Goal: Transaction & Acquisition: Purchase product/service

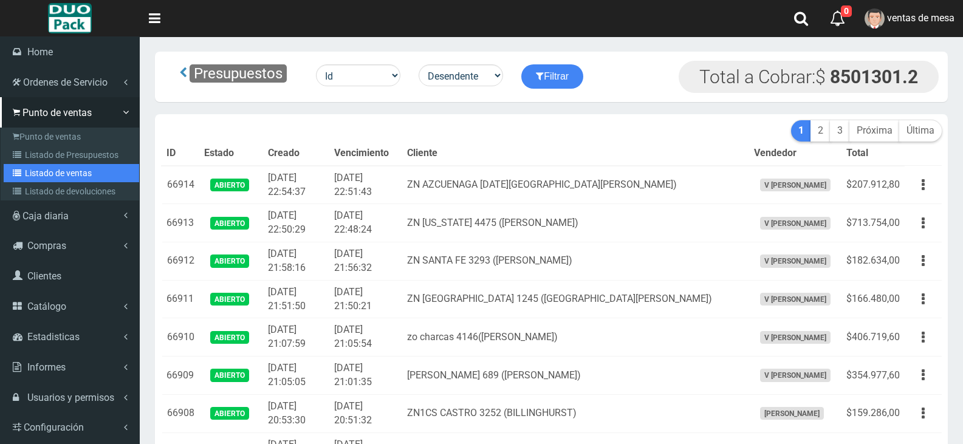
click at [75, 168] on link "Listado de ventas" at bounding box center [71, 173] width 135 height 18
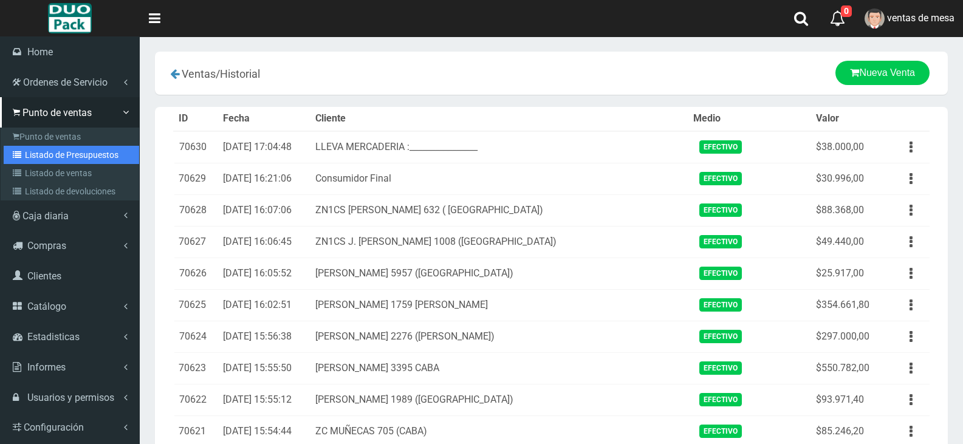
click at [68, 161] on link "Listado de Presupuestos" at bounding box center [71, 155] width 135 height 18
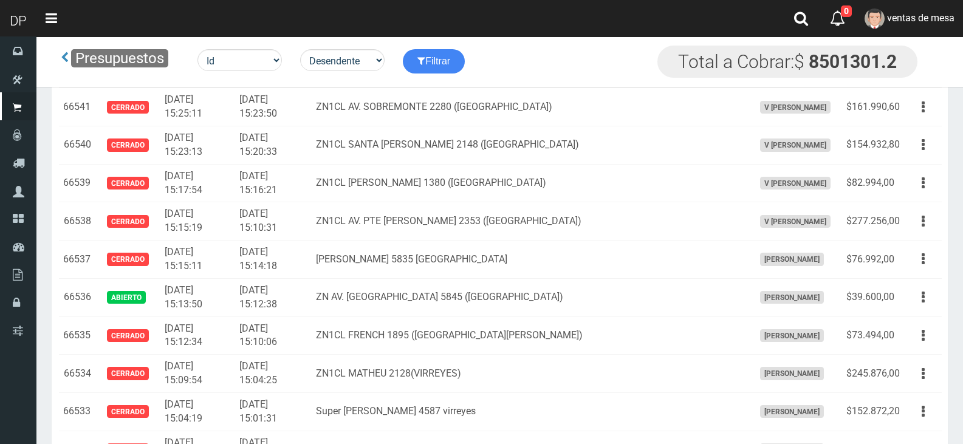
scroll to position [18761, 0]
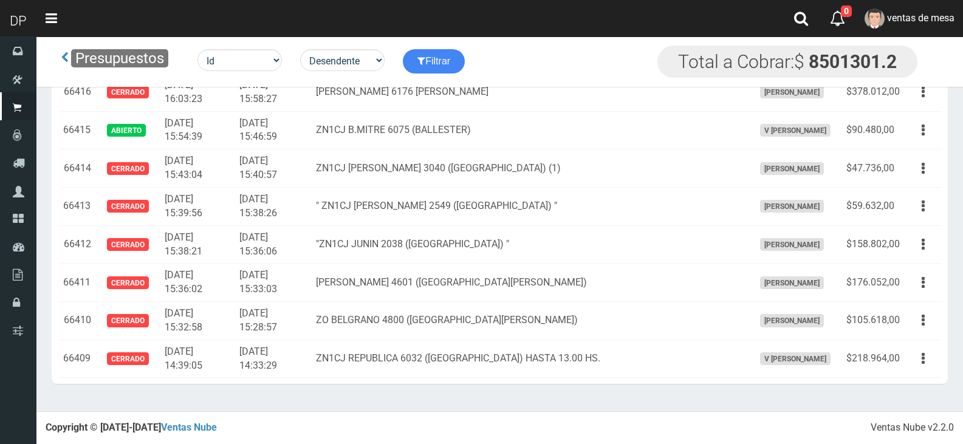
click at [956, 417] on footer "Ventas Nube v2.2.0 Copyright © 2017-2019 Ventas Nube" at bounding box center [499, 427] width 926 height 33
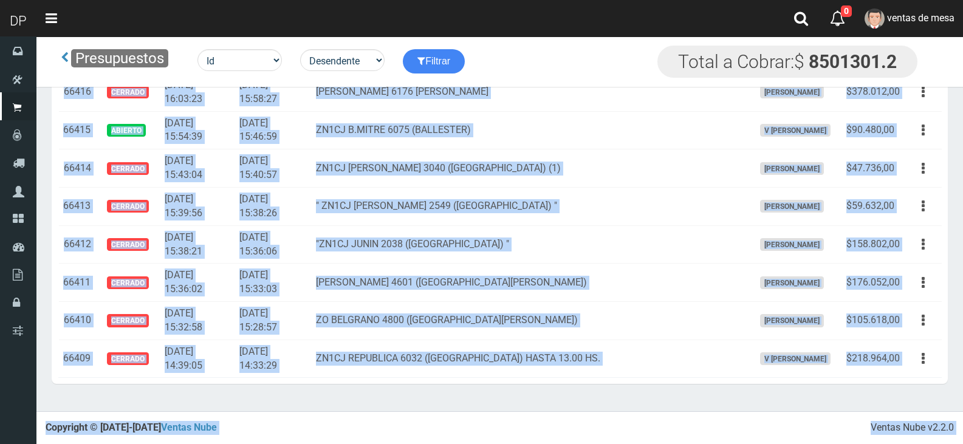
drag, startPoint x: 956, startPoint y: 417, endPoint x: 954, endPoint y: 279, distance: 137.9
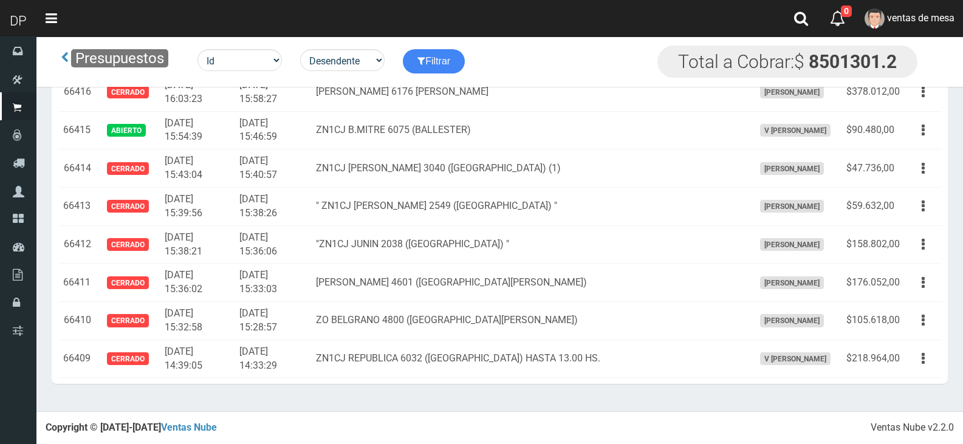
drag, startPoint x: 954, startPoint y: 279, endPoint x: 963, endPoint y: 198, distance: 81.3
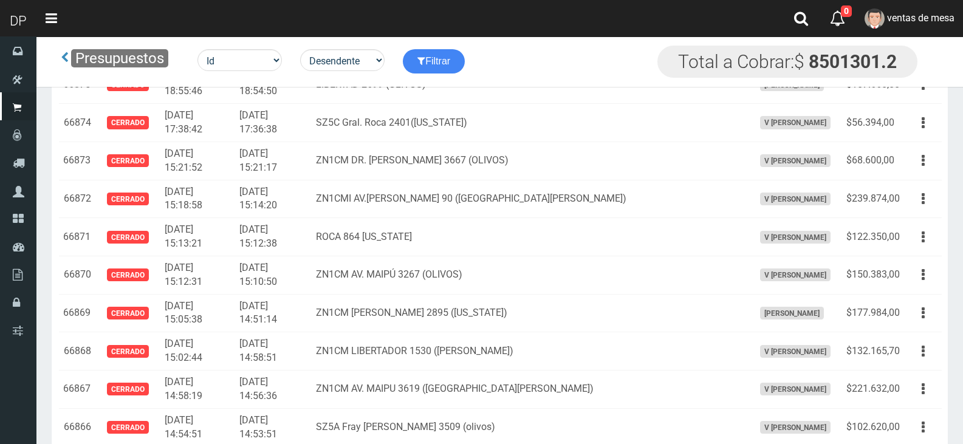
scroll to position [1318, 0]
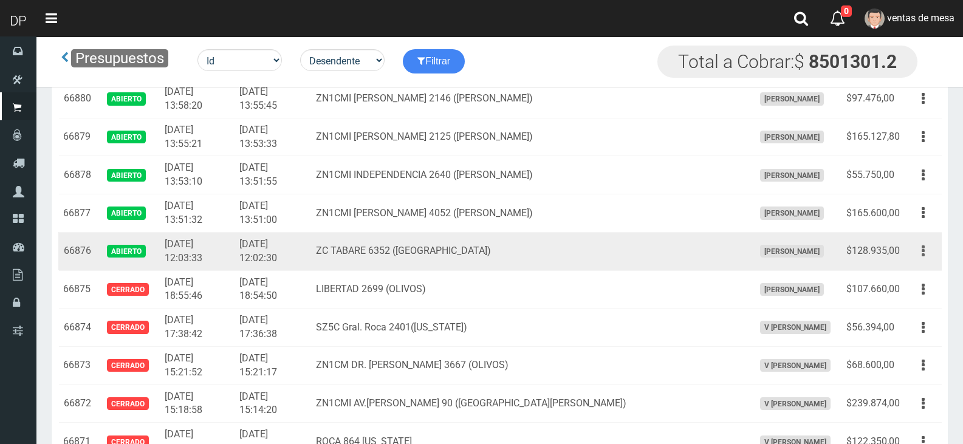
click at [922, 252] on icon "button" at bounding box center [922, 250] width 3 height 21
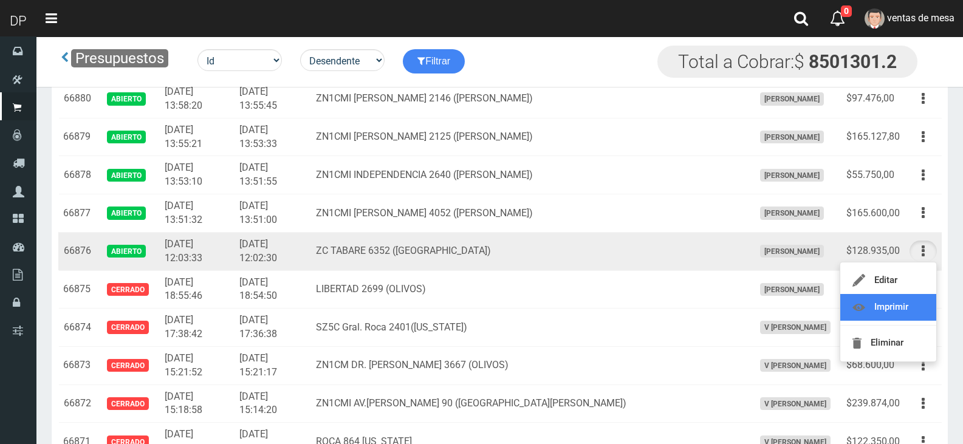
click at [888, 311] on link "Imprimir" at bounding box center [888, 307] width 96 height 27
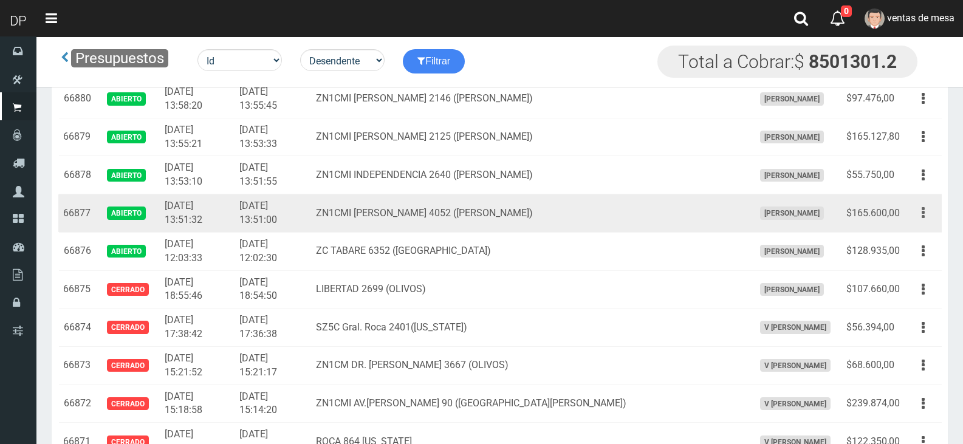
click at [920, 212] on button "button" at bounding box center [922, 212] width 27 height 21
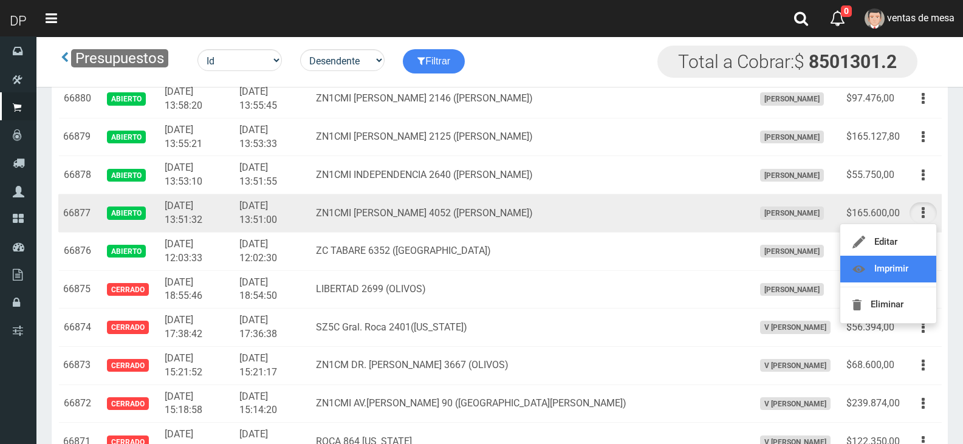
click at [901, 267] on link "Imprimir" at bounding box center [888, 269] width 96 height 27
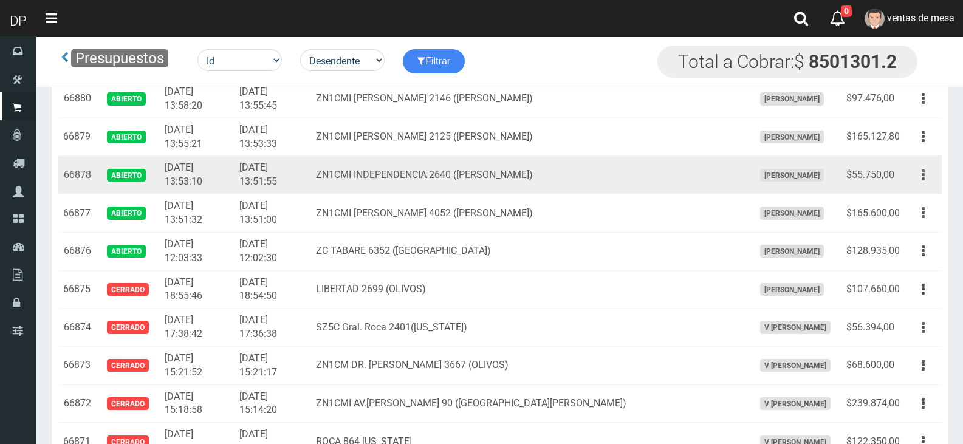
click at [921, 173] on button "button" at bounding box center [922, 175] width 27 height 21
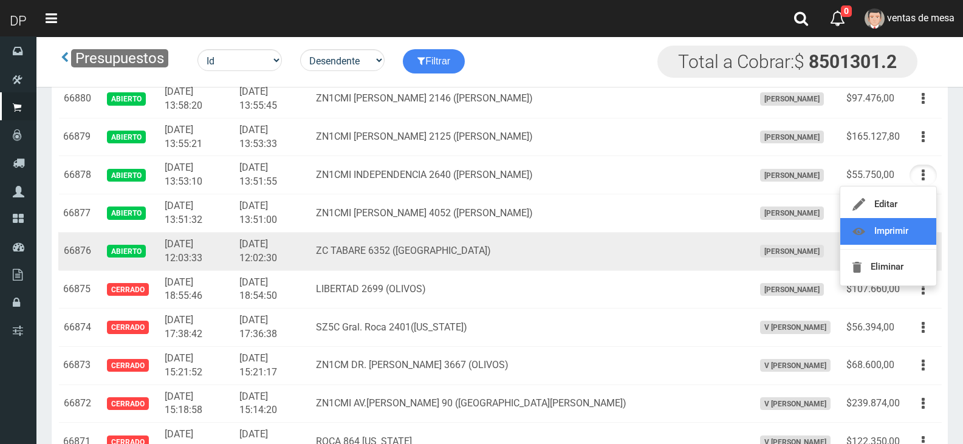
click at [884, 233] on link "Imprimir" at bounding box center [888, 231] width 96 height 27
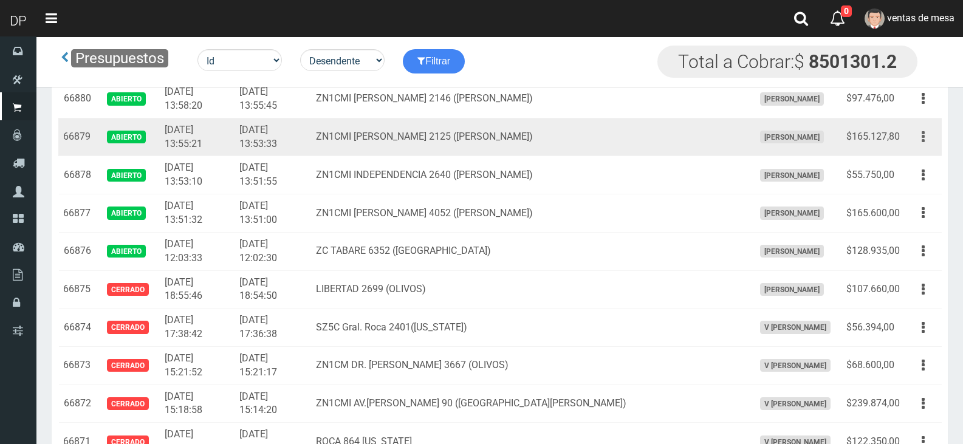
click at [922, 137] on icon "button" at bounding box center [922, 136] width 3 height 21
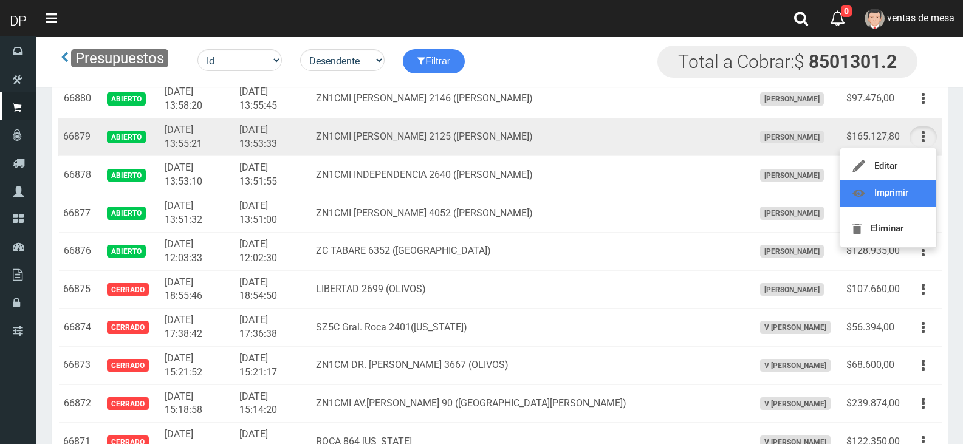
click at [878, 189] on link "Imprimir" at bounding box center [888, 193] width 96 height 27
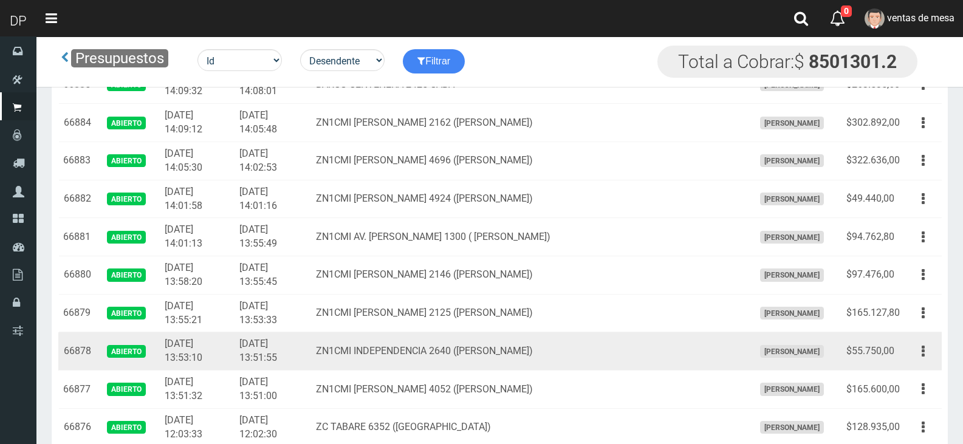
scroll to position [1075, 0]
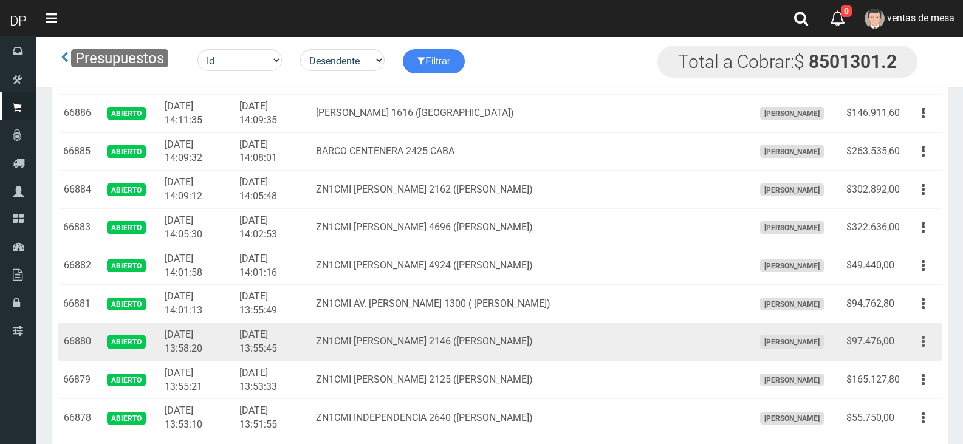
click at [915, 344] on button "button" at bounding box center [922, 341] width 27 height 21
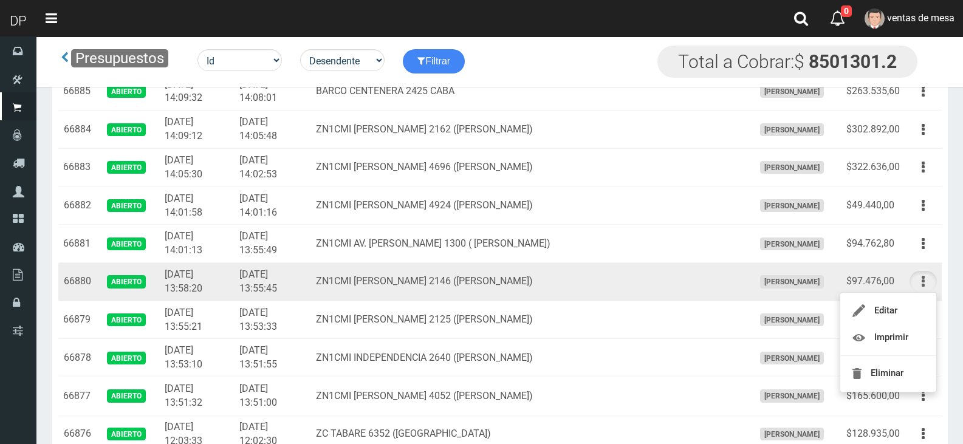
scroll to position [1136, 0]
click at [907, 335] on link "Imprimir" at bounding box center [888, 337] width 96 height 27
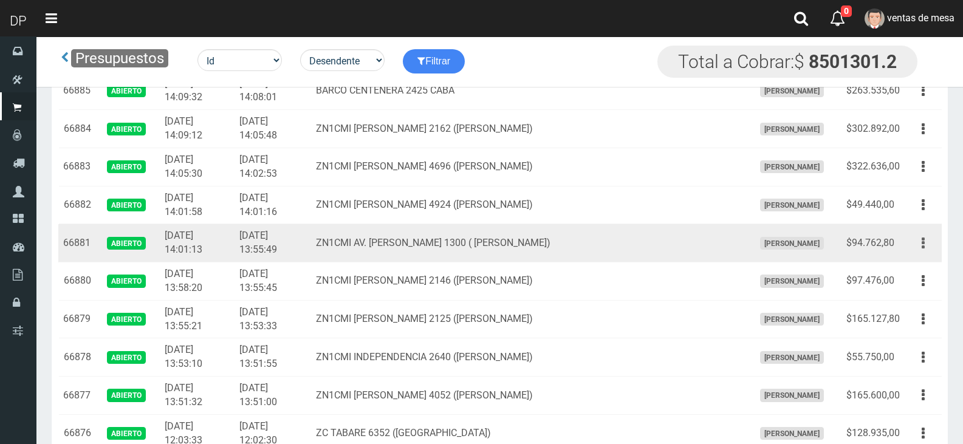
click at [923, 250] on icon "button" at bounding box center [922, 243] width 3 height 21
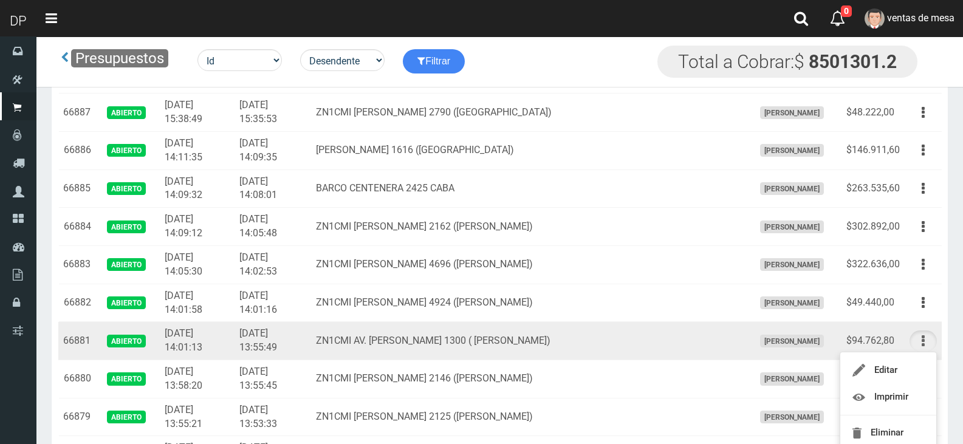
scroll to position [1014, 0]
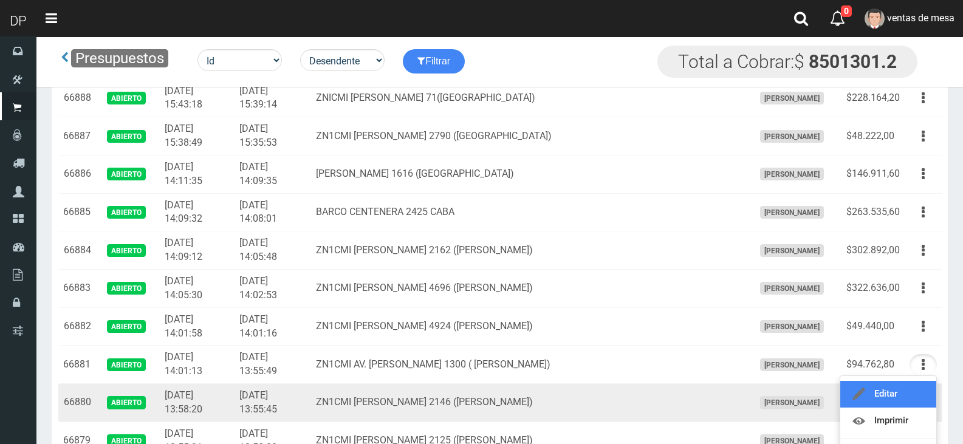
click at [922, 381] on link "Editar" at bounding box center [888, 394] width 96 height 27
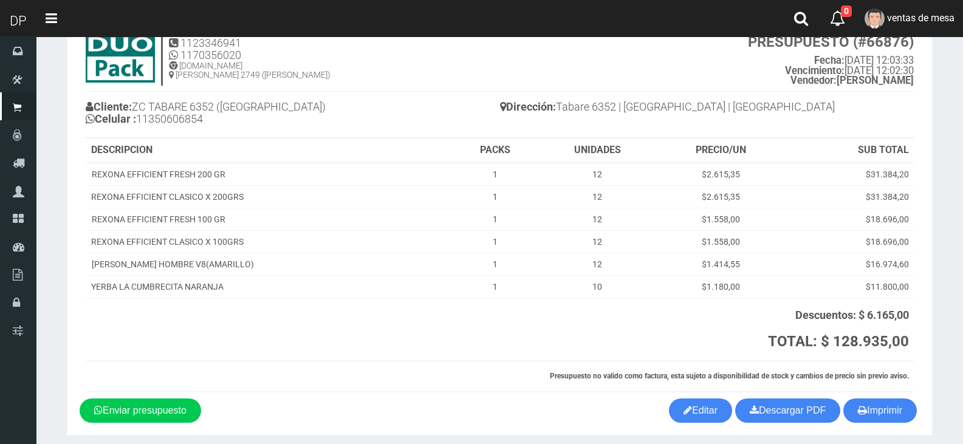
scroll to position [91, 0]
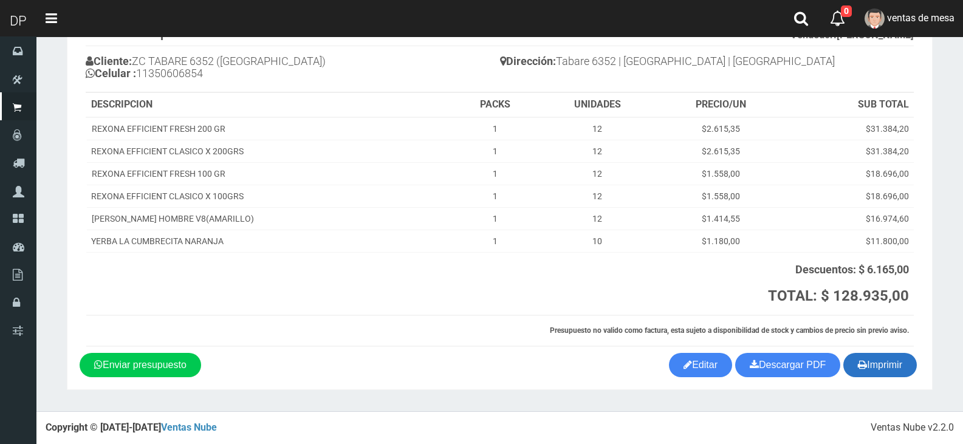
click at [871, 366] on button "Imprimir" at bounding box center [879, 365] width 73 height 24
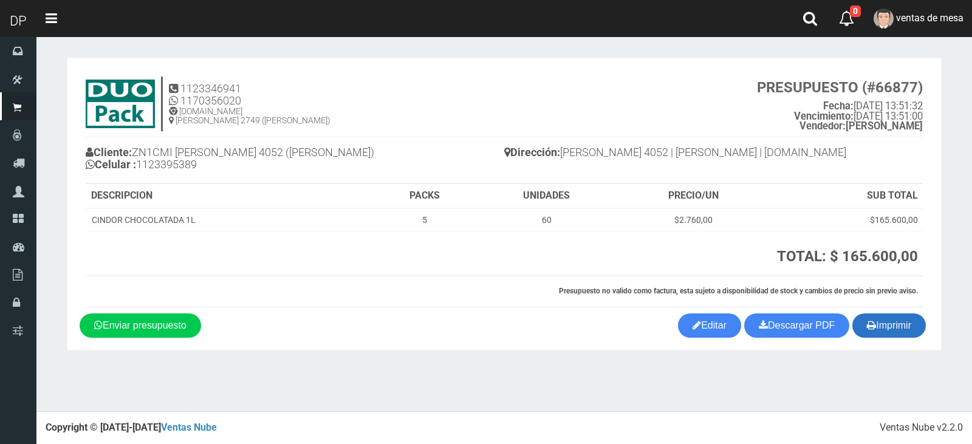
click at [889, 320] on button "Imprimir" at bounding box center [888, 325] width 73 height 24
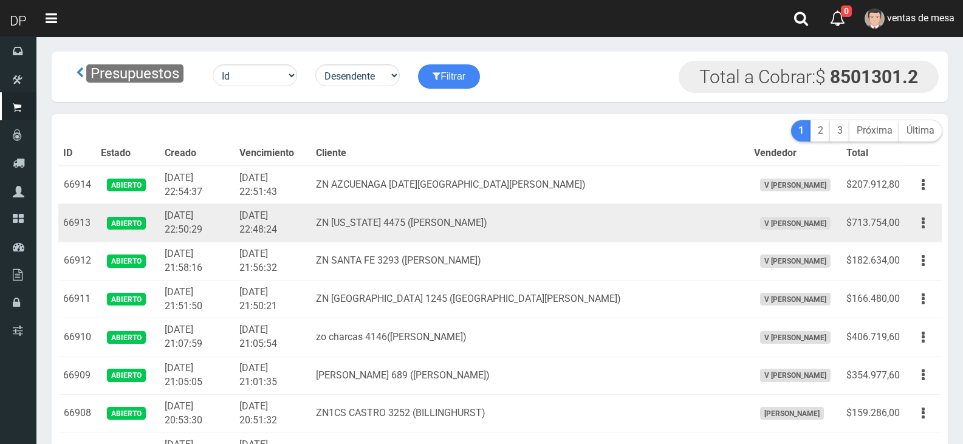
click at [899, 235] on td "$713.754,00" at bounding box center [872, 223] width 63 height 38
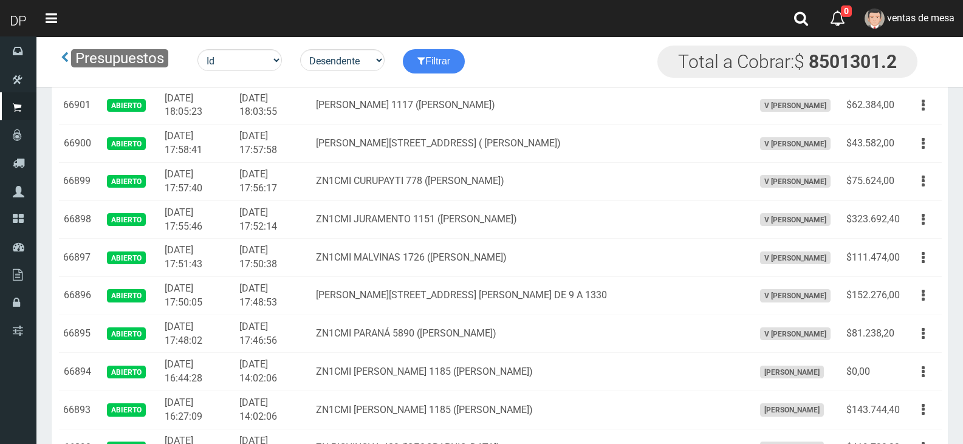
scroll to position [729, 0]
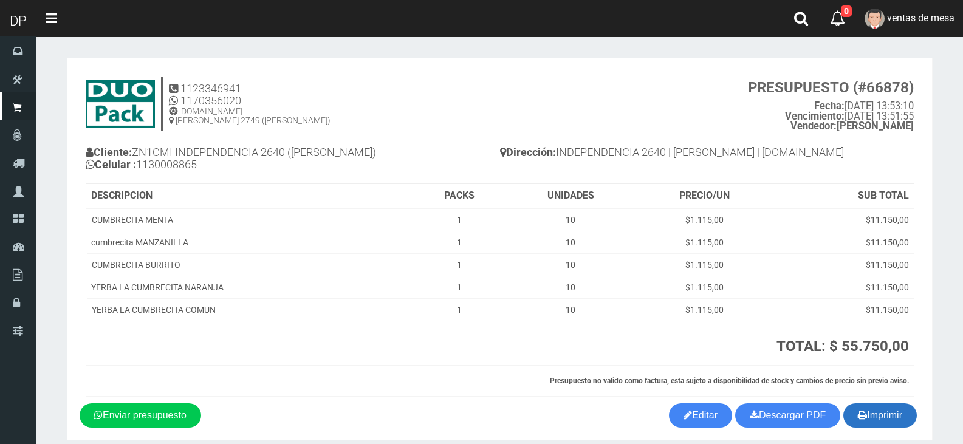
click at [898, 413] on button "Imprimir" at bounding box center [879, 415] width 73 height 24
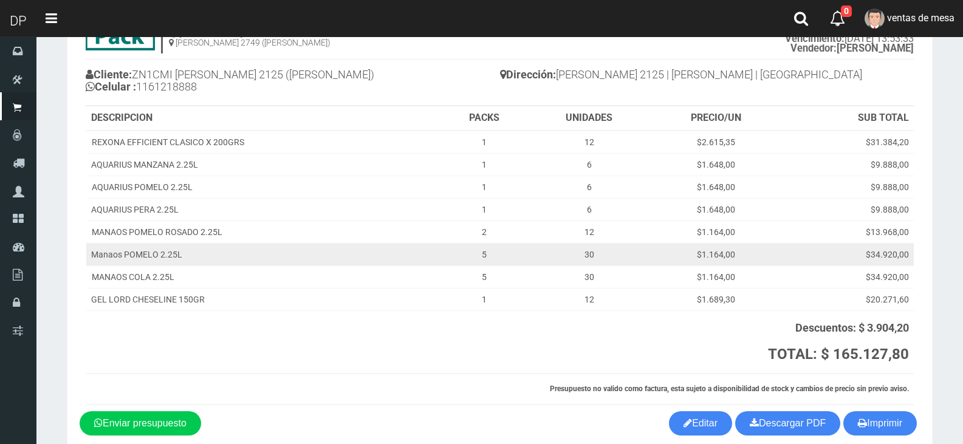
scroll to position [136, 0]
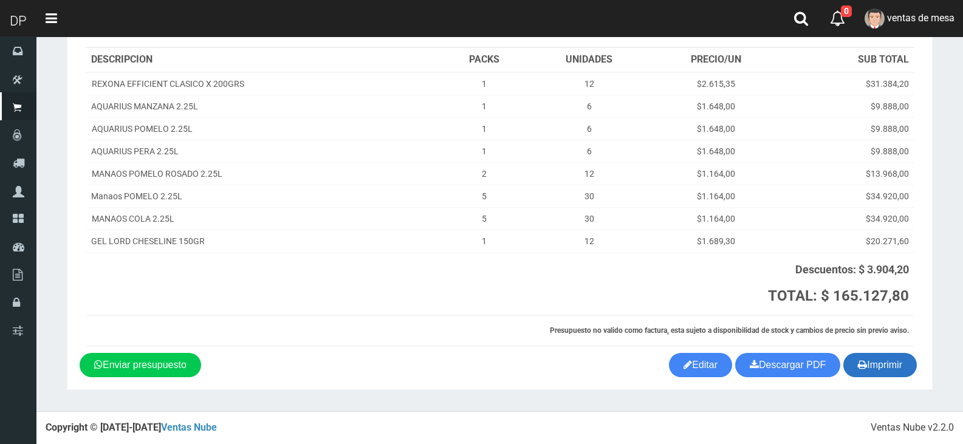
click at [876, 368] on button "Imprimir" at bounding box center [879, 365] width 73 height 24
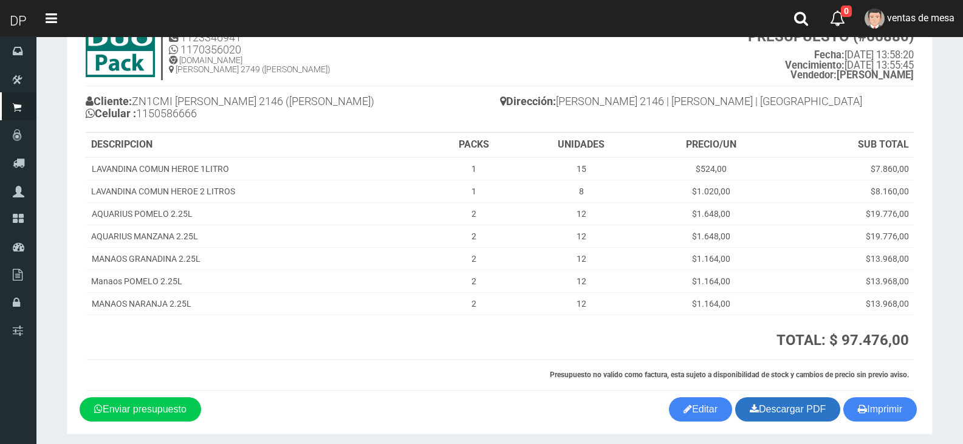
scroll to position [95, 0]
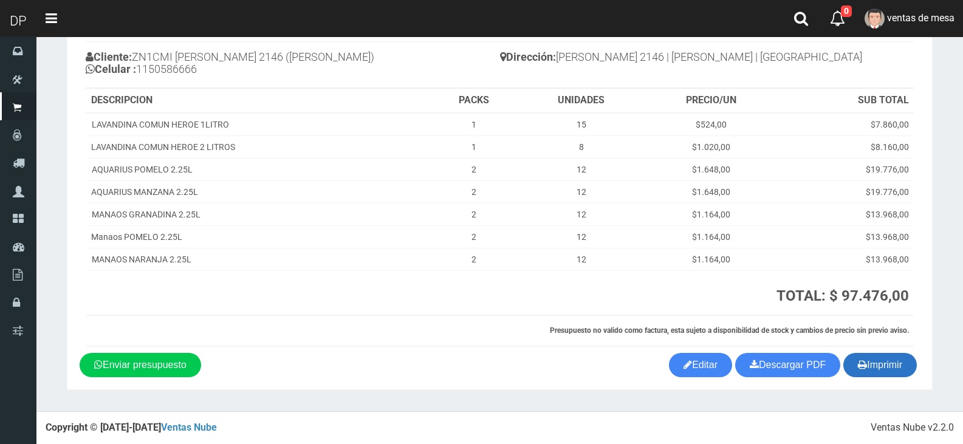
click at [890, 365] on button "Imprimir" at bounding box center [879, 365] width 73 height 24
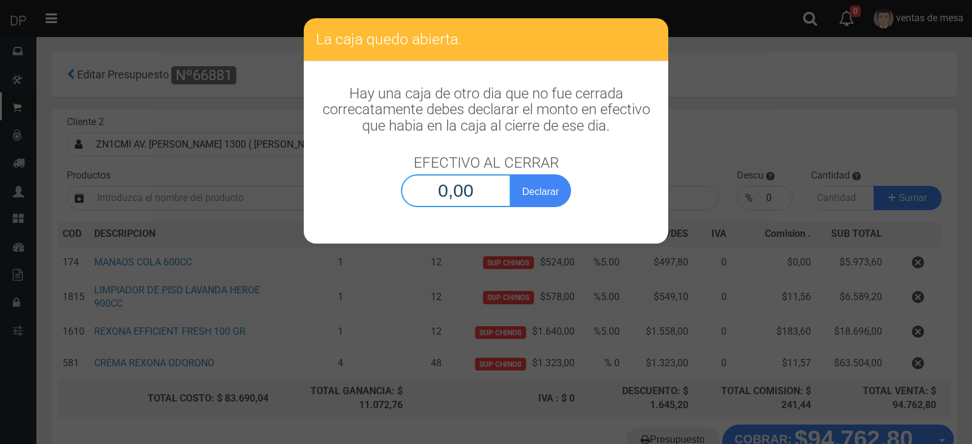
click at [492, 190] on input "0,00" at bounding box center [456, 190] width 110 height 33
type input "1,00"
click at [510, 174] on button "Declarar" at bounding box center [540, 190] width 61 height 33
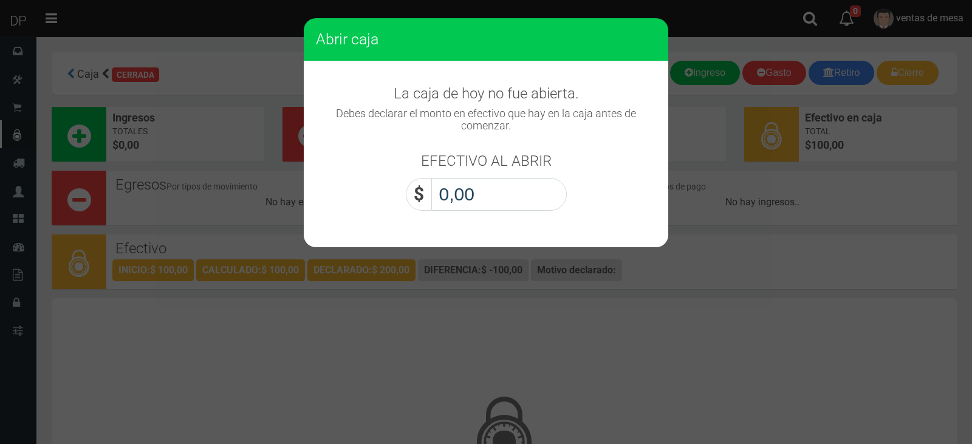
click at [496, 194] on input "0,00" at bounding box center [498, 194] width 135 height 33
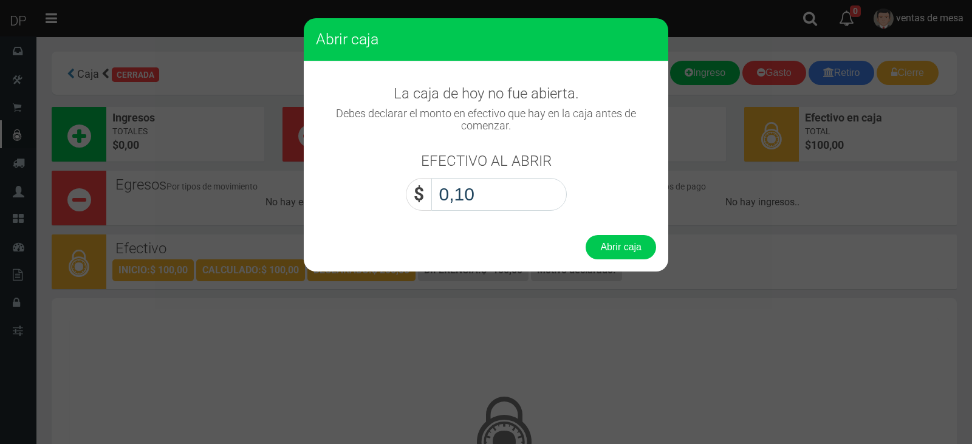
type input "1,00"
click at [585, 235] on button "Abrir caja" at bounding box center [620, 247] width 70 height 24
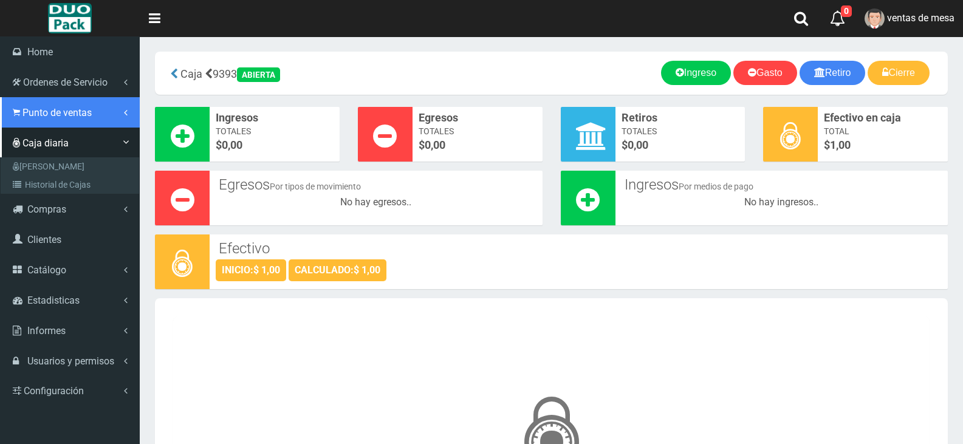
click at [77, 104] on link "Punto de ventas" at bounding box center [70, 112] width 140 height 30
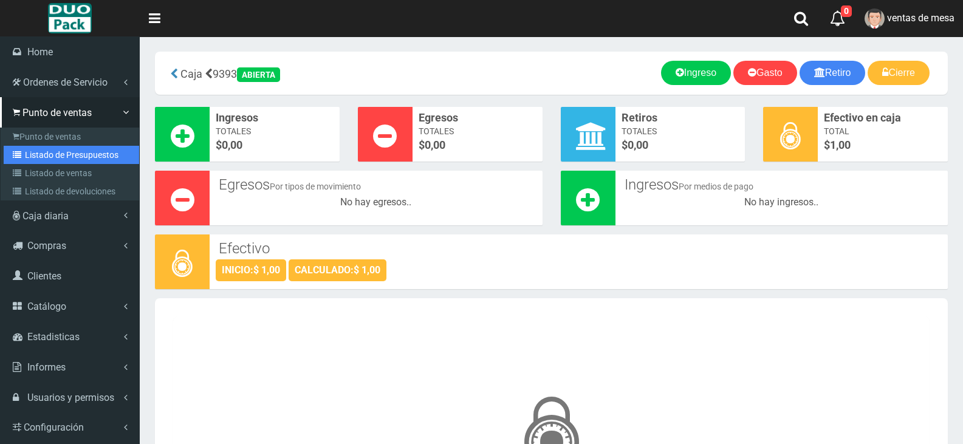
click at [100, 151] on link "Listado de Presupuestos" at bounding box center [71, 155] width 135 height 18
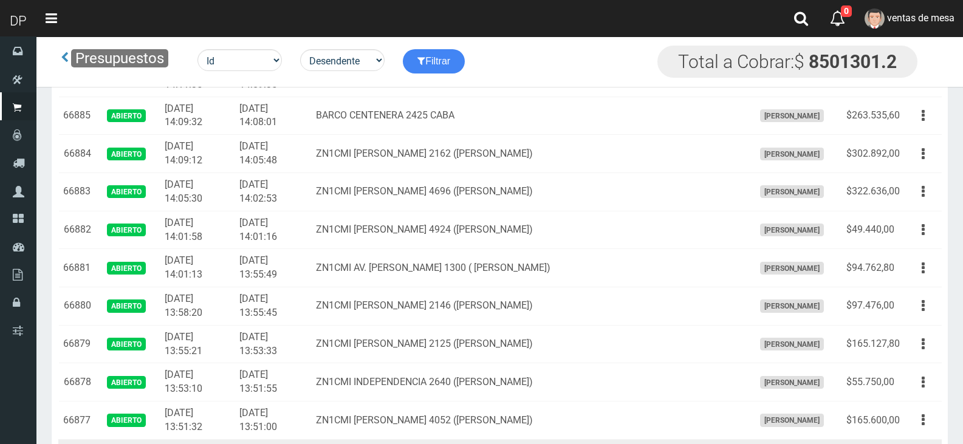
scroll to position [1093, 0]
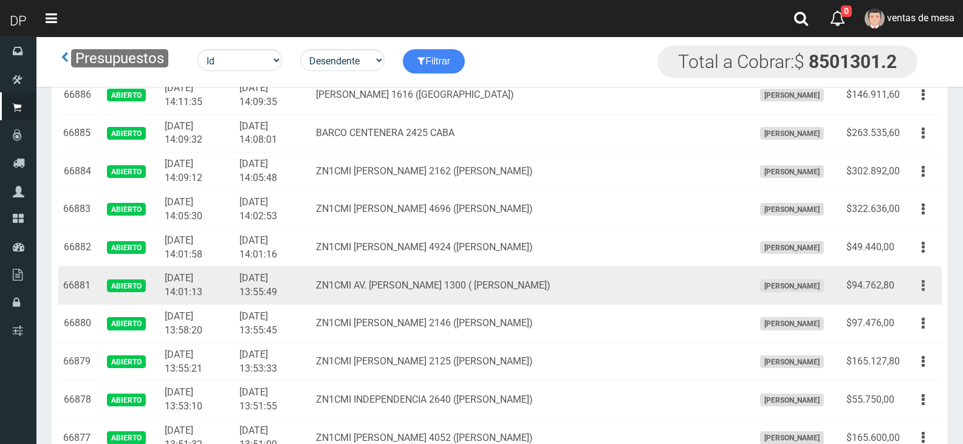
click at [916, 288] on button "button" at bounding box center [922, 285] width 27 height 21
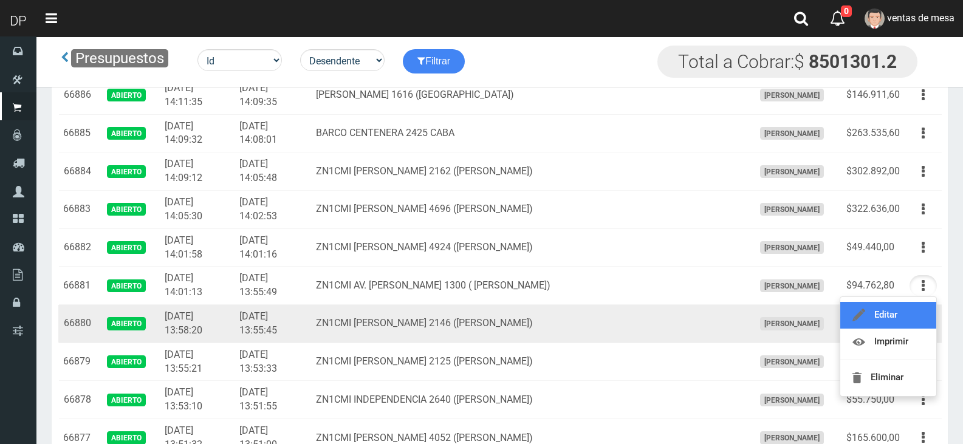
click at [910, 323] on link "Editar" at bounding box center [888, 315] width 96 height 27
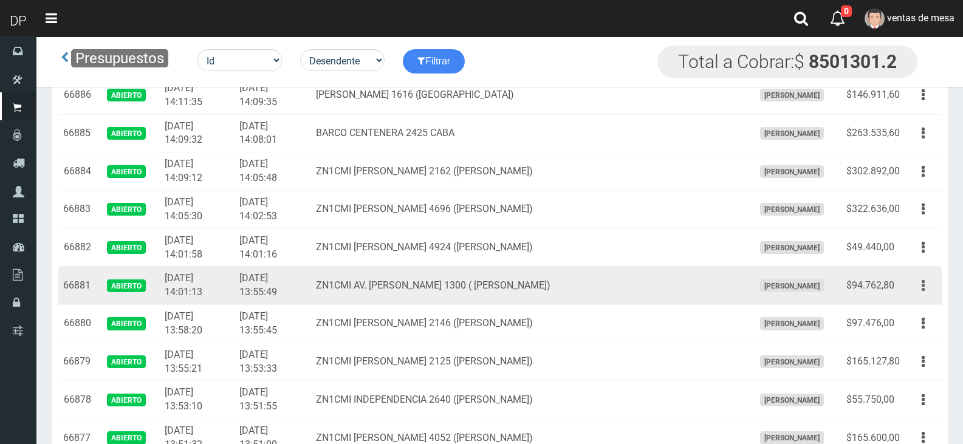
click at [918, 288] on button "button" at bounding box center [922, 285] width 27 height 21
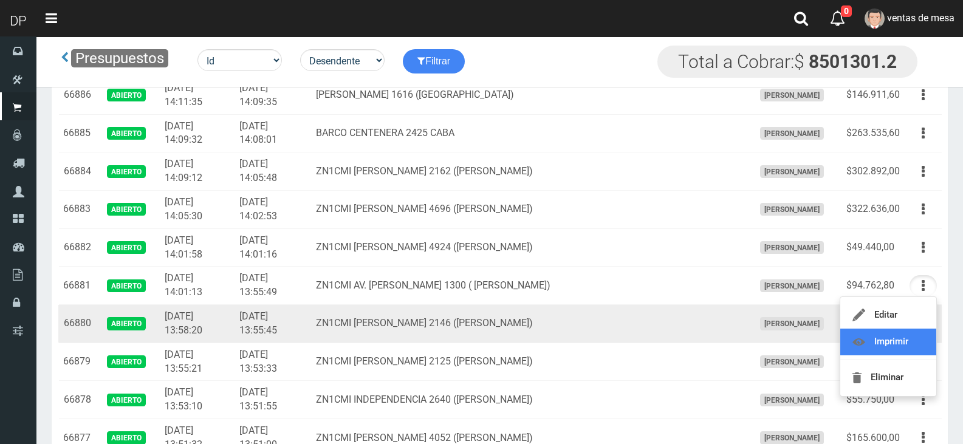
drag, startPoint x: 904, startPoint y: 344, endPoint x: 896, endPoint y: 336, distance: 12.0
click at [904, 344] on link "Imprimir" at bounding box center [888, 342] width 96 height 27
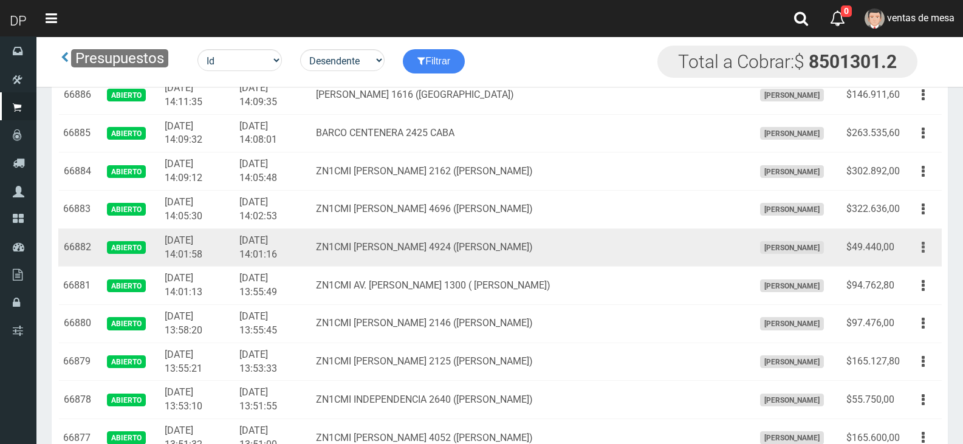
click at [922, 249] on icon "button" at bounding box center [922, 247] width 3 height 21
click at [894, 305] on link "Imprimir" at bounding box center [888, 303] width 96 height 27
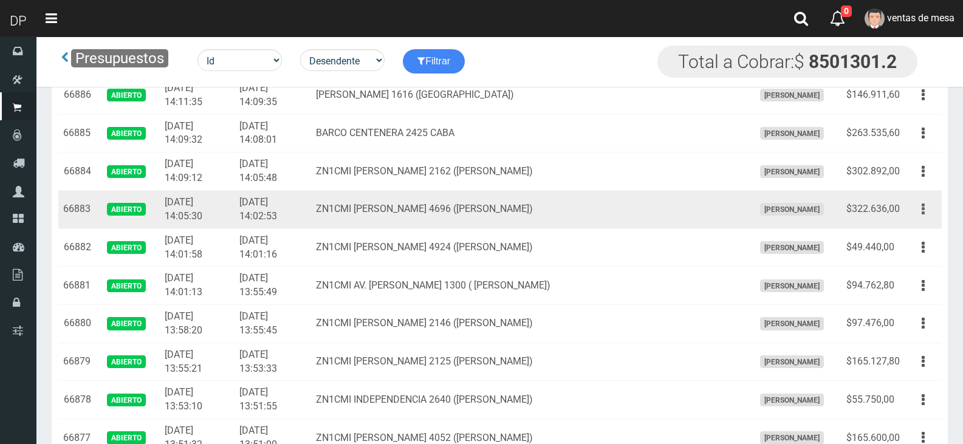
click at [926, 208] on button "button" at bounding box center [922, 209] width 27 height 21
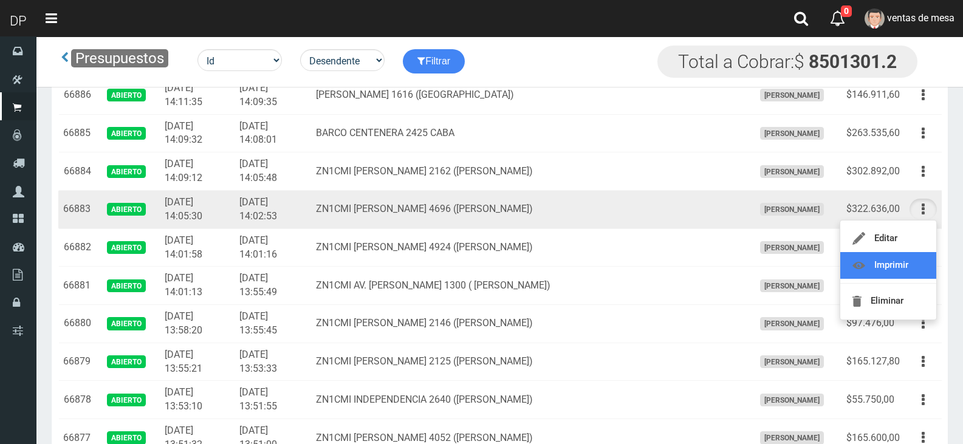
click at [906, 274] on link "Imprimir" at bounding box center [888, 265] width 96 height 27
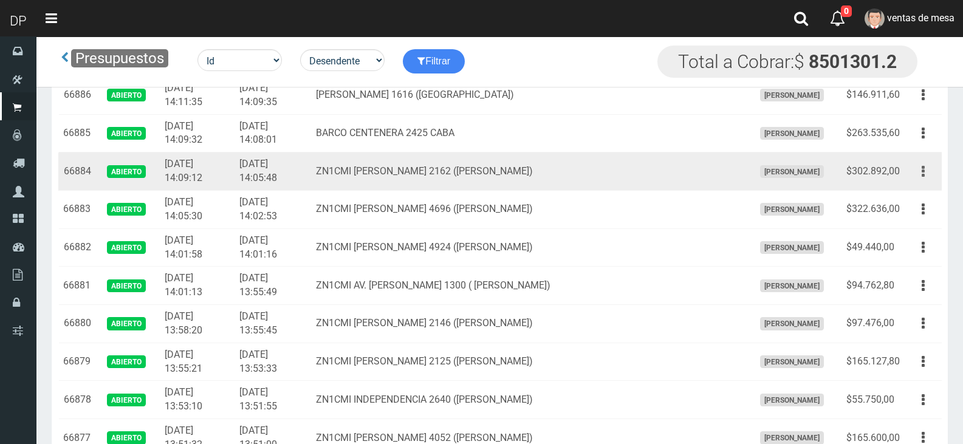
click at [922, 171] on icon "button" at bounding box center [922, 171] width 3 height 21
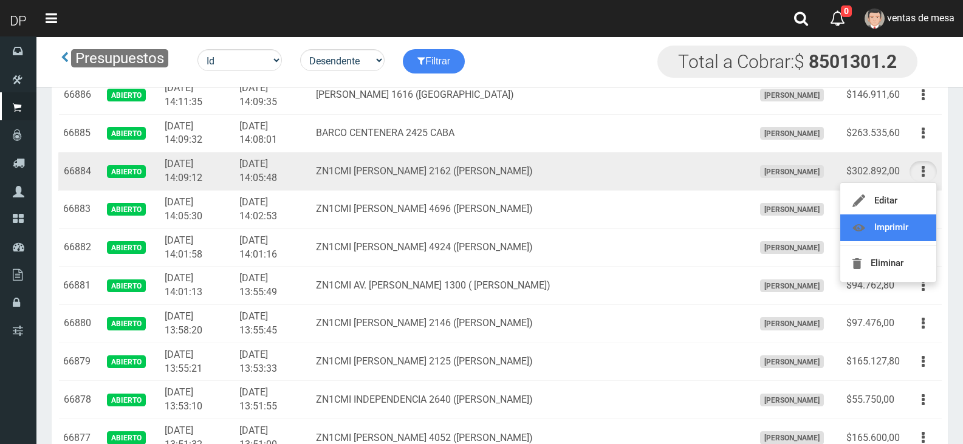
click at [896, 227] on link "Imprimir" at bounding box center [888, 227] width 96 height 27
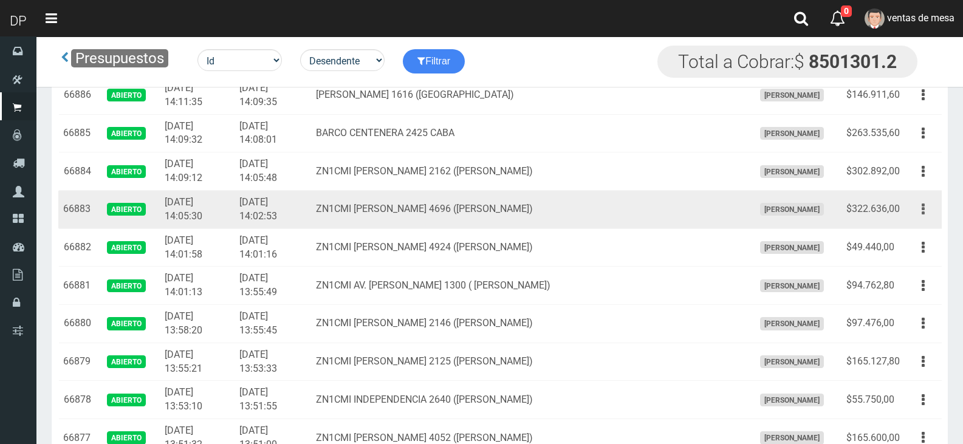
click at [929, 208] on button "button" at bounding box center [922, 209] width 27 height 21
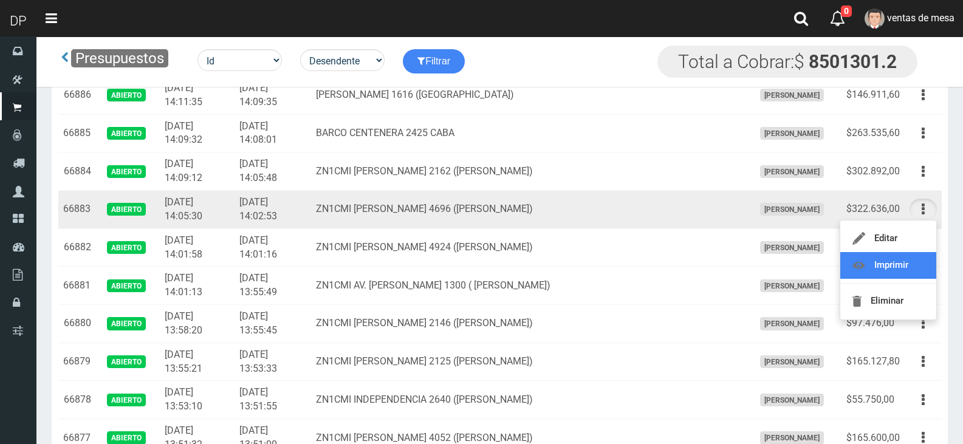
click at [905, 262] on link "Imprimir" at bounding box center [888, 265] width 96 height 27
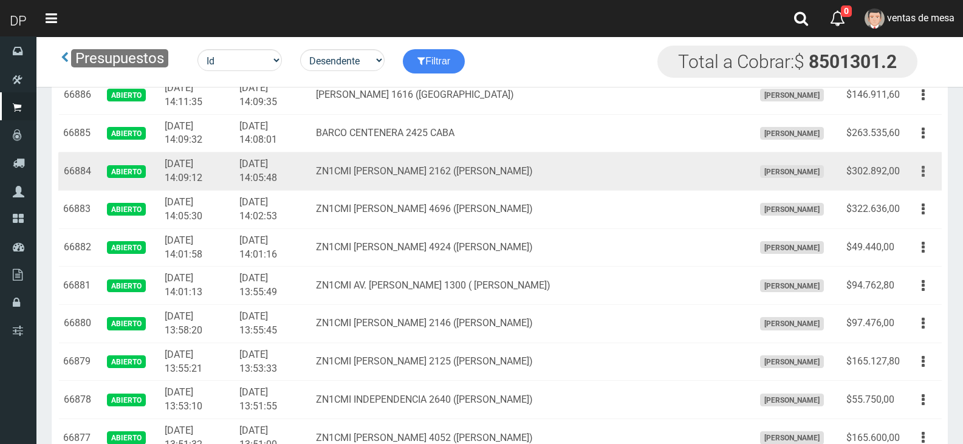
click at [929, 169] on button "button" at bounding box center [922, 171] width 27 height 21
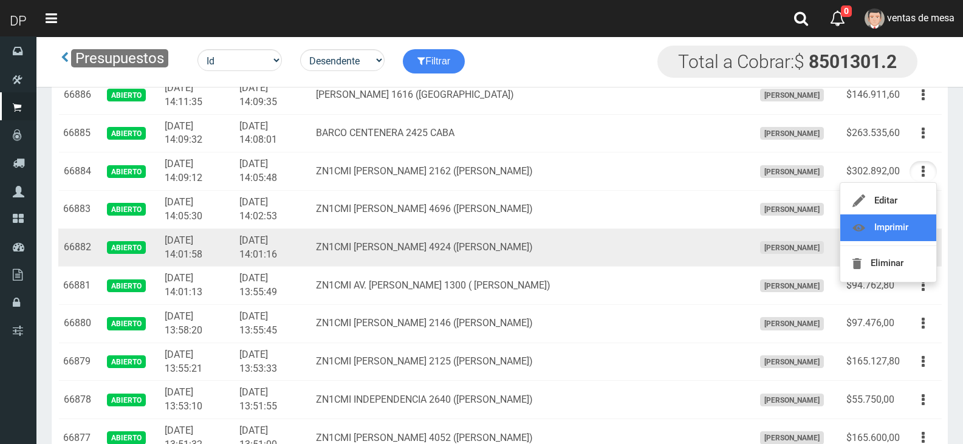
click at [914, 231] on link "Imprimir" at bounding box center [888, 227] width 96 height 27
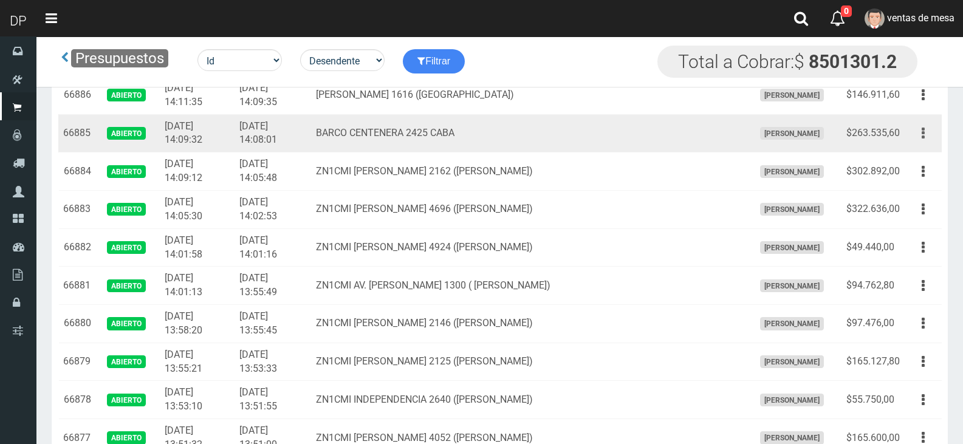
click at [917, 129] on button "button" at bounding box center [922, 133] width 27 height 21
click at [901, 189] on link "Imprimir" at bounding box center [888, 189] width 96 height 27
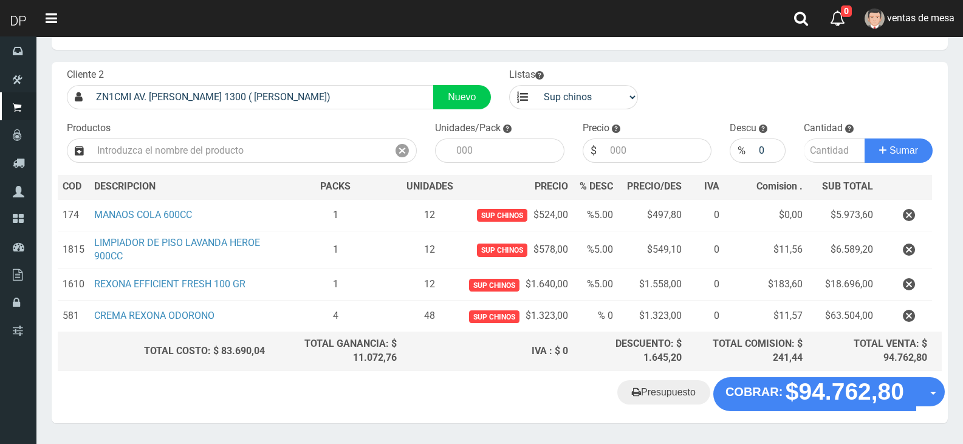
scroll to position [83, 0]
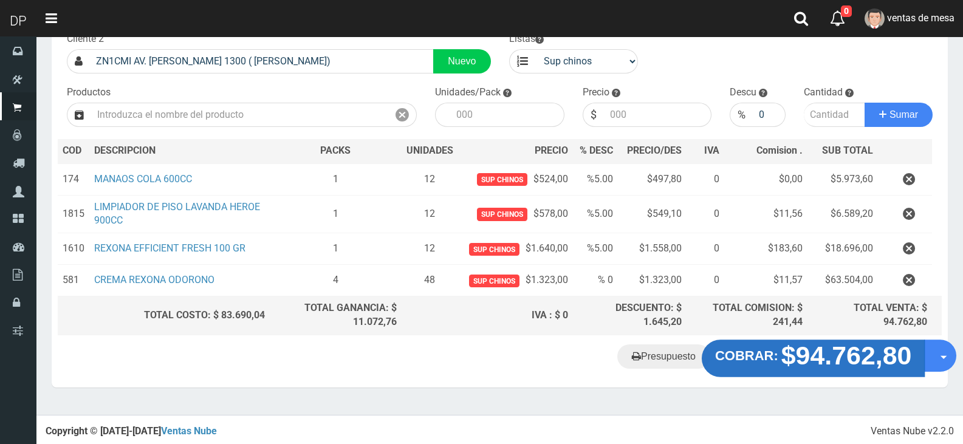
click at [766, 347] on button "COBRAR: $94.762,80" at bounding box center [812, 358] width 223 height 38
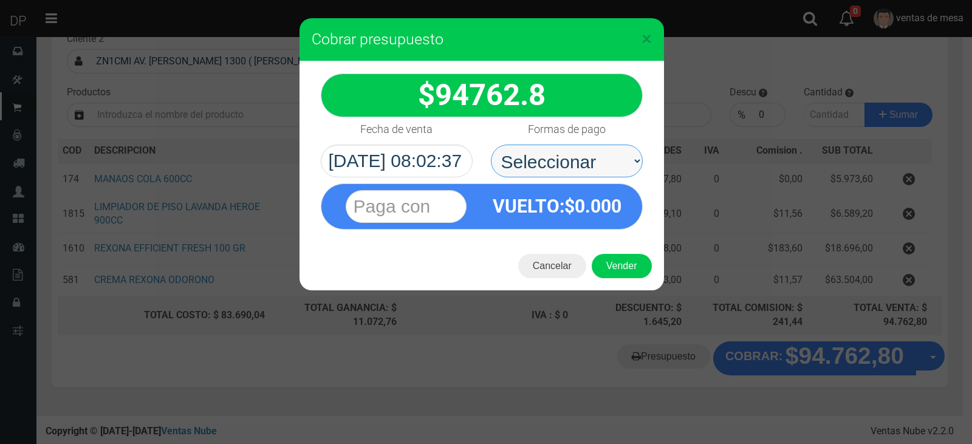
click at [558, 165] on select "Seleccionar Efectivo Tarjeta de Crédito Depósito Débito" at bounding box center [567, 161] width 152 height 33
select select "Efectivo"
click at [491, 145] on select "Seleccionar Efectivo Tarjeta de Crédito Depósito Débito" at bounding box center [567, 161] width 152 height 33
click at [610, 158] on select "Seleccionar Efectivo Tarjeta de Crédito Depósito Débito" at bounding box center [567, 161] width 152 height 33
select select
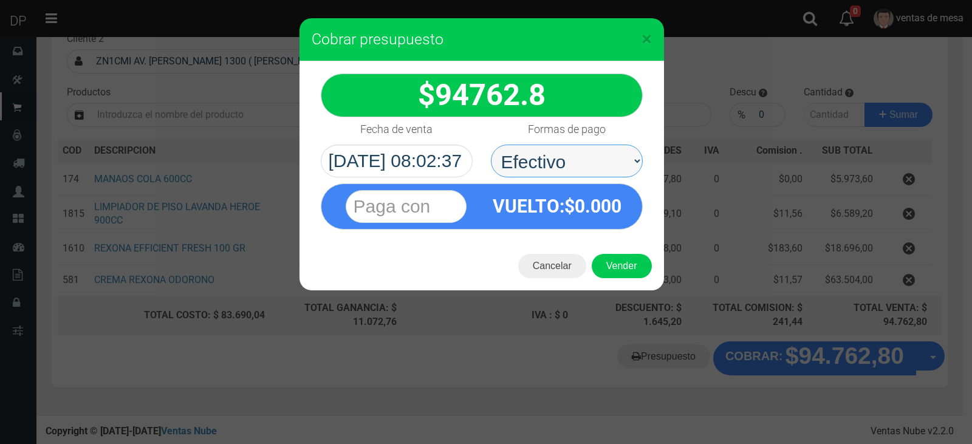
click at [491, 145] on select "Seleccionar Efectivo Tarjeta de Crédito Depósito Débito" at bounding box center [567, 161] width 152 height 33
click at [555, 265] on button "Cancelar" at bounding box center [552, 266] width 68 height 24
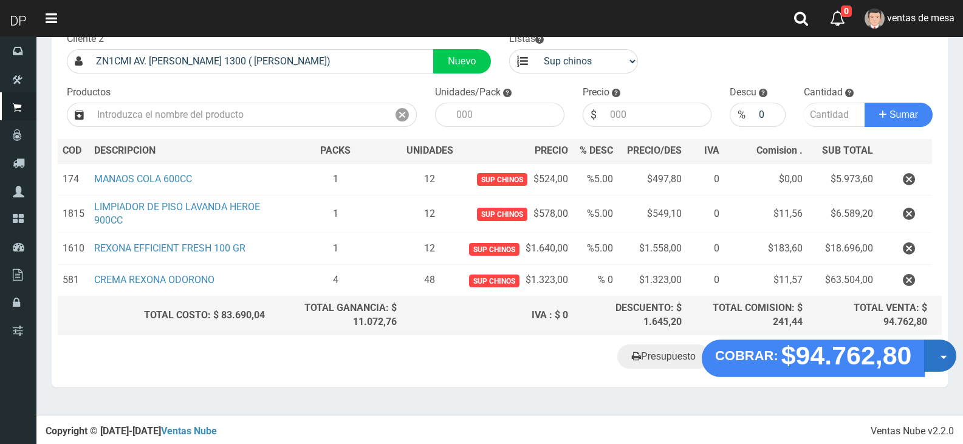
click at [920, 353] on button "COBRAR: $94.762,80" at bounding box center [812, 358] width 223 height 38
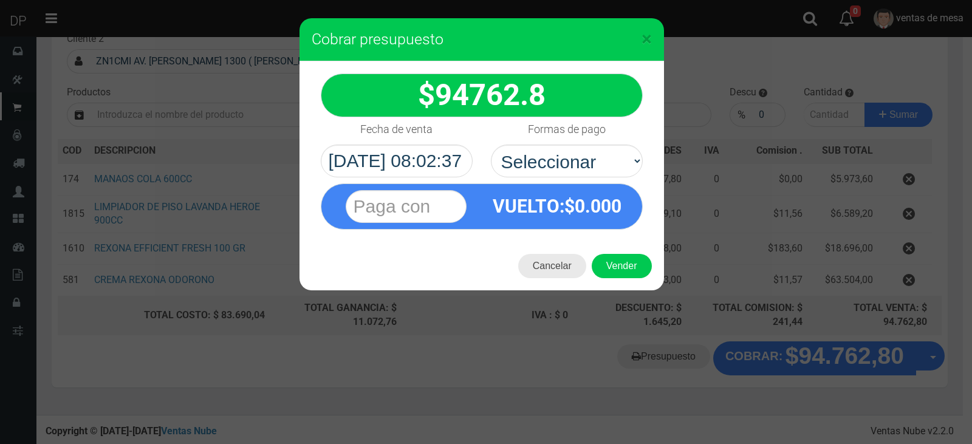
click at [569, 271] on button "Cancelar" at bounding box center [552, 266] width 68 height 24
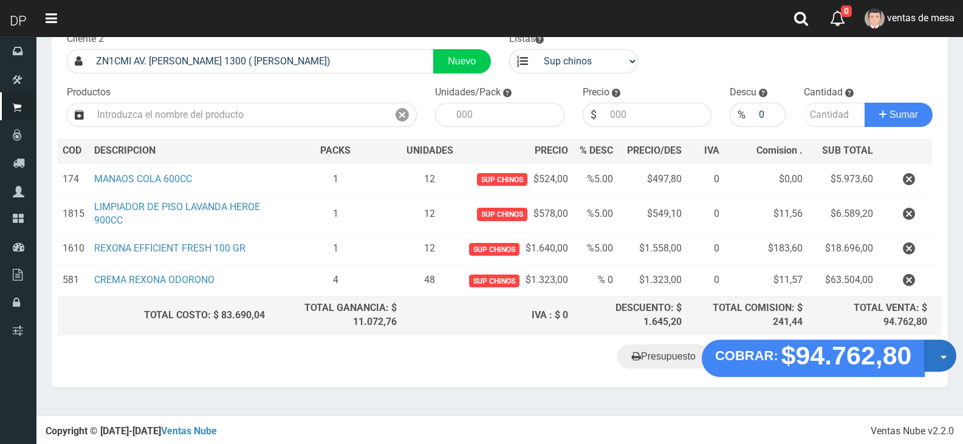
click at [931, 350] on button "Opciones" at bounding box center [940, 355] width 32 height 32
click at [938, 355] on button "Opciones" at bounding box center [940, 355] width 32 height 32
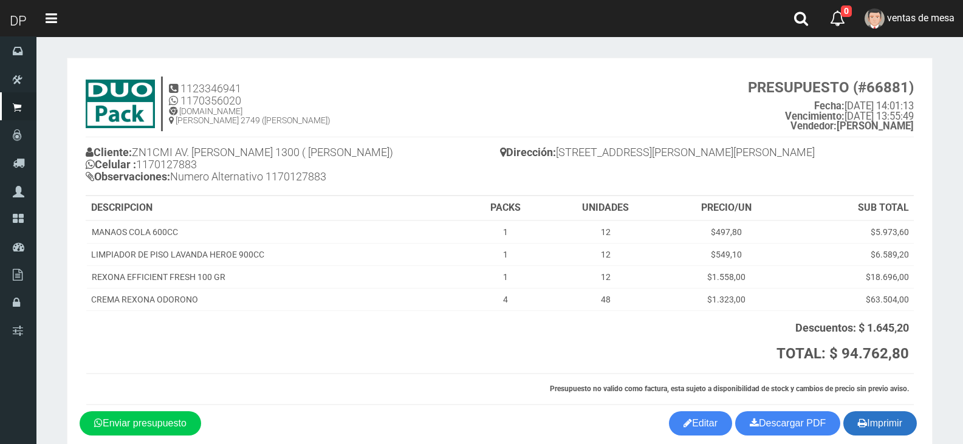
click at [864, 420] on button "Imprimir" at bounding box center [879, 423] width 73 height 24
drag, startPoint x: 632, startPoint y: 157, endPoint x: 237, endPoint y: 86, distance: 401.6
click at [237, 86] on h4 "1123346941 1170356020" at bounding box center [250, 95] width 162 height 24
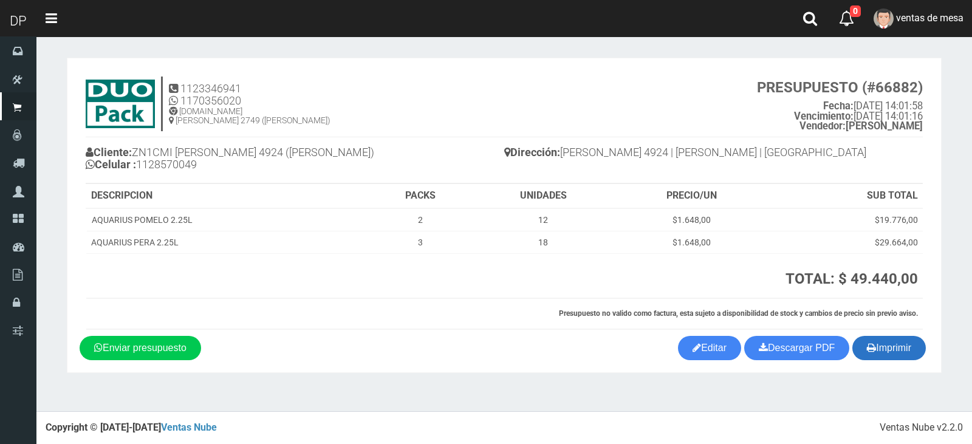
click at [873, 349] on button "Imprimir" at bounding box center [888, 348] width 73 height 24
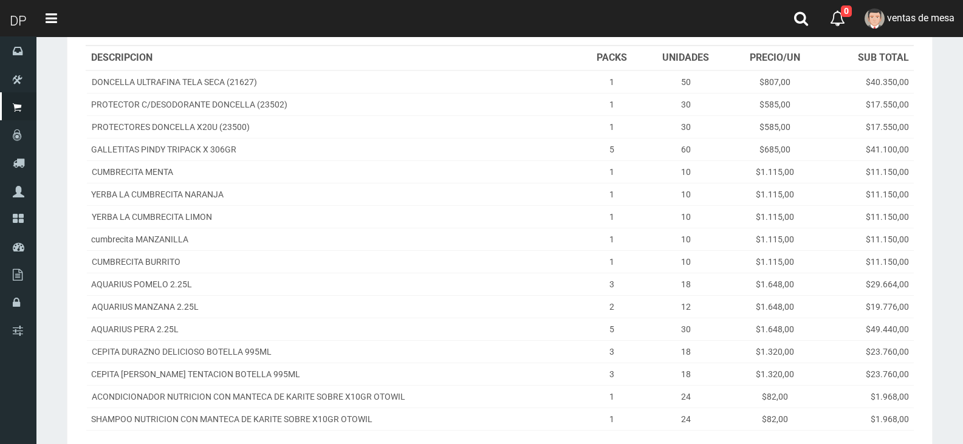
scroll to position [298, 0]
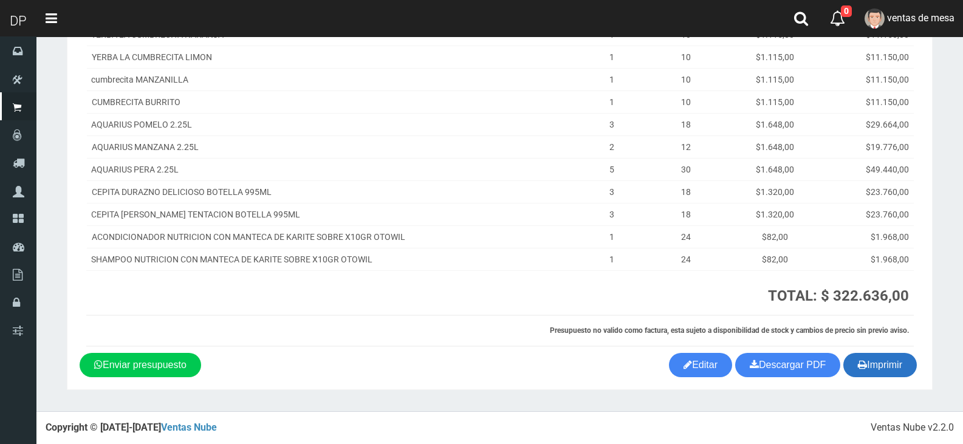
click at [903, 366] on button "Imprimir" at bounding box center [879, 365] width 73 height 24
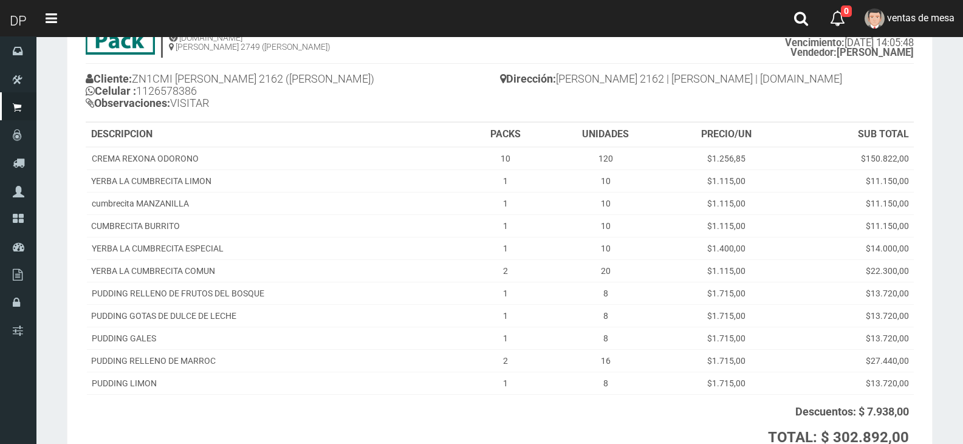
scroll to position [216, 0]
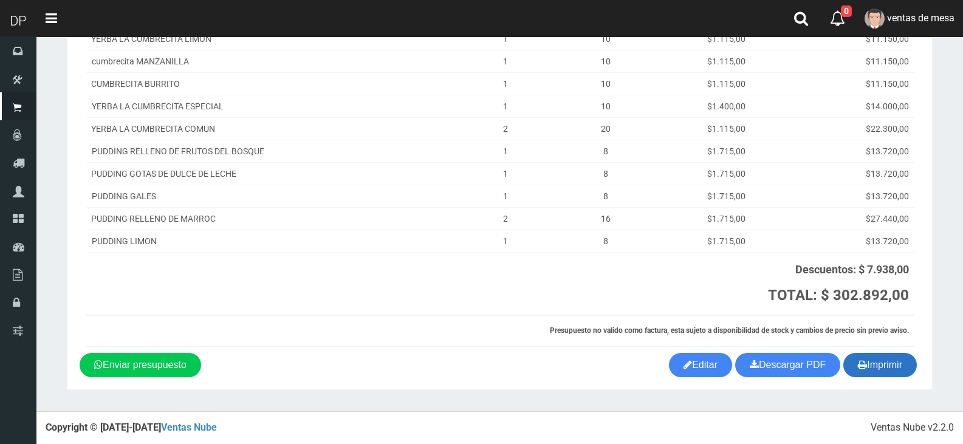
click at [888, 364] on button "Imprimir" at bounding box center [879, 365] width 73 height 24
click at [893, 364] on button "Imprimir" at bounding box center [879, 365] width 73 height 24
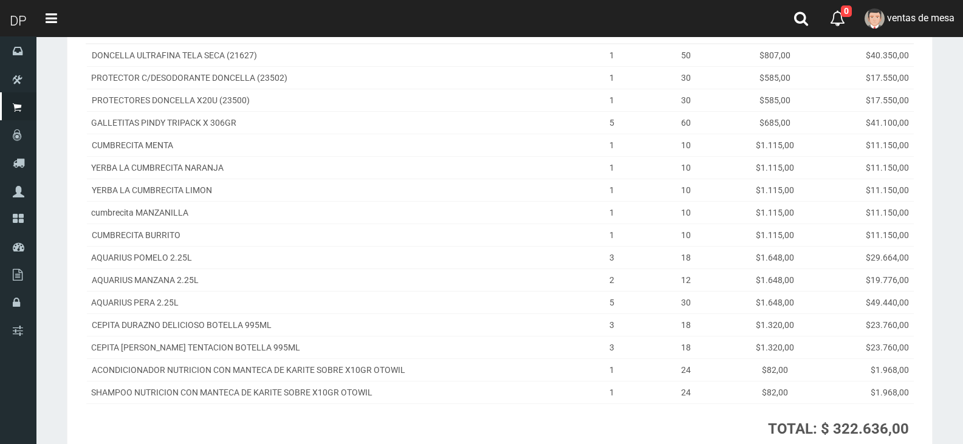
scroll to position [298, 0]
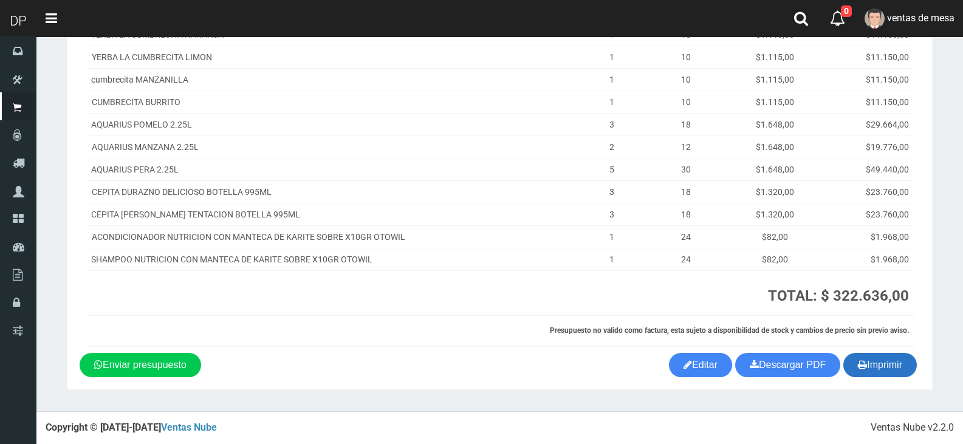
click at [891, 368] on button "Imprimir" at bounding box center [879, 365] width 73 height 24
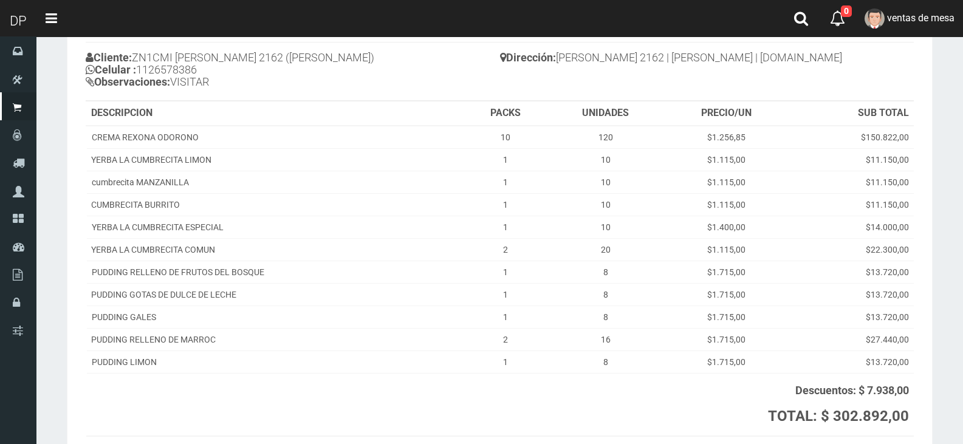
scroll to position [216, 0]
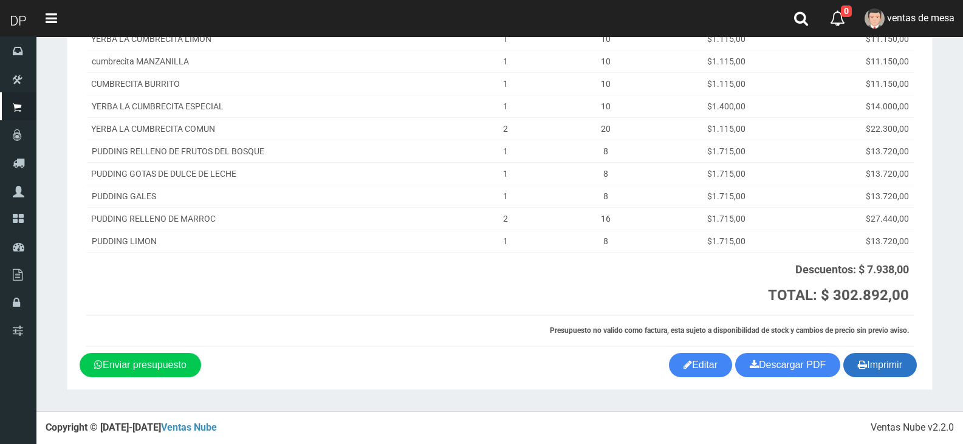
click at [891, 362] on button "Imprimir" at bounding box center [879, 365] width 73 height 24
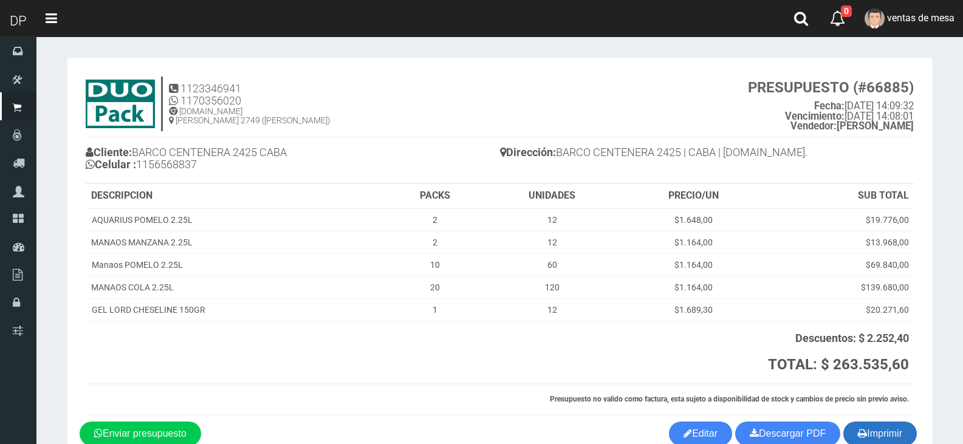
click at [876, 432] on button "Imprimir" at bounding box center [879, 433] width 73 height 24
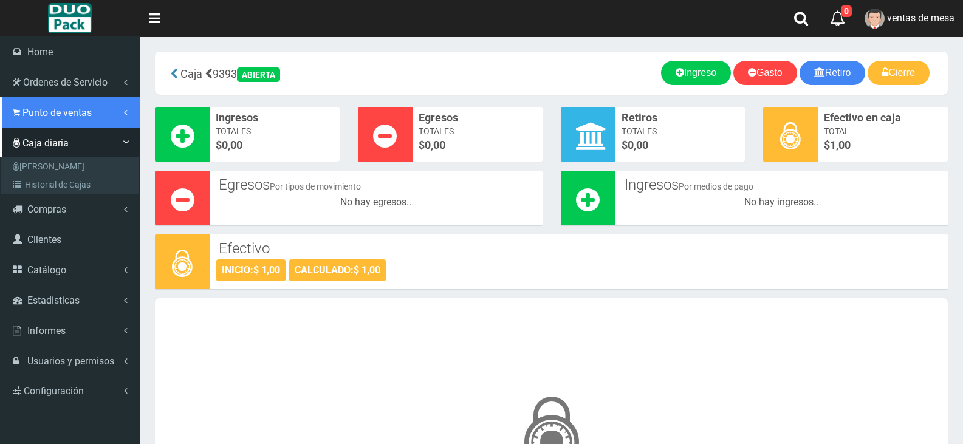
click at [60, 111] on span "Punto de ventas" at bounding box center [56, 113] width 69 height 12
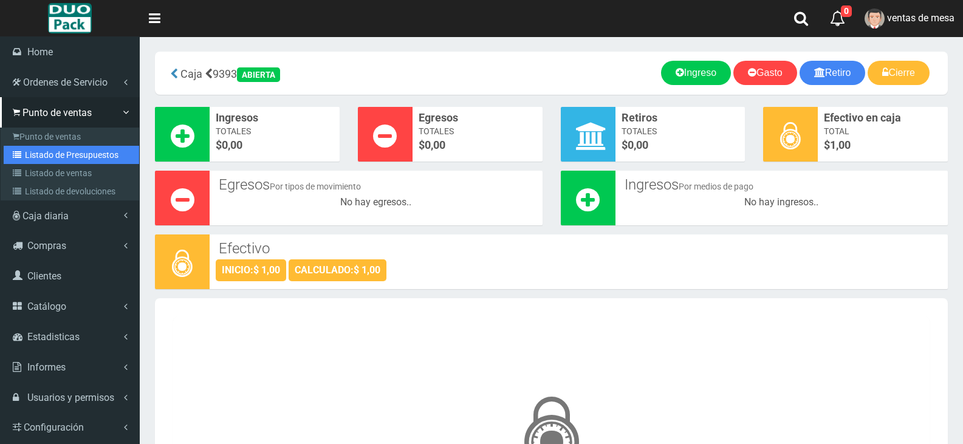
click at [90, 151] on link "Listado de Presupuestos" at bounding box center [71, 155] width 135 height 18
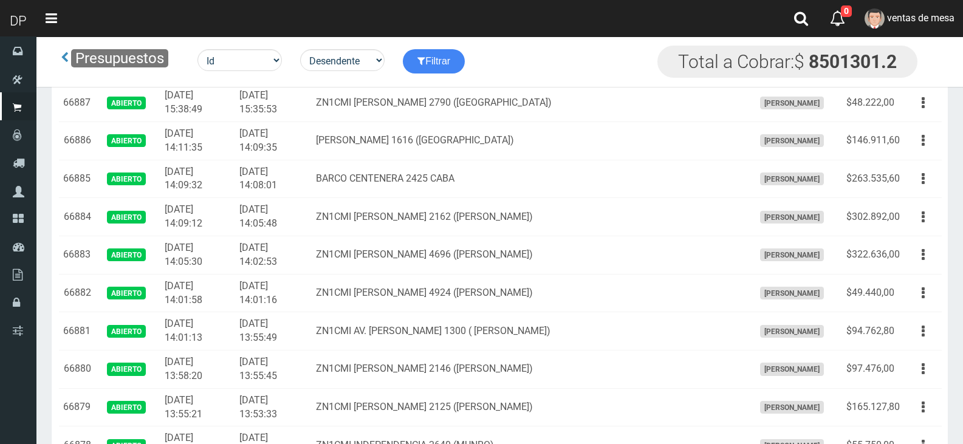
scroll to position [972, 0]
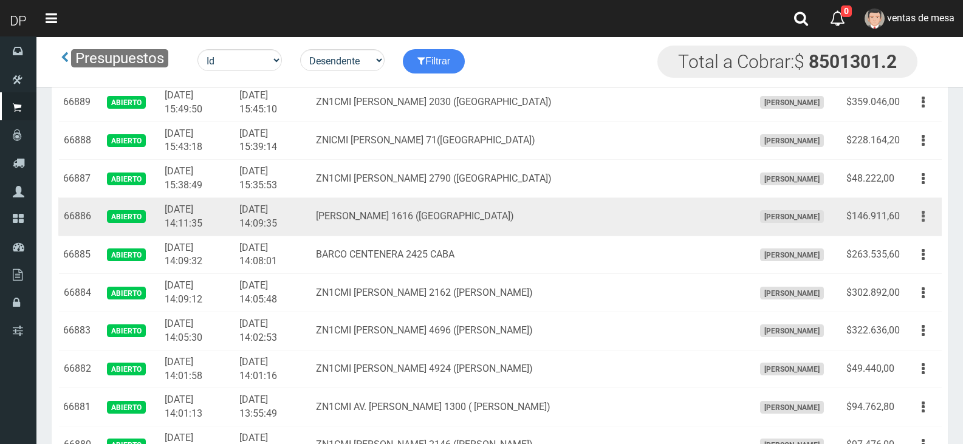
click at [918, 216] on button "button" at bounding box center [922, 216] width 27 height 21
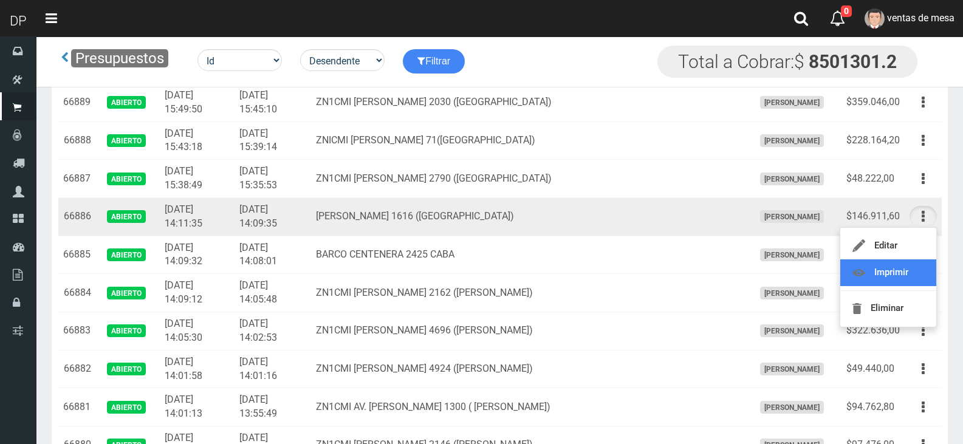
click at [909, 274] on link "Imprimir" at bounding box center [888, 272] width 96 height 27
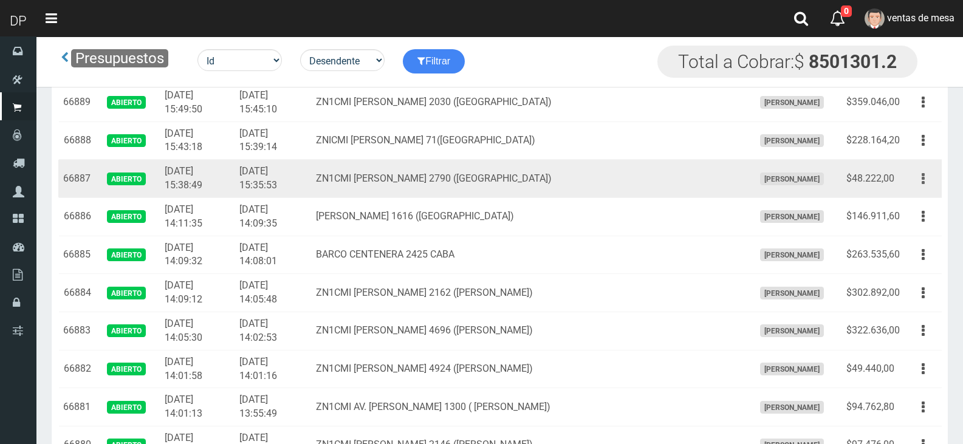
click at [929, 177] on button "button" at bounding box center [922, 178] width 27 height 21
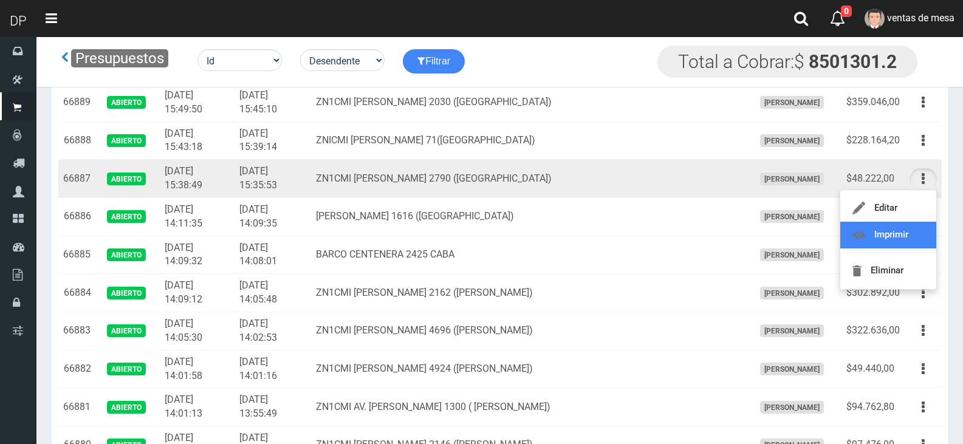
click at [913, 240] on link "Imprimir" at bounding box center [888, 235] width 96 height 27
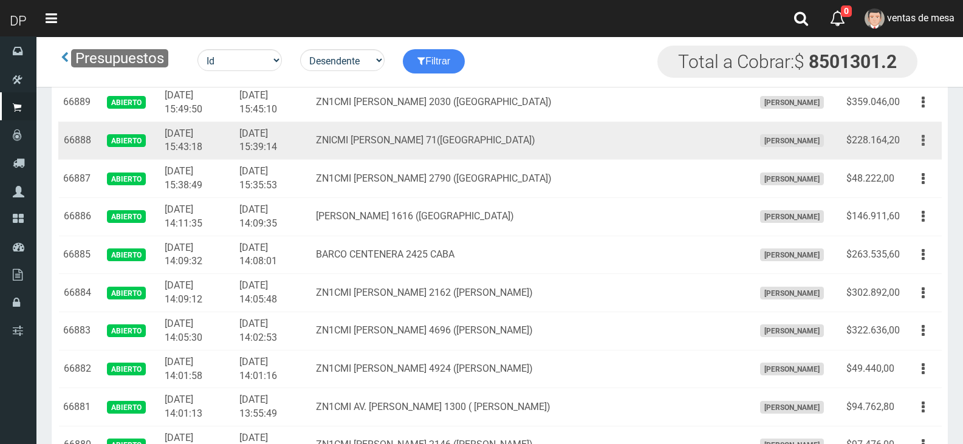
click at [924, 140] on icon "button" at bounding box center [922, 140] width 3 height 21
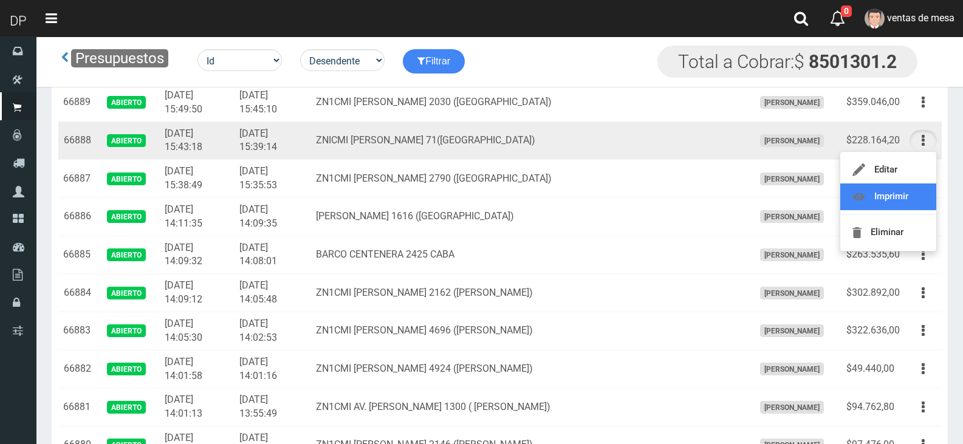
click at [873, 200] on link "Imprimir" at bounding box center [888, 196] width 96 height 27
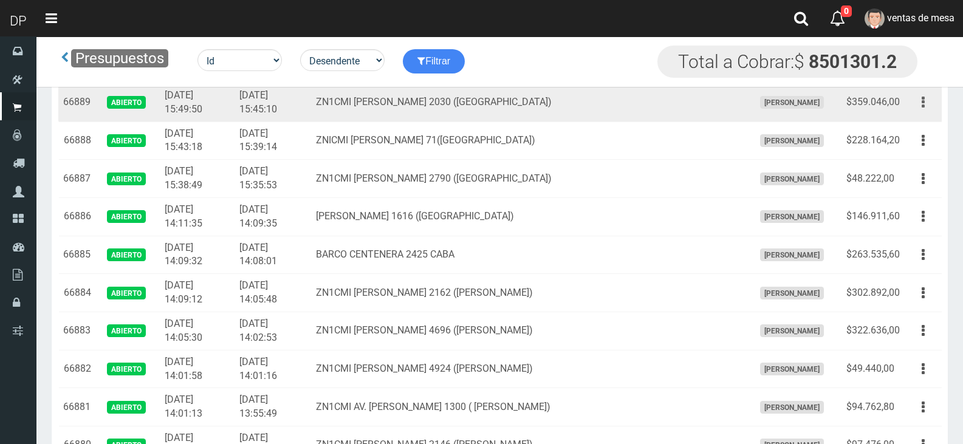
click at [921, 103] on icon "button" at bounding box center [922, 102] width 3 height 21
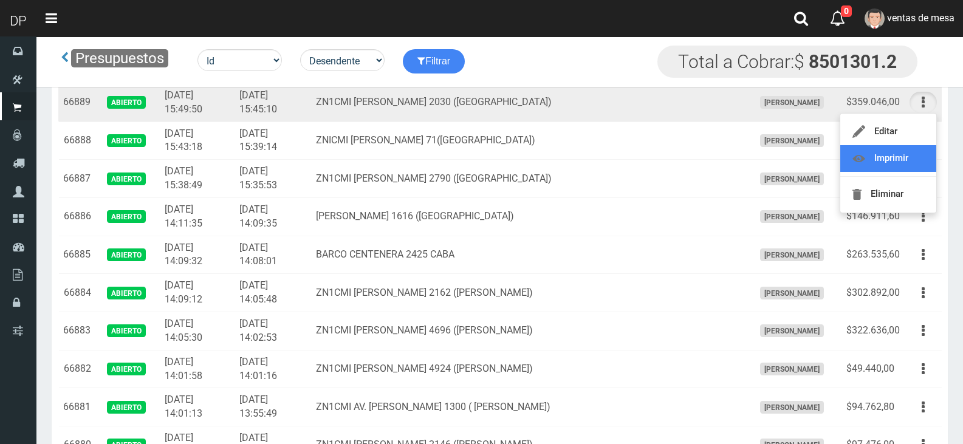
click at [907, 159] on link "Imprimir" at bounding box center [888, 158] width 96 height 27
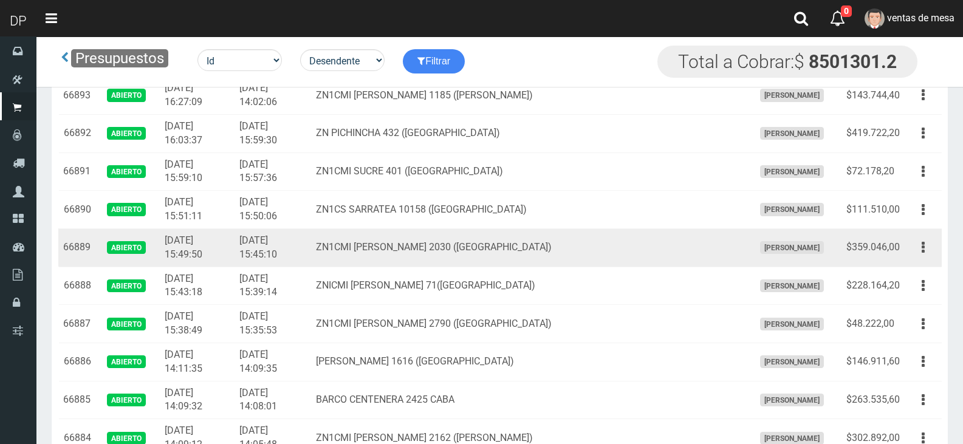
scroll to position [789, 0]
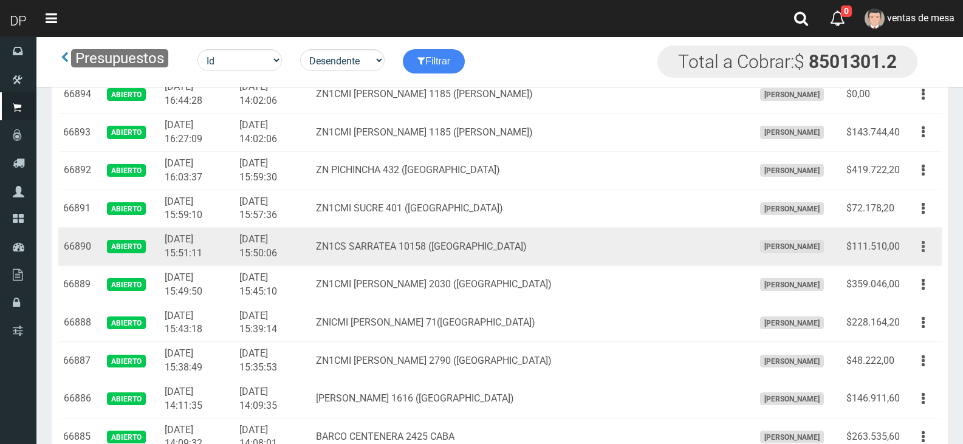
click at [923, 248] on icon "button" at bounding box center [922, 246] width 3 height 21
click at [902, 293] on link "Imprimir" at bounding box center [888, 303] width 96 height 27
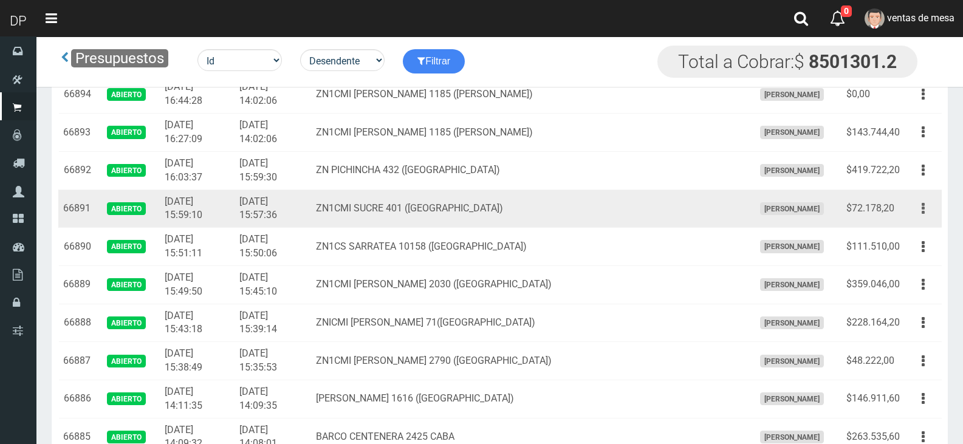
click at [922, 209] on icon "button" at bounding box center [922, 208] width 3 height 21
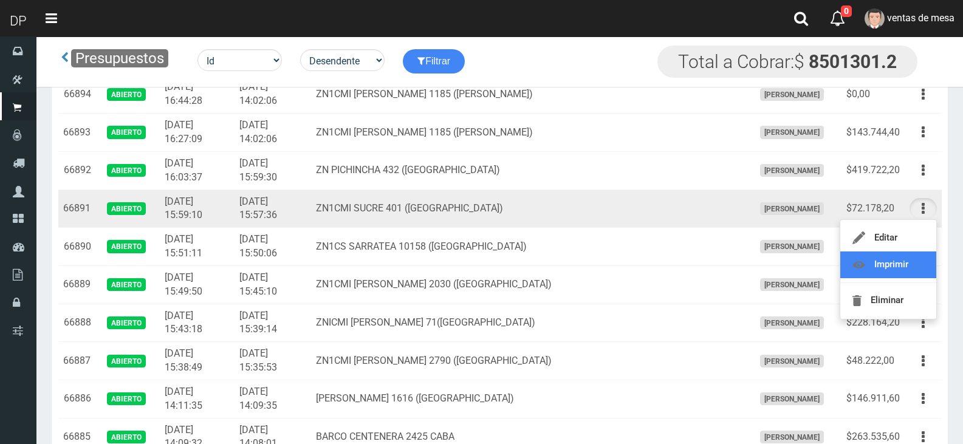
click at [892, 265] on link "Imprimir" at bounding box center [888, 264] width 96 height 27
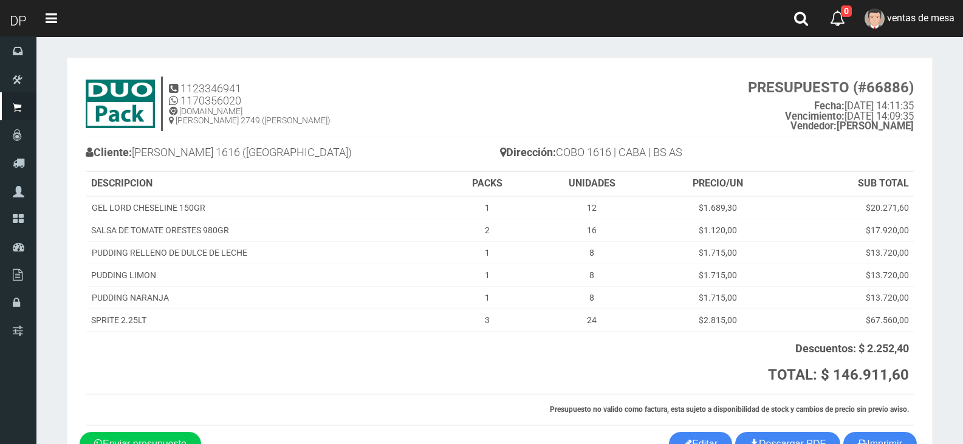
scroll to position [79, 0]
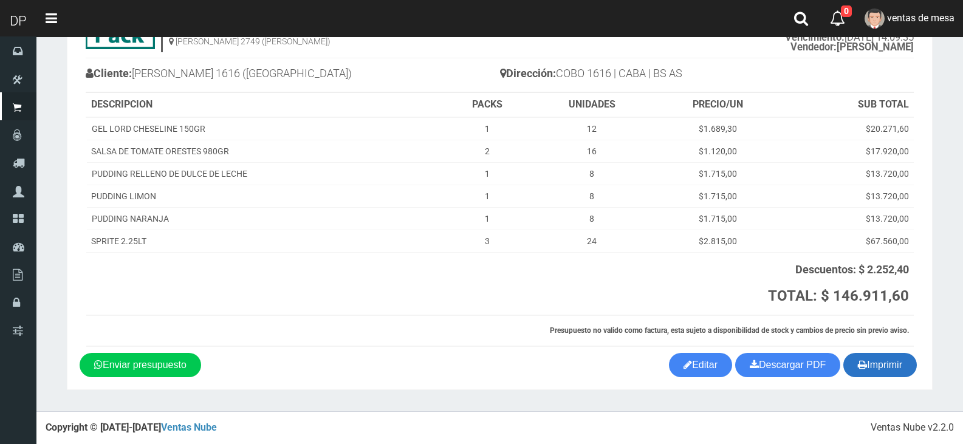
click at [875, 366] on button "Imprimir" at bounding box center [879, 365] width 73 height 24
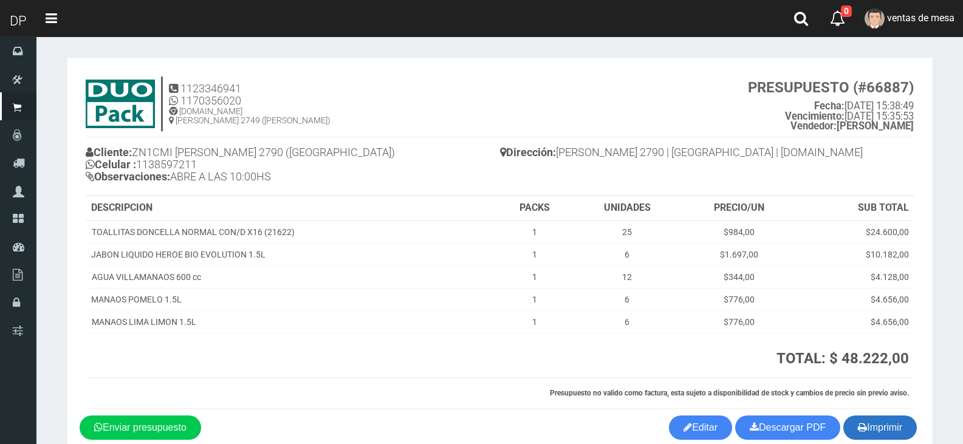
click at [875, 431] on button "Imprimir" at bounding box center [879, 427] width 73 height 24
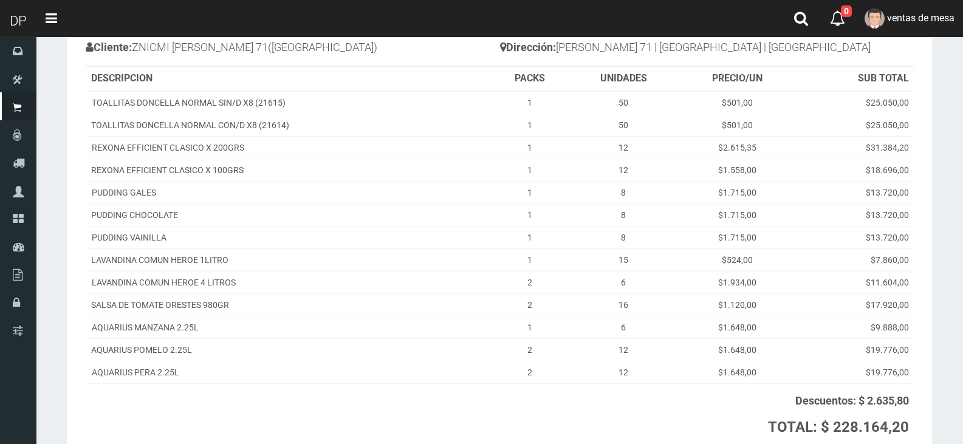
scroll to position [236, 0]
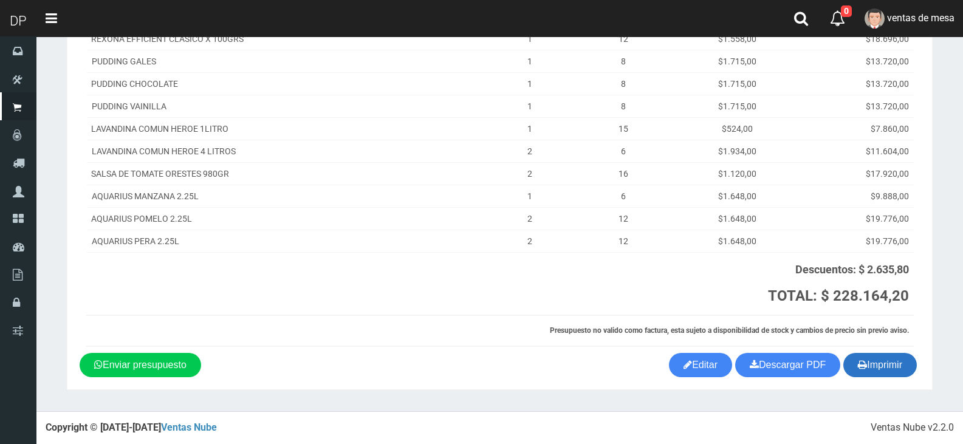
click at [904, 369] on button "Imprimir" at bounding box center [879, 365] width 73 height 24
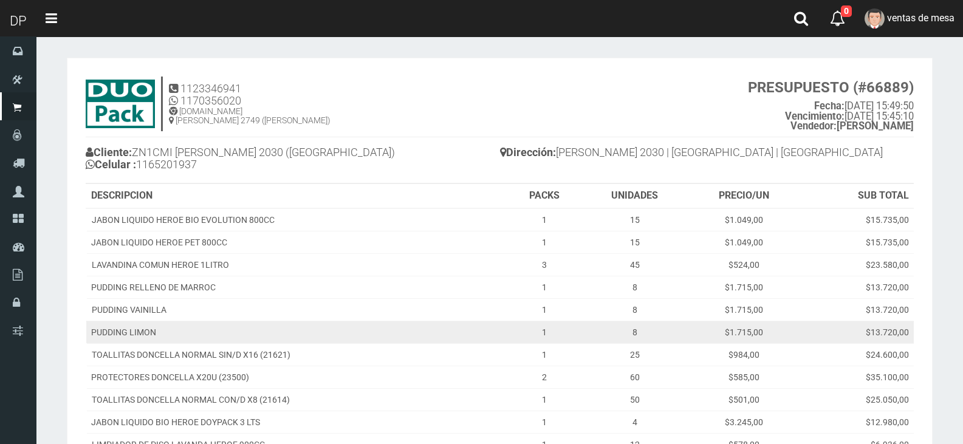
scroll to position [343, 0]
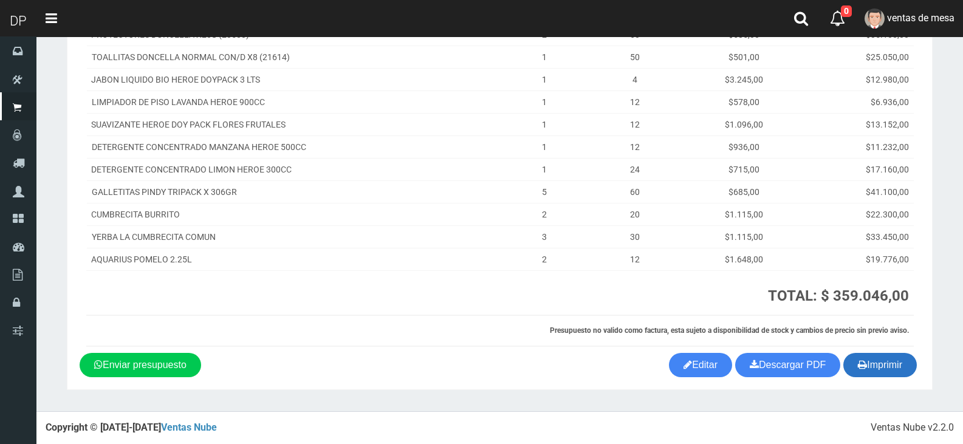
click at [877, 371] on button "Imprimir" at bounding box center [879, 365] width 73 height 24
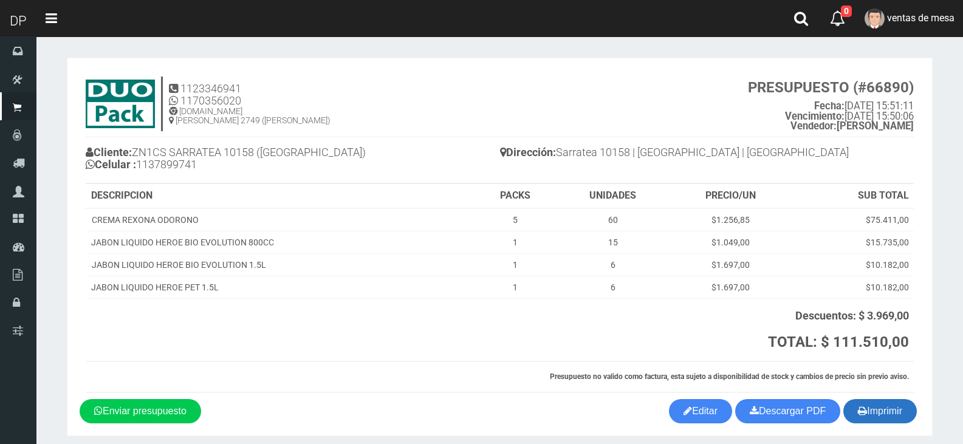
click at [901, 411] on button "Imprimir" at bounding box center [879, 411] width 73 height 24
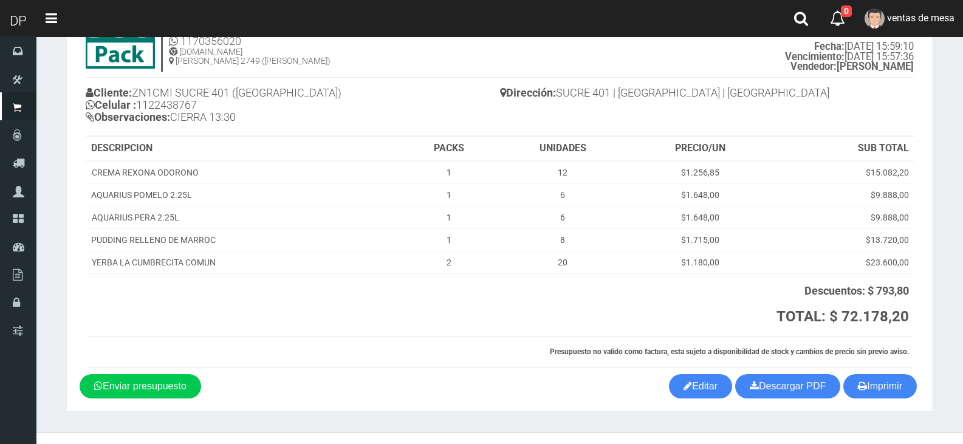
scroll to position [81, 0]
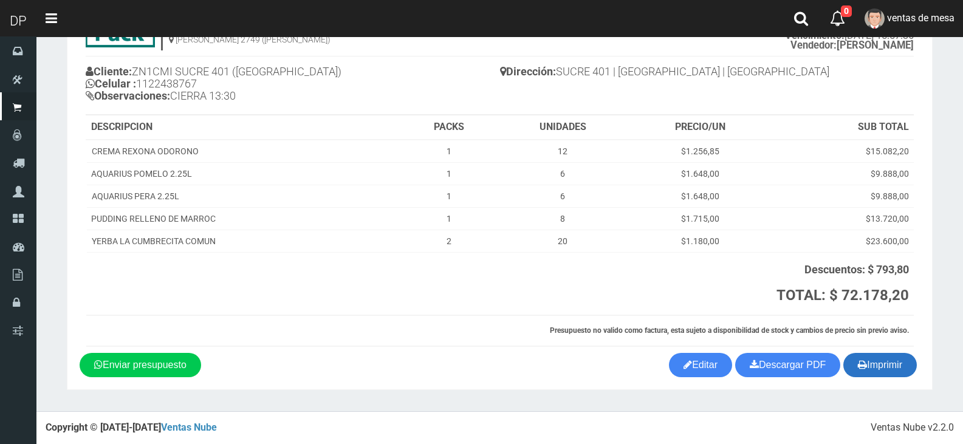
click at [886, 364] on button "Imprimir" at bounding box center [879, 365] width 73 height 24
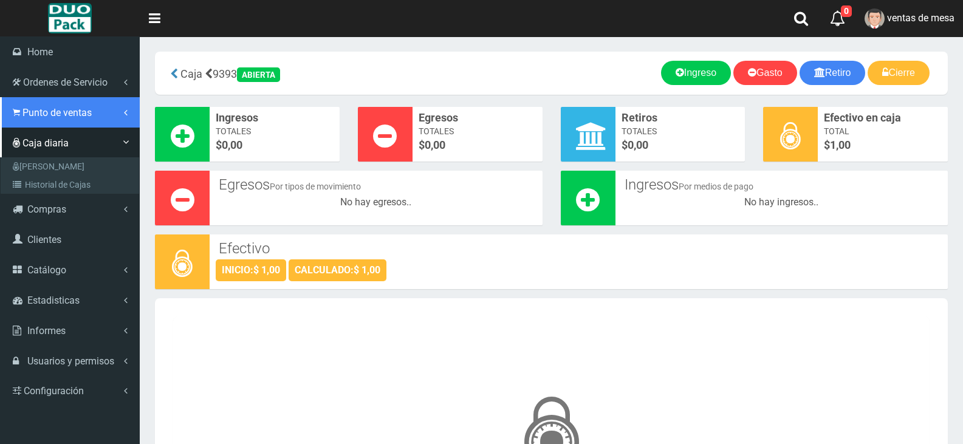
click at [52, 114] on span "Punto de ventas" at bounding box center [56, 113] width 69 height 12
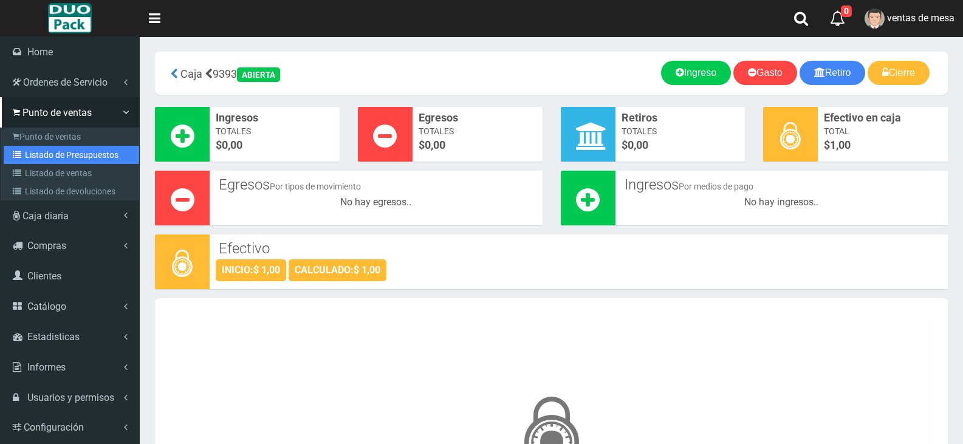
click at [79, 152] on link "Listado de Presupuestos" at bounding box center [71, 155] width 135 height 18
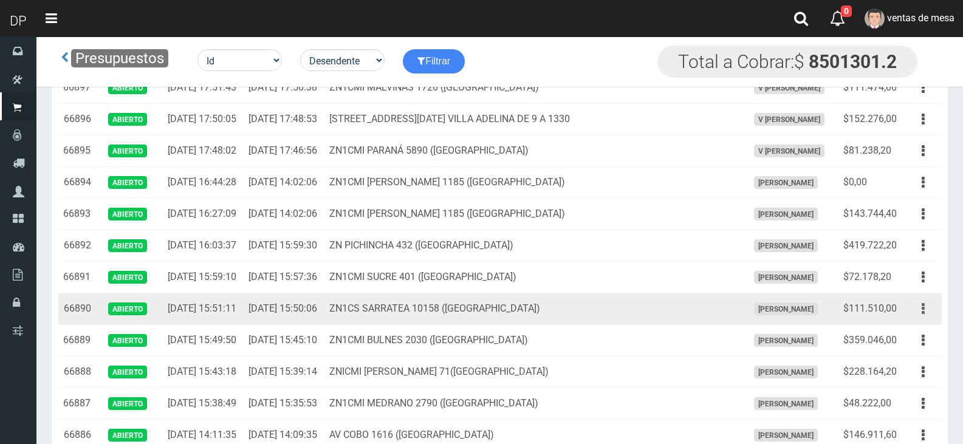
scroll to position [547, 0]
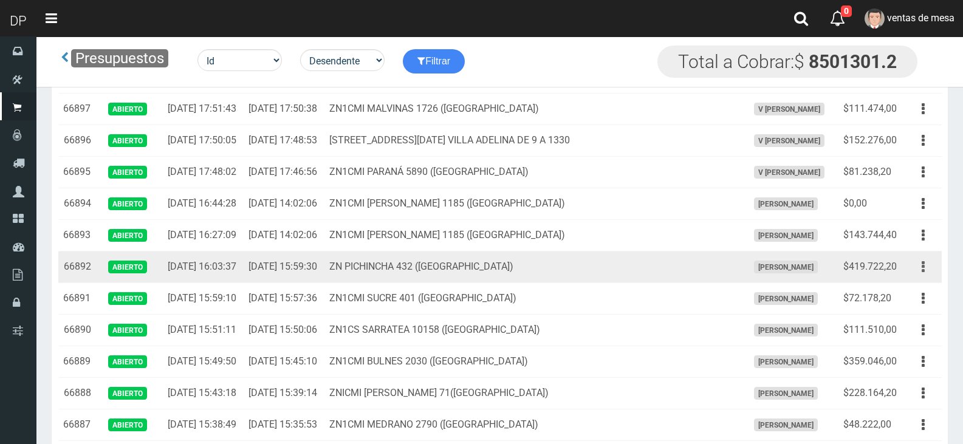
click at [928, 278] on button "button" at bounding box center [922, 266] width 27 height 21
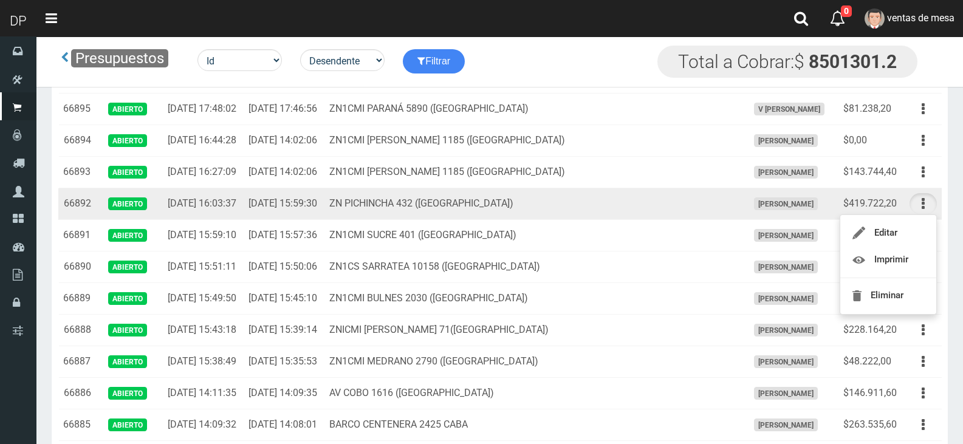
scroll to position [668, 0]
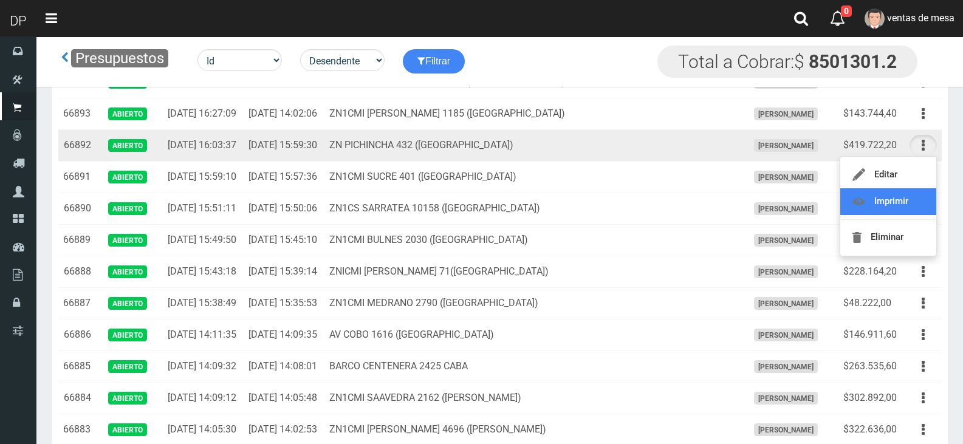
click at [898, 215] on link "Imprimir" at bounding box center [888, 201] width 96 height 27
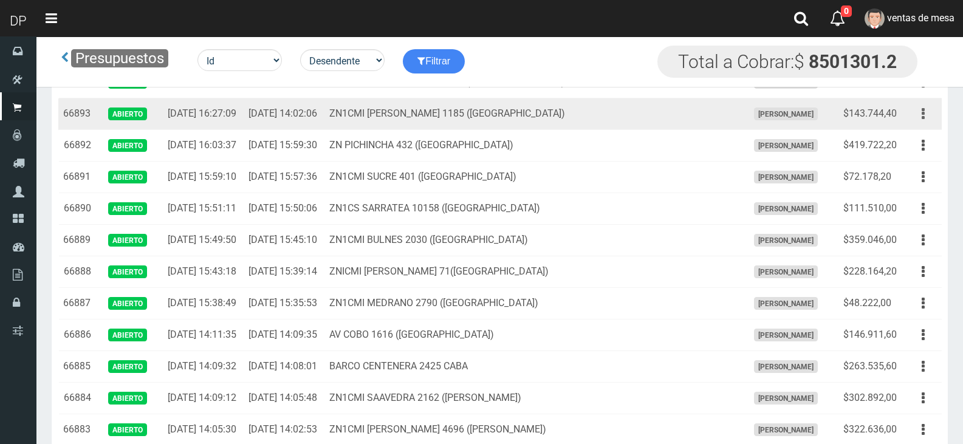
click at [933, 124] on button "button" at bounding box center [922, 113] width 27 height 21
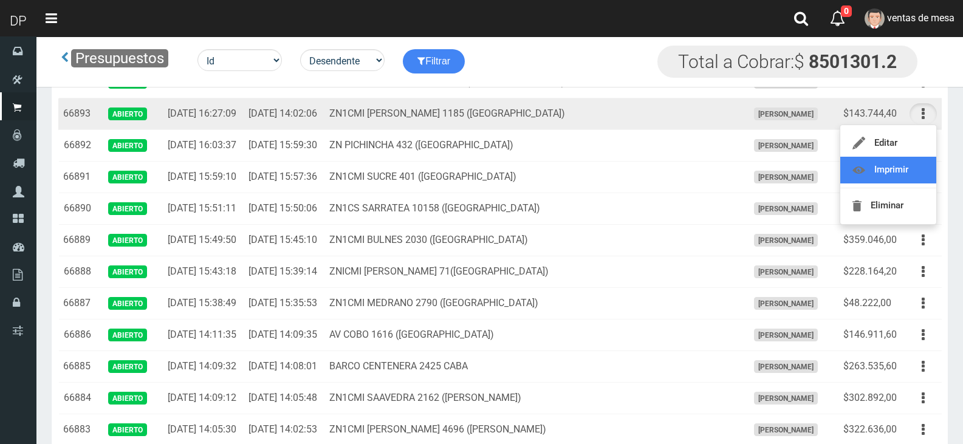
click at [904, 183] on link "Imprimir" at bounding box center [888, 170] width 96 height 27
click at [904, 193] on td "Editar Imprimir Eliminar" at bounding box center [922, 178] width 38 height 32
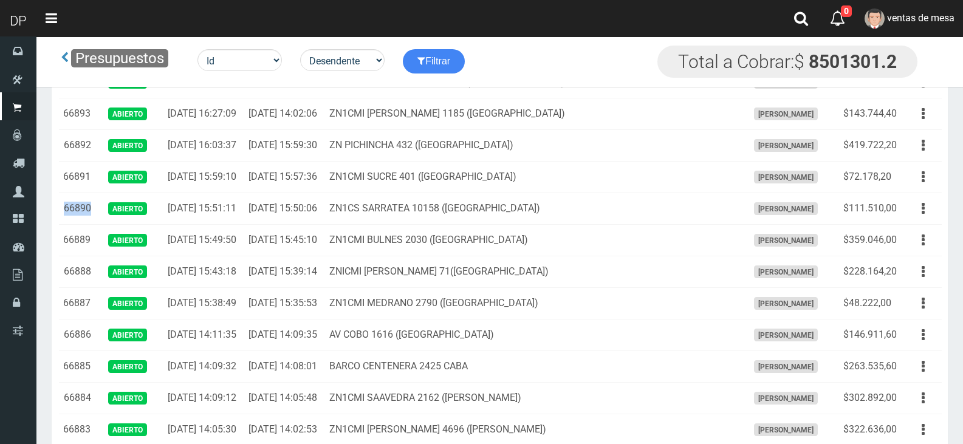
click at [922, 61] on icon "button" at bounding box center [922, 50] width 3 height 21
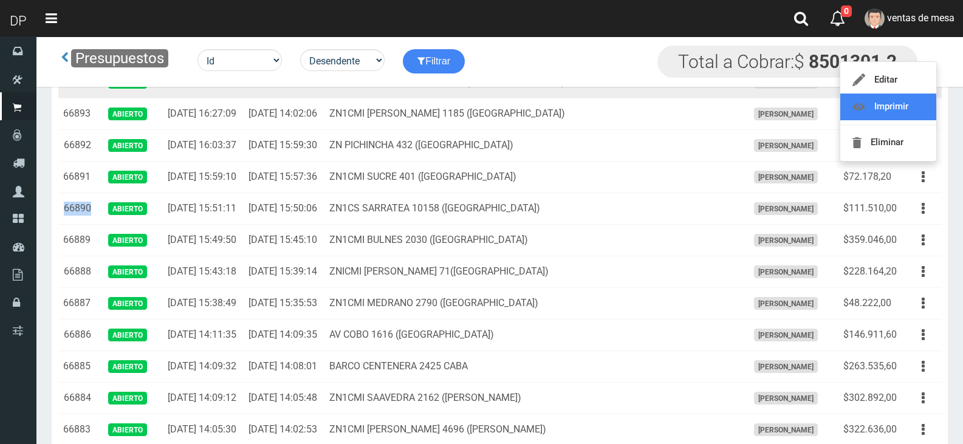
click at [902, 120] on link "Imprimir" at bounding box center [888, 107] width 96 height 27
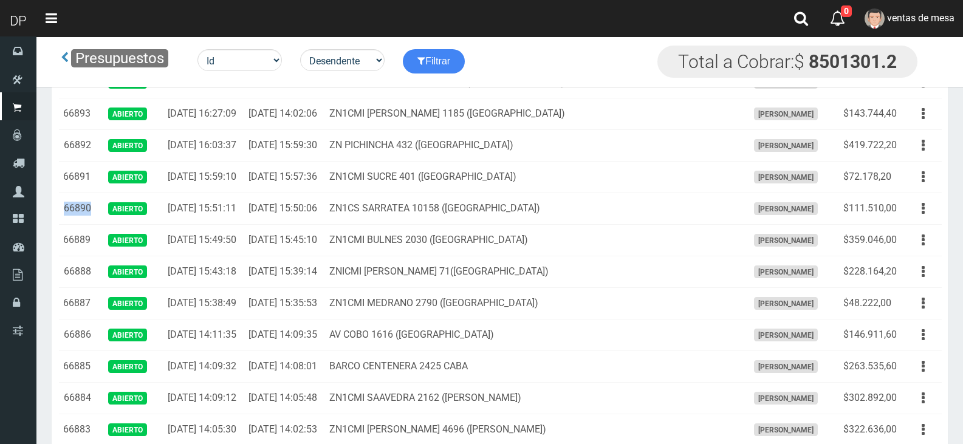
click at [921, 30] on button "button" at bounding box center [922, 19] width 27 height 21
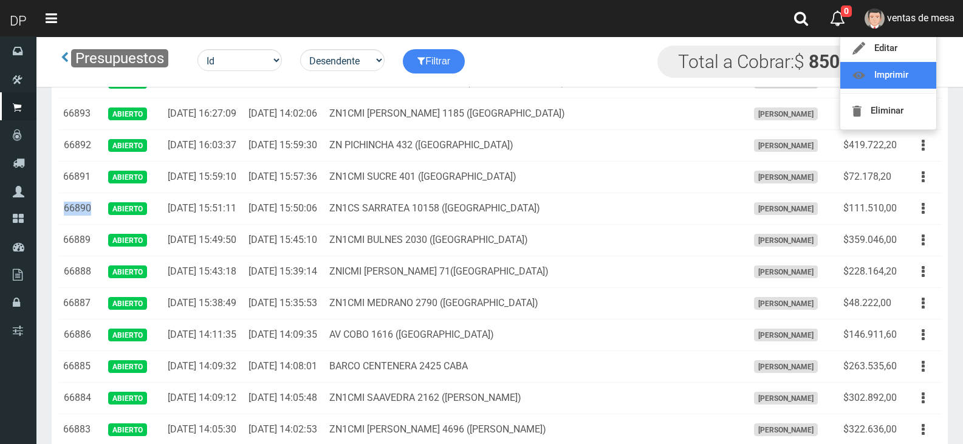
click at [897, 89] on link "Imprimir" at bounding box center [888, 75] width 96 height 27
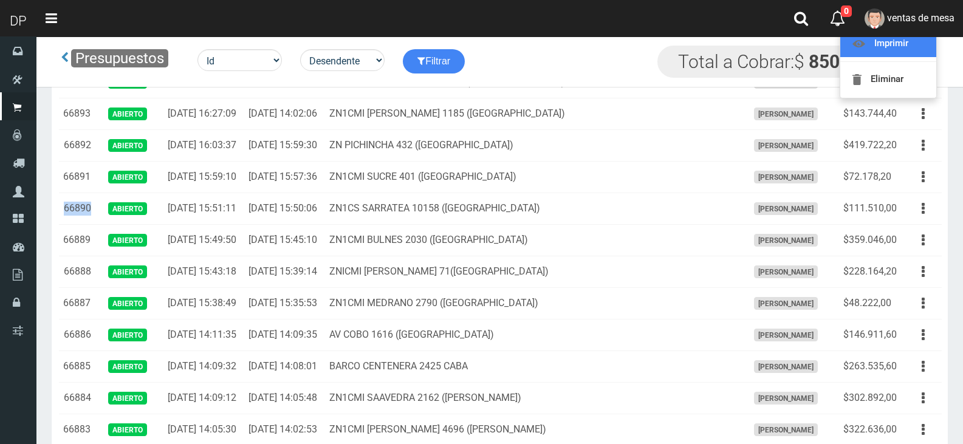
click at [906, 57] on link "Imprimir" at bounding box center [888, 43] width 96 height 27
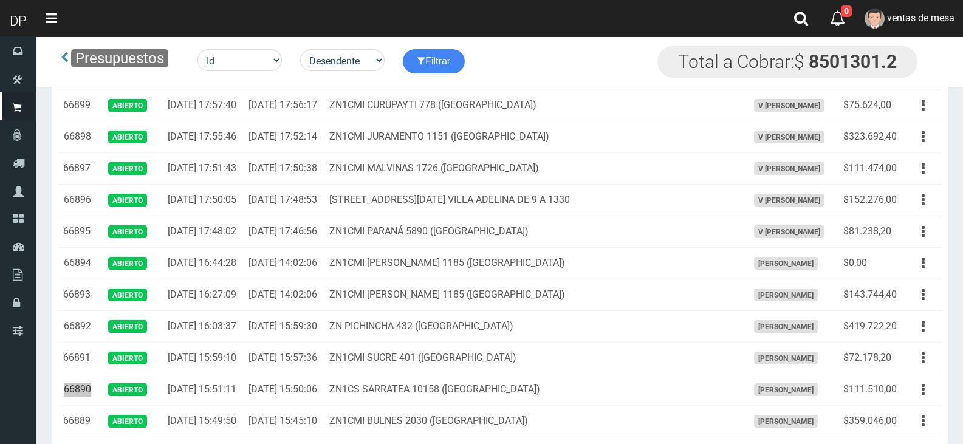
scroll to position [486, 0]
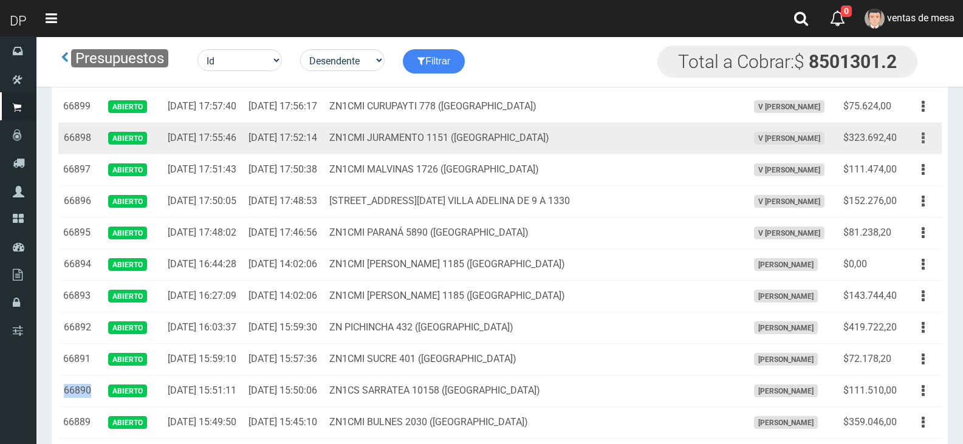
click at [921, 149] on icon "button" at bounding box center [922, 138] width 3 height 21
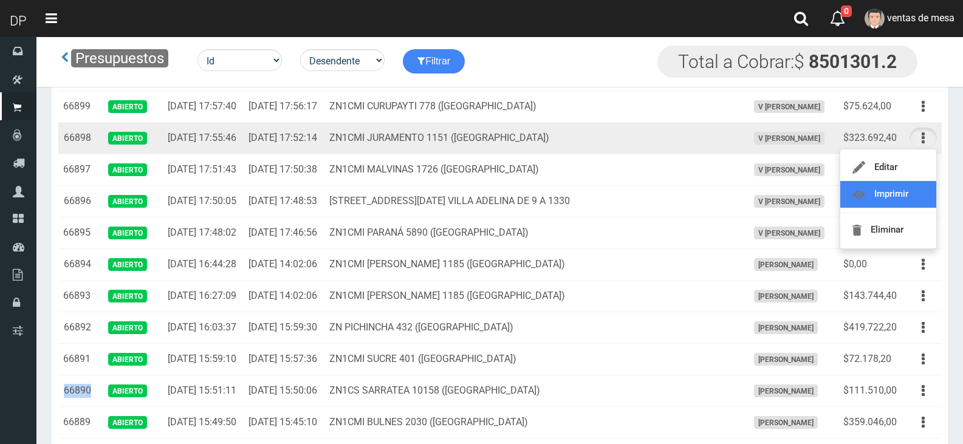
click at [893, 208] on link "Imprimir" at bounding box center [888, 194] width 96 height 27
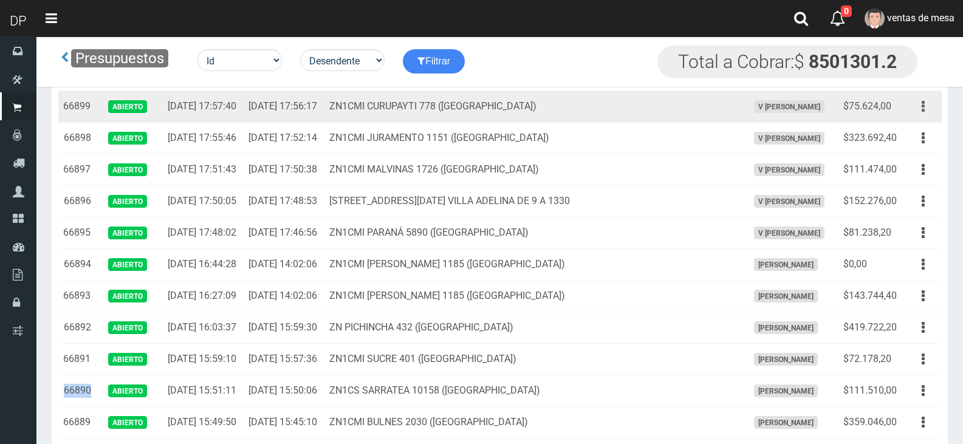
click at [925, 117] on button "button" at bounding box center [922, 106] width 27 height 21
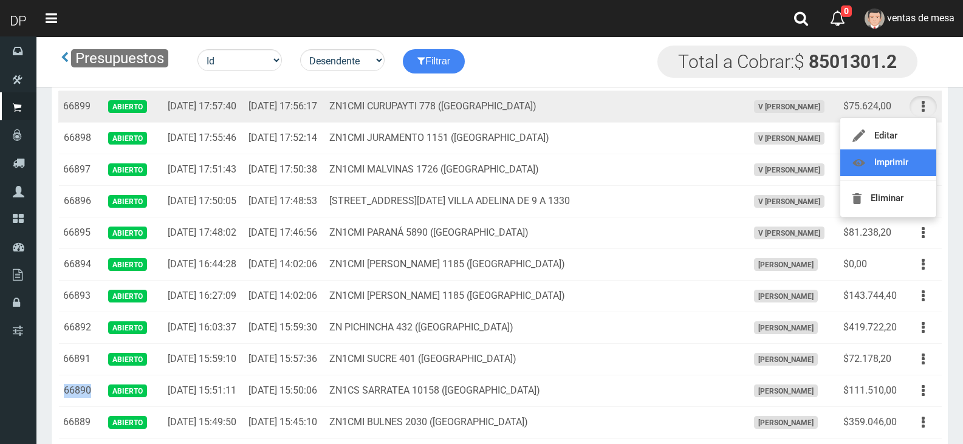
click at [893, 176] on link "Imprimir" at bounding box center [888, 162] width 96 height 27
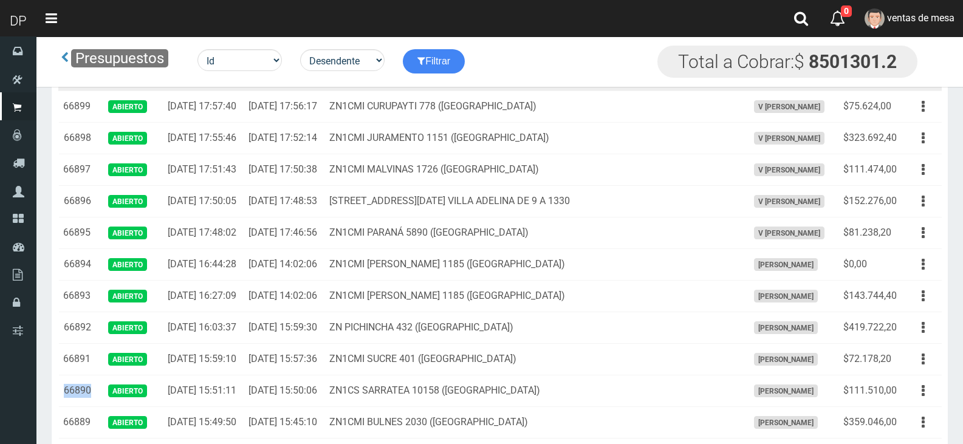
click at [927, 86] on button "button" at bounding box center [922, 74] width 27 height 21
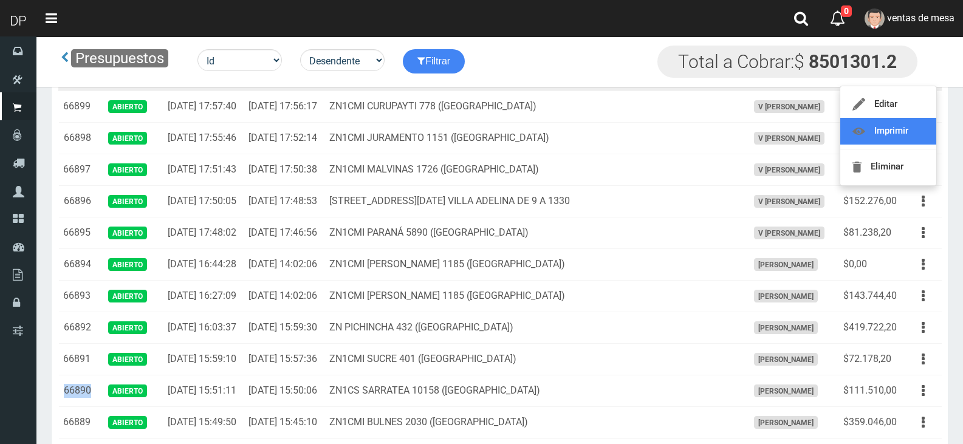
click at [883, 145] on link "Imprimir" at bounding box center [888, 131] width 96 height 27
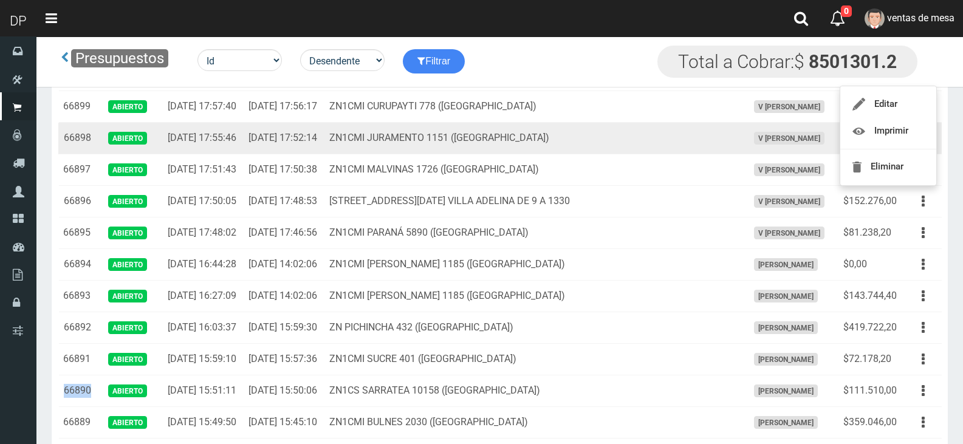
click at [883, 154] on td "$323.692,40" at bounding box center [870, 139] width 65 height 32
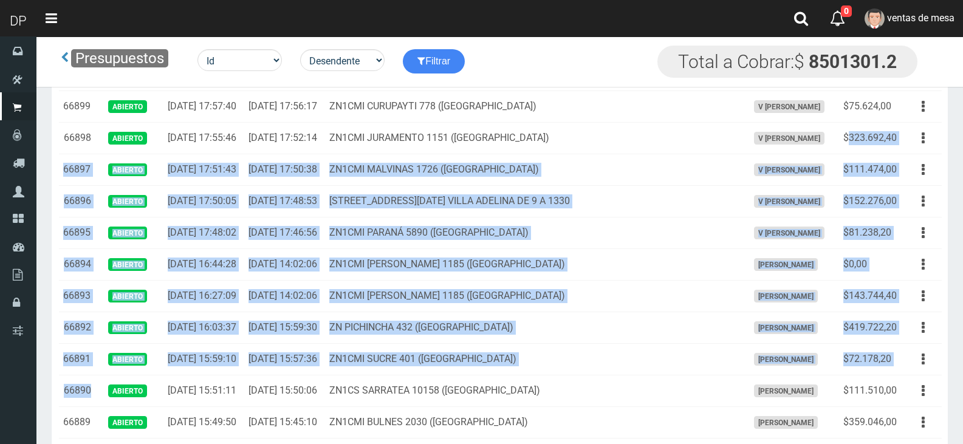
click at [927, 54] on button "button" at bounding box center [922, 43] width 27 height 21
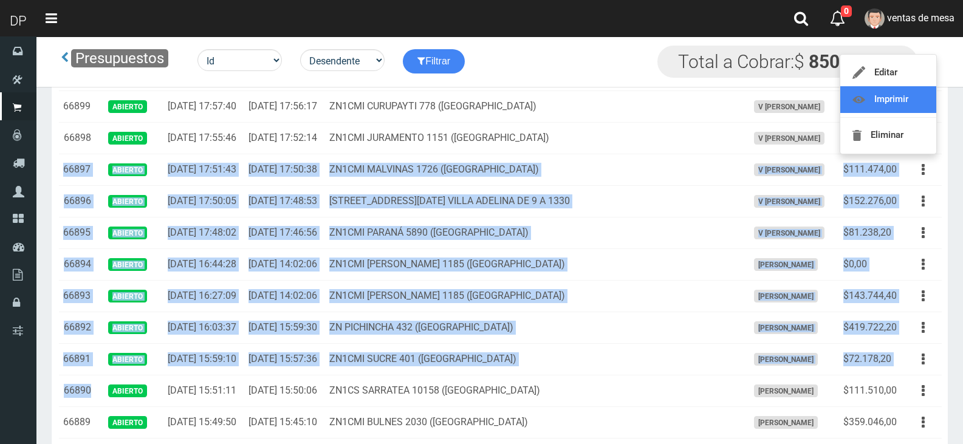
click at [891, 113] on link "Imprimir" at bounding box center [888, 99] width 96 height 27
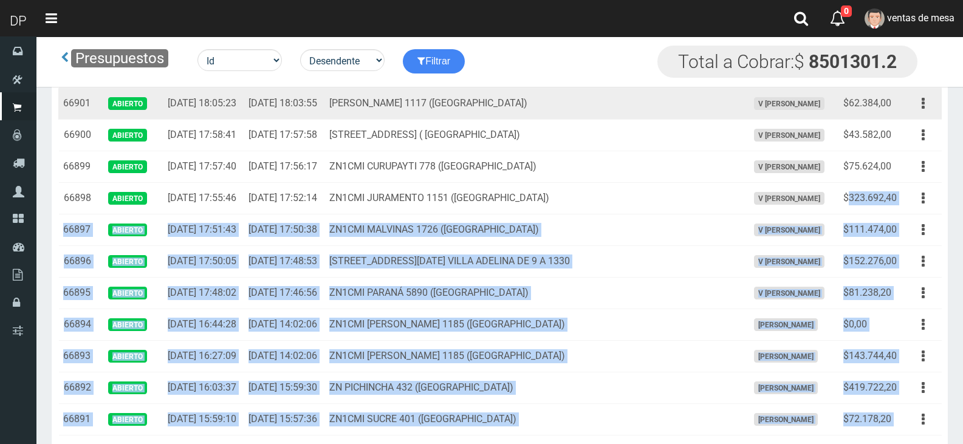
scroll to position [425, 0]
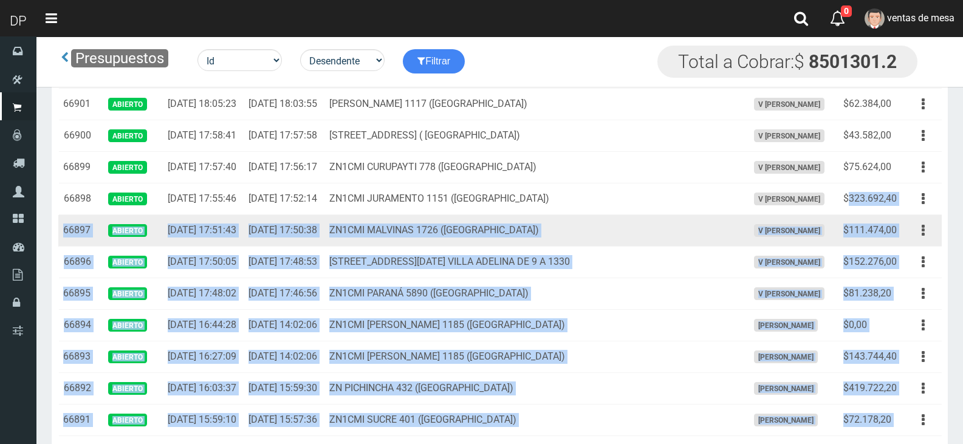
click at [566, 247] on td "ZN1CMI MALVINAS 1726 (VILLA ADELINA)" at bounding box center [533, 231] width 418 height 32
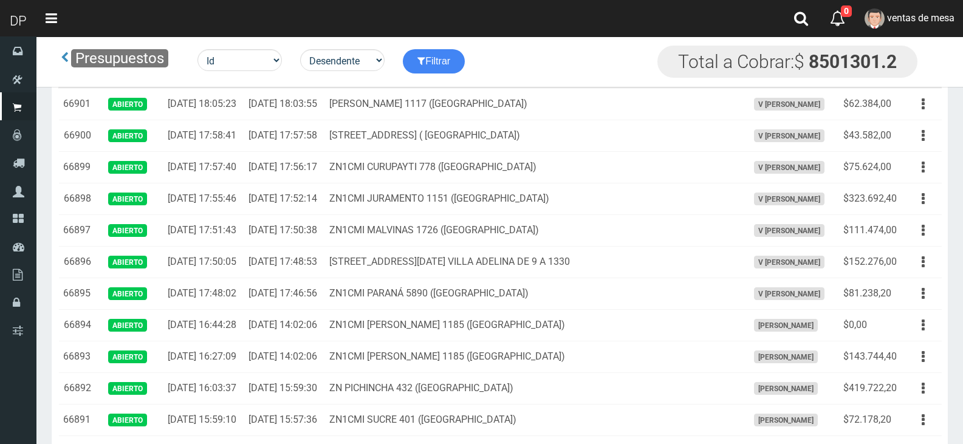
click at [927, 83] on button "button" at bounding box center [922, 72] width 27 height 21
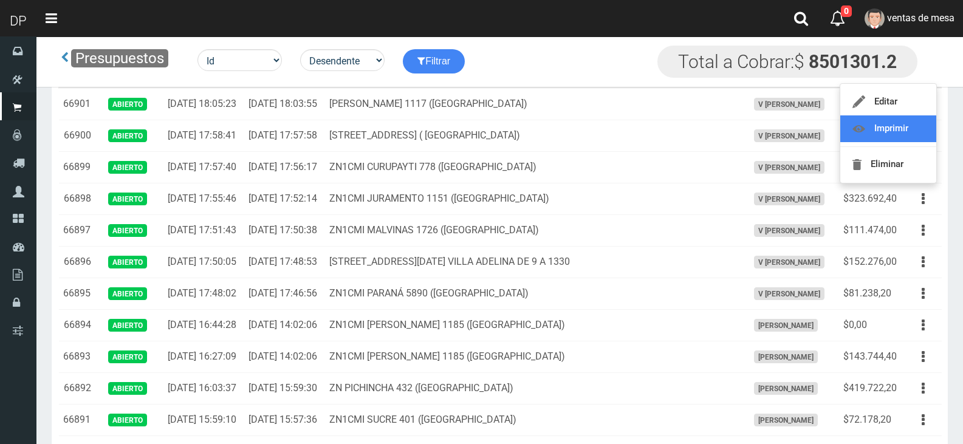
click at [897, 142] on link "Imprimir" at bounding box center [888, 128] width 96 height 27
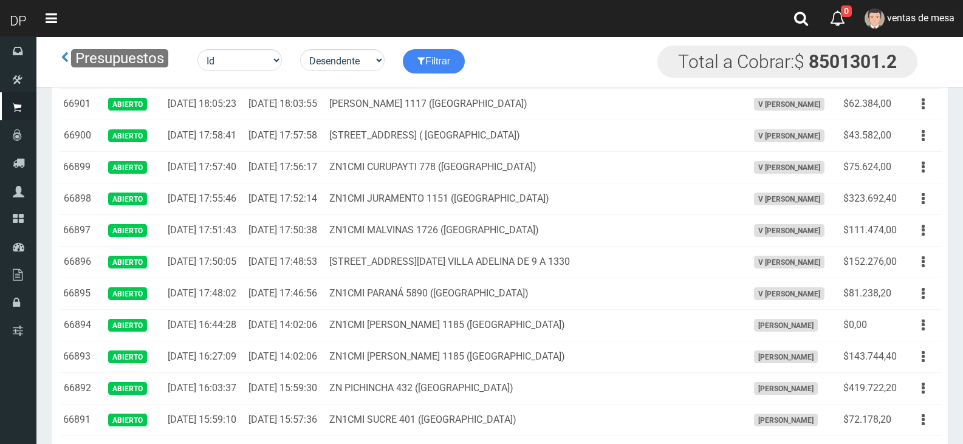
click at [924, 52] on button "button" at bounding box center [922, 40] width 27 height 21
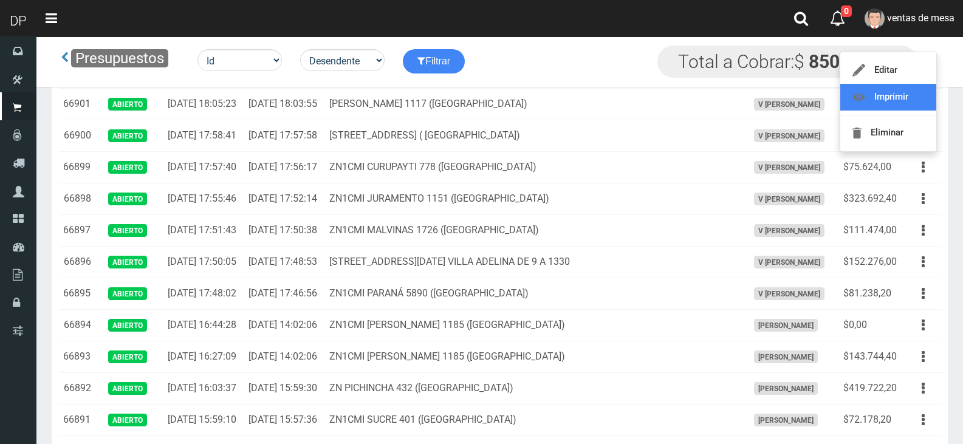
click at [893, 111] on link "Imprimir" at bounding box center [888, 97] width 96 height 27
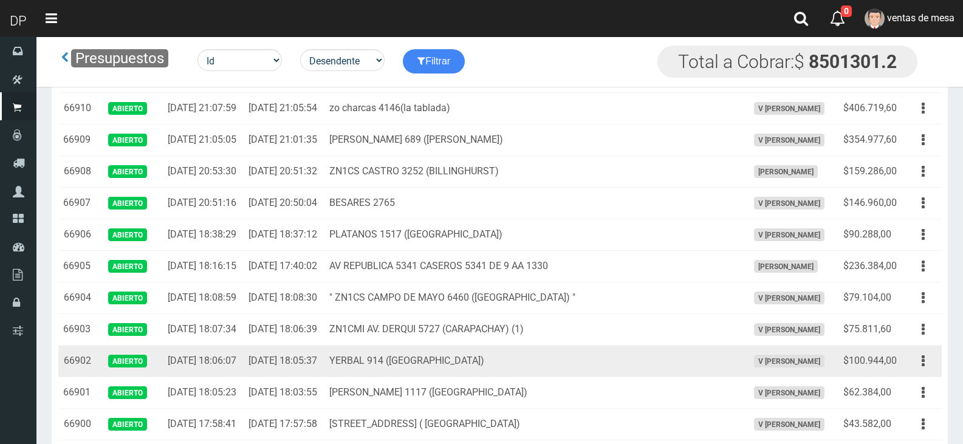
scroll to position [121, 0]
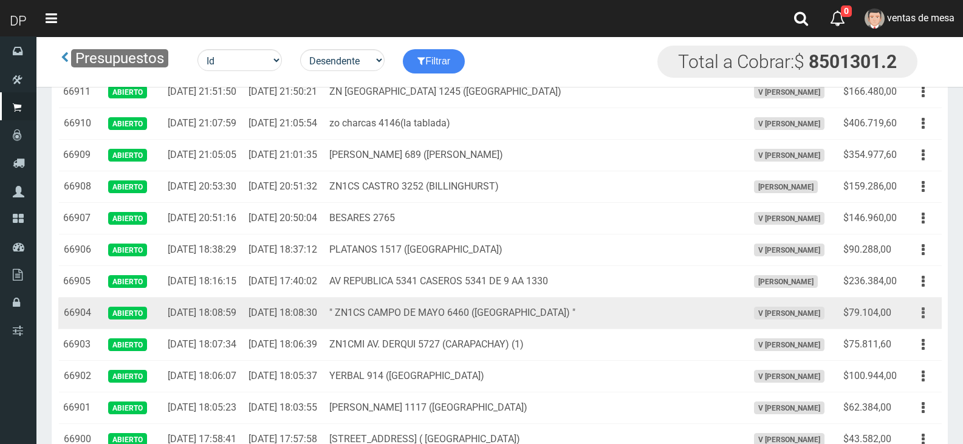
click at [924, 324] on icon "button" at bounding box center [922, 312] width 3 height 21
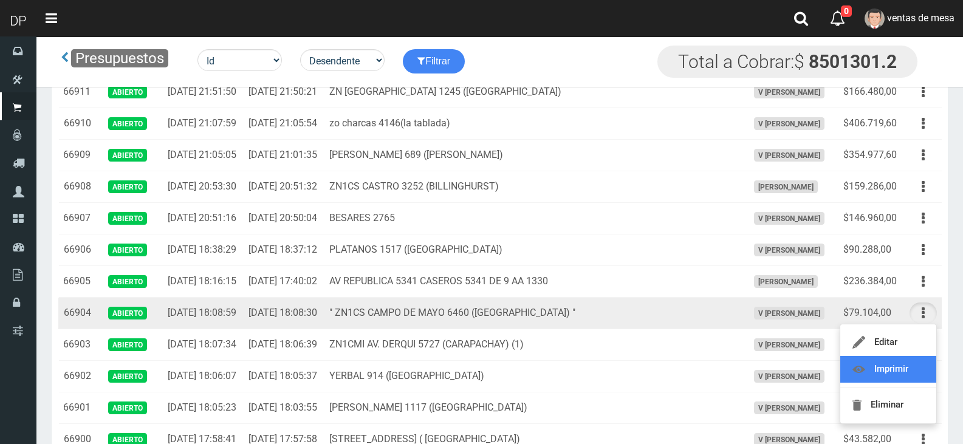
click at [908, 383] on link "Imprimir" at bounding box center [888, 369] width 96 height 27
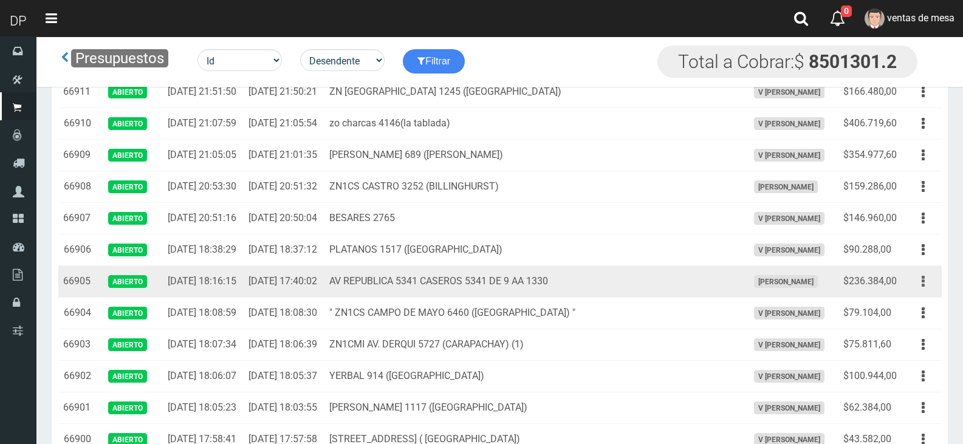
click at [921, 292] on icon "button" at bounding box center [922, 281] width 3 height 21
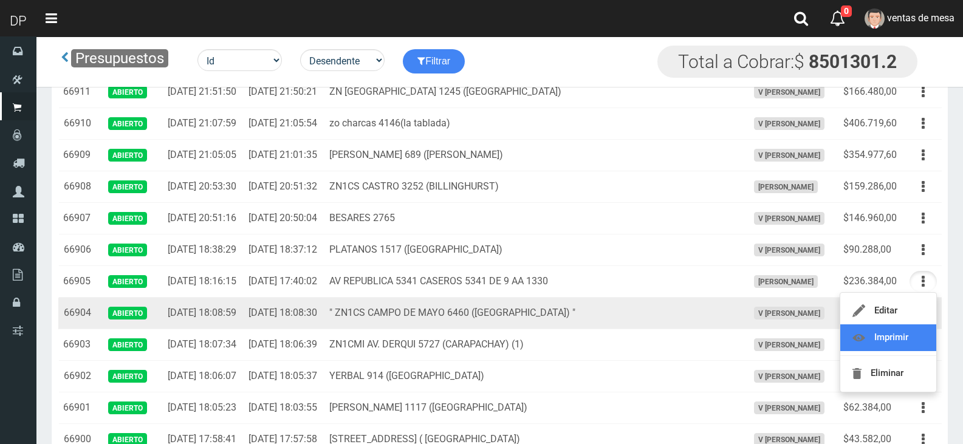
click at [903, 351] on link "Imprimir" at bounding box center [888, 337] width 96 height 27
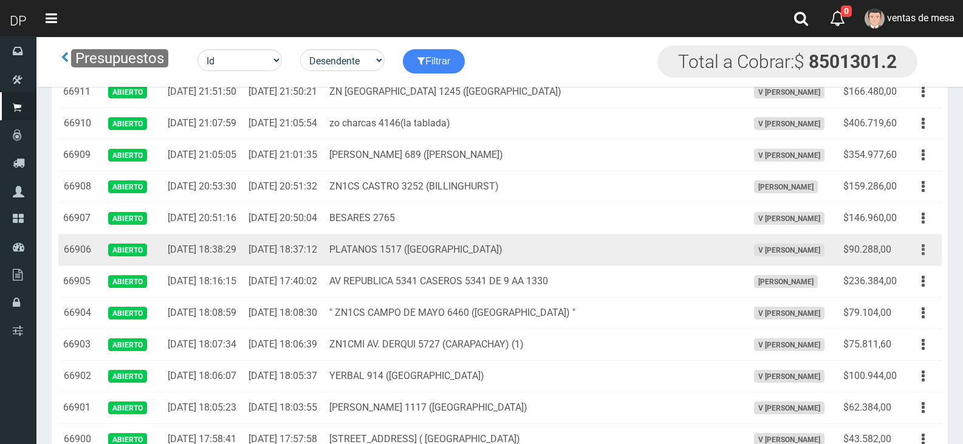
click at [930, 261] on button "button" at bounding box center [922, 249] width 27 height 21
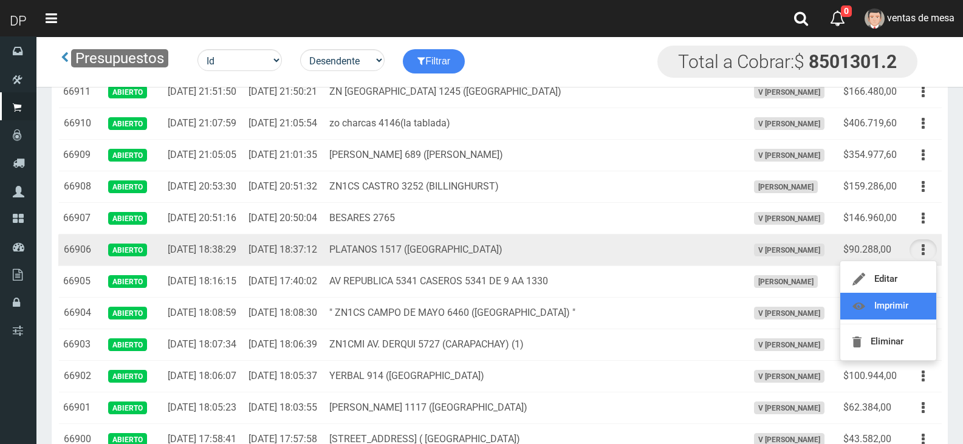
click at [895, 319] on link "Imprimir" at bounding box center [888, 306] width 96 height 27
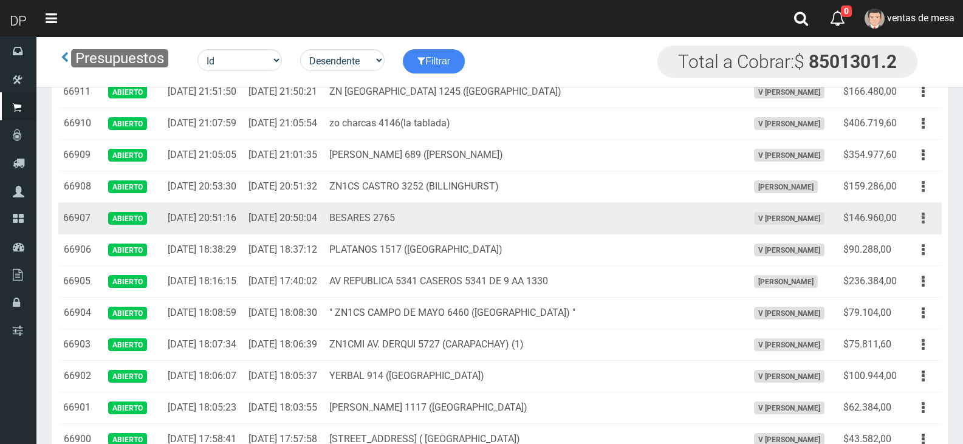
click at [922, 229] on icon "button" at bounding box center [922, 218] width 3 height 21
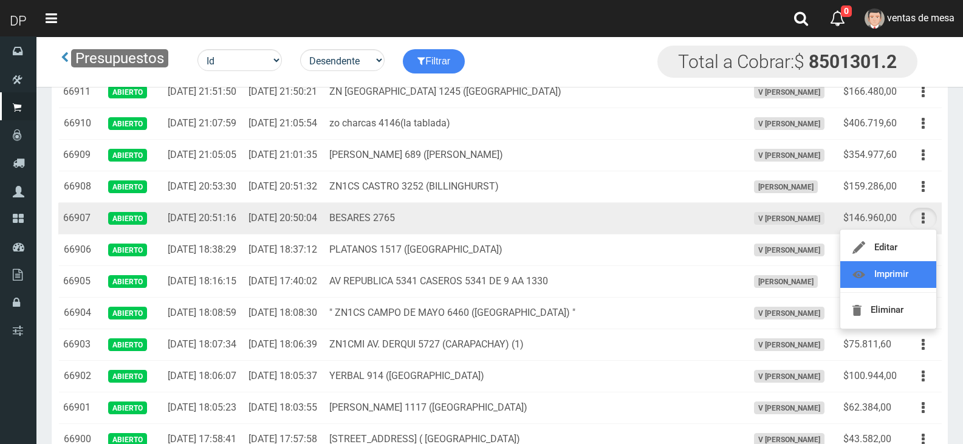
click at [887, 288] on link "Imprimir" at bounding box center [888, 274] width 96 height 27
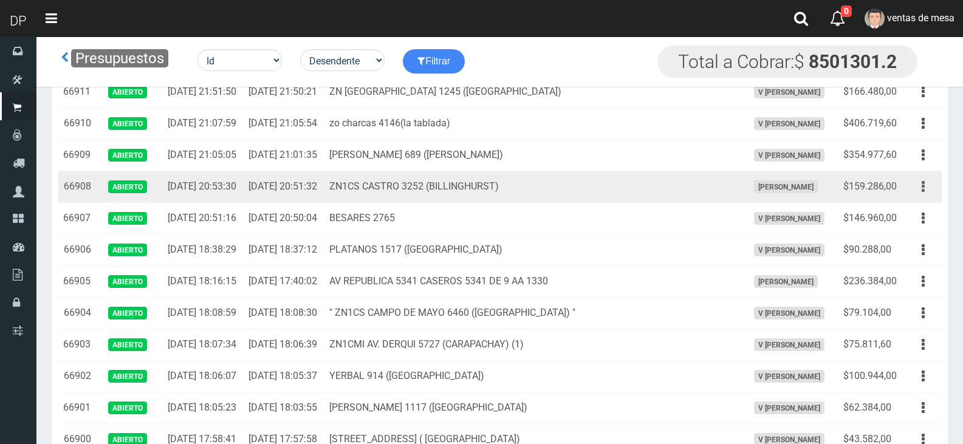
click at [927, 197] on button "button" at bounding box center [922, 186] width 27 height 21
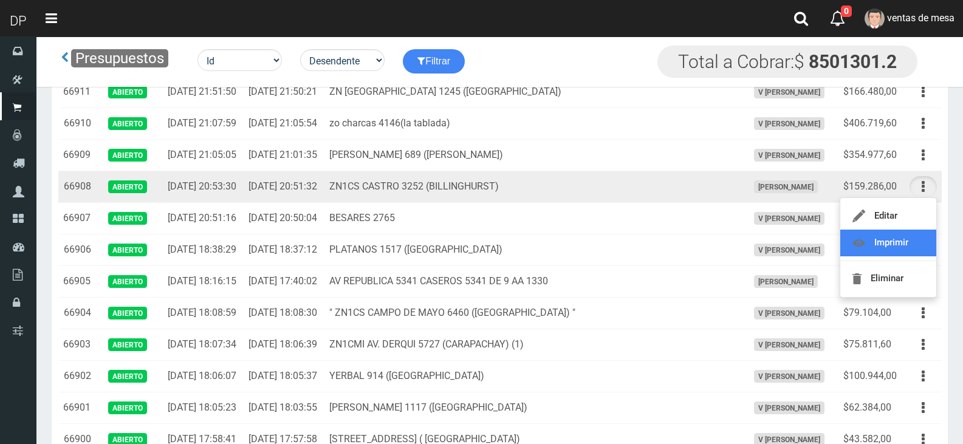
click at [881, 256] on link "Imprimir" at bounding box center [888, 243] width 96 height 27
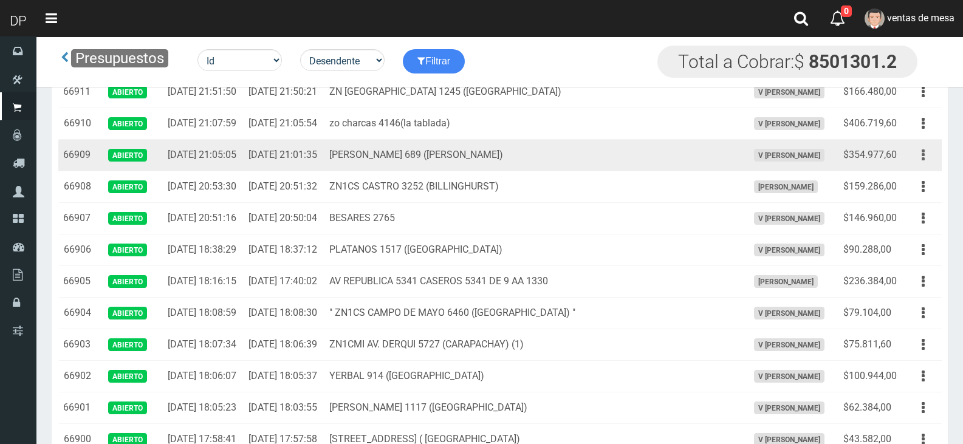
drag, startPoint x: 926, startPoint y: 187, endPoint x: 922, endPoint y: 194, distance: 7.9
click at [926, 166] on button "button" at bounding box center [922, 155] width 27 height 21
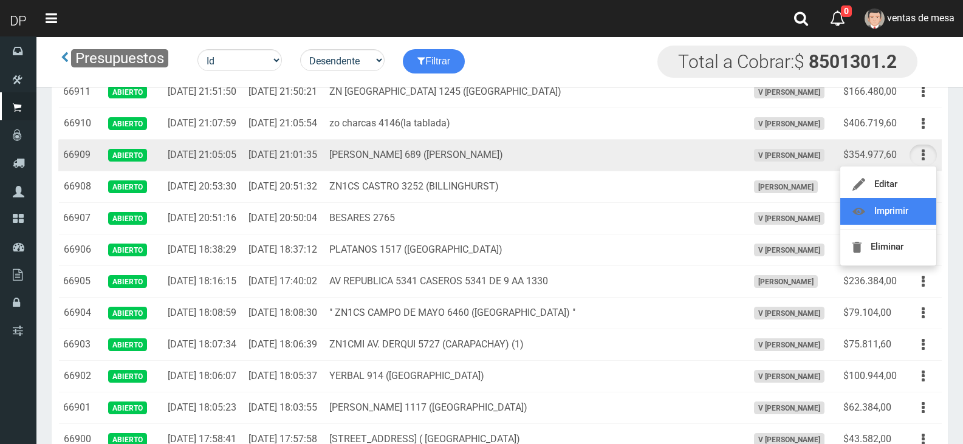
click at [919, 225] on link "Imprimir" at bounding box center [888, 211] width 96 height 27
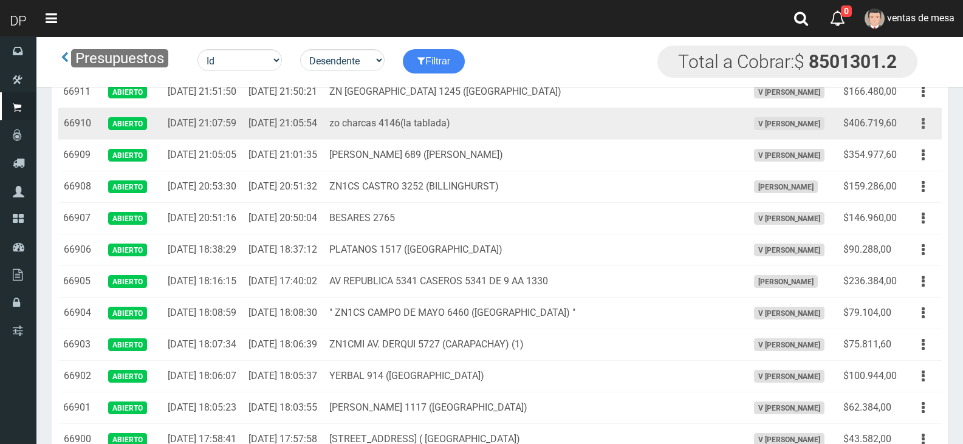
click at [926, 134] on button "button" at bounding box center [922, 123] width 27 height 21
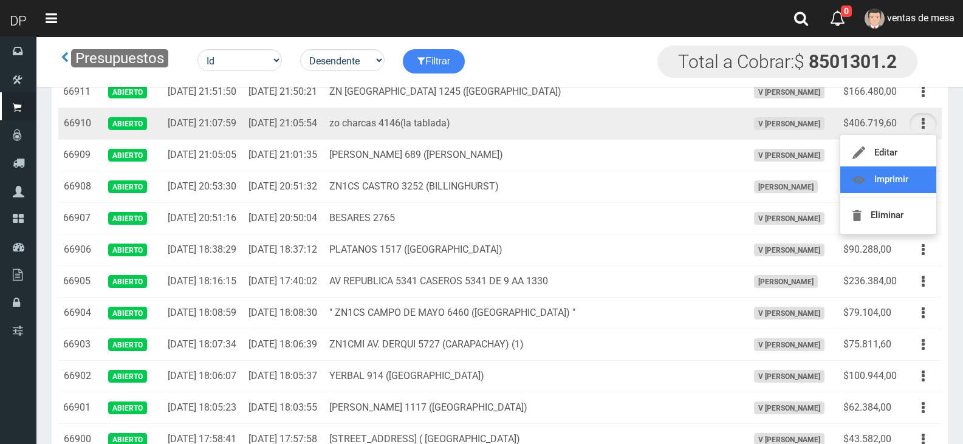
click at [904, 193] on link "Imprimir" at bounding box center [888, 179] width 96 height 27
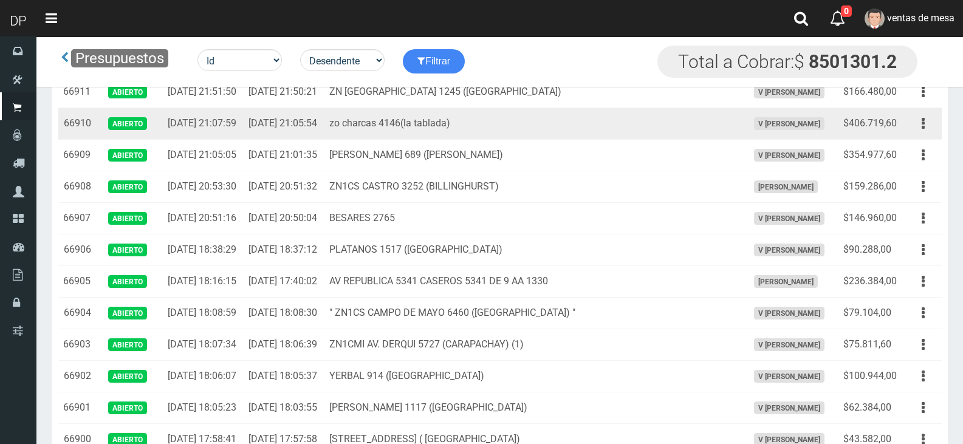
scroll to position [0, 0]
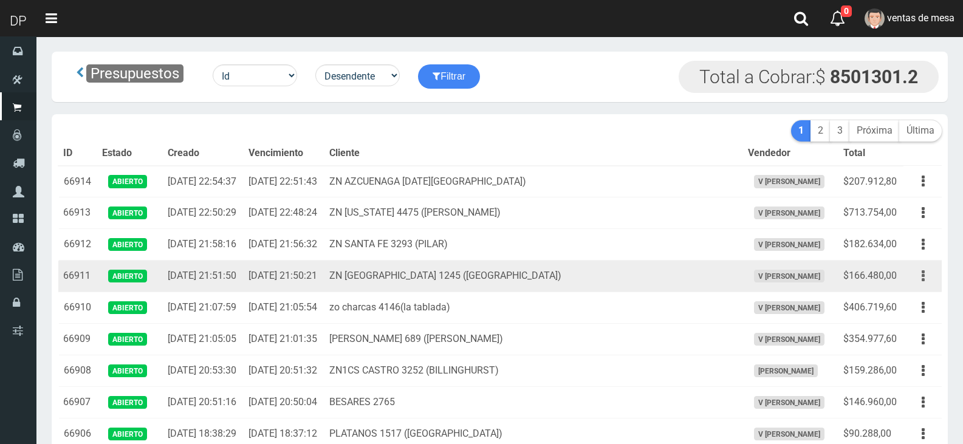
click at [922, 287] on icon "button" at bounding box center [922, 275] width 3 height 21
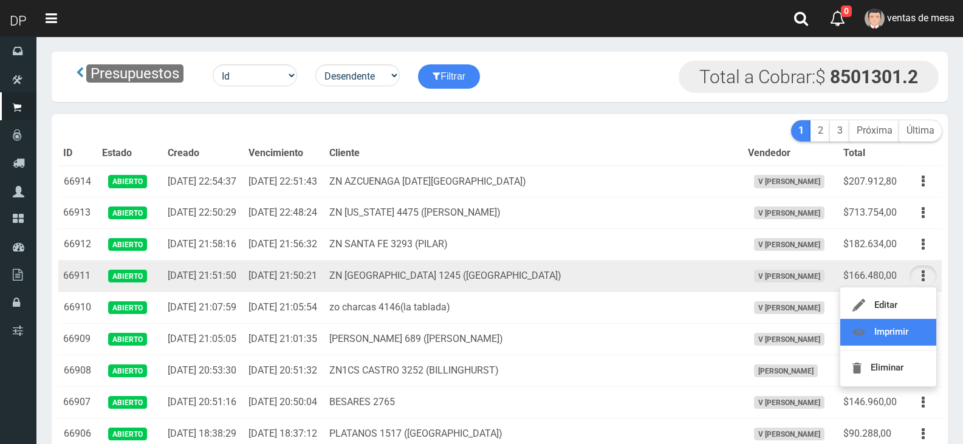
click at [909, 346] on link "Imprimir" at bounding box center [888, 332] width 96 height 27
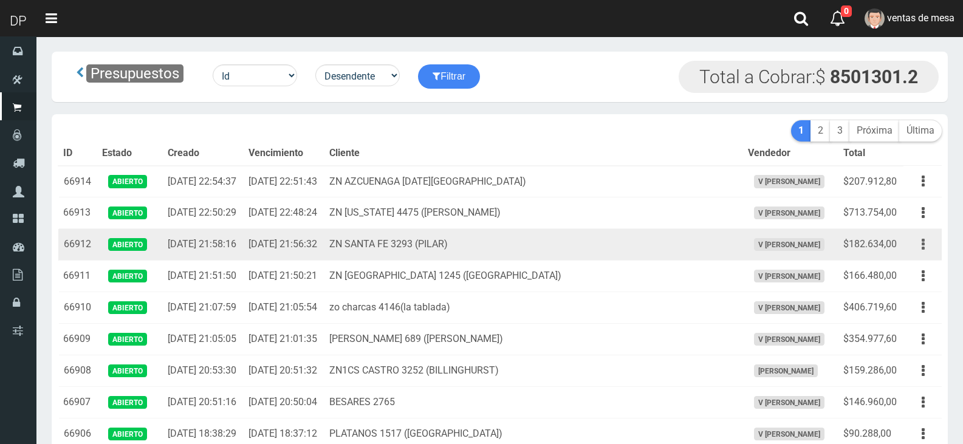
click at [925, 255] on button "button" at bounding box center [922, 244] width 27 height 21
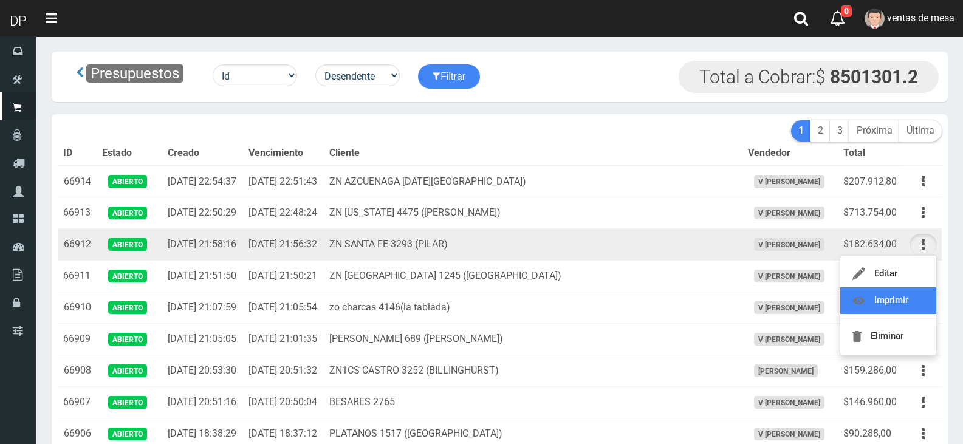
click at [905, 309] on link "Imprimir" at bounding box center [888, 300] width 96 height 27
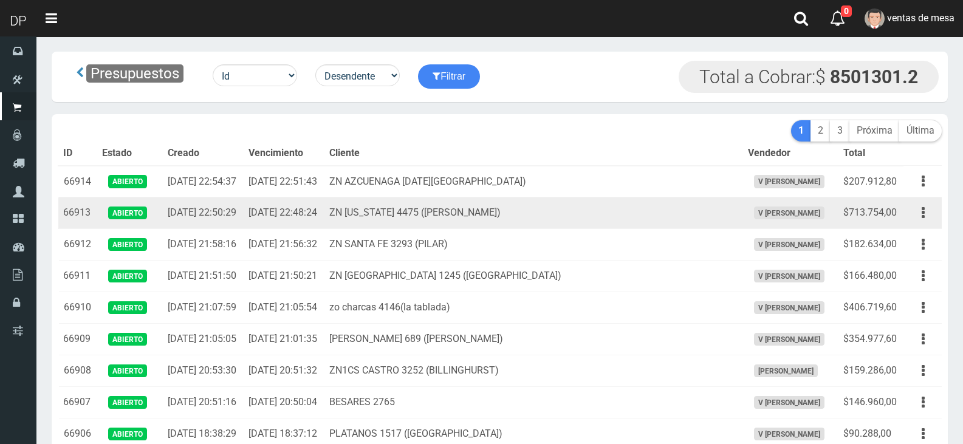
click at [909, 224] on td "Editar Imprimir Eliminar" at bounding box center [922, 213] width 38 height 32
click at [922, 219] on icon "button" at bounding box center [922, 212] width 3 height 21
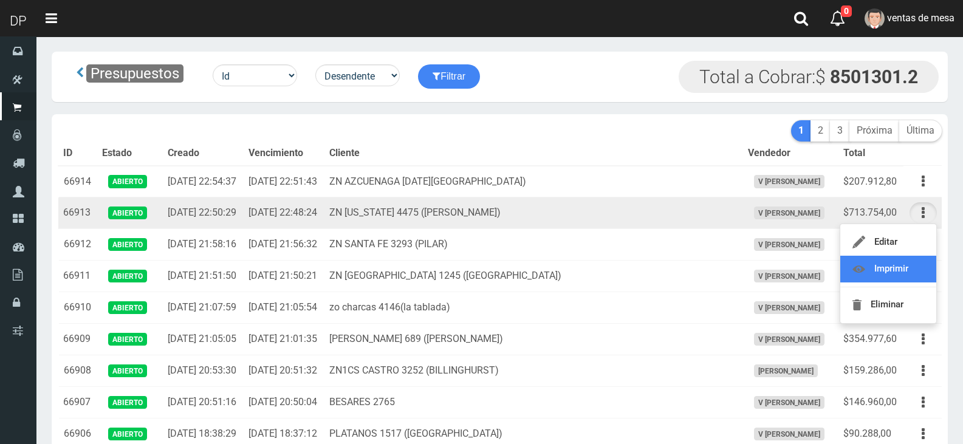
click at [912, 276] on link "Imprimir" at bounding box center [888, 269] width 96 height 27
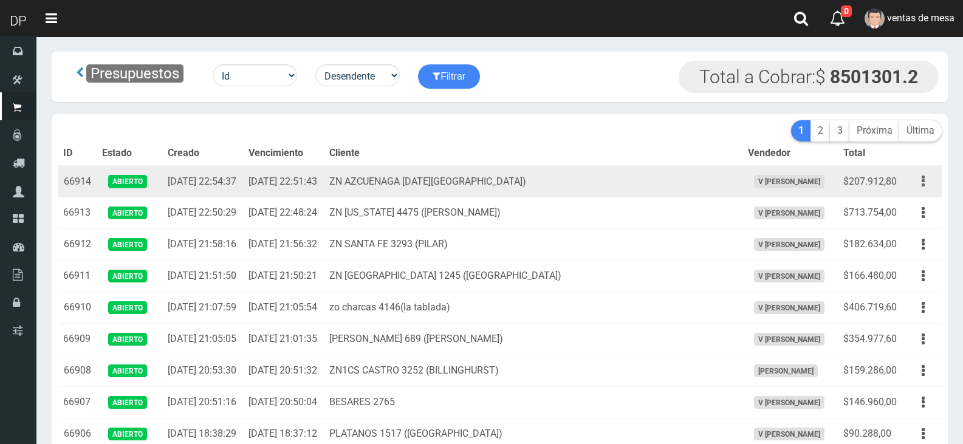
click at [930, 182] on button "button" at bounding box center [922, 181] width 27 height 21
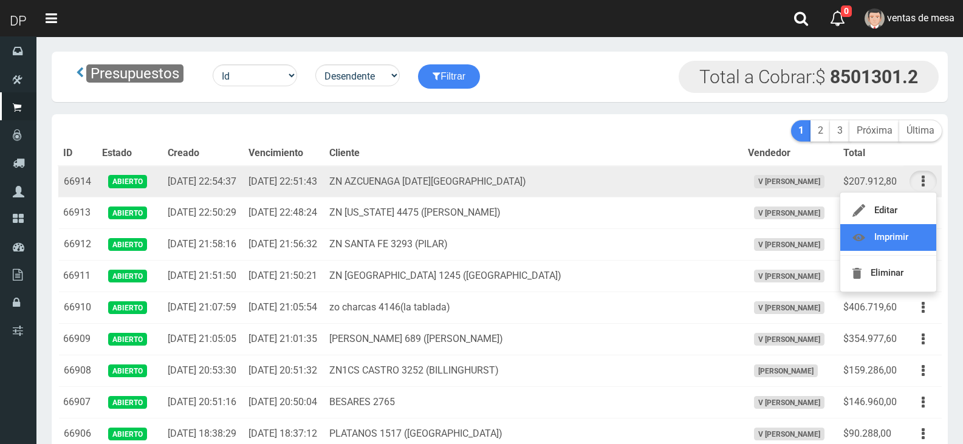
click at [913, 235] on link "Imprimir" at bounding box center [888, 237] width 96 height 27
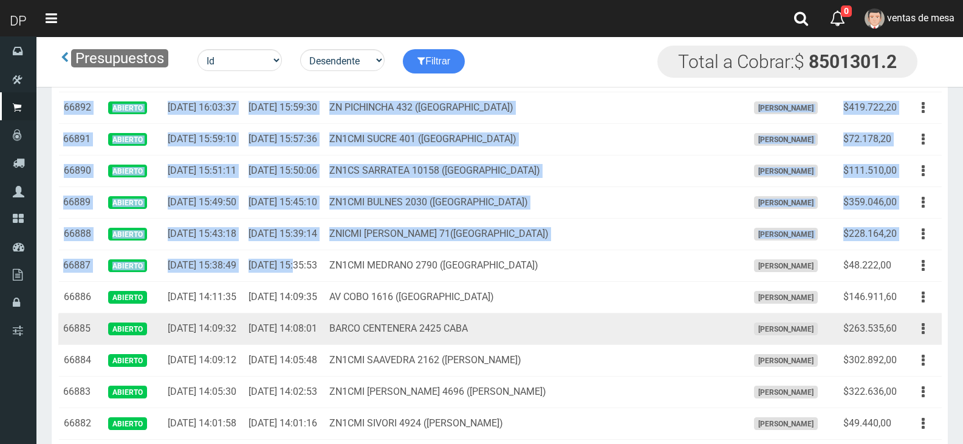
drag, startPoint x: 61, startPoint y: 185, endPoint x: 328, endPoint y: 435, distance: 366.0
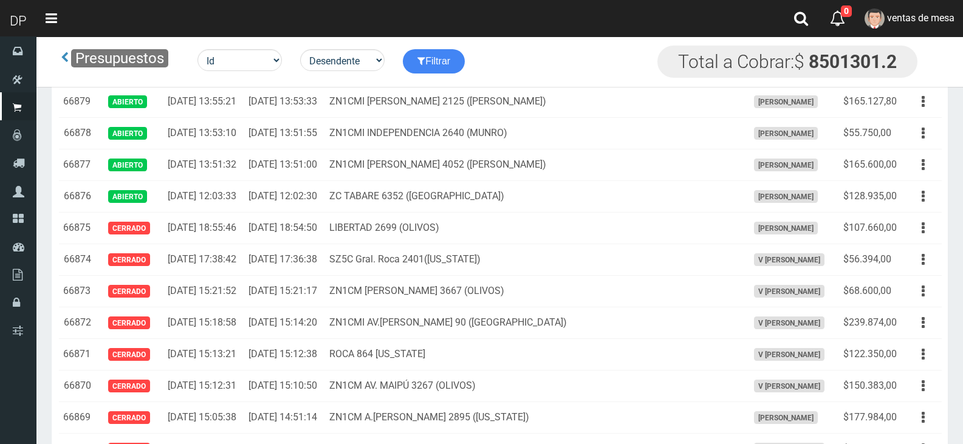
scroll to position [1168, 0]
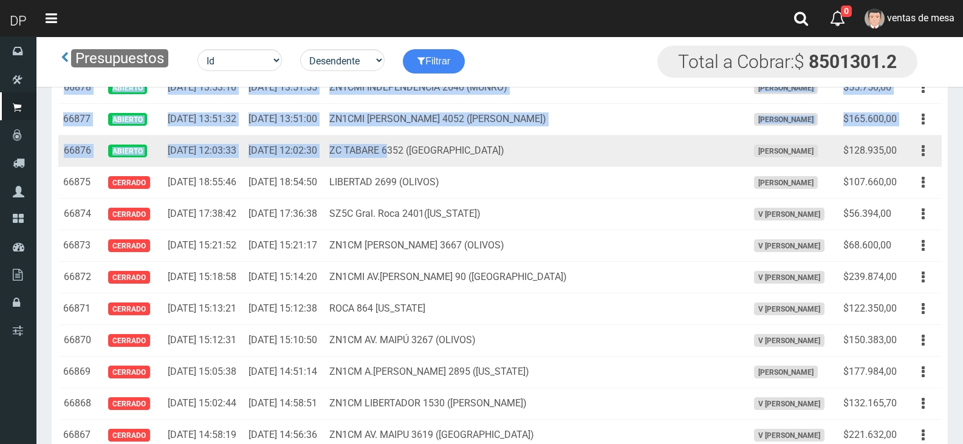
click at [409, 167] on td "ZC TABARE 6352 (VILLA RIACHUELO)" at bounding box center [533, 151] width 418 height 32
click at [903, 167] on td "$128.935,00" at bounding box center [870, 151] width 65 height 32
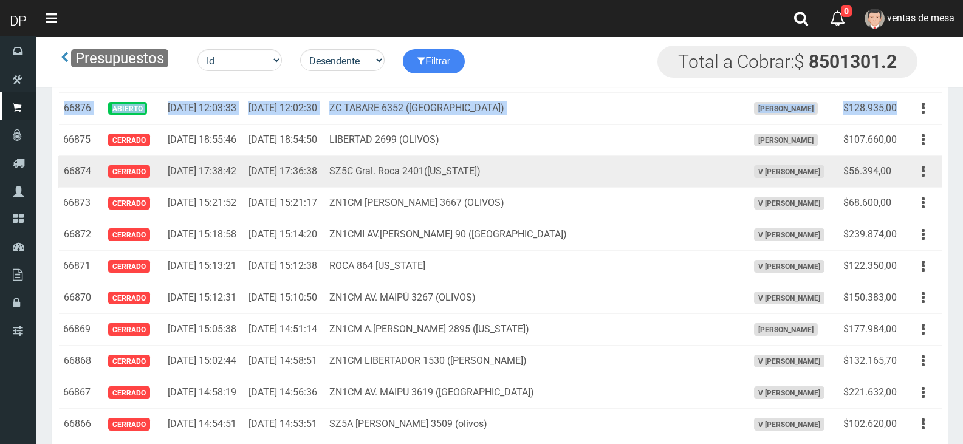
scroll to position [1229, 0]
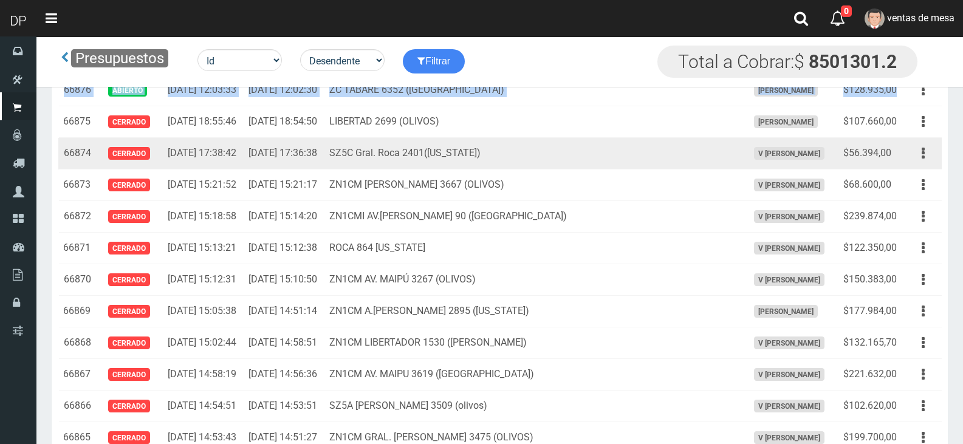
copy tbody "66914 Abierto 2025-09-24 22:54:37 2025-09-24 22:51:43 ZN AZCUENAGA 3563 (SAN MI…"
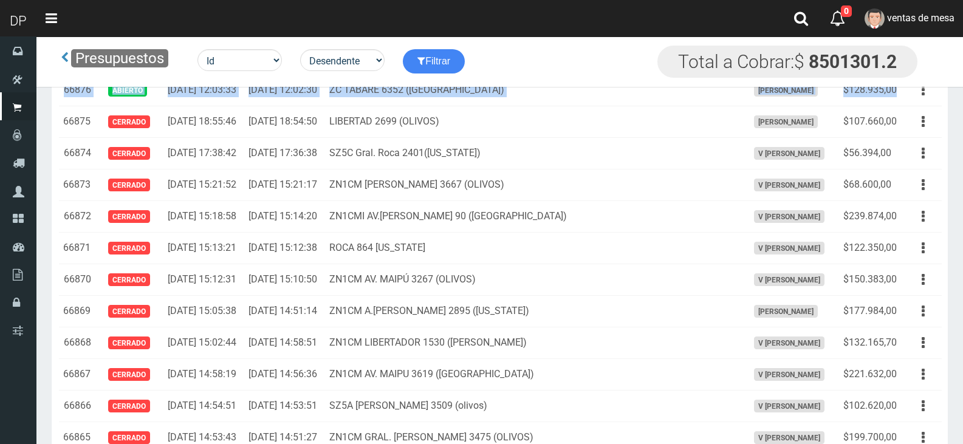
click at [418, 43] on td "ZN1CMI INDEPENDENCIA 2640 (MUNRO)" at bounding box center [533, 28] width 418 height 32
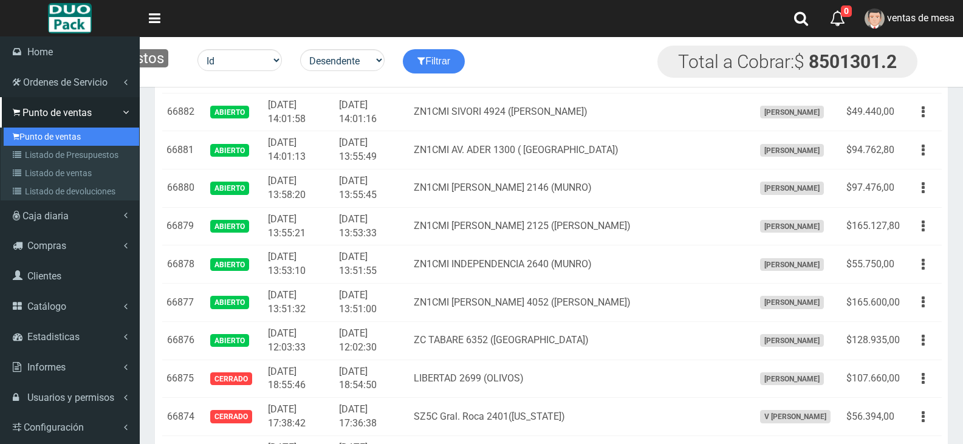
click at [50, 139] on link "Punto de ventas" at bounding box center [71, 137] width 135 height 18
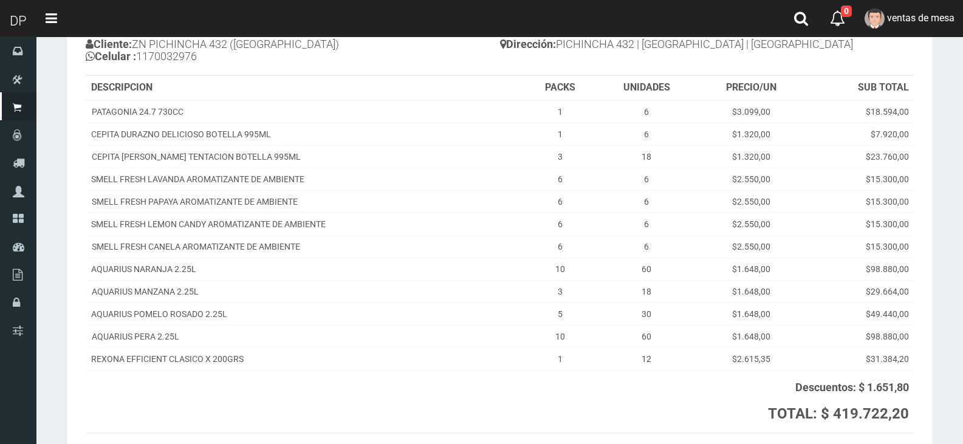
scroll to position [226, 0]
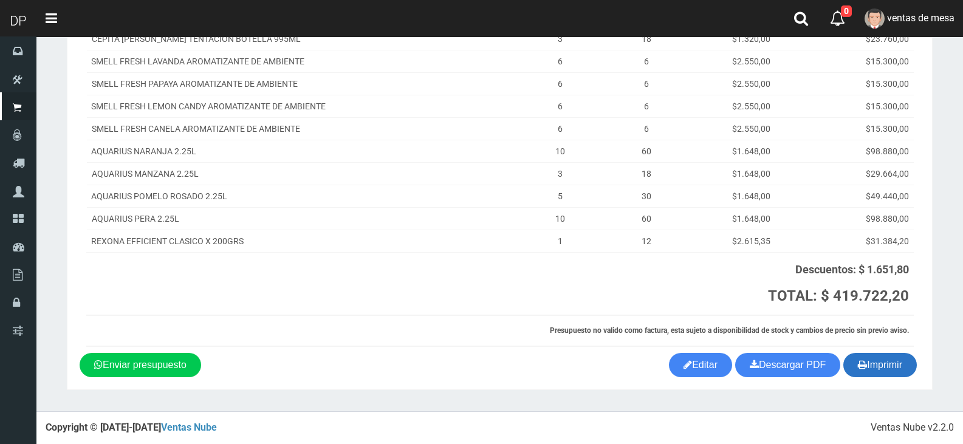
click at [909, 369] on button "Imprimir" at bounding box center [879, 365] width 73 height 24
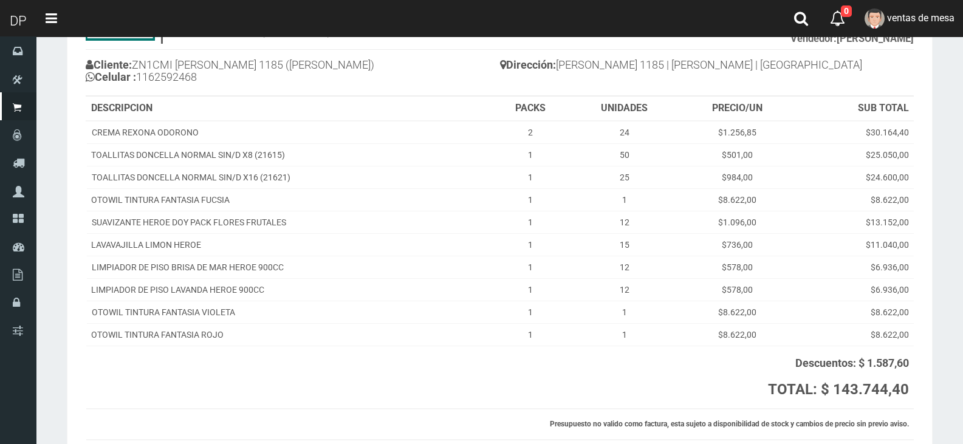
scroll to position [181, 0]
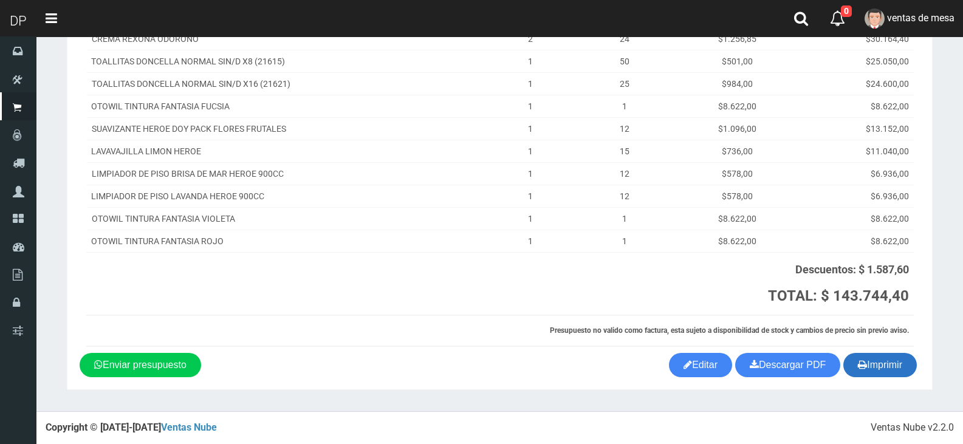
click at [899, 371] on button "Imprimir" at bounding box center [879, 365] width 73 height 24
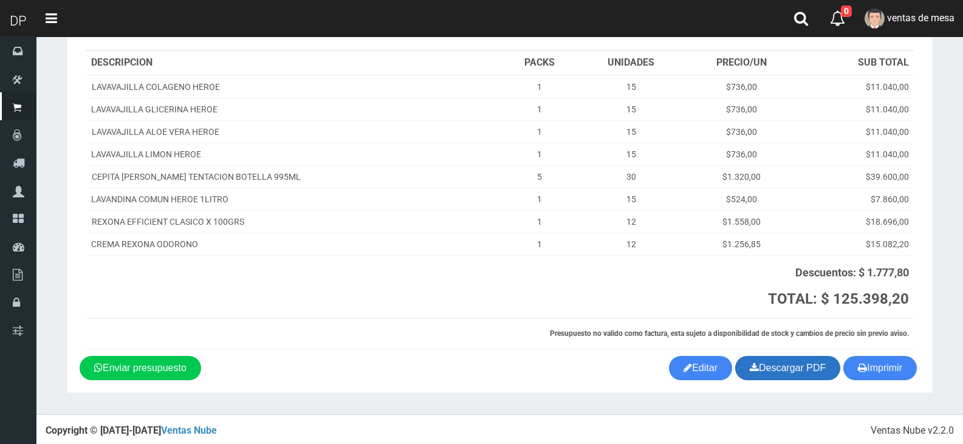
scroll to position [136, 0]
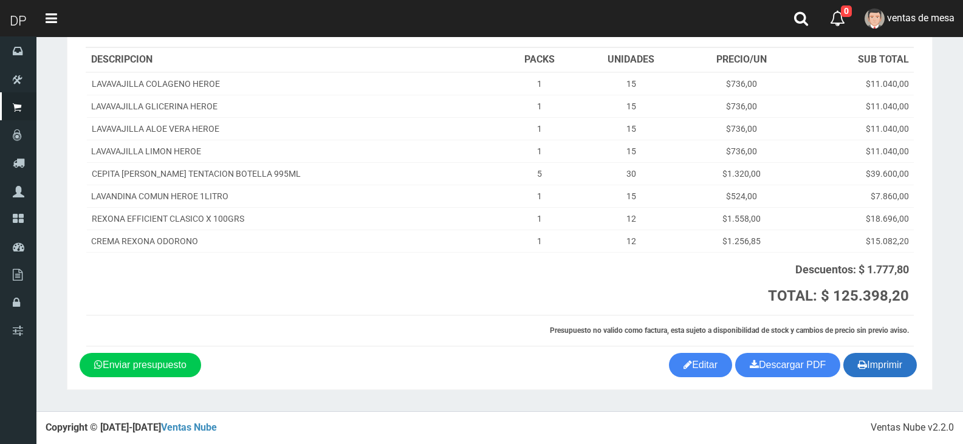
click at [890, 368] on button "Imprimir" at bounding box center [879, 365] width 73 height 24
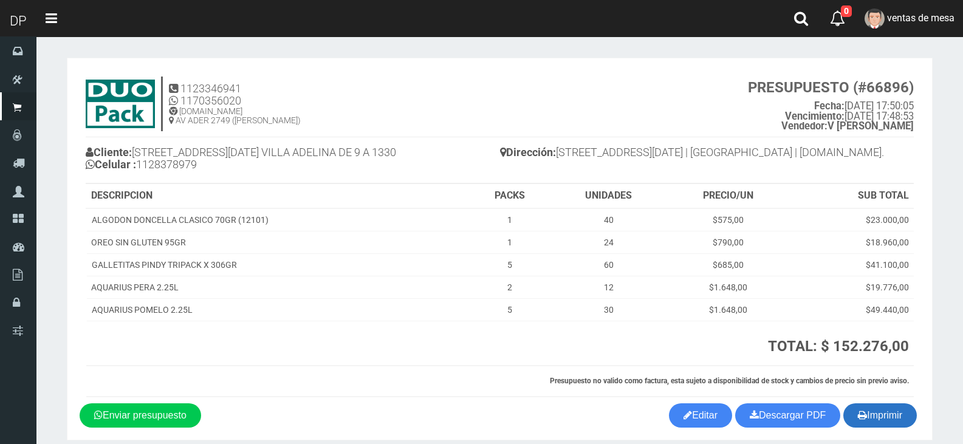
click at [866, 415] on button "Imprimir" at bounding box center [879, 415] width 73 height 24
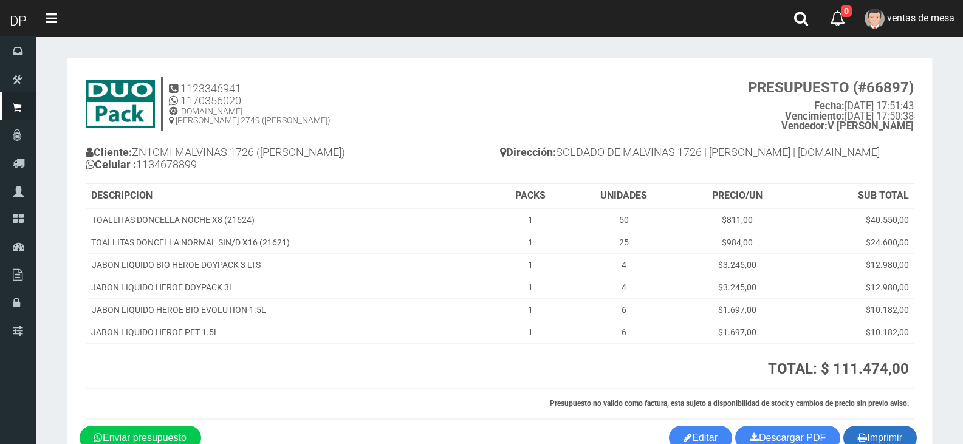
click at [867, 430] on button "Imprimir" at bounding box center [879, 438] width 73 height 24
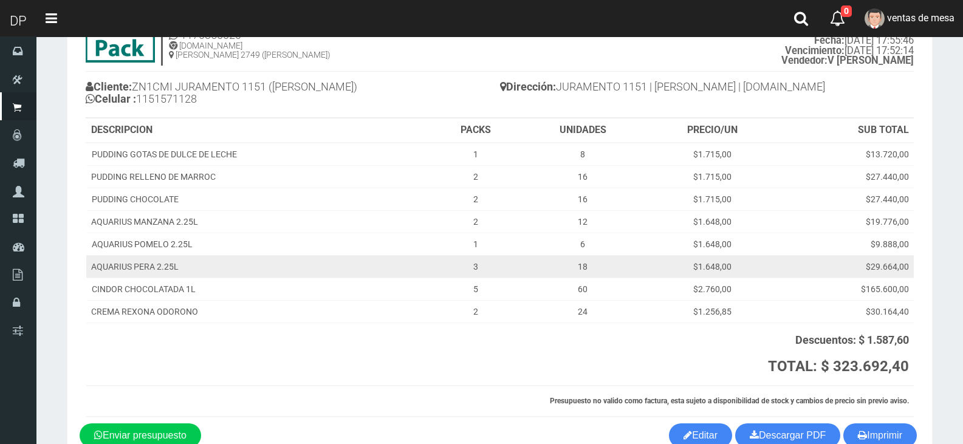
scroll to position [136, 0]
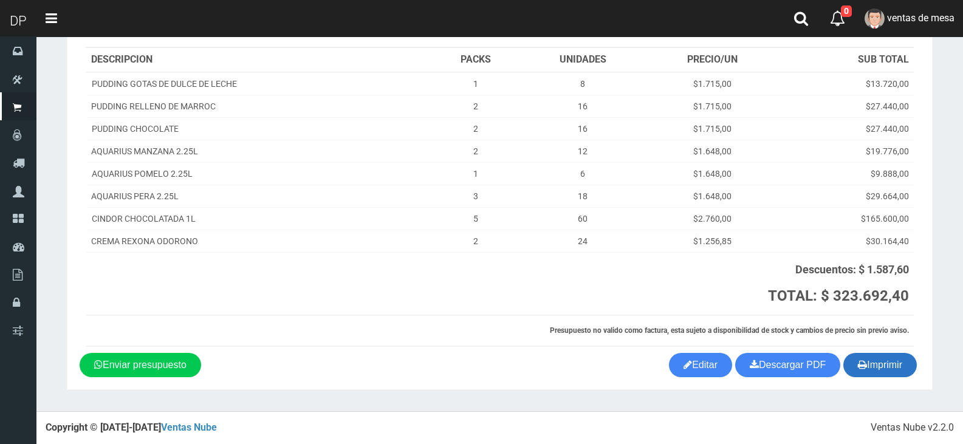
click at [882, 368] on button "Imprimir" at bounding box center [879, 365] width 73 height 24
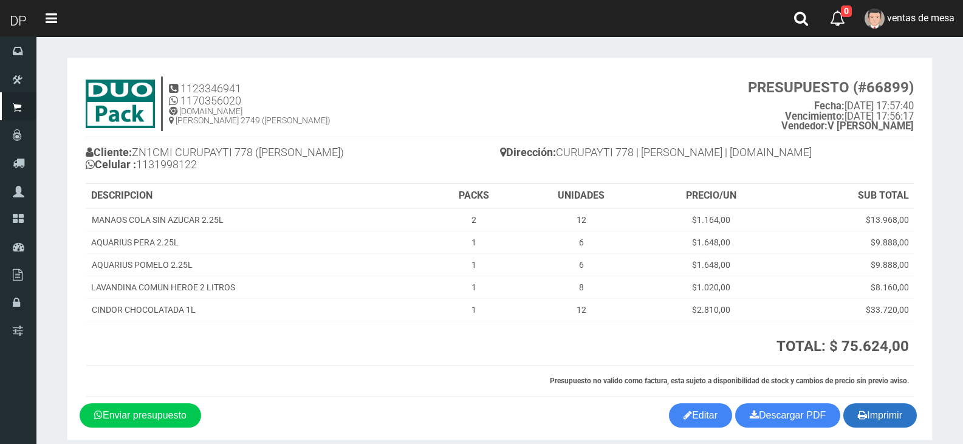
click at [872, 418] on button "Imprimir" at bounding box center [879, 415] width 73 height 24
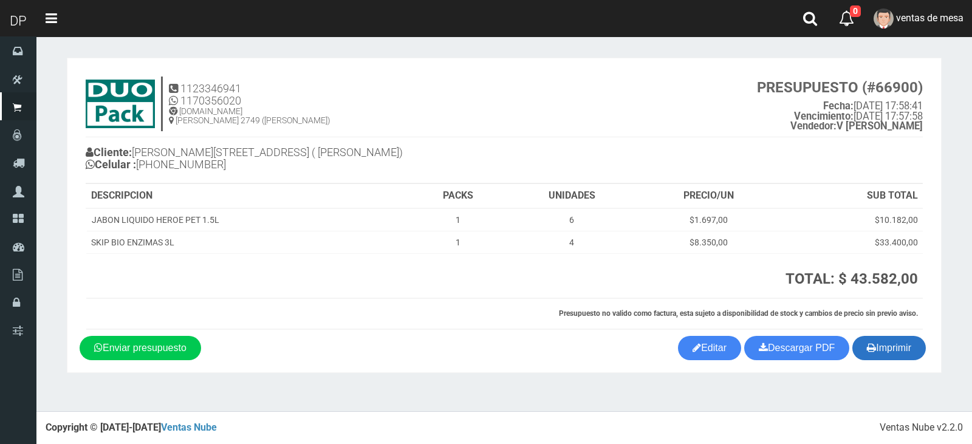
click at [878, 353] on button "Imprimir" at bounding box center [888, 348] width 73 height 24
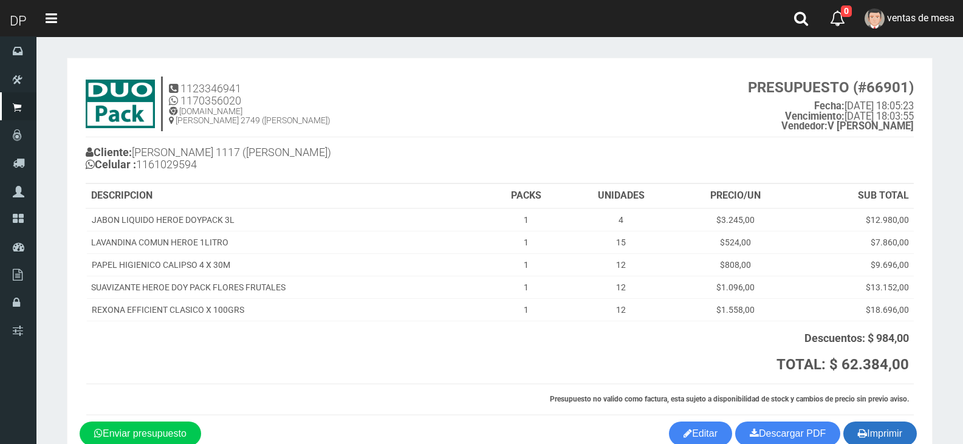
click at [874, 426] on button "Imprimir" at bounding box center [879, 433] width 73 height 24
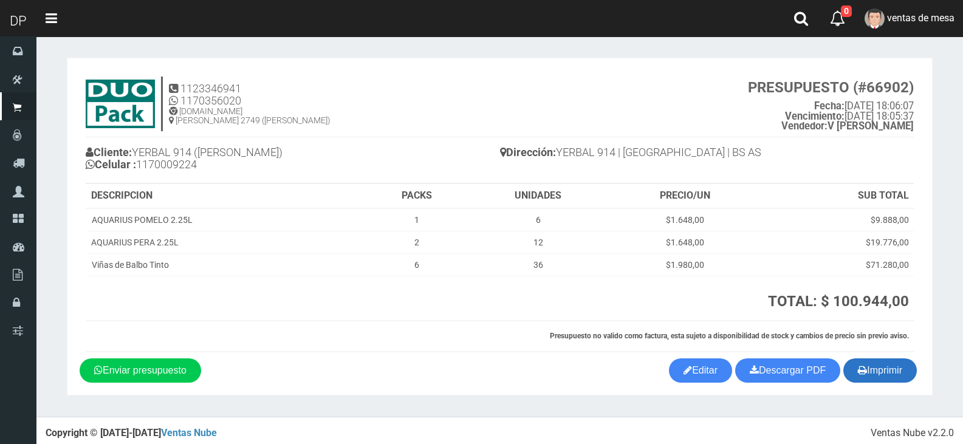
click at [890, 370] on button "Imprimir" at bounding box center [879, 370] width 73 height 24
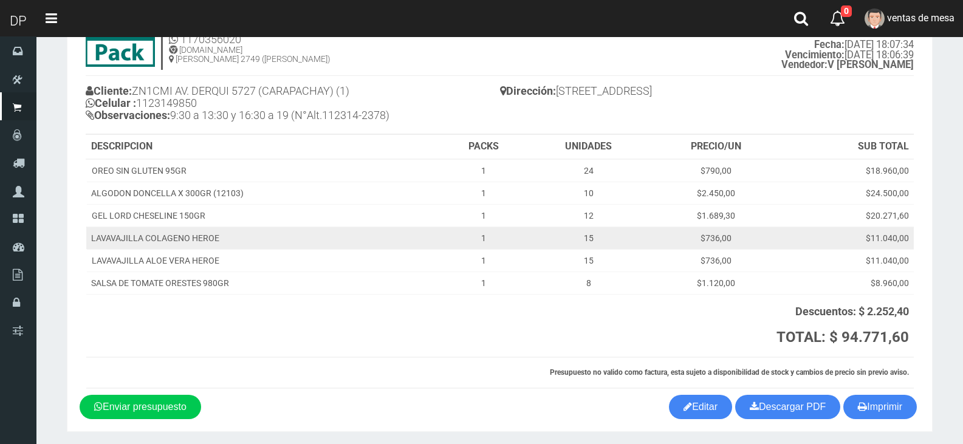
scroll to position [103, 0]
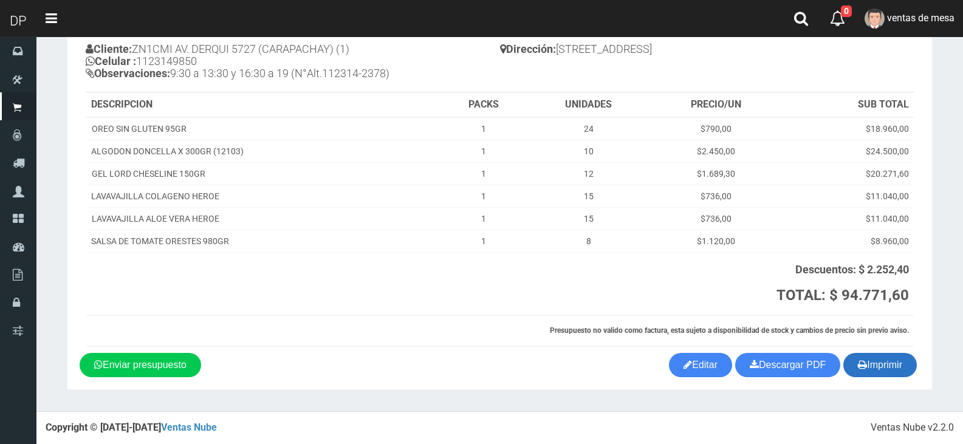
click at [892, 369] on button "Imprimir" at bounding box center [879, 365] width 73 height 24
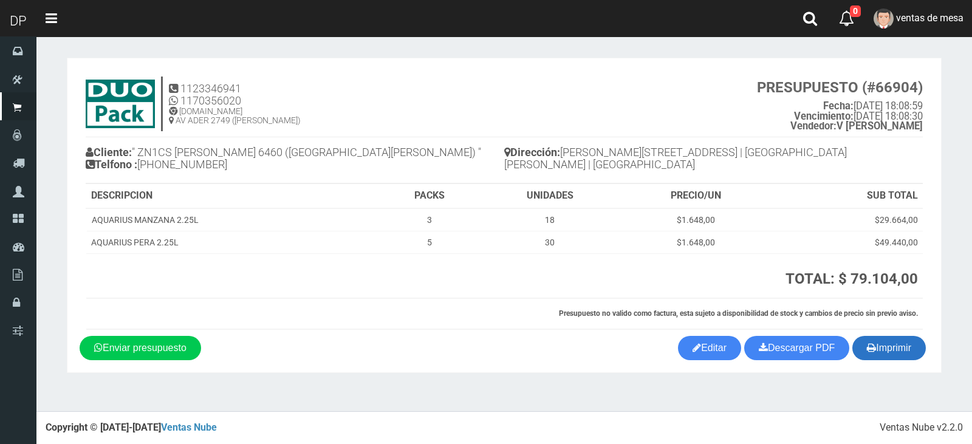
click at [893, 351] on button "Imprimir" at bounding box center [888, 348] width 73 height 24
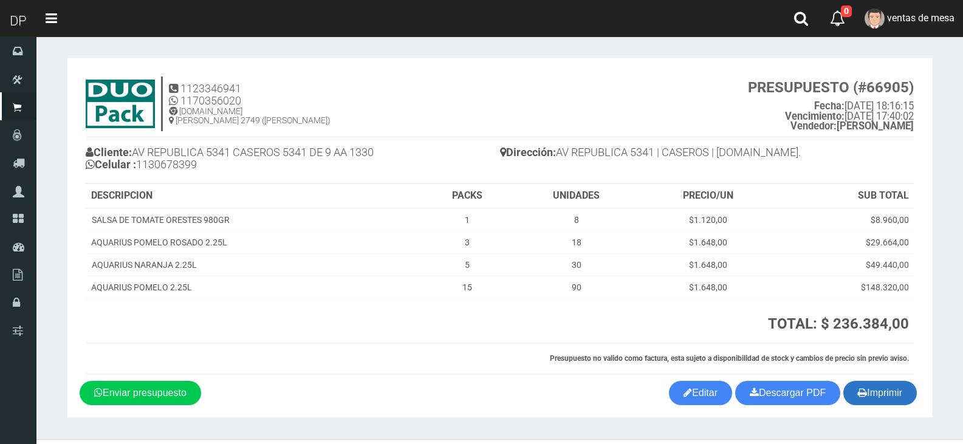
click at [870, 394] on button "Imprimir" at bounding box center [879, 393] width 73 height 24
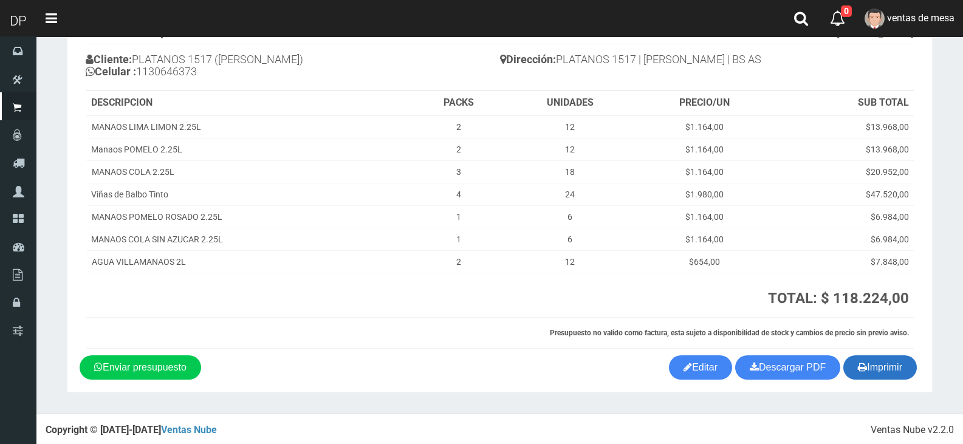
scroll to position [95, 0]
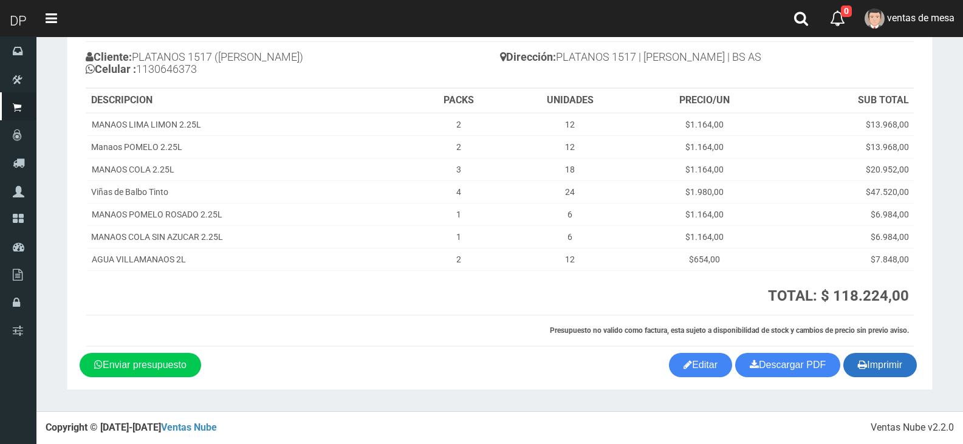
drag, startPoint x: 888, startPoint y: 363, endPoint x: 824, endPoint y: 361, distance: 64.4
click at [888, 363] on button "Imprimir" at bounding box center [879, 365] width 73 height 24
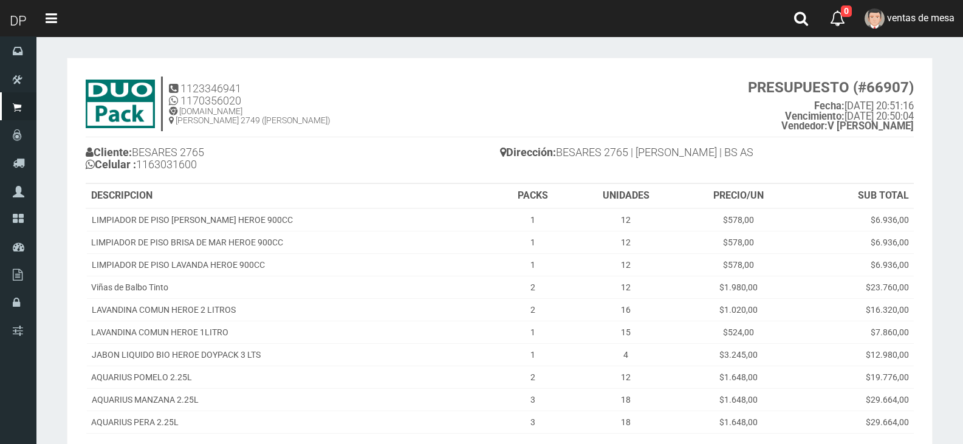
scroll to position [163, 0]
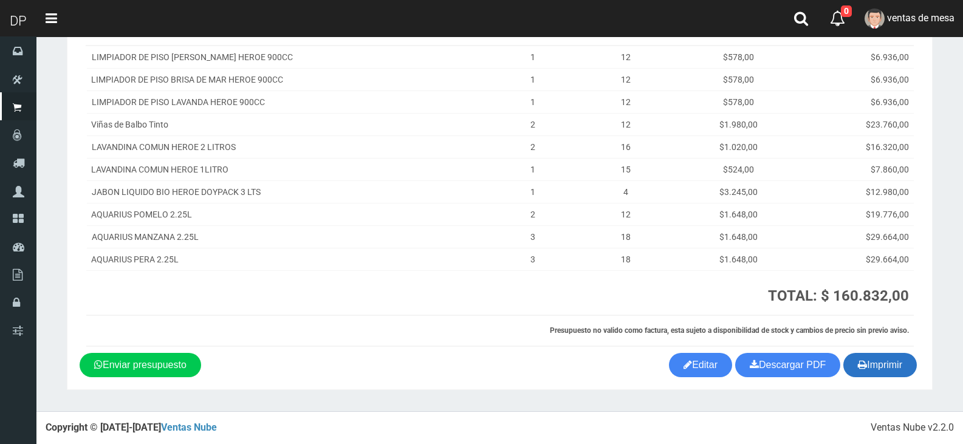
click at [872, 367] on button "Imprimir" at bounding box center [879, 365] width 73 height 24
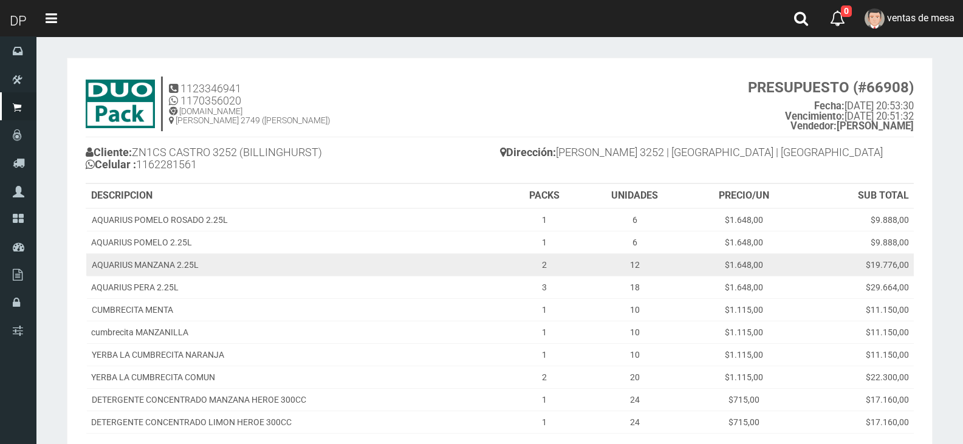
scroll to position [163, 0]
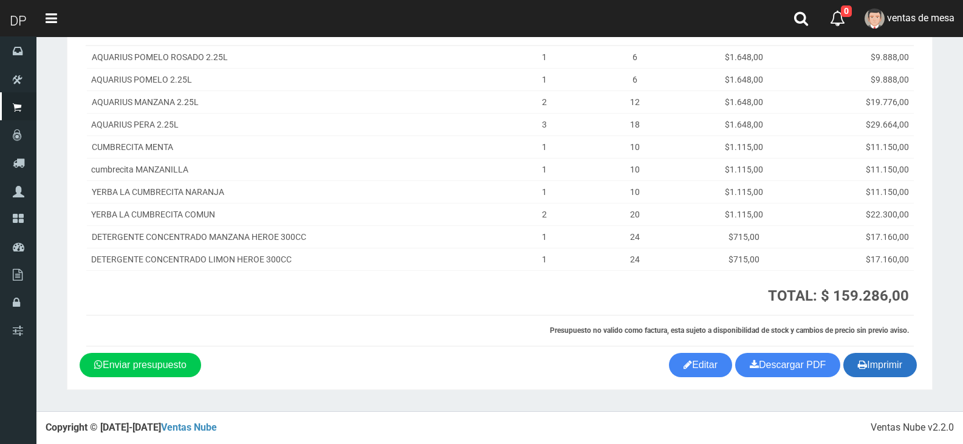
click at [883, 355] on button "Imprimir" at bounding box center [879, 365] width 73 height 24
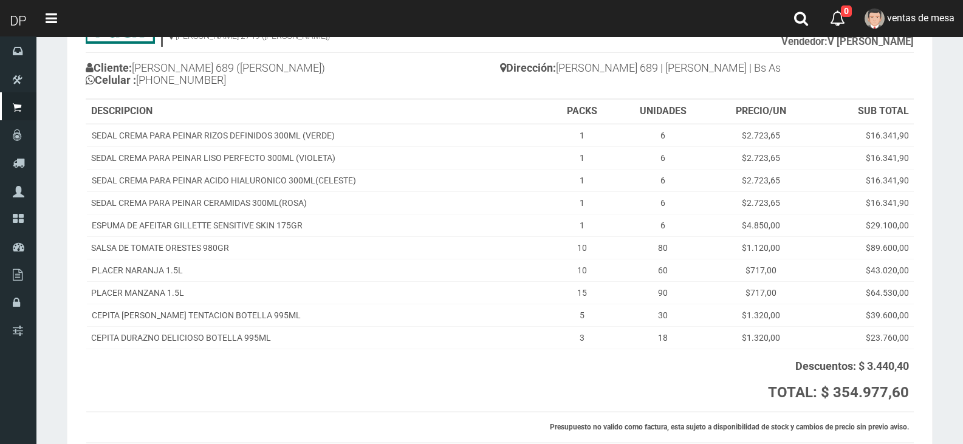
scroll to position [181, 0]
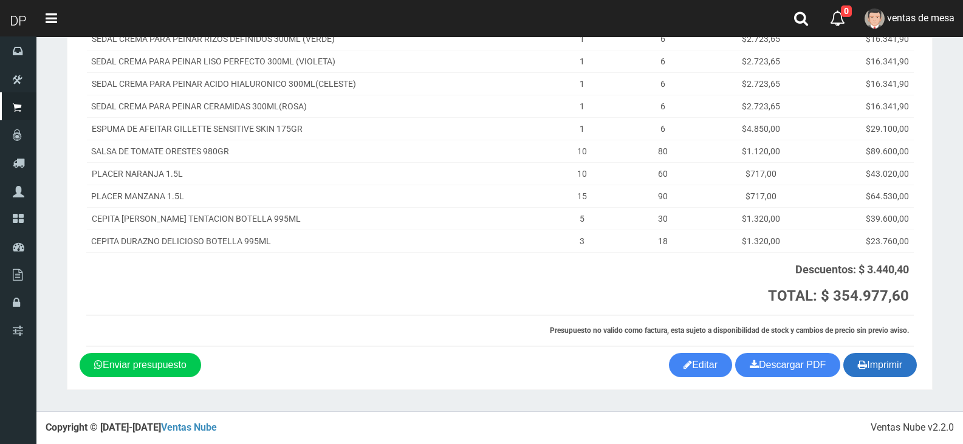
click at [871, 367] on button "Imprimir" at bounding box center [879, 365] width 73 height 24
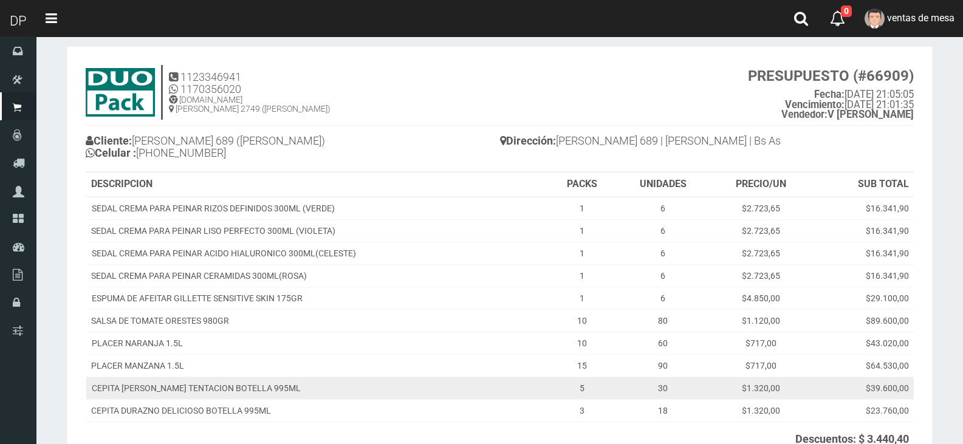
scroll to position [0, 0]
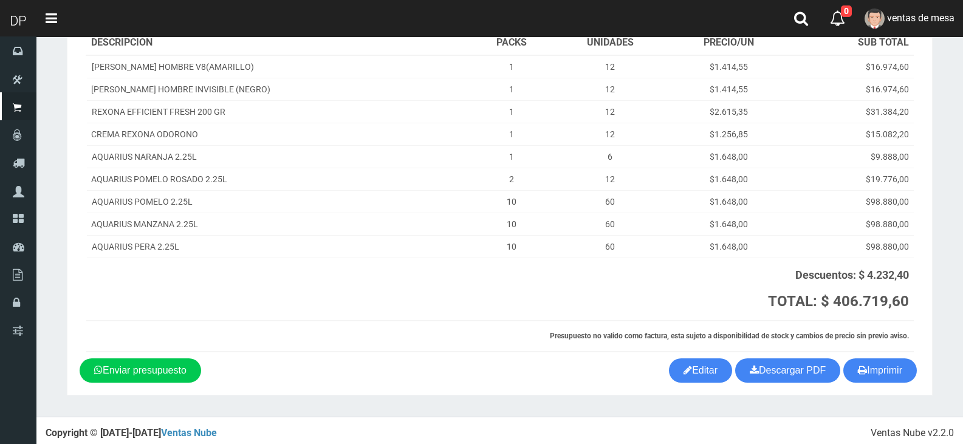
scroll to position [159, 0]
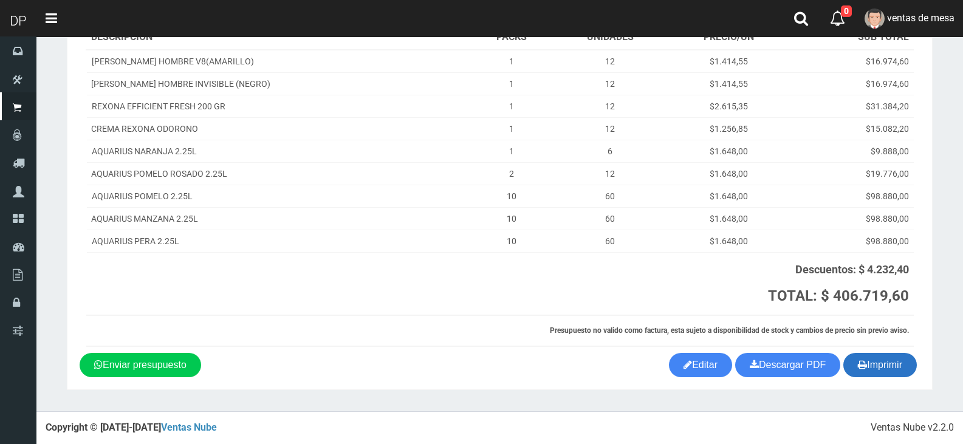
click at [901, 373] on button "Imprimir" at bounding box center [879, 365] width 73 height 24
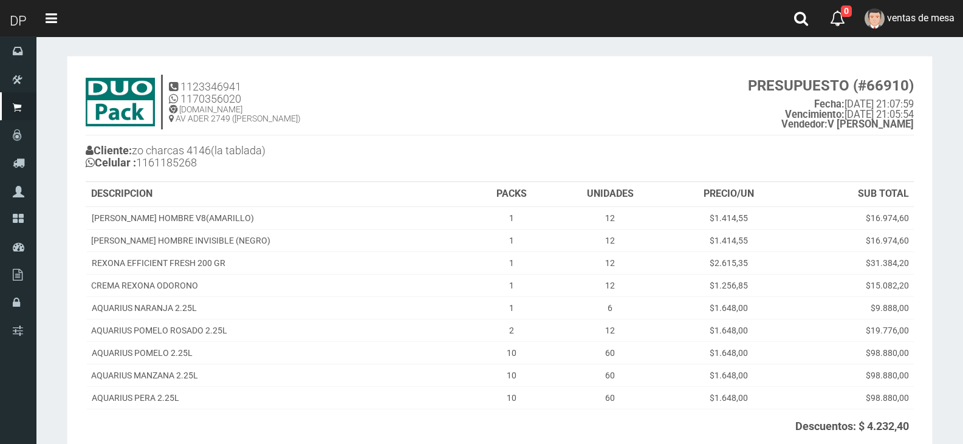
scroll to position [0, 0]
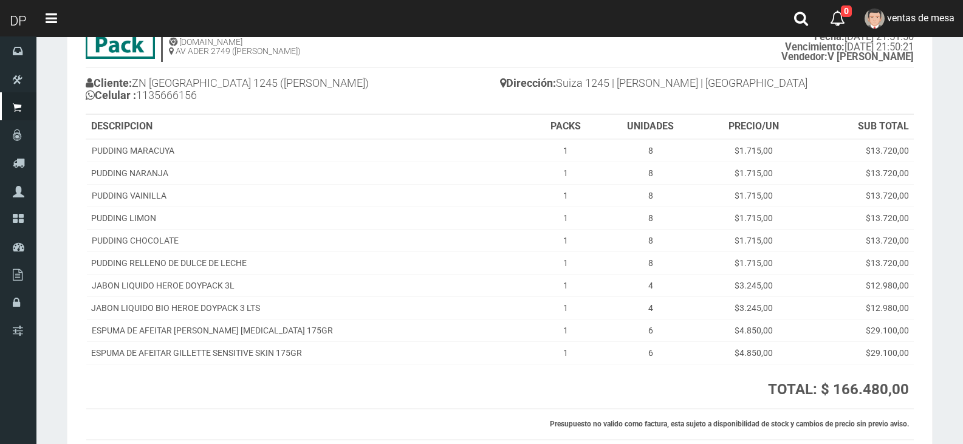
scroll to position [163, 0]
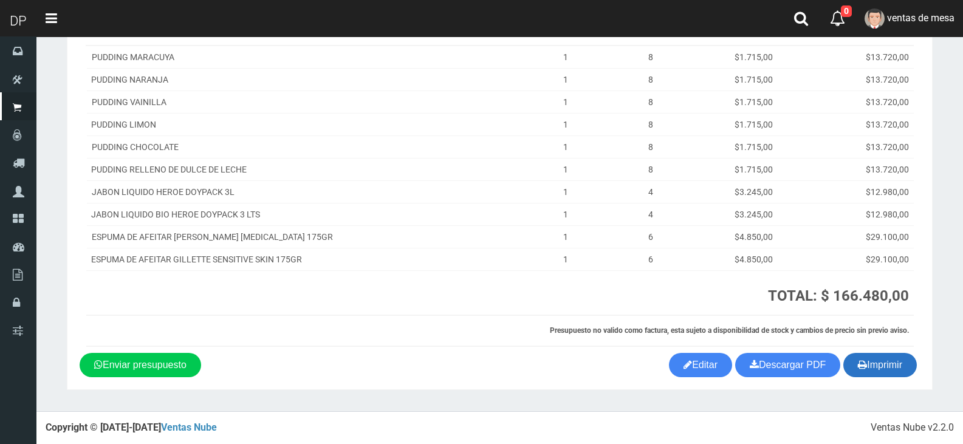
click at [880, 369] on button "Imprimir" at bounding box center [879, 365] width 73 height 24
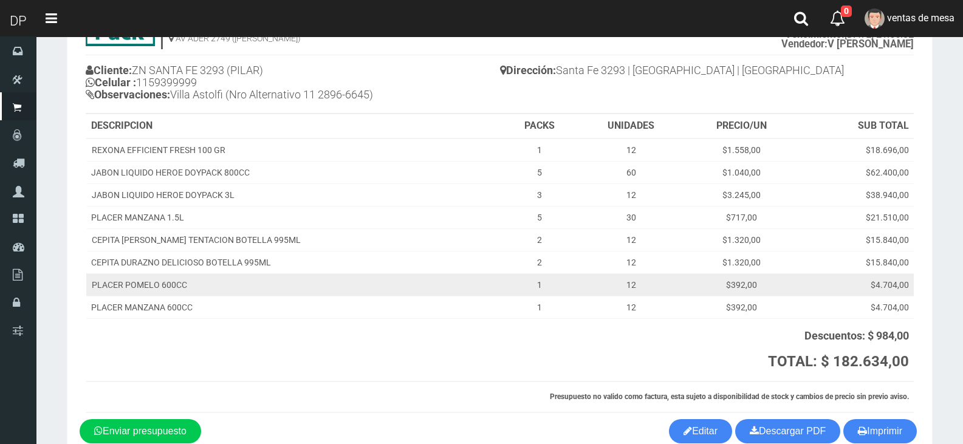
scroll to position [148, 0]
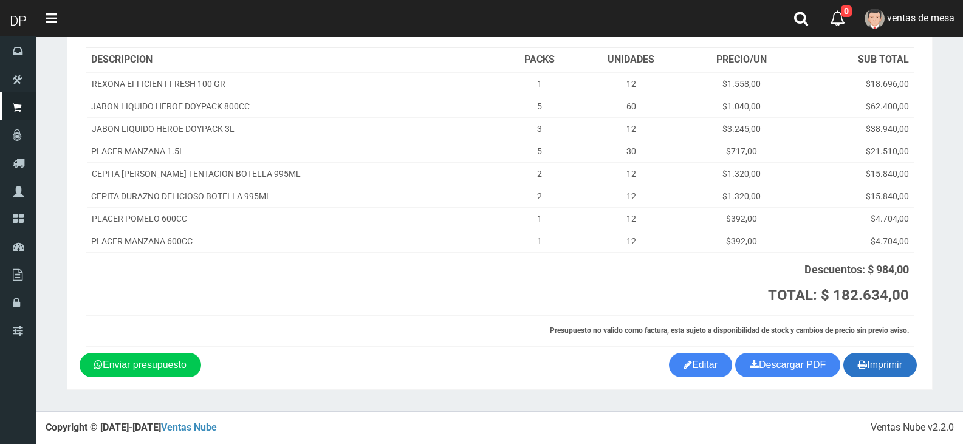
click at [892, 368] on button "Imprimir" at bounding box center [879, 365] width 73 height 24
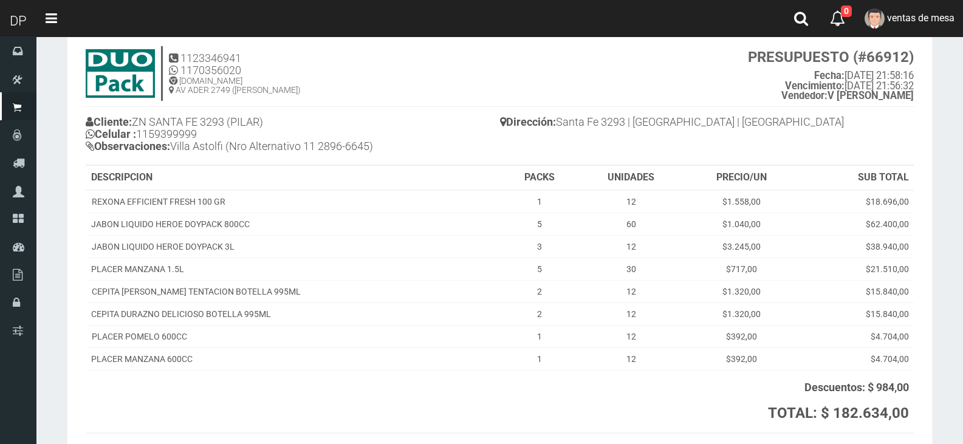
scroll to position [0, 0]
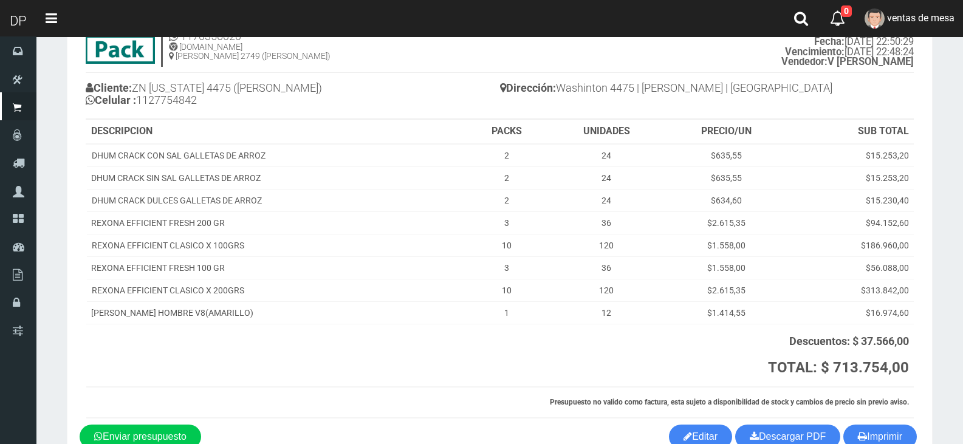
scroll to position [136, 0]
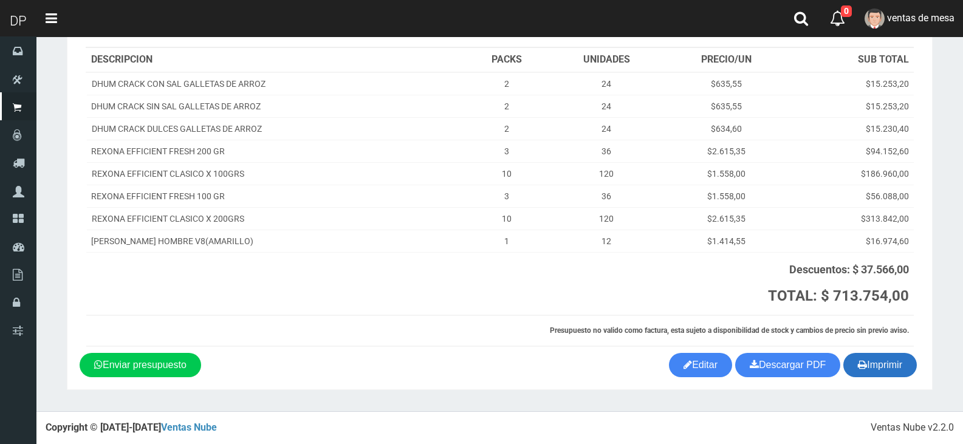
click at [877, 370] on button "Imprimir" at bounding box center [879, 365] width 73 height 24
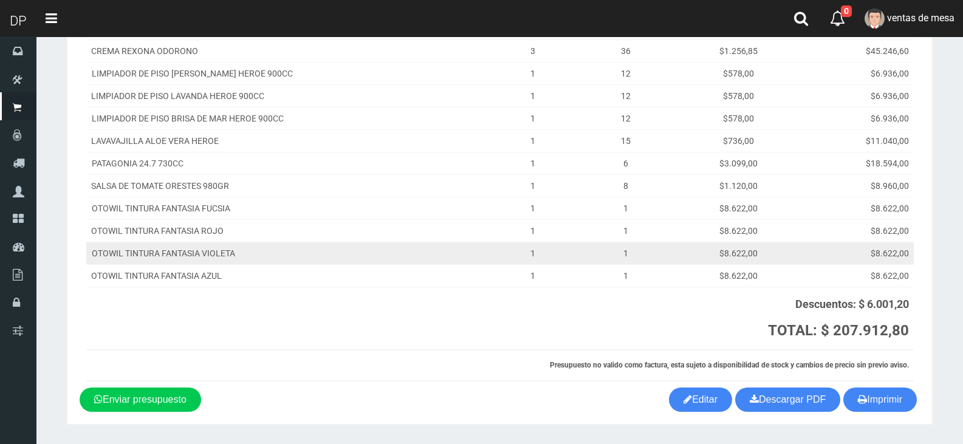
scroll to position [271, 0]
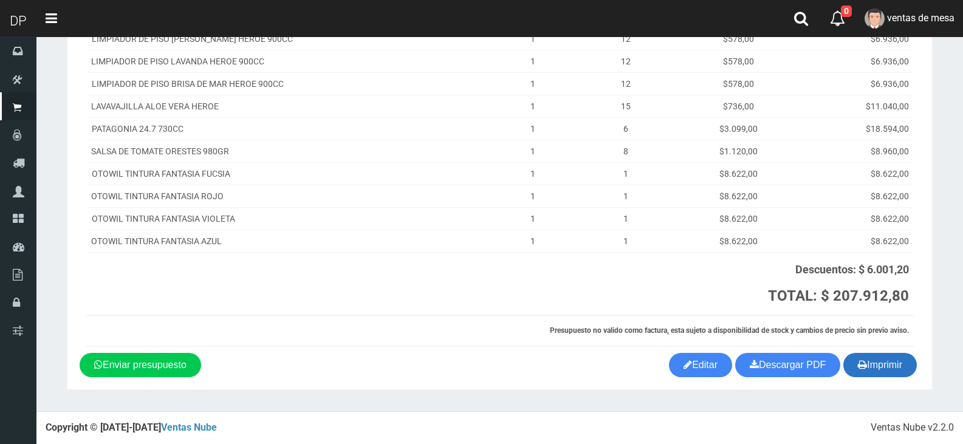
click at [899, 367] on button "Imprimir" at bounding box center [879, 365] width 73 height 24
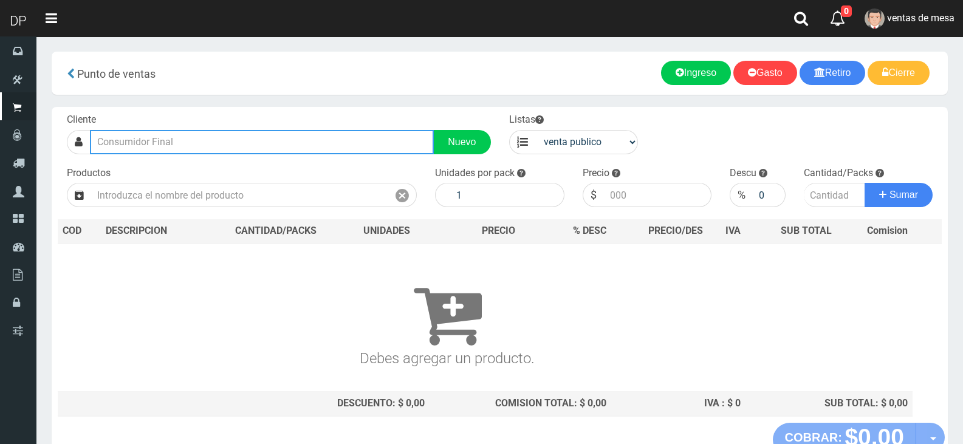
click at [176, 135] on input "text" at bounding box center [262, 142] width 344 height 24
click at [277, 145] on input "text" at bounding box center [262, 142] width 344 height 24
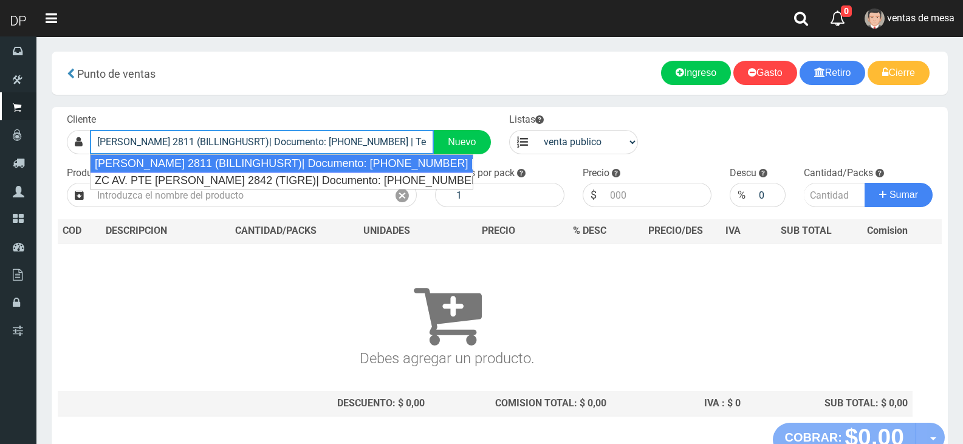
type input "[PERSON_NAME] 2811 (BILLINGHUSRT)| Documento: [PHONE_NUMBER] | Teléfono:"
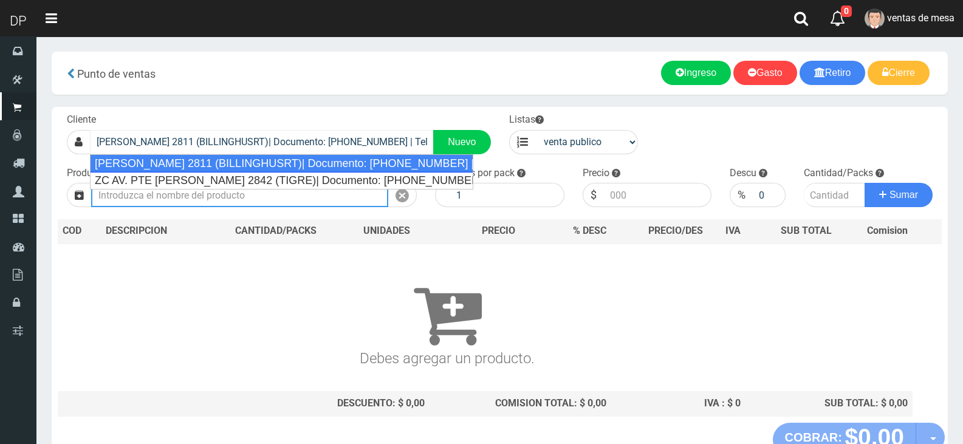
select select "2"
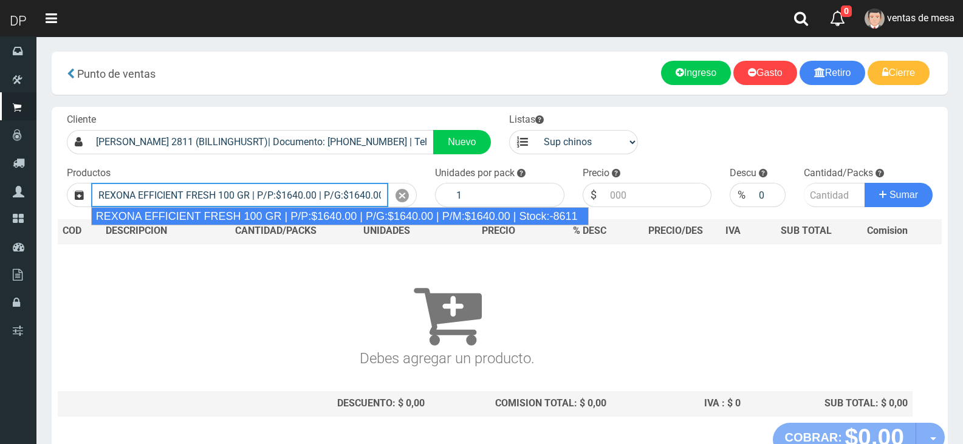
type input "REXONA EFFICIENT FRESH 100 GR | P/P:$1640.00 | P/G:$1640.00 | P/M:$1640.00 | St…"
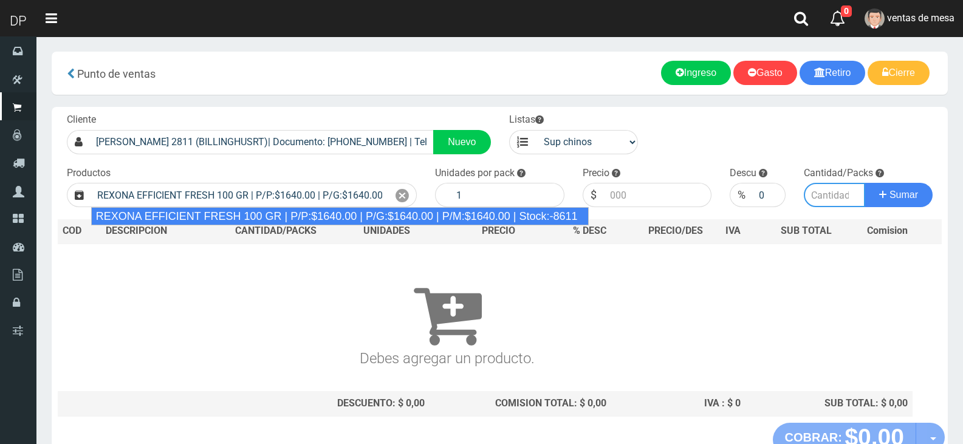
type input "12"
type input "1640.00"
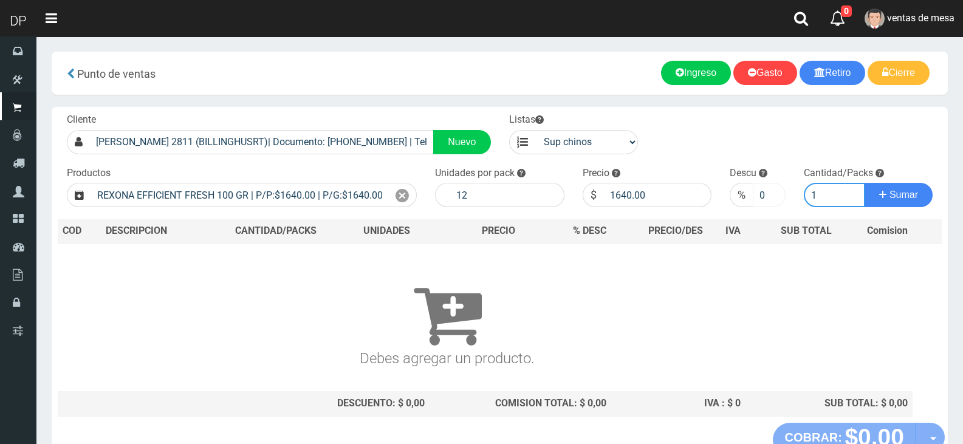
type input "1"
click at [762, 193] on input "0" at bounding box center [768, 195] width 32 height 24
type input "5"
click at [864, 183] on button "Sumar" at bounding box center [898, 195] width 68 height 24
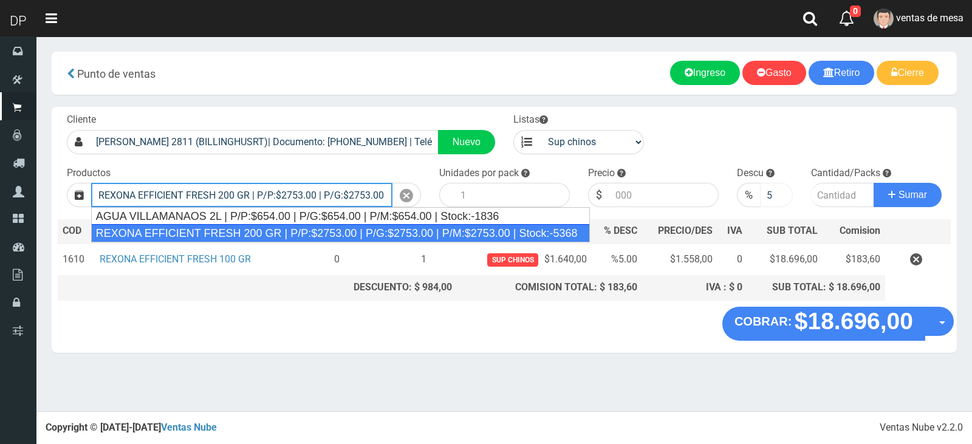
type input "REXONA EFFICIENT FRESH 200 GR | P/P:$2753.00 | P/G:$2753.00 | P/M:$2753.00 | St…"
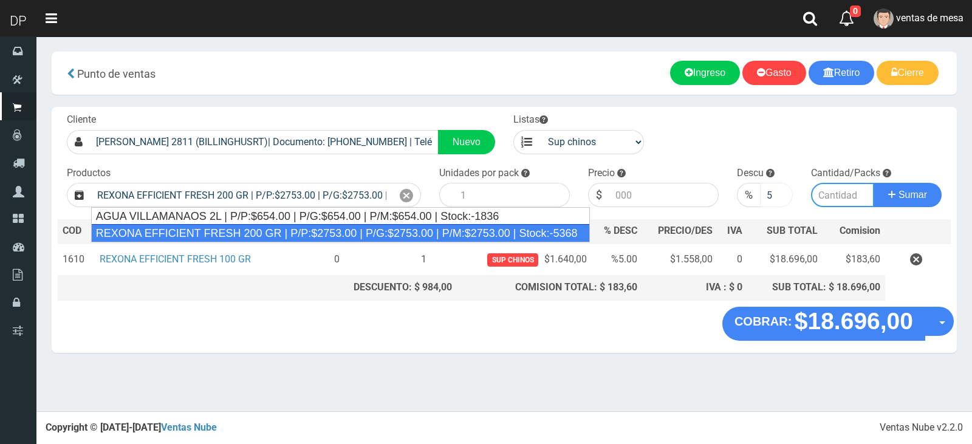
type input "12"
type input "2753.00"
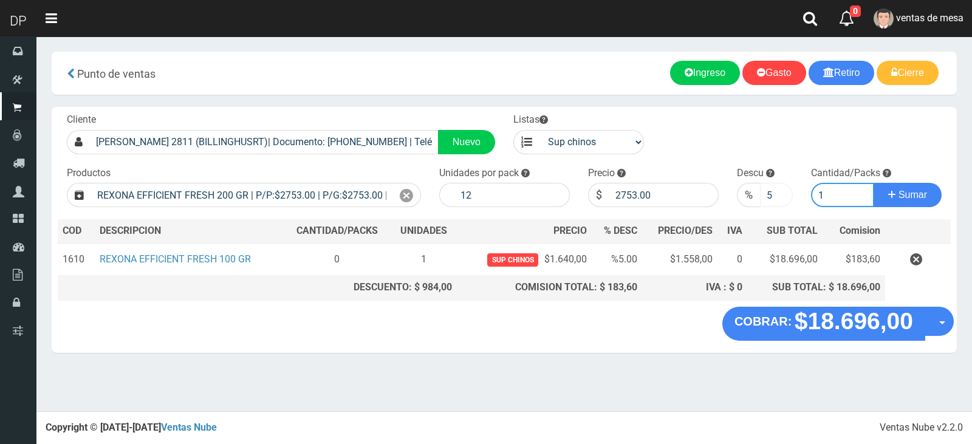
type input "1"
click at [873, 183] on button "Sumar" at bounding box center [907, 195] width 68 height 24
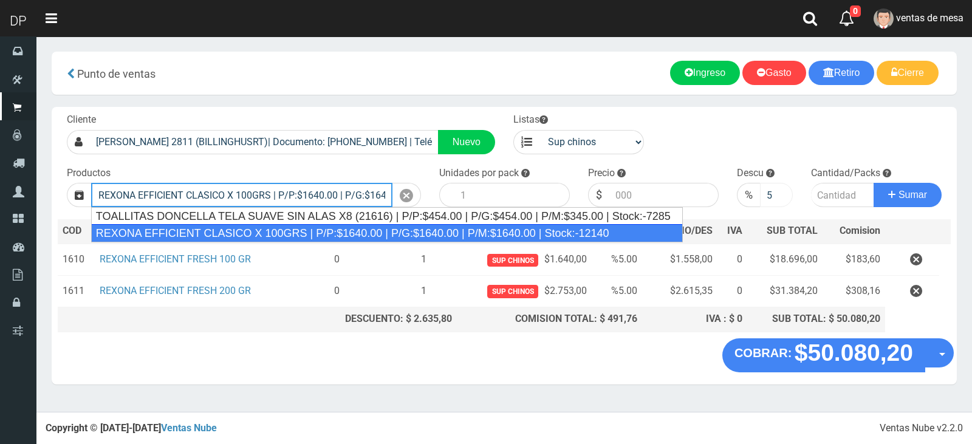
type input "REXONA EFFICIENT CLASICO X 100GRS | P/P:$1640.00 | P/G:$1640.00 | P/M:$1640.00 …"
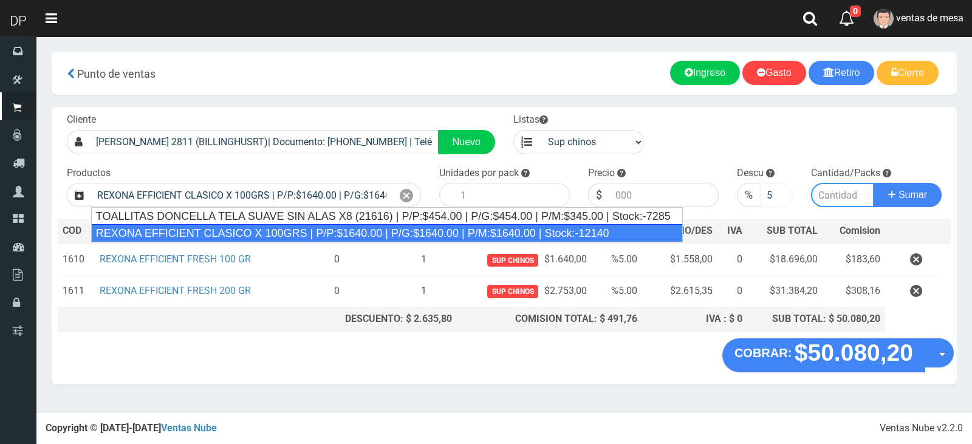
type input "12"
type input "1640.00"
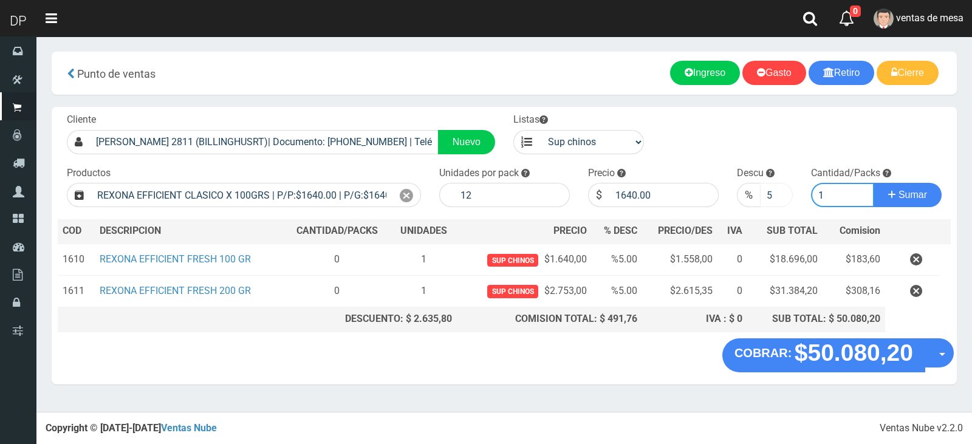
type input "1"
click at [873, 183] on button "Sumar" at bounding box center [907, 195] width 68 height 24
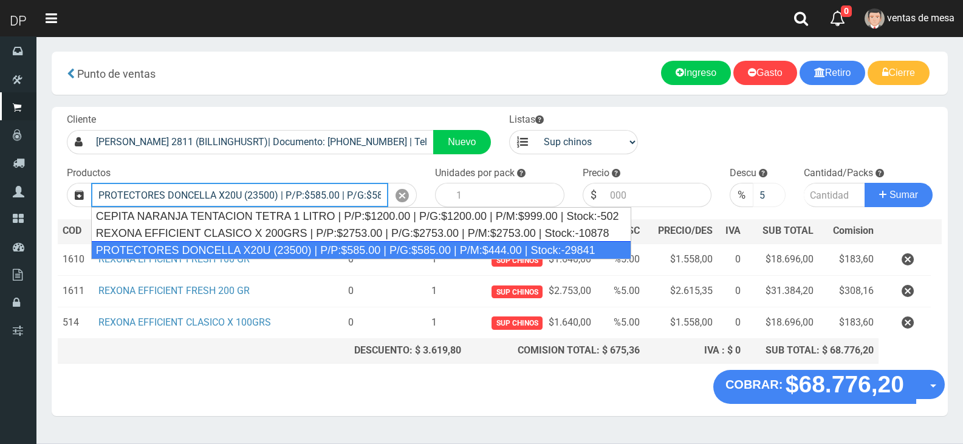
type input "PROTECTORES DONCELLA X20U (23500) | P/P:$585.00 | P/G:$585.00 | P/M:$444.00 | S…"
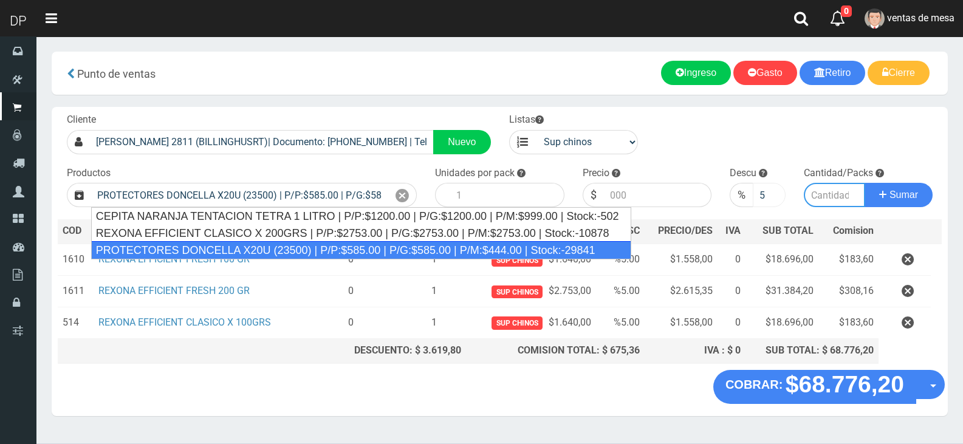
type input "30"
type input "585.00"
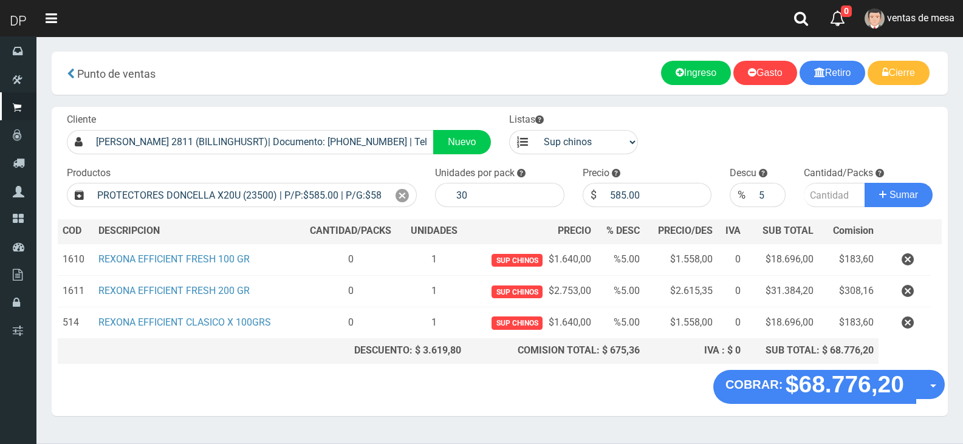
click at [417, 189] on div "PROTECTORES DONCELLA X20U (23500) | P/P:$585.00 | P/G:$585.00 | P/M:$444.00 | S…" at bounding box center [242, 195] width 350 height 24
click at [401, 201] on icon at bounding box center [401, 196] width 13 height 18
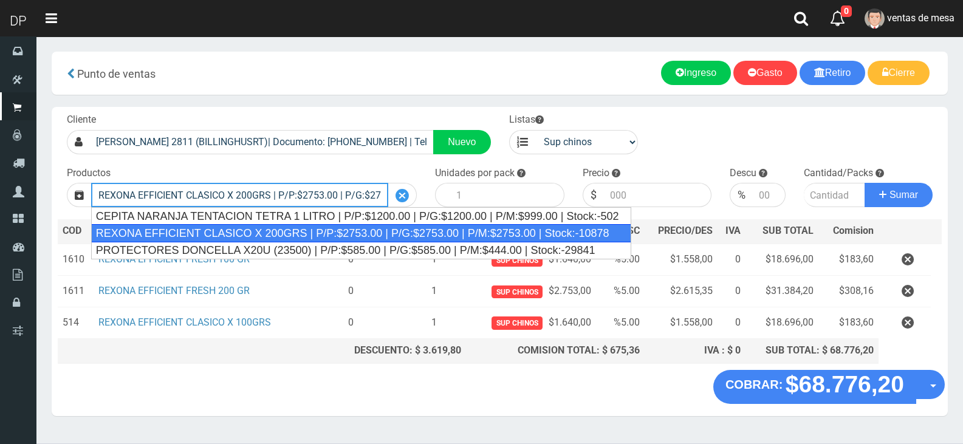
type input "REXONA EFFICIENT CLASICO X 200GRS | P/P:$2753.00 | P/G:$2753.00 | P/M:$2753.00 …"
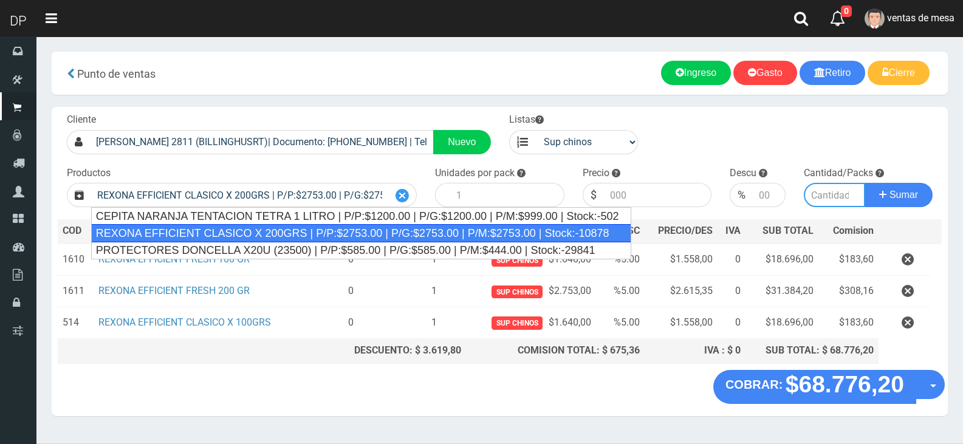
type input "12"
type input "2753.00"
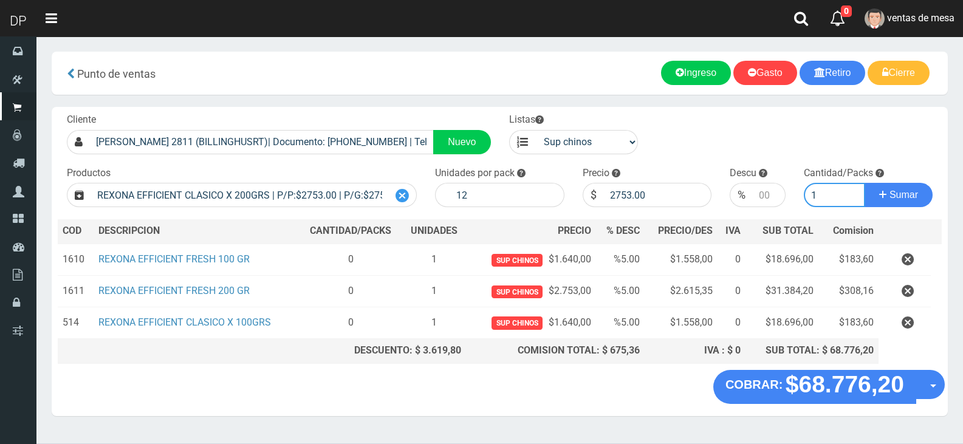
type input "1"
click at [864, 183] on button "Sumar" at bounding box center [898, 195] width 68 height 24
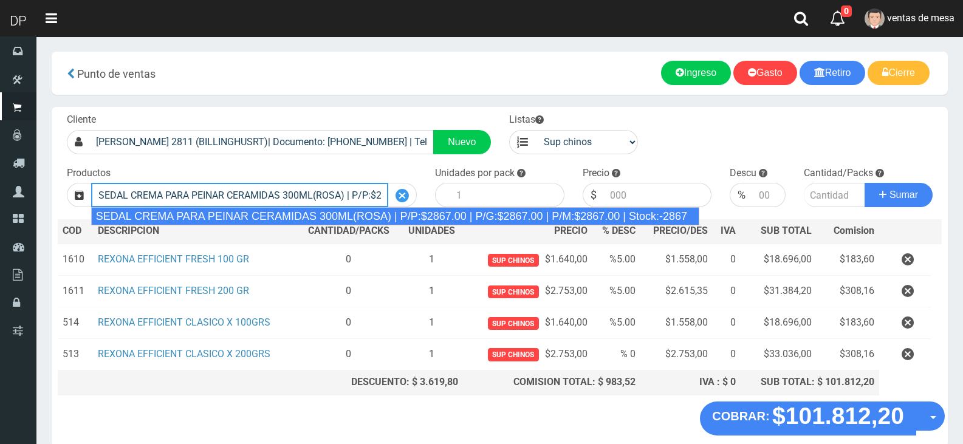
type input "SEDAL CREMA PARA PEINAR CERAMIDAS 300ML(ROSA) | P/P:$2867.00 | P/G:$2867.00 | P…"
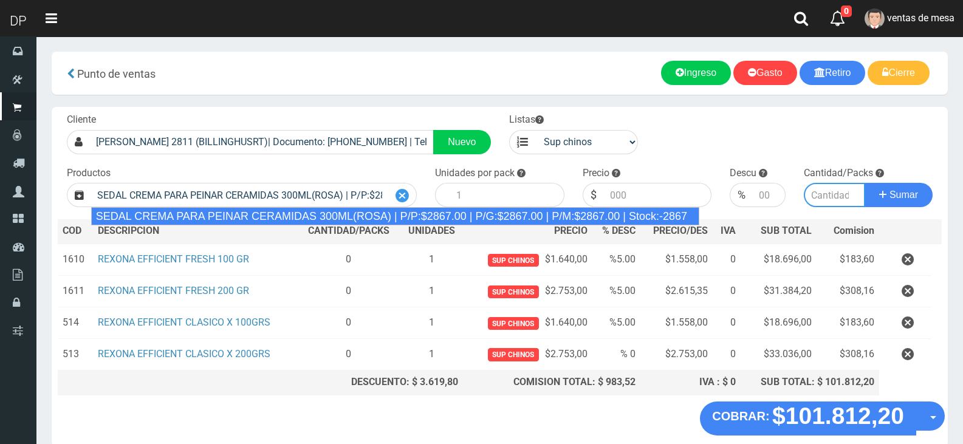
type input "12"
type input "2867.00"
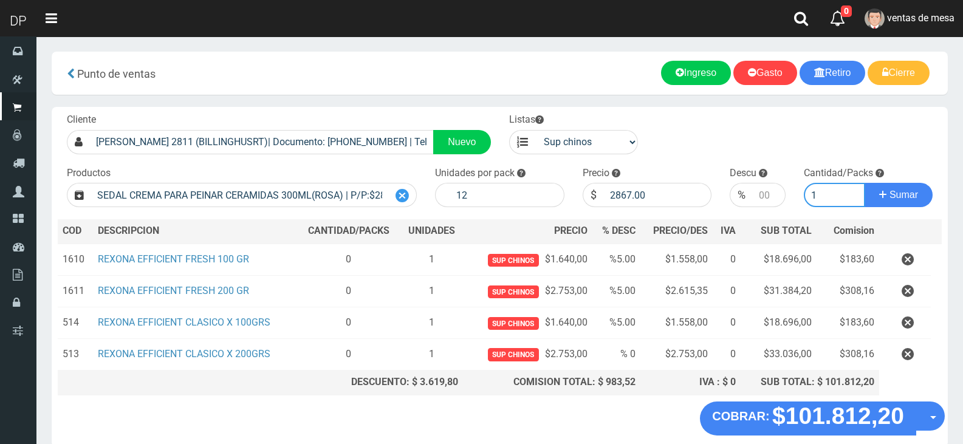
type input "1"
click at [864, 183] on button "Sumar" at bounding box center [898, 195] width 68 height 24
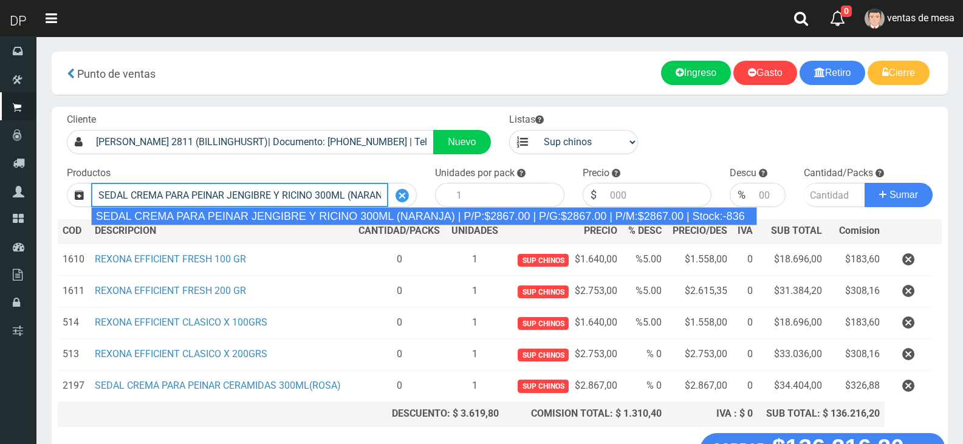
type input "SEDAL CREMA PARA PEINAR JENGIBRE Y RICINO 300ML (NARANJA) | P/P:$2867.00 | P/G:…"
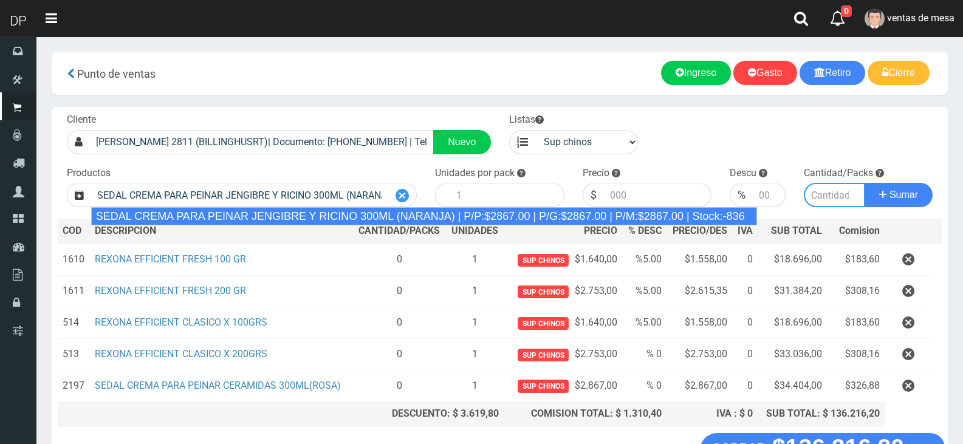
type input "12"
type input "2867.00"
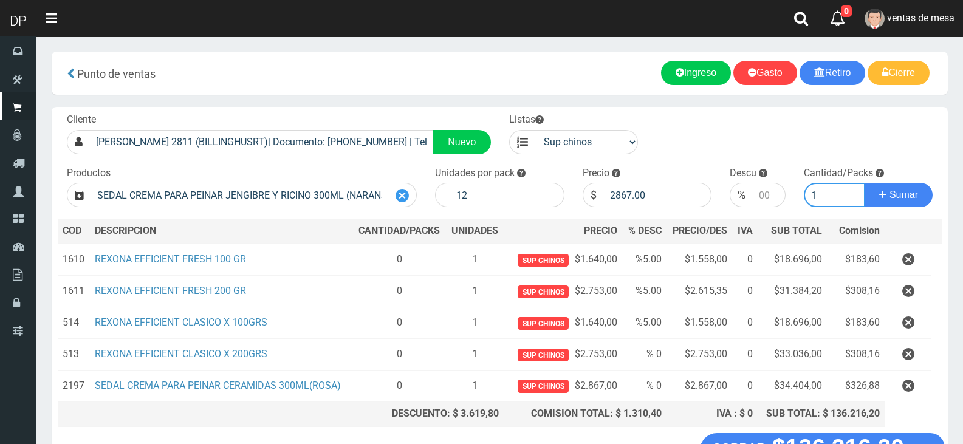
type input "1"
click at [864, 183] on button "Sumar" at bounding box center [898, 195] width 68 height 24
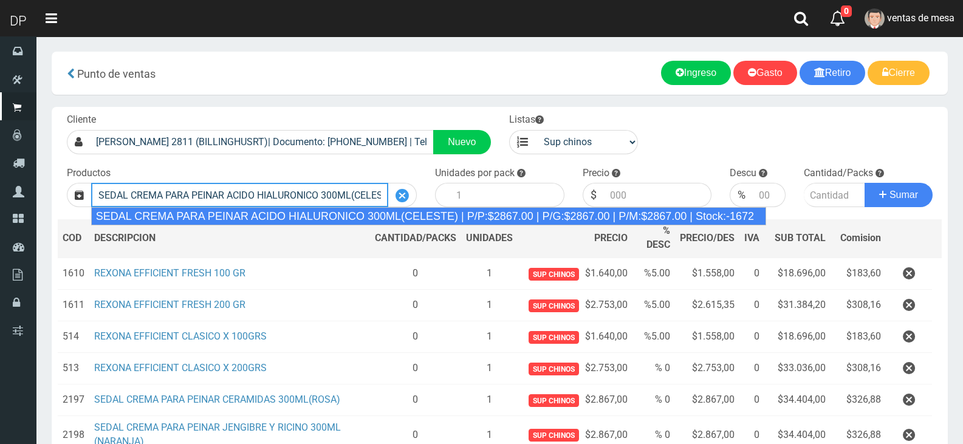
type input "SEDAL CREMA PARA PEINAR ACIDO HIALURONICO 300ML(CELESTE) | P/P:$2867.00 | P/G:$…"
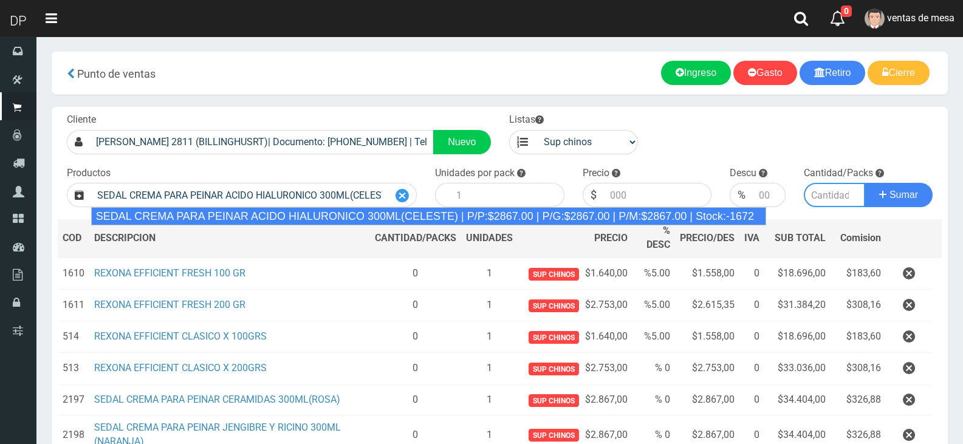
type input "12"
type input "2867.00"
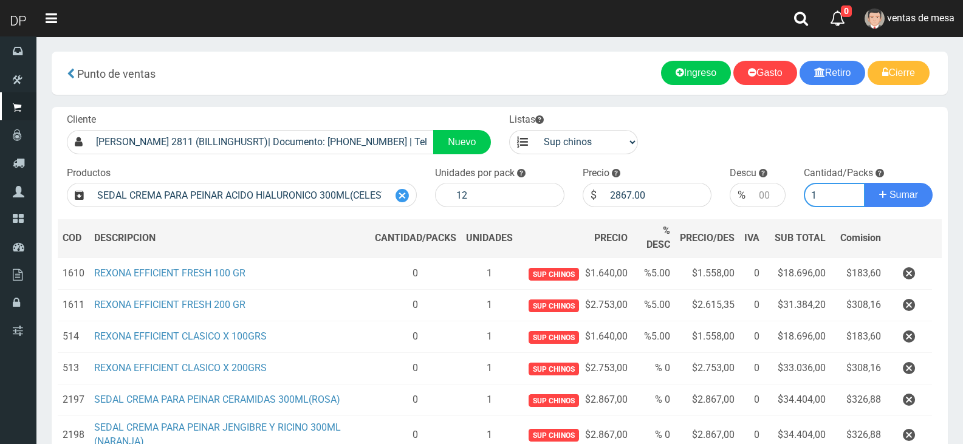
type input "1"
click at [864, 183] on button "Sumar" at bounding box center [898, 195] width 68 height 24
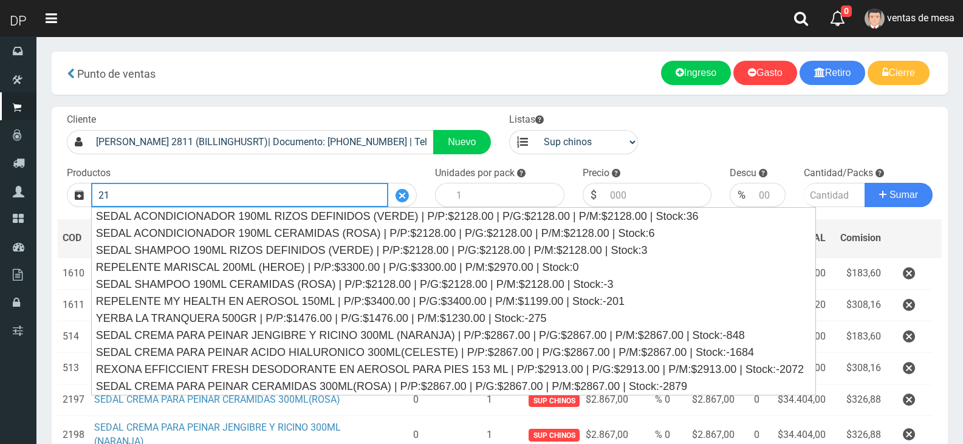
type input "2"
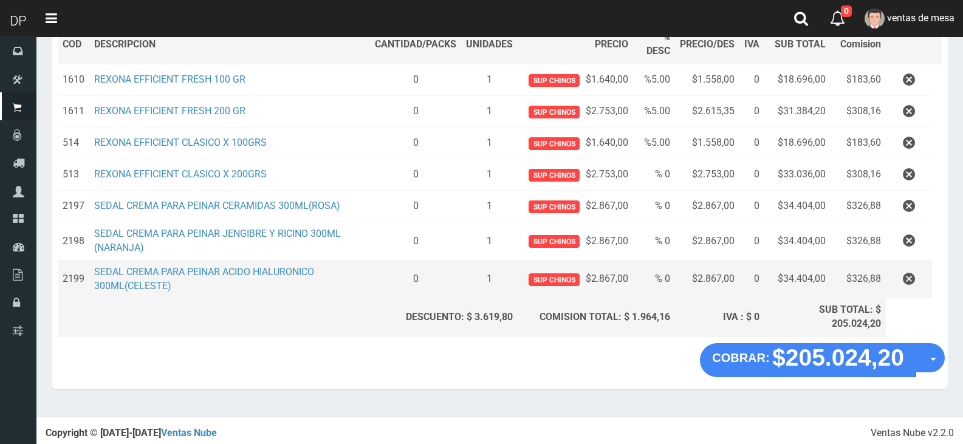
scroll to position [194, 0]
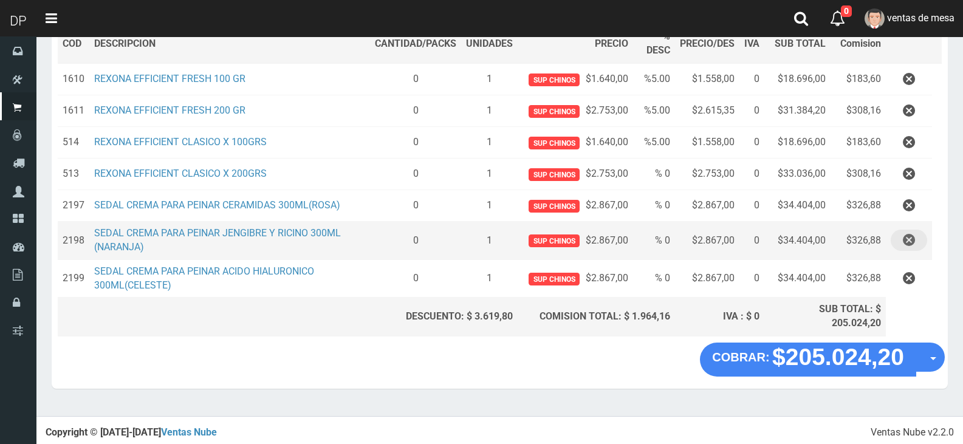
click at [915, 246] on button "button" at bounding box center [908, 240] width 36 height 21
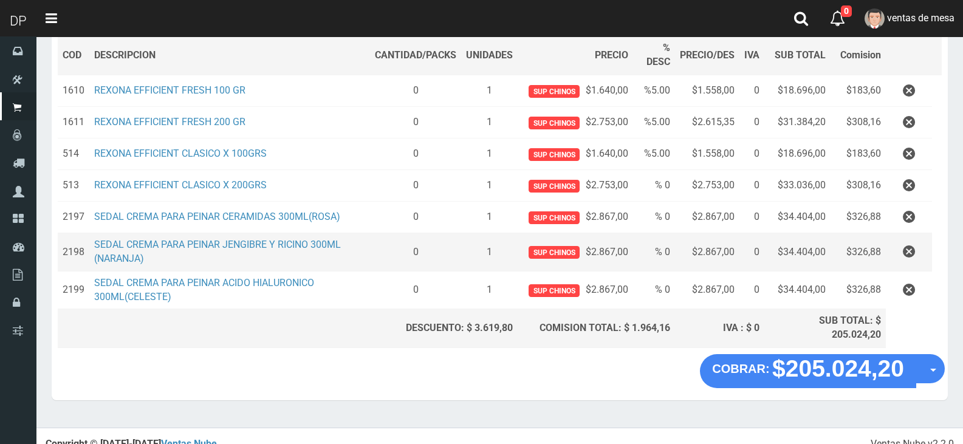
scroll to position [157, 0]
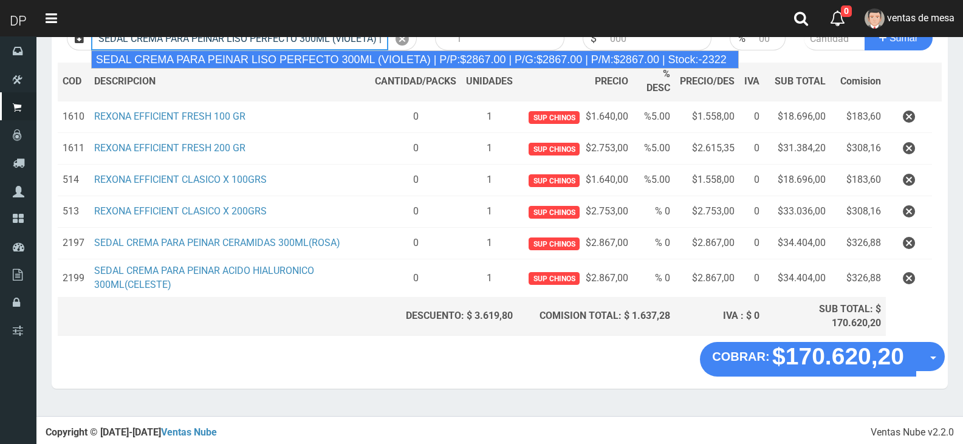
type input "SEDAL CREMA PARA PEINAR LISO PERFECTO 300ML (VIOLETA) | P/P:$2867.00 | P/G:$286…"
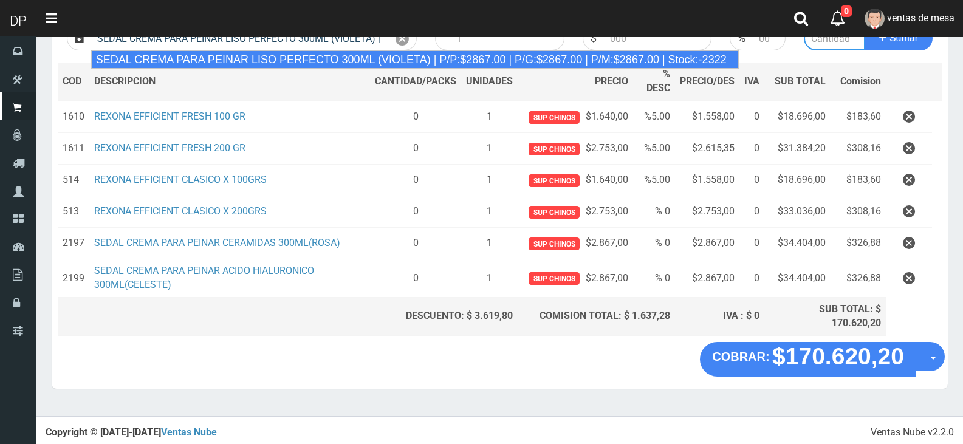
type input "12"
type input "2867.00"
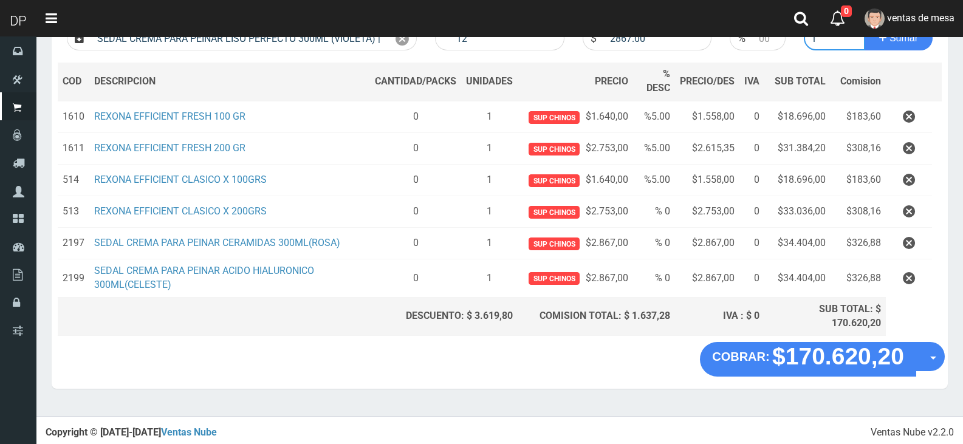
type input "1"
click at [864, 26] on button "Sumar" at bounding box center [898, 38] width 68 height 24
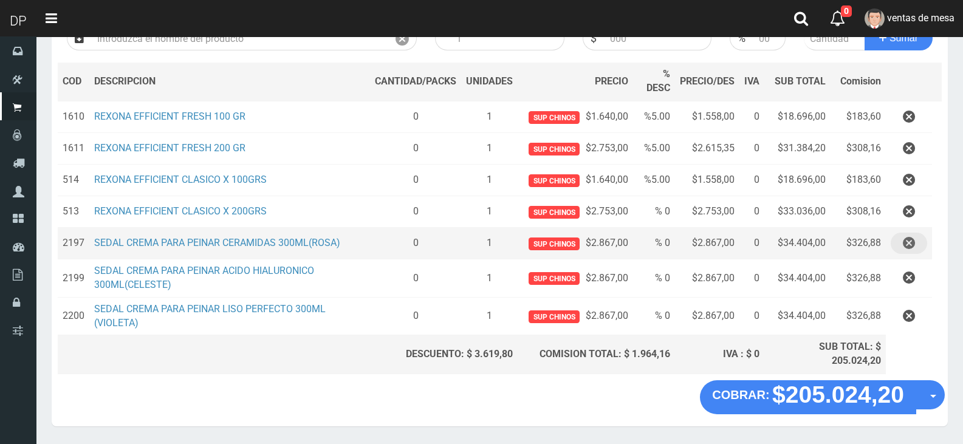
click at [895, 247] on button "button" at bounding box center [908, 243] width 36 height 21
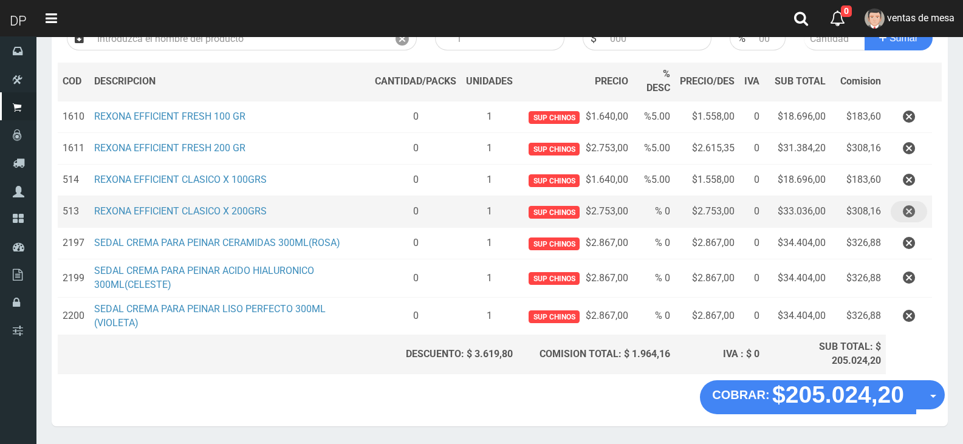
click at [912, 217] on icon "button" at bounding box center [908, 211] width 12 height 21
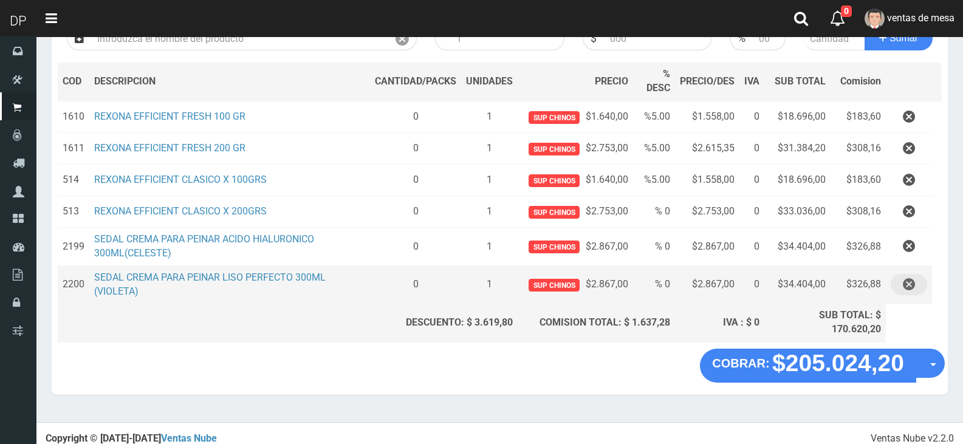
click at [915, 289] on button "button" at bounding box center [908, 284] width 36 height 21
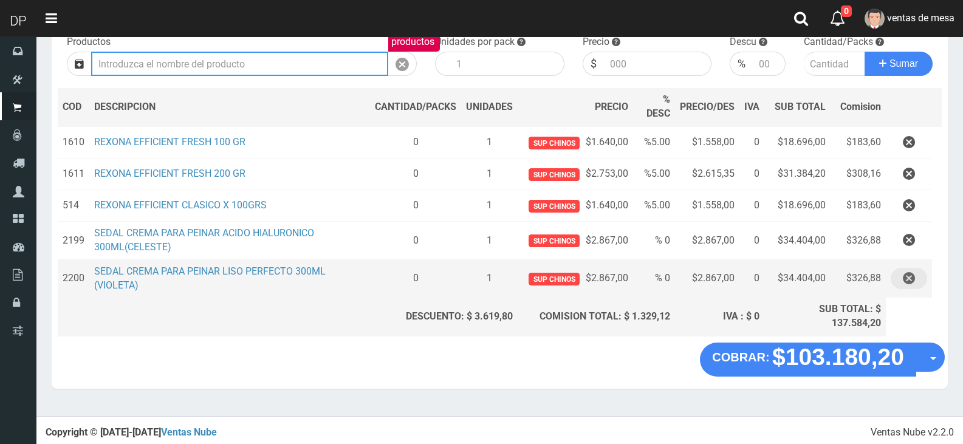
scroll to position [94, 0]
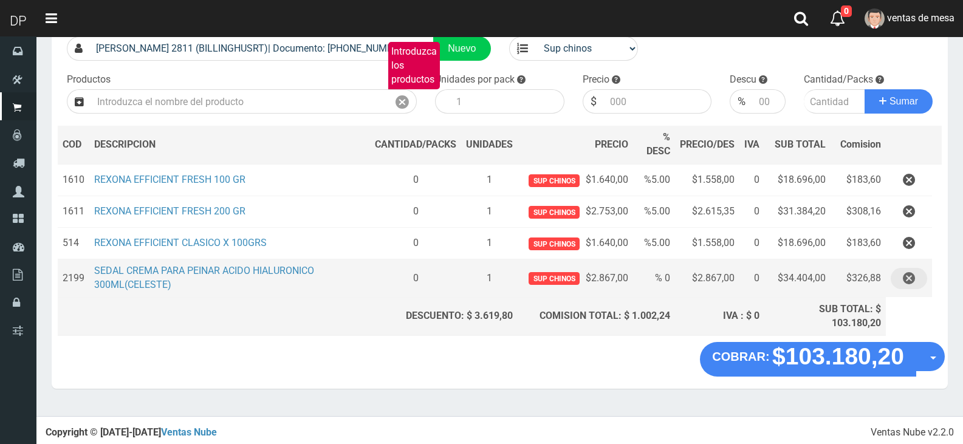
click at [910, 282] on icon "button" at bounding box center [908, 278] width 12 height 21
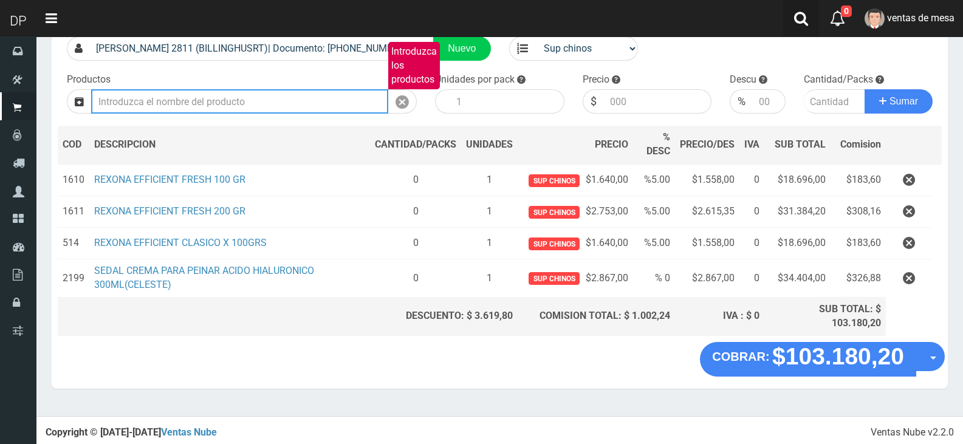
scroll to position [27, 0]
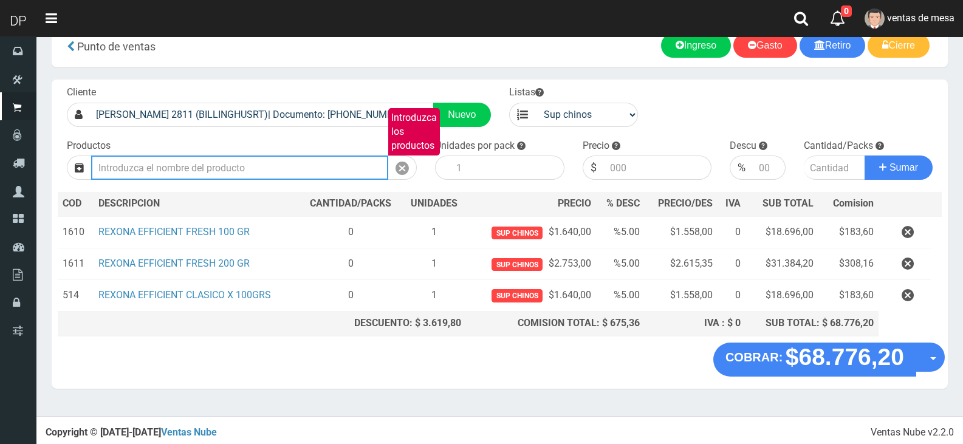
click at [342, 176] on input "Introduzca los productos" at bounding box center [239, 167] width 297 height 24
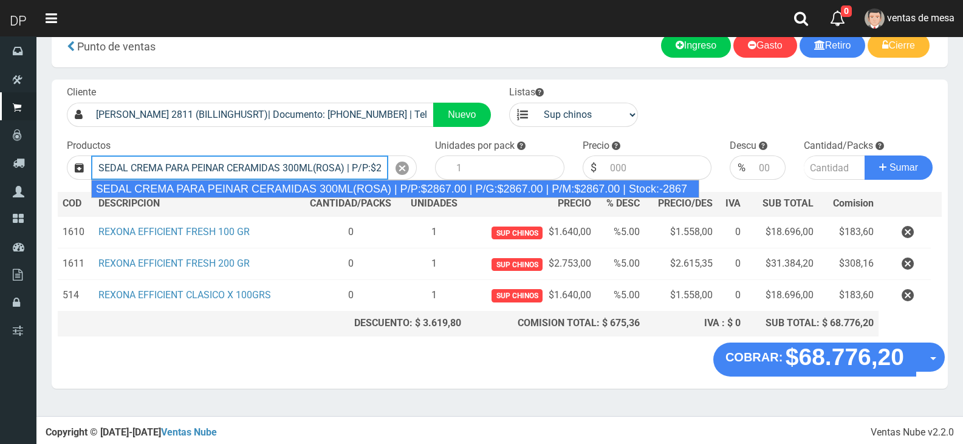
type input "SEDAL CREMA PARA PEINAR CERAMIDAS 300ML(ROSA) | P/P:$2867.00 | P/G:$2867.00 | P…"
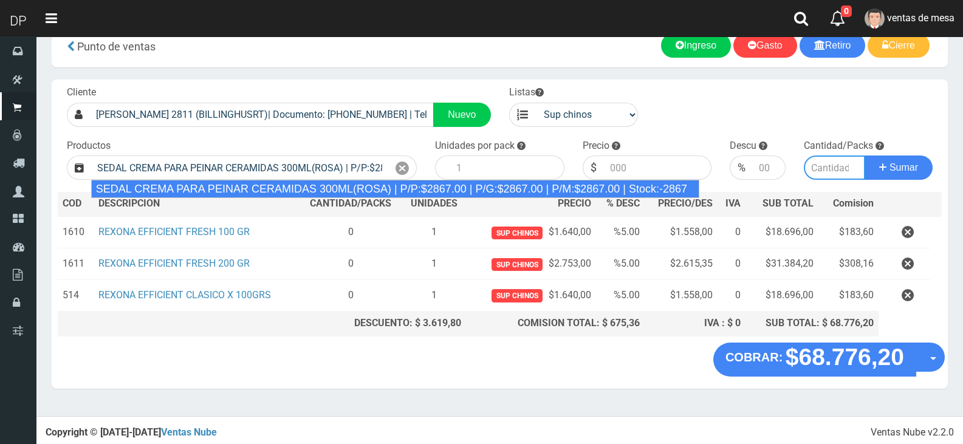
type input "12"
type input "2867.00"
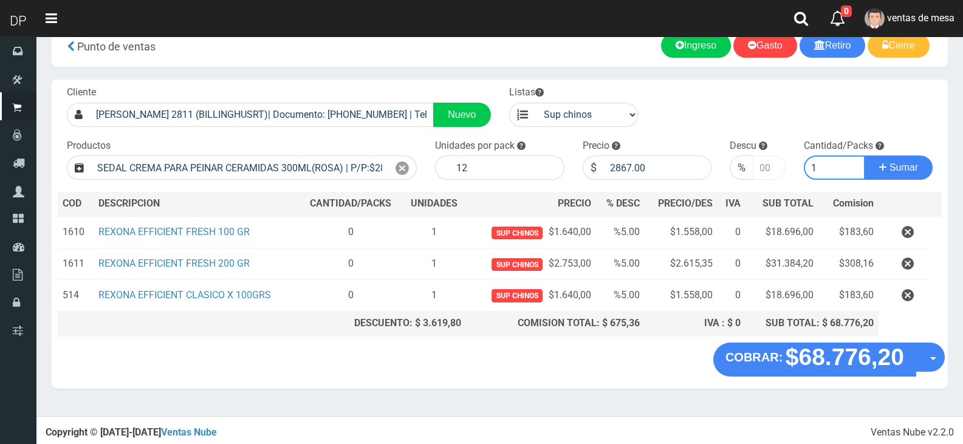
type input "1"
click at [765, 165] on input "number" at bounding box center [768, 167] width 32 height 24
type input "5"
click at [864, 155] on button "Sumar" at bounding box center [898, 167] width 68 height 24
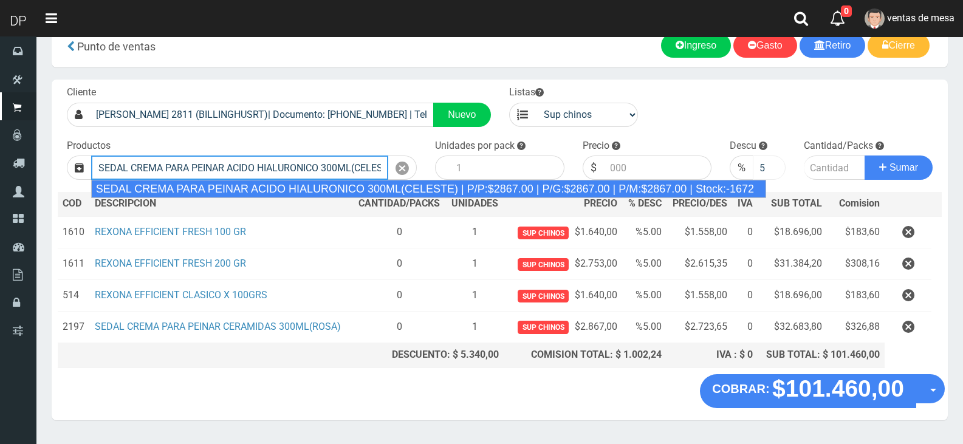
type input "SEDAL CREMA PARA PEINAR ACIDO HIALURONICO 300ML(CELESTE) | P/P:$2867.00 | P/G:$…"
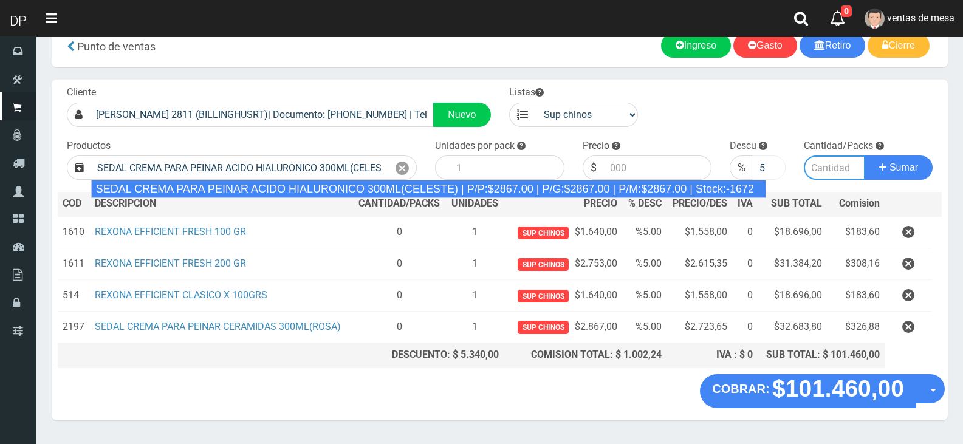
type input "12"
type input "2867.00"
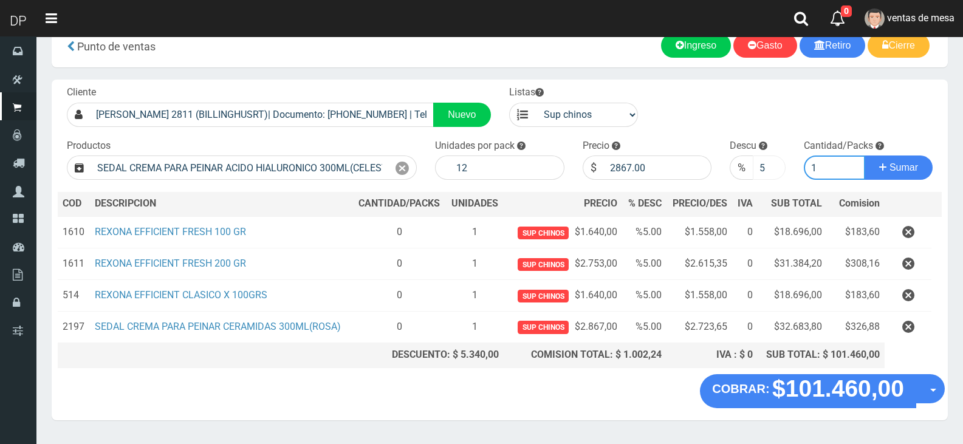
type input "1"
click at [864, 155] on button "Sumar" at bounding box center [898, 167] width 68 height 24
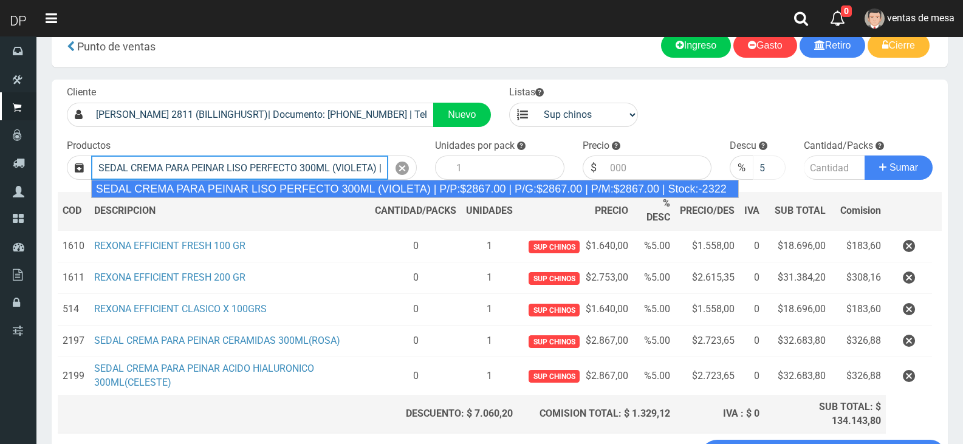
type input "SEDAL CREMA PARA PEINAR LISO PERFECTO 300ML (VIOLETA) | P/P:$2867.00 | P/G:$286…"
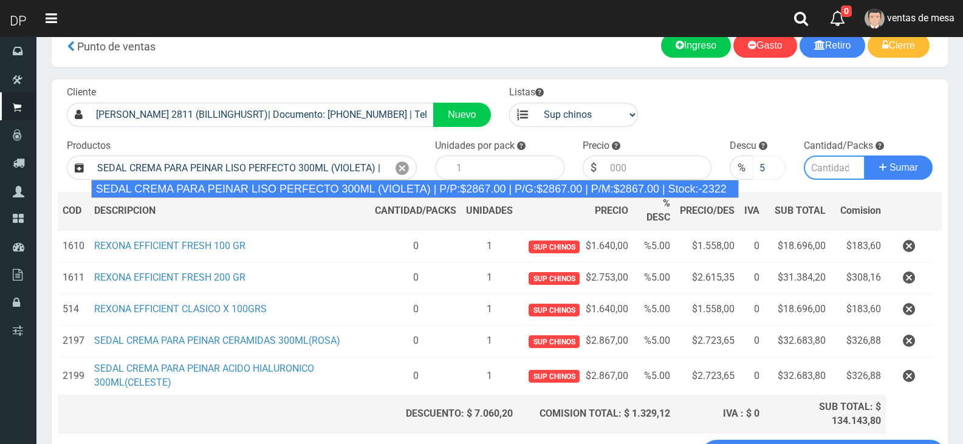
type input "12"
type input "2867.00"
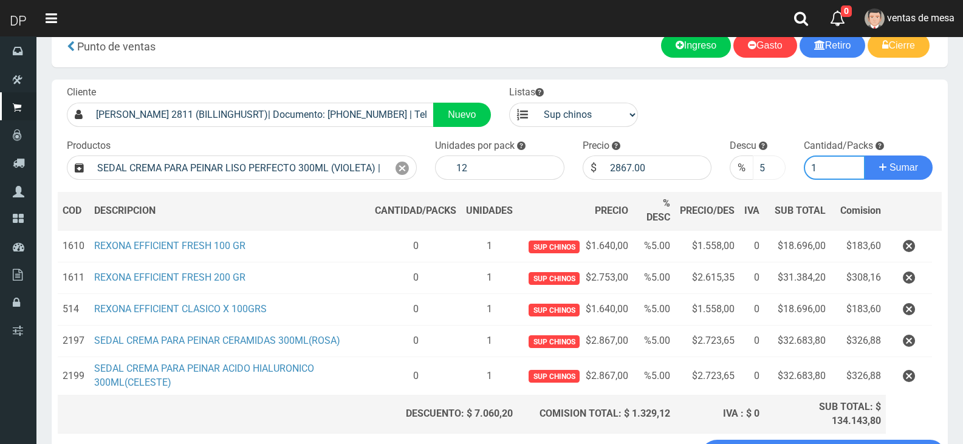
type input "1"
click at [864, 155] on button "Sumar" at bounding box center [898, 167] width 68 height 24
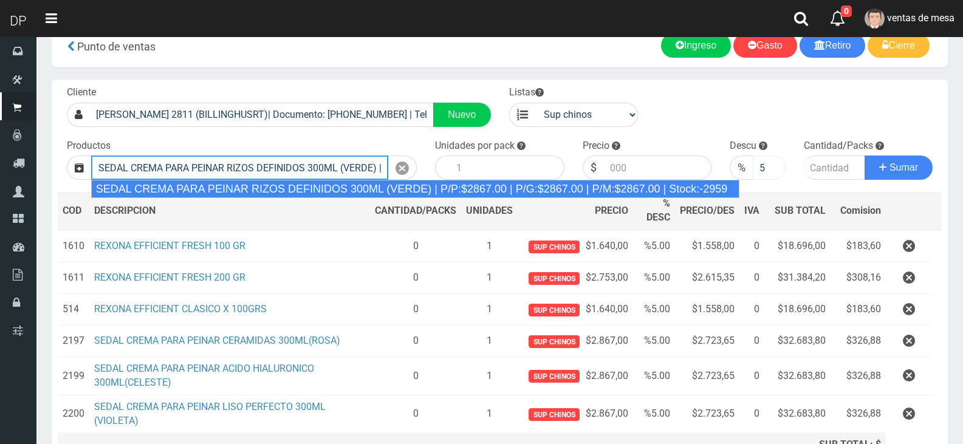
type input "SEDAL CREMA PARA PEINAR RIZOS DEFINIDOS 300ML (VERDE) | P/P:$2867.00 | P/G:$286…"
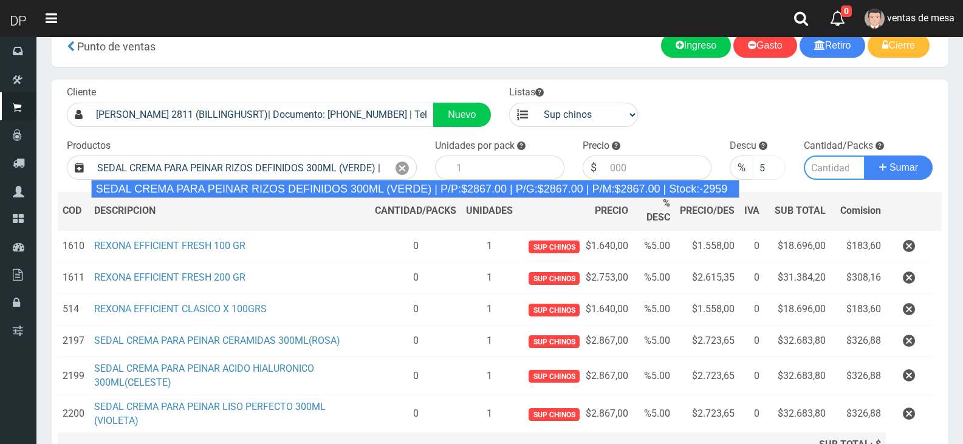
type input "12"
type input "2867.00"
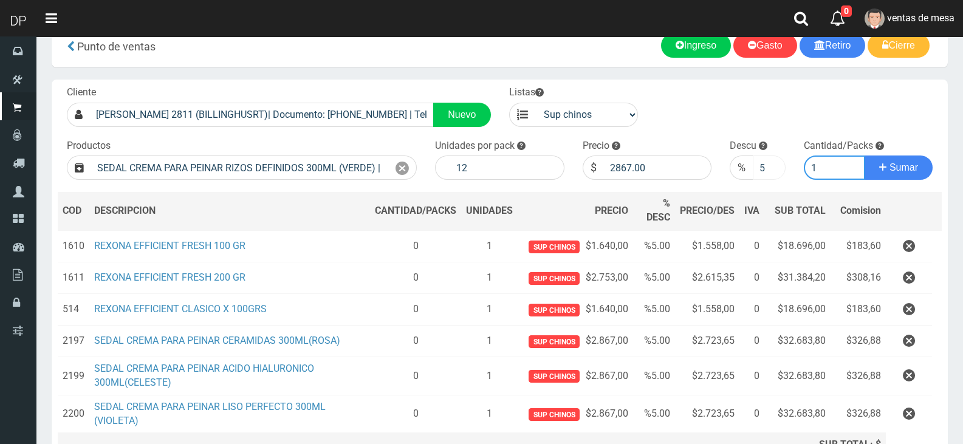
type input "1"
click at [864, 155] on button "Sumar" at bounding box center [898, 167] width 68 height 24
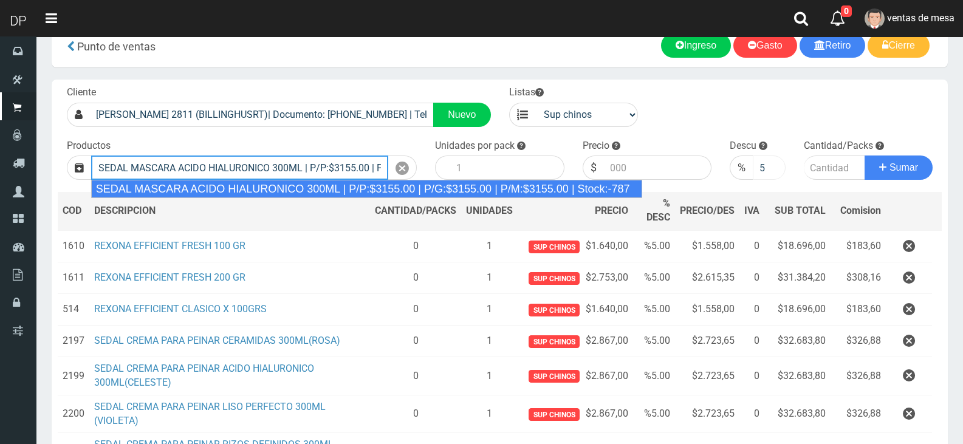
type input "SEDAL MASCARA ACIDO HIALURONICO 300ML | P/P:$3155.00 | P/G:$3155.00 | P/M:$3155…"
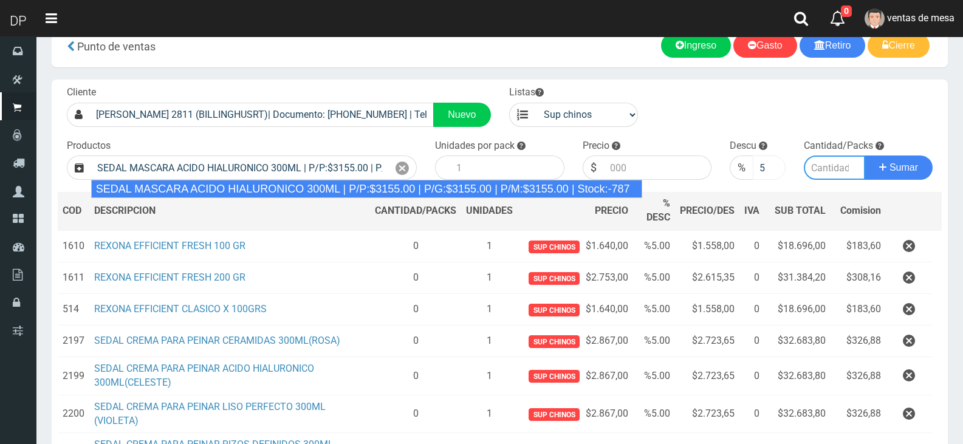
type input "6"
type input "3155.00"
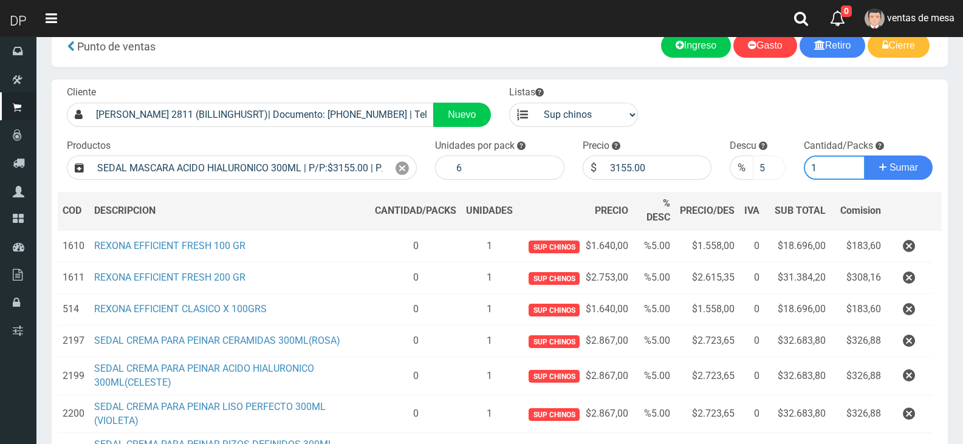
type input "1"
click at [765, 166] on input "5" at bounding box center [768, 167] width 32 height 24
type input "10"
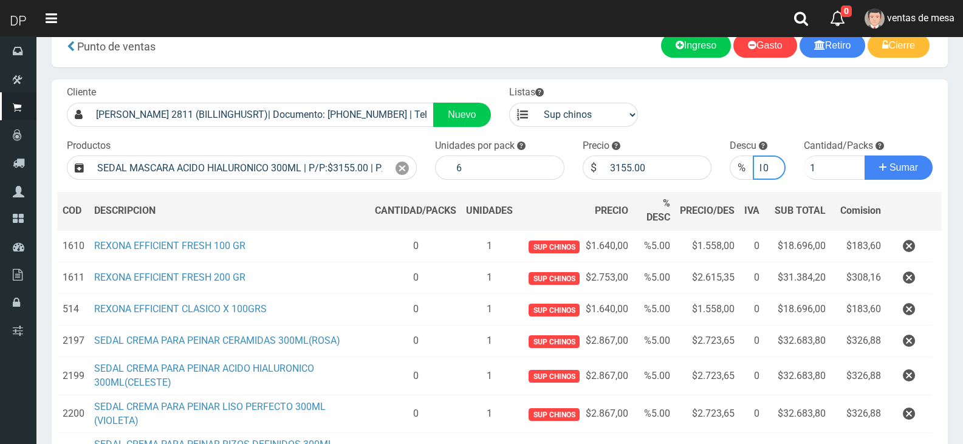
click at [864, 155] on button "Sumar" at bounding box center [898, 167] width 68 height 24
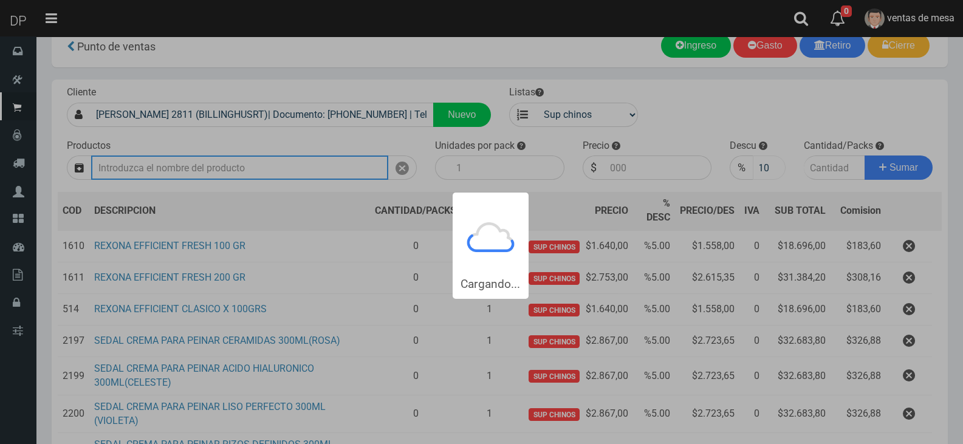
scroll to position [0, 0]
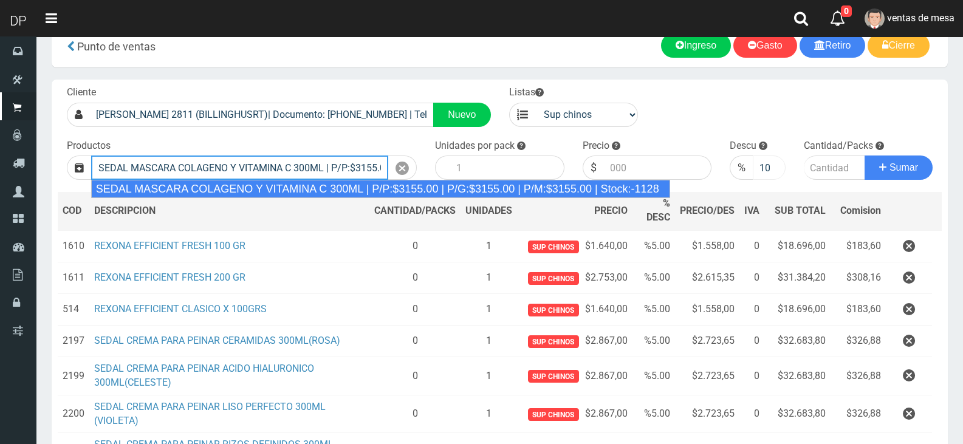
type input "SEDAL MASCARA COLAGENO Y VITAMINA C 300ML | P/P:$3155.00 | P/G:$3155.00 | P/M:$…"
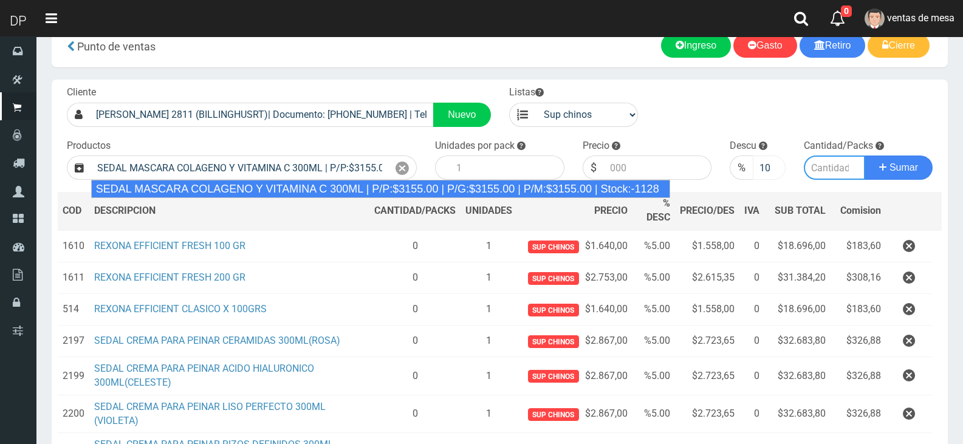
type input "6"
type input "3155.00"
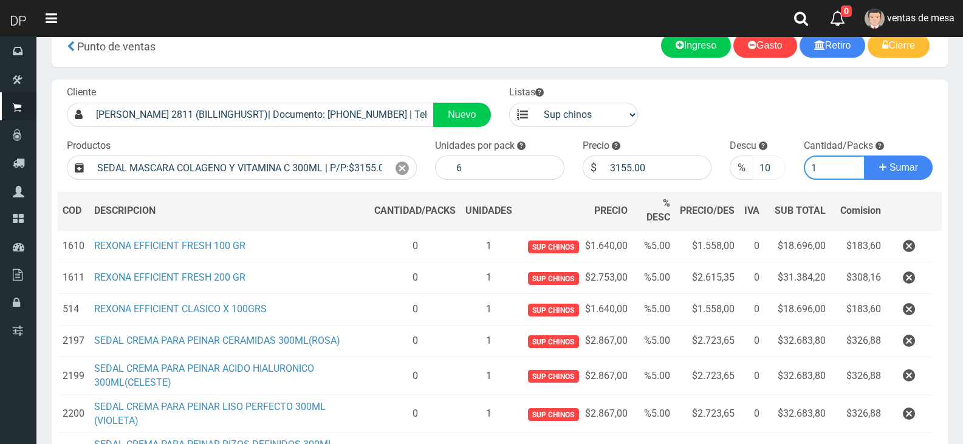
type input "1"
click at [864, 155] on button "Sumar" at bounding box center [898, 167] width 68 height 24
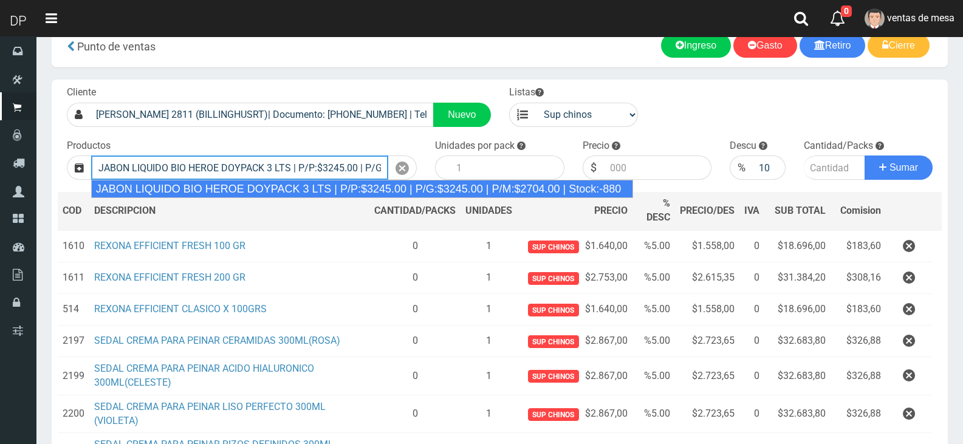
type input "JABON LIQUIDO BIO HEROE DOYPACK 3 LTS | P/P:$3245.00 | P/G:$3245.00 | P/M:$2704…"
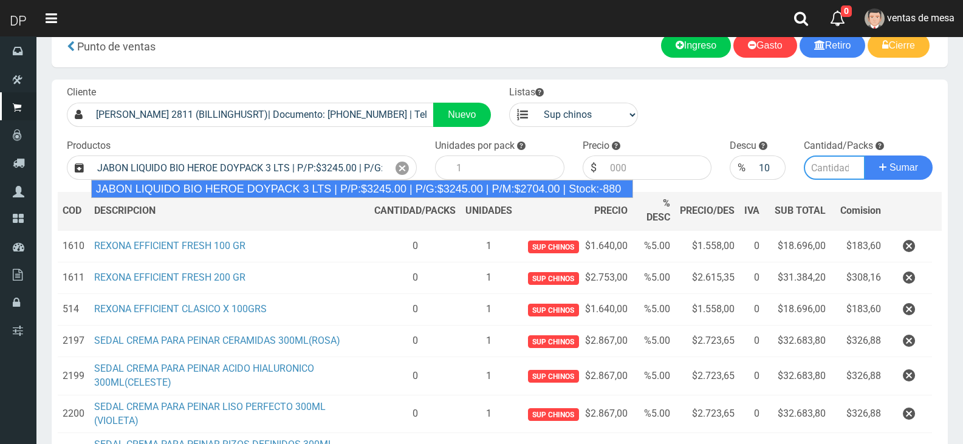
type input "4"
type input "3245.00"
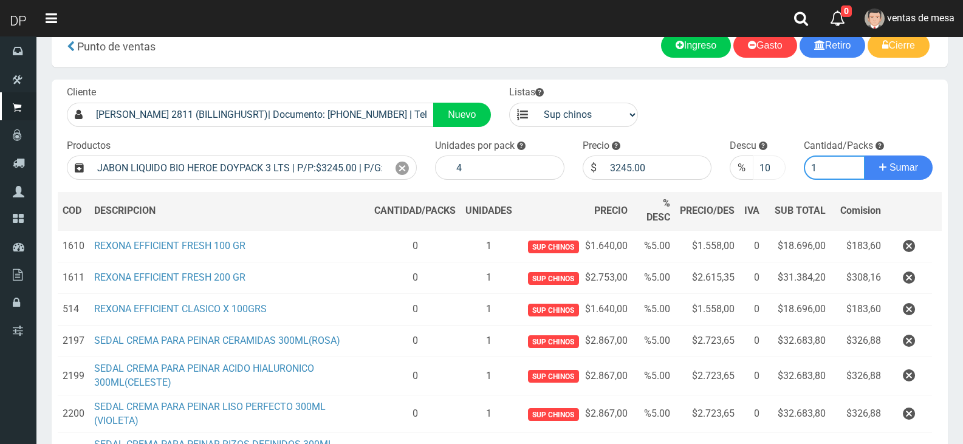
type input "1"
click at [775, 172] on input "9" at bounding box center [768, 167] width 32 height 24
click at [775, 172] on input "8" at bounding box center [768, 167] width 32 height 24
type input "7"
click at [775, 172] on input "7" at bounding box center [768, 167] width 32 height 24
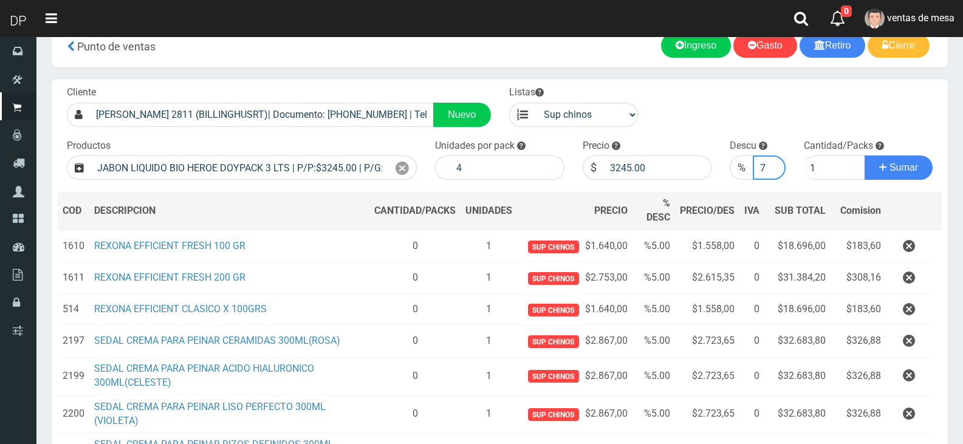
click at [765, 168] on input "7" at bounding box center [768, 167] width 32 height 24
type input "0"
click at [864, 155] on button "Sumar" at bounding box center [898, 167] width 68 height 24
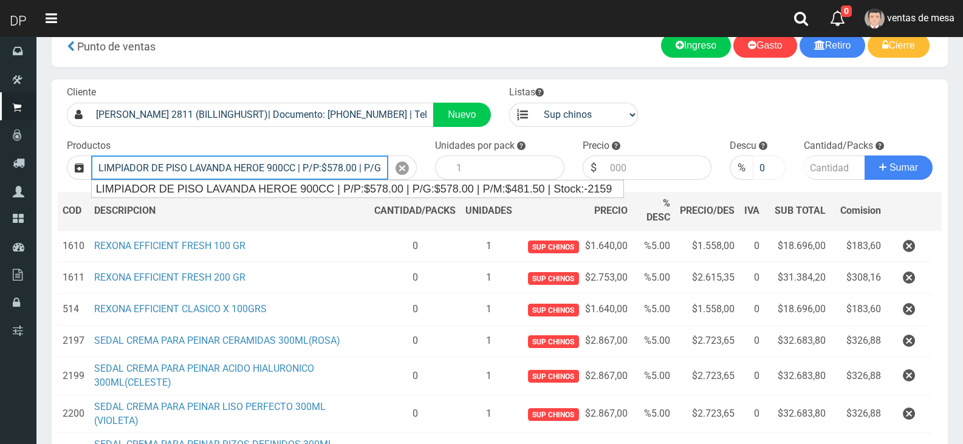
type input "LIMPIADOR DE PISO LAVANDA HEROE 900CC | P/P:$578.00 | P/G:$578.00 | P/M:$481.50…"
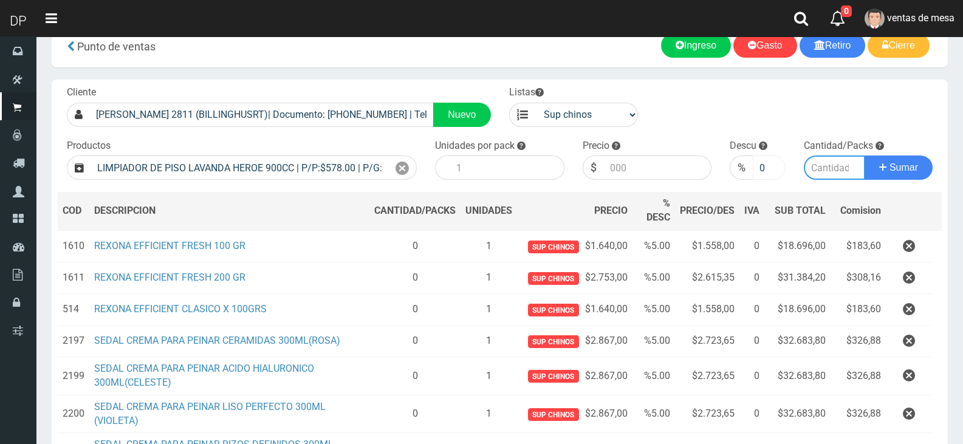
type input "12"
type input "578.00"
type input "5"
click at [864, 155] on button "Sumar" at bounding box center [898, 167] width 68 height 24
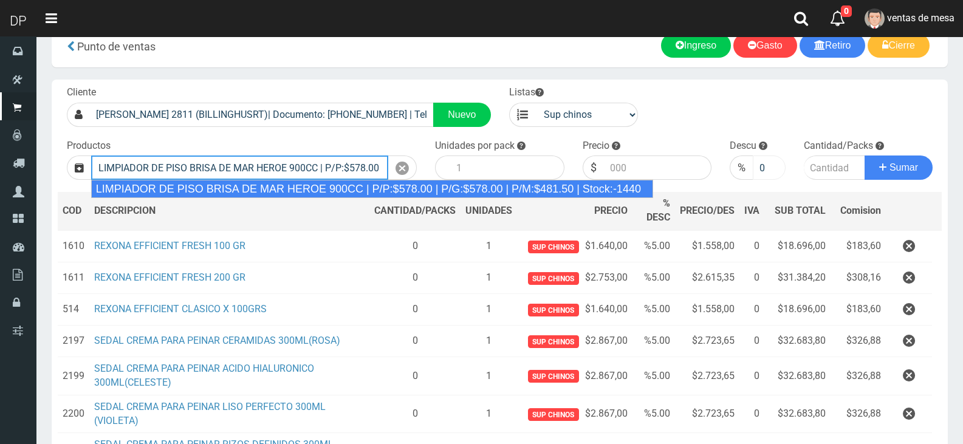
type input "LIMPIADOR DE PISO BRISA DE MAR HEROE 900CC | P/P:$578.00 | P/G:$578.00 | P/M:$4…"
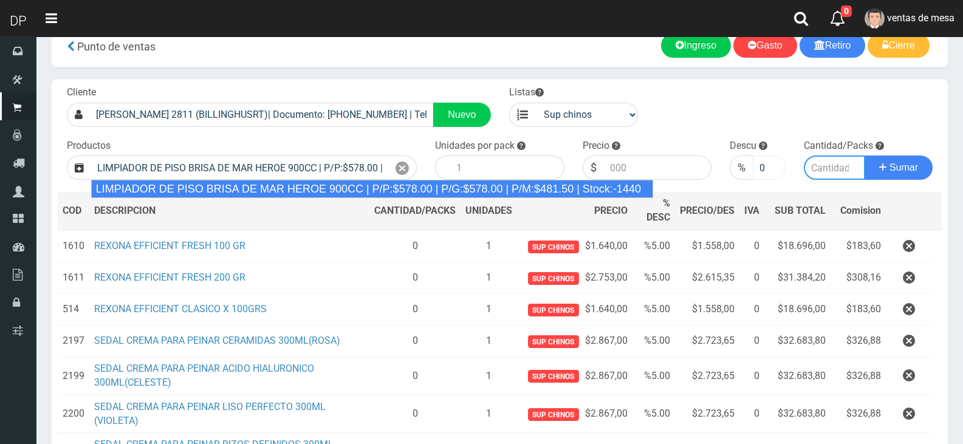
type input "12"
type input "578.00"
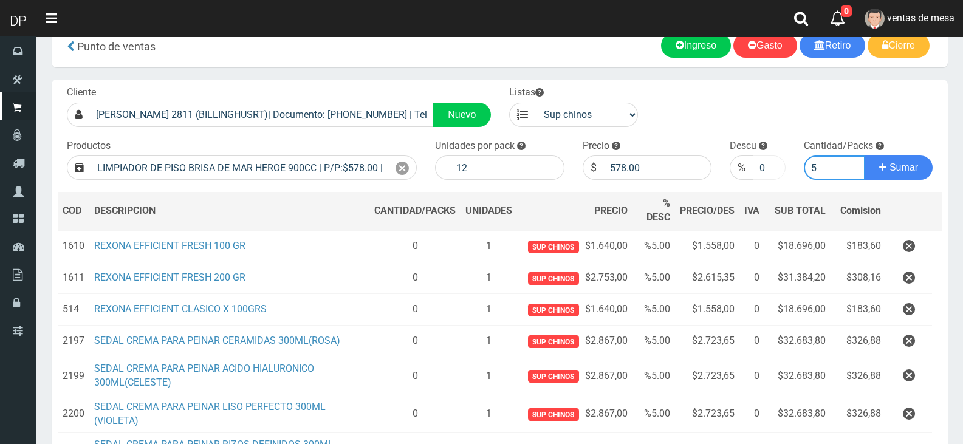
type input "5"
click at [864, 155] on button "Sumar" at bounding box center [898, 167] width 68 height 24
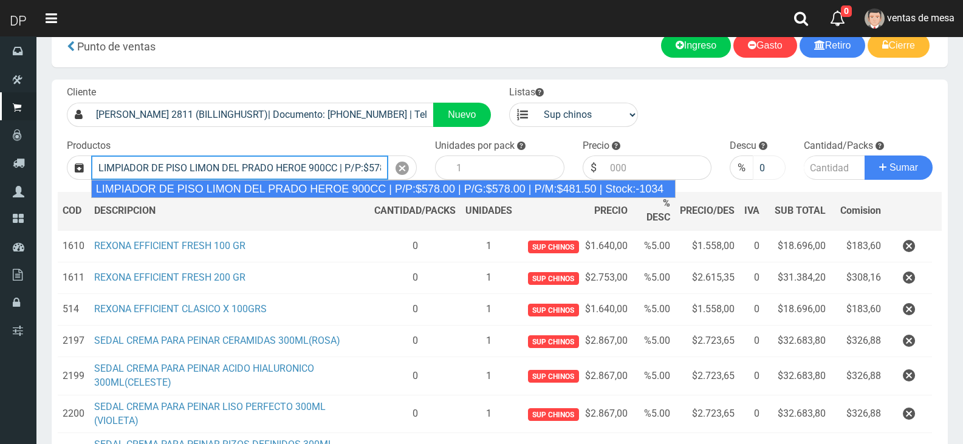
type input "LIMPIADOR DE PISO LIMON DEL PRADO HEROE 900CC | P/P:$578.00 | P/G:$578.00 | P/M…"
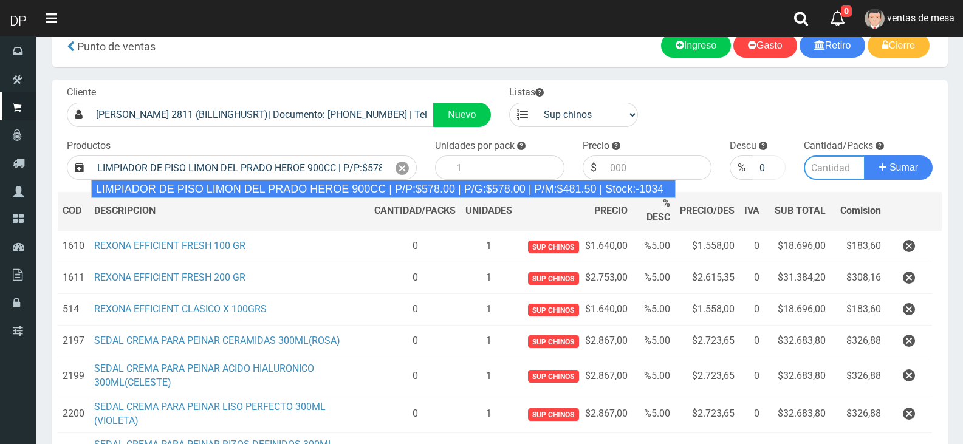
type input "12"
type input "578.00"
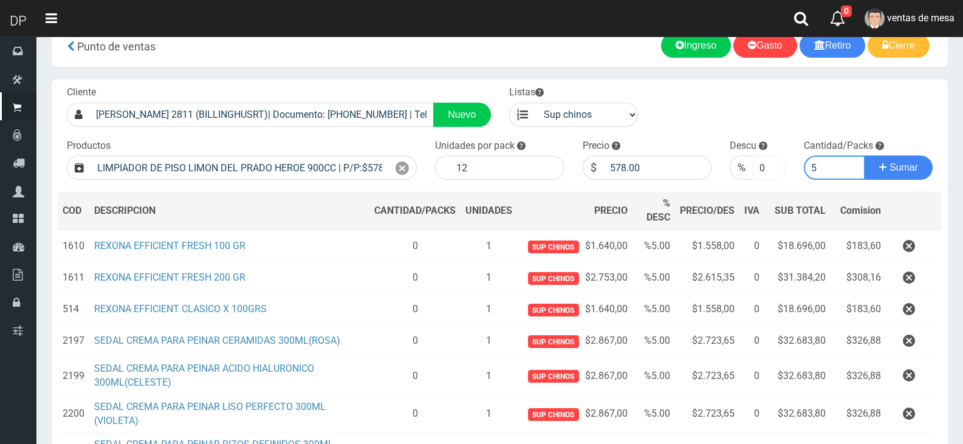
type input "5"
click at [864, 155] on button "Sumar" at bounding box center [898, 167] width 68 height 24
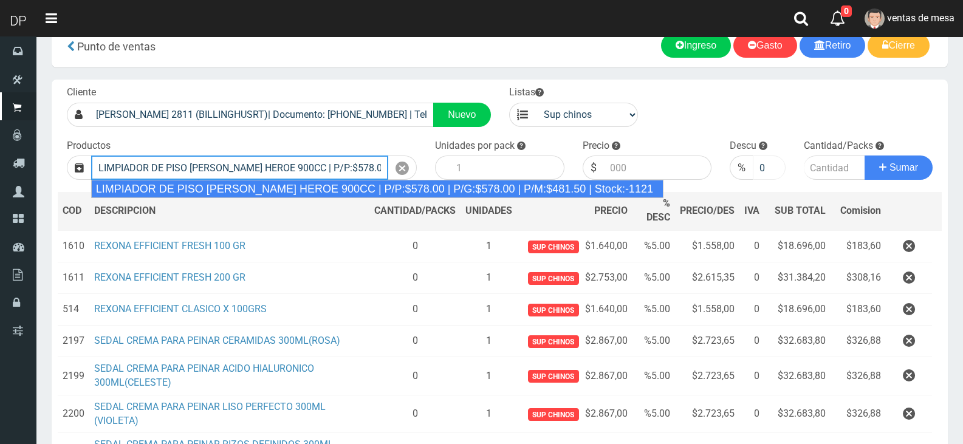
type input "LIMPIADOR DE PISO [PERSON_NAME] HEROE 900CC | P/P:$578.00 | P/G:$578.00 | P/M:$…"
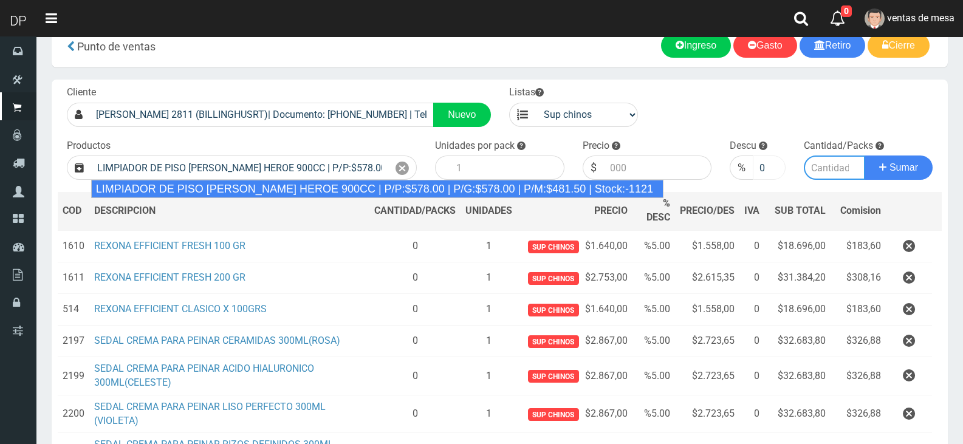
type input "12"
type input "578.00"
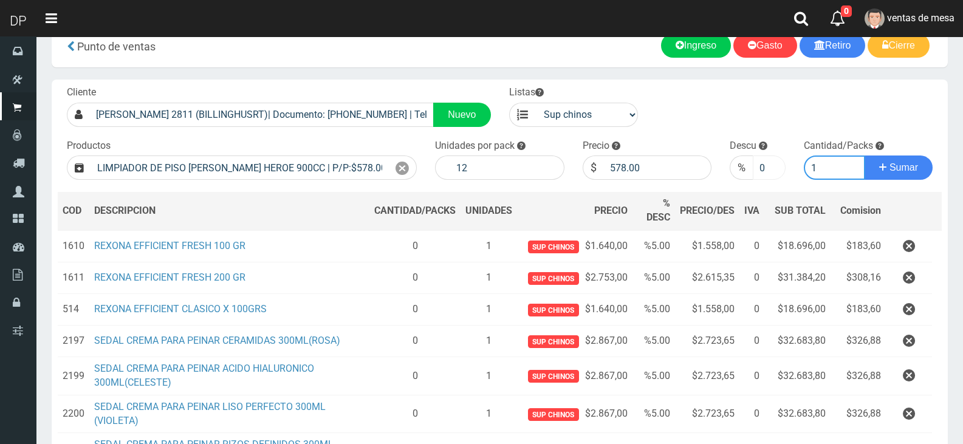
type input "1"
click at [864, 155] on button "Sumar" at bounding box center [898, 167] width 68 height 24
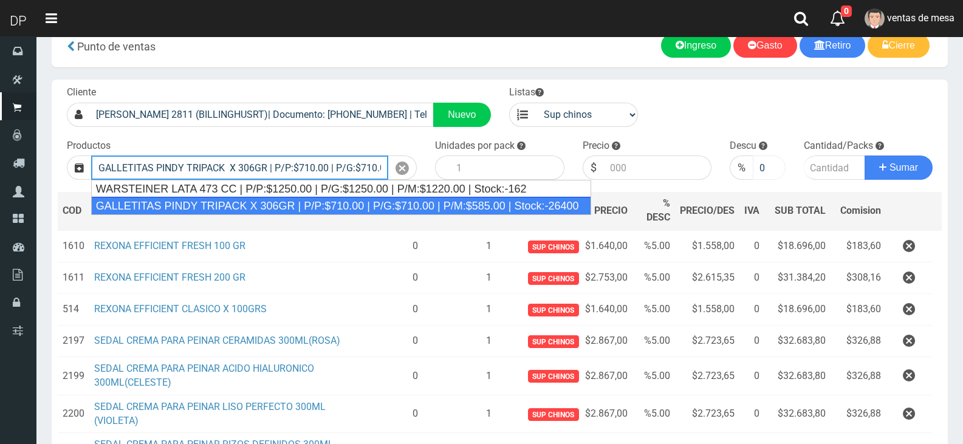
type input "GALLETITAS PINDY TRIPACK X 306GR | P/P:$710.00 | P/G:$710.00 | P/M:$585.00 | St…"
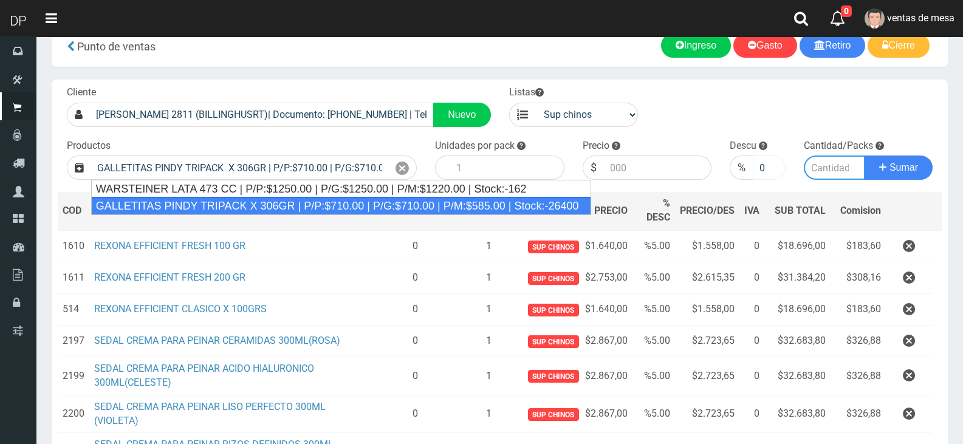
type input "12"
type input "710.00"
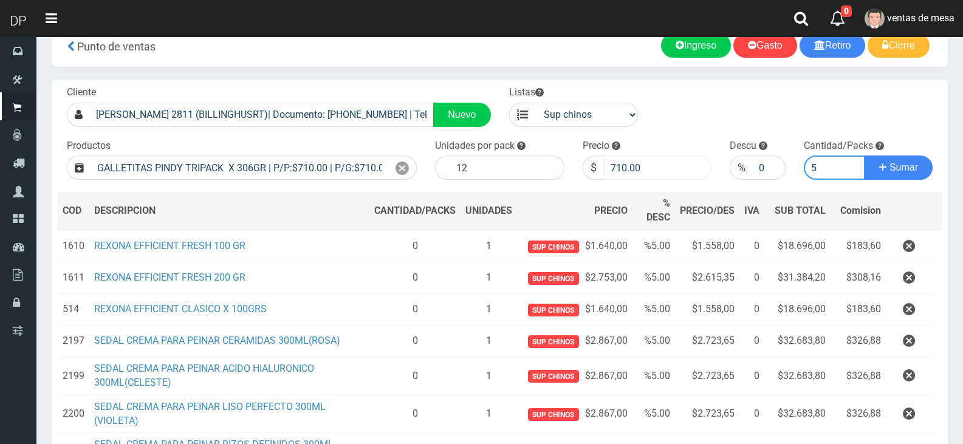
type input "5"
click at [653, 171] on input "710.00" at bounding box center [658, 167] width 108 height 24
type input "685"
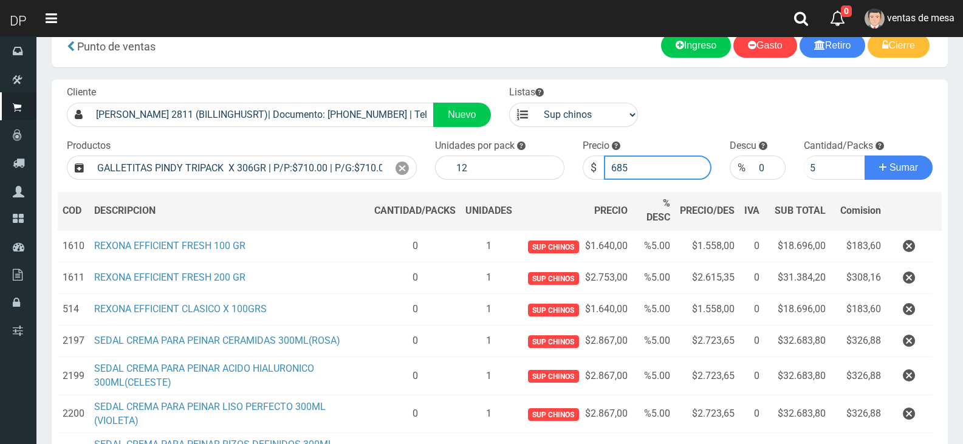
click at [864, 155] on button "Sumar" at bounding box center [898, 167] width 68 height 24
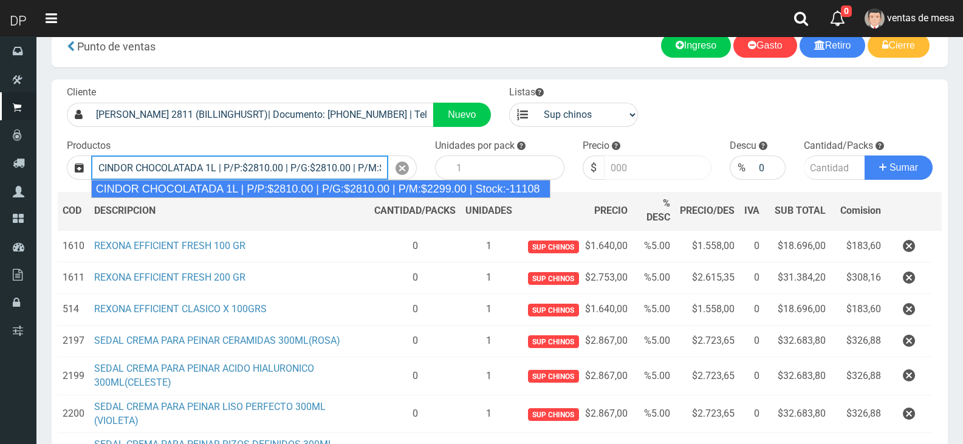
type input "CINDOR CHOCOLATADA 1L | P/P:$2810.00 | P/G:$2810.00 | P/M:$2299.00 | Stock:-111…"
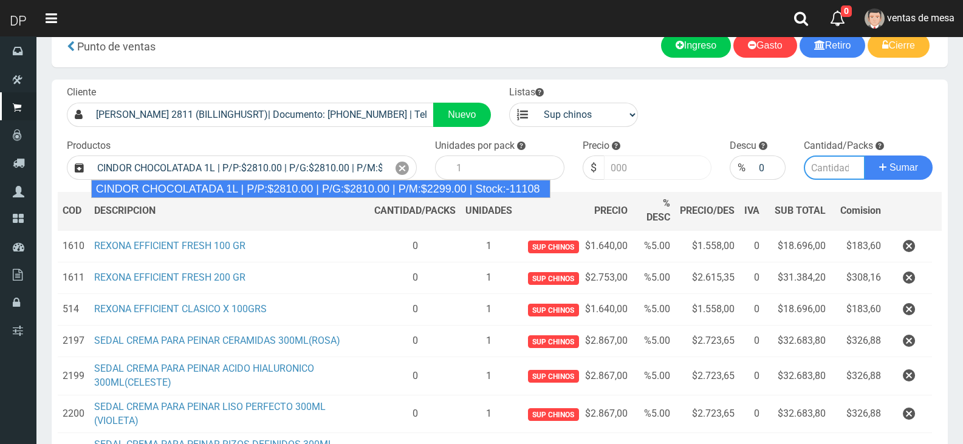
type input "12"
type input "2810.00"
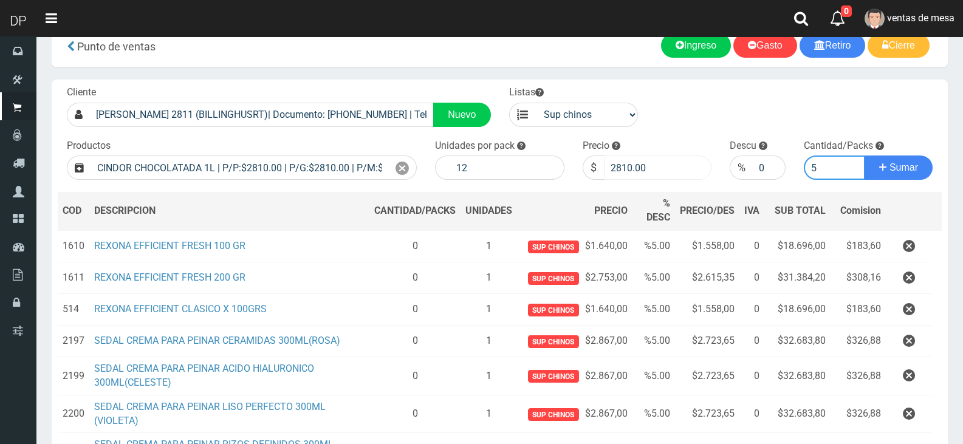
type input "5"
click at [653, 171] on input "2810.00" at bounding box center [658, 167] width 108 height 24
type input "2760"
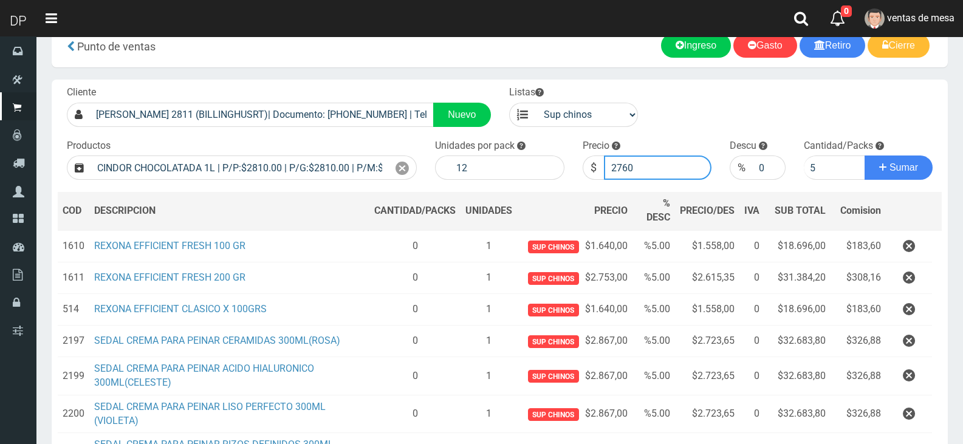
click at [864, 155] on button "Sumar" at bounding box center [898, 167] width 68 height 24
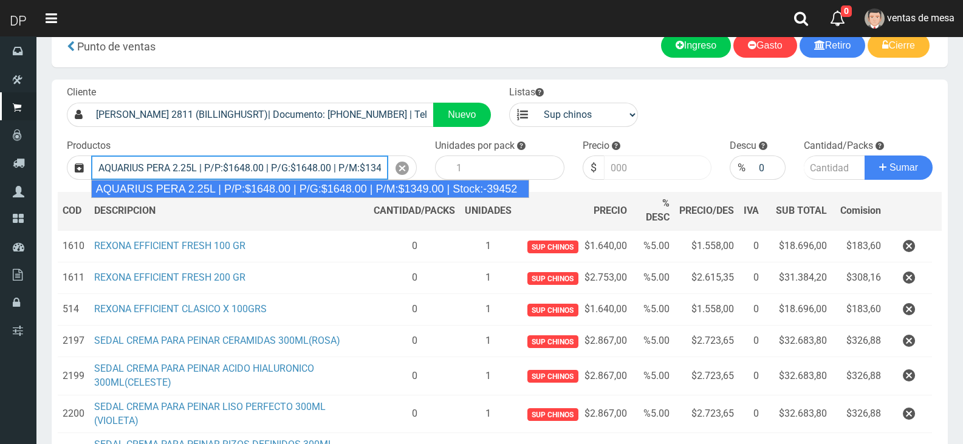
type input "AQUARIUS PERA 2.25L | P/P:$1648.00 | P/G:$1648.00 | P/M:$1349.00 | Stock:-39452"
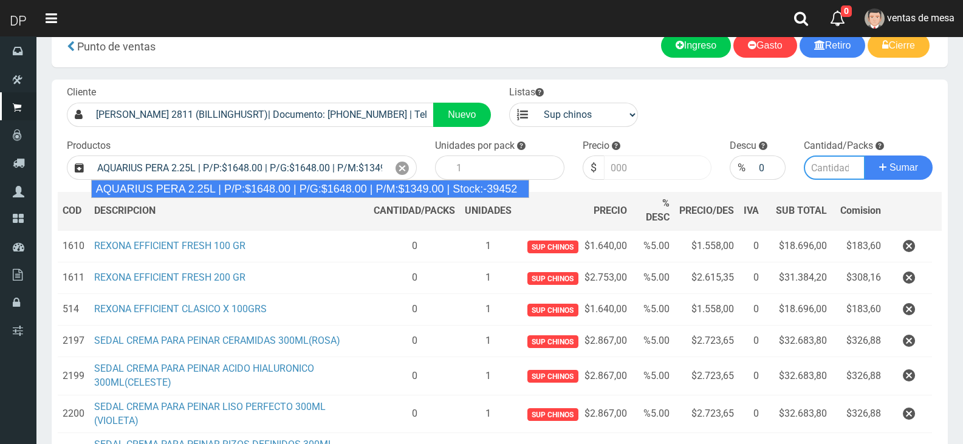
type input "6"
type input "1648.00"
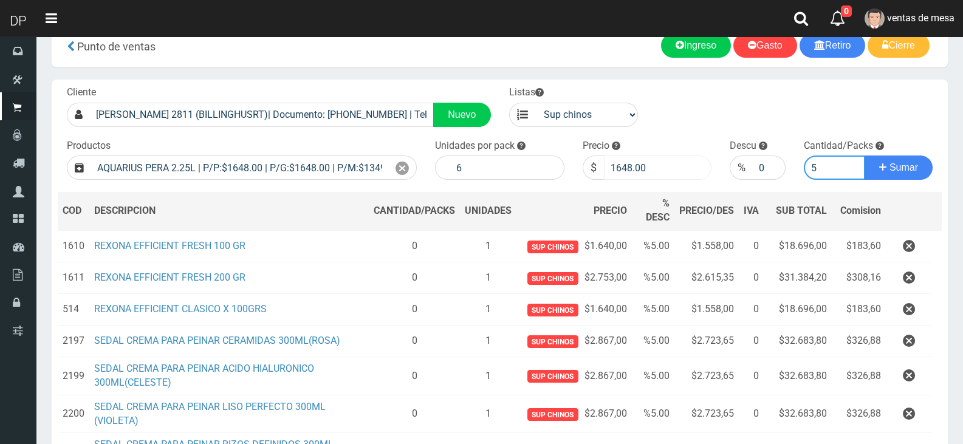
type input "5"
click at [864, 155] on button "Sumar" at bounding box center [898, 167] width 68 height 24
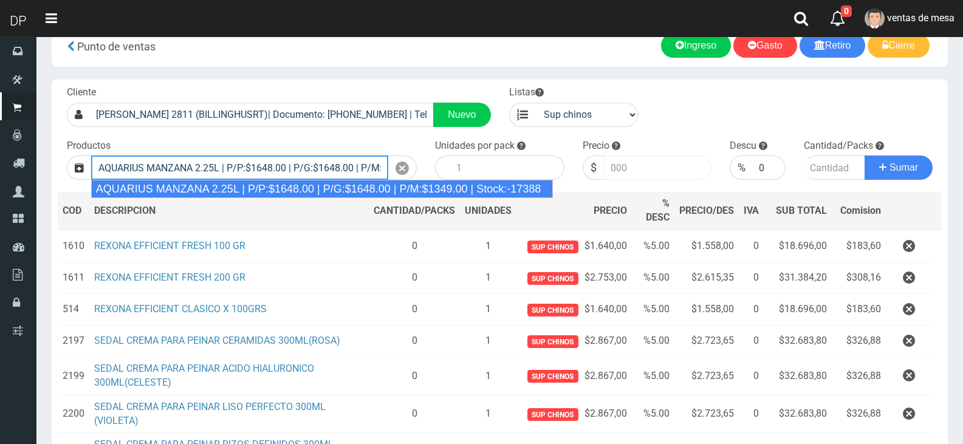
type input "AQUARIUS MANZANA 2.25L | P/P:$1648.00 | P/G:$1648.00 | P/M:$1349.00 | Stock:-17…"
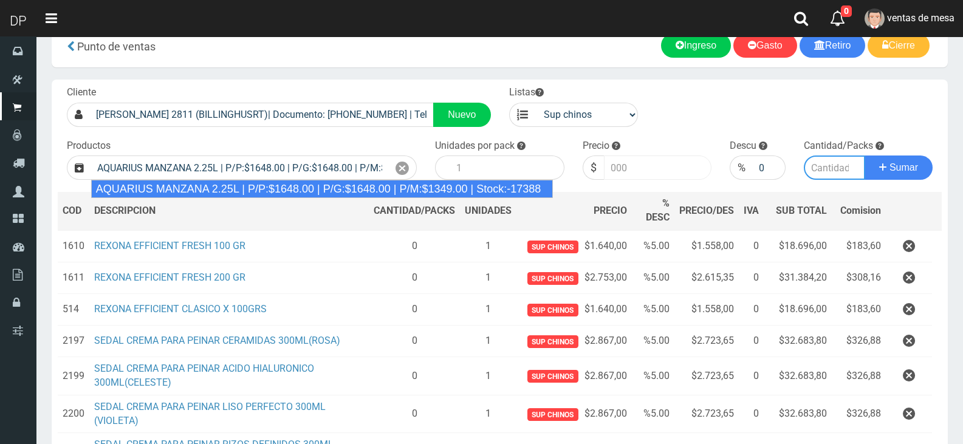
type input "6"
type input "1648.00"
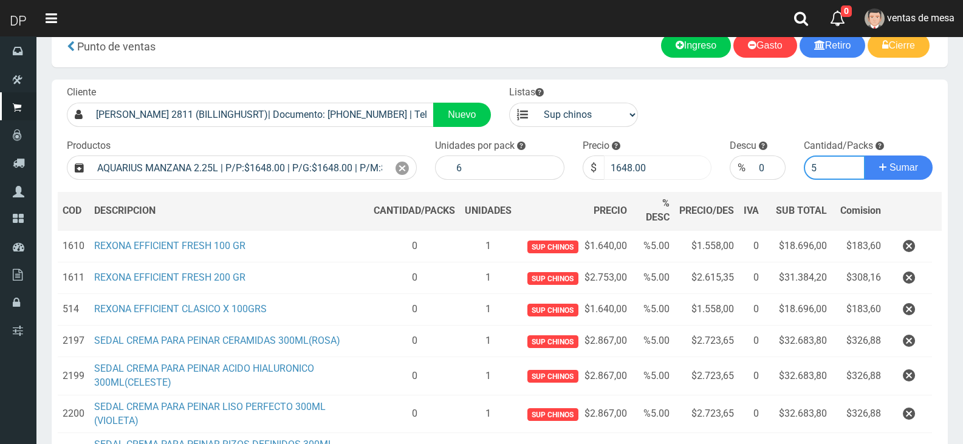
type input "5"
click at [864, 155] on button "Sumar" at bounding box center [898, 167] width 68 height 24
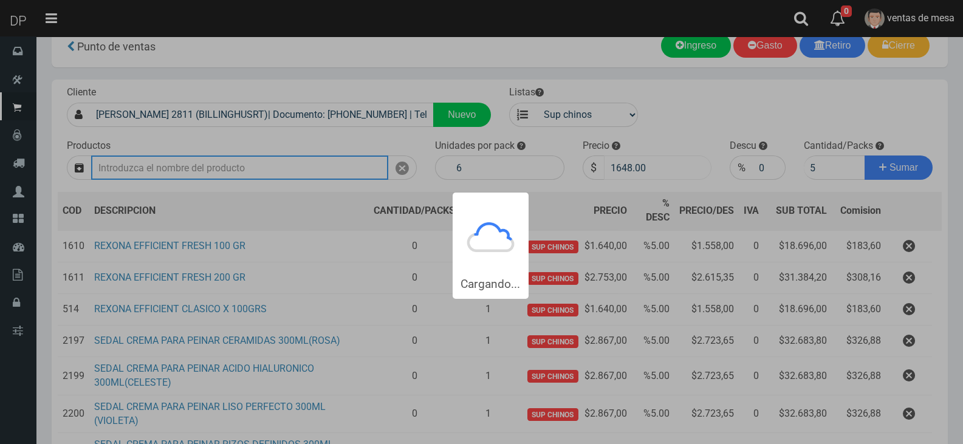
type input "1"
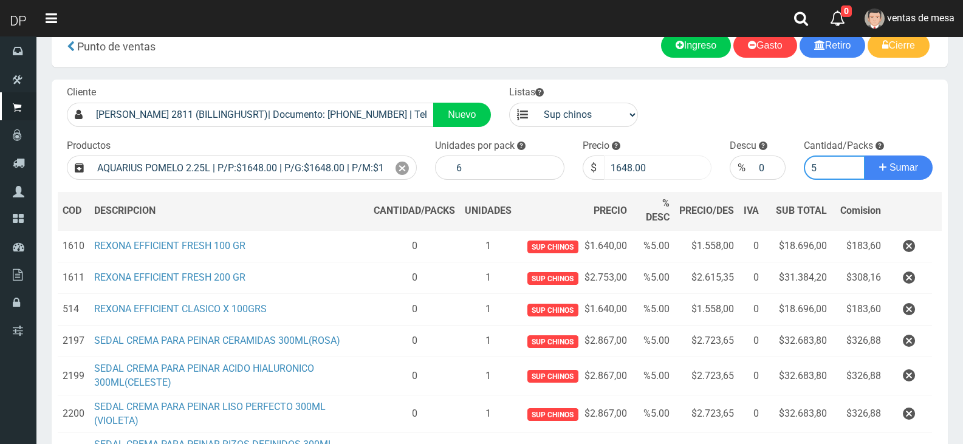
click at [864, 155] on button "Sumar" at bounding box center [898, 167] width 68 height 24
click at [653, 171] on input "2950.00" at bounding box center [658, 167] width 108 height 24
click at [864, 155] on button "Sumar" at bounding box center [898, 167] width 68 height 24
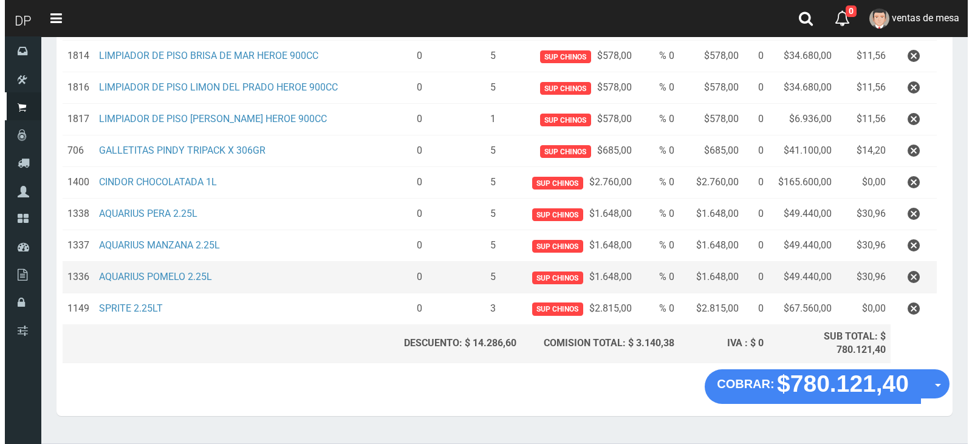
scroll to position [612, 0]
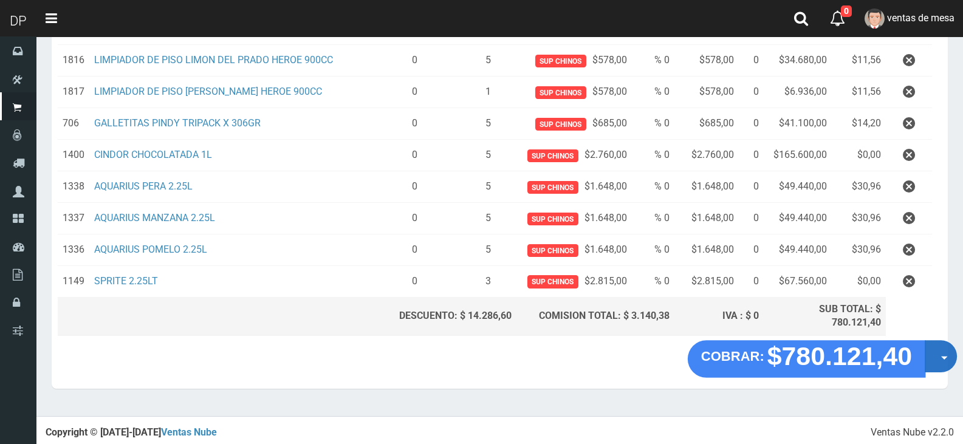
click at [936, 362] on button "Opciones" at bounding box center [940, 357] width 32 height 32
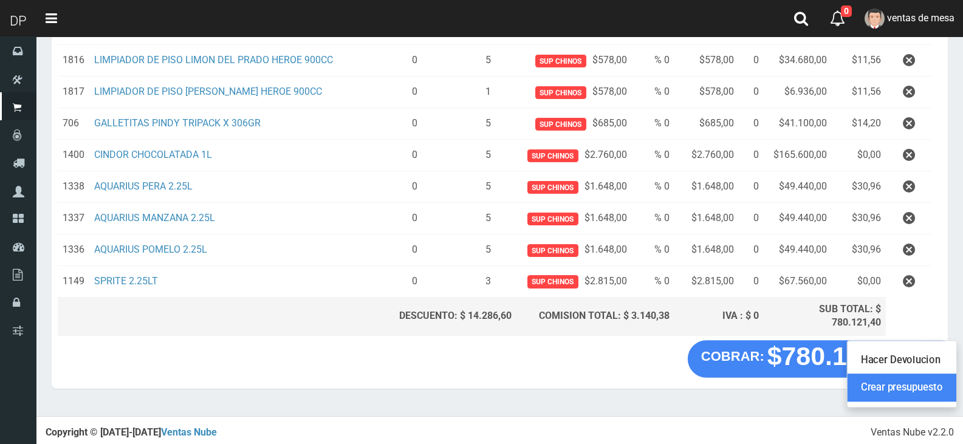
click at [932, 385] on link "Crear presupuesto" at bounding box center [901, 388] width 109 height 28
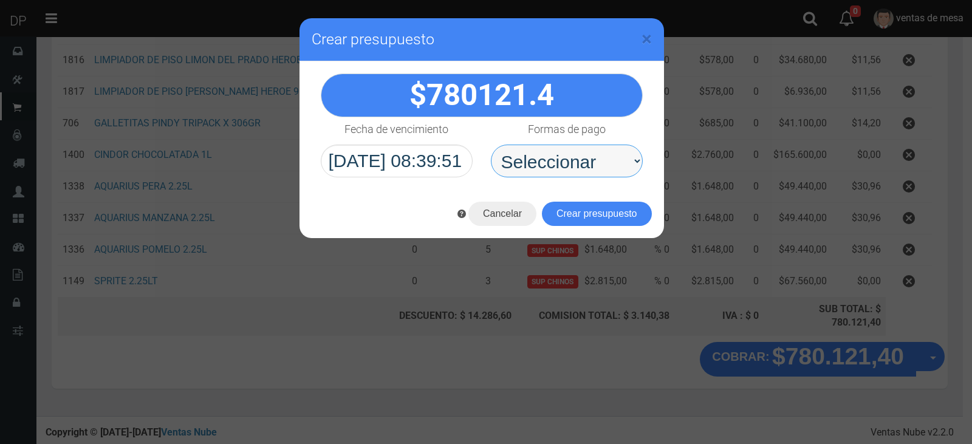
drag, startPoint x: 606, startPoint y: 163, endPoint x: 607, endPoint y: 176, distance: 12.8
click at [606, 163] on select "Seleccionar Efectivo Tarjeta de Crédito Depósito Débito" at bounding box center [567, 161] width 152 height 33
click at [491, 145] on select "Seleccionar Efectivo Tarjeta de Crédito Depósito Débito" at bounding box center [567, 161] width 152 height 33
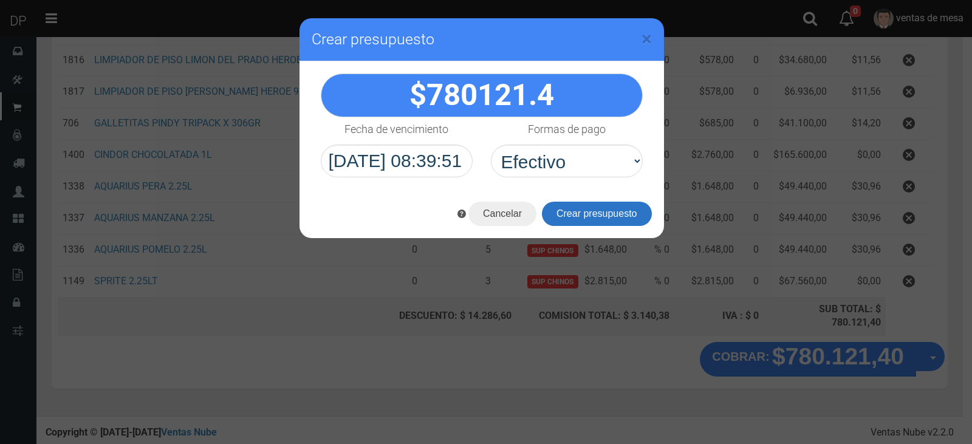
click at [618, 206] on button "Crear presupuesto" at bounding box center [597, 214] width 110 height 24
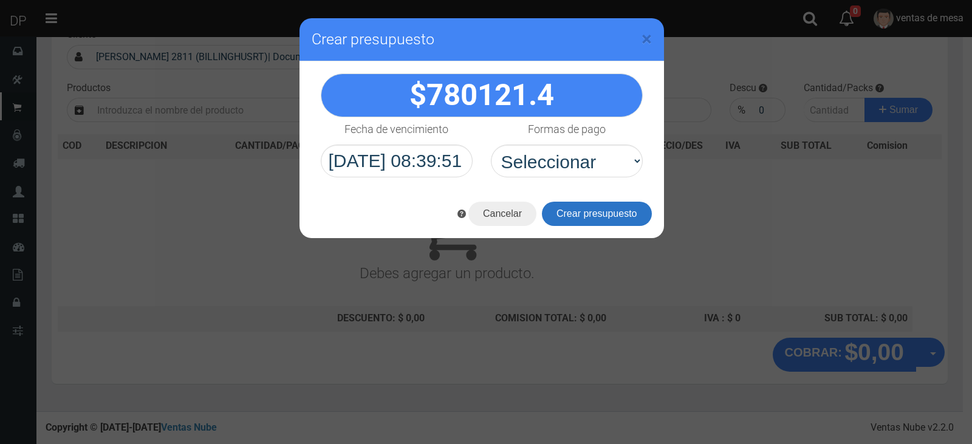
scroll to position [0, 0]
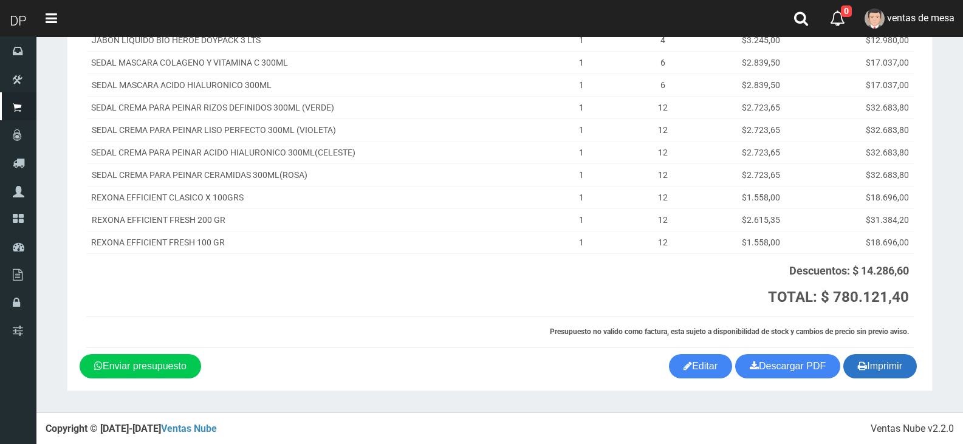
scroll to position [406, 0]
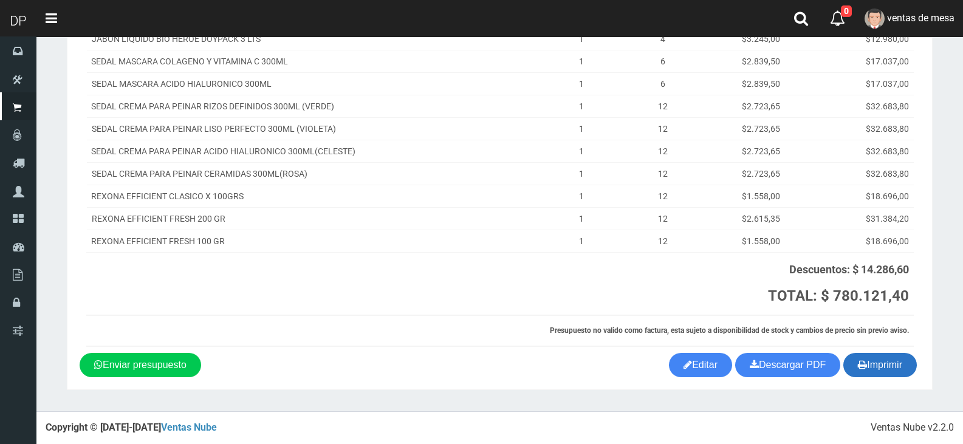
click at [875, 364] on button "Imprimir" at bounding box center [879, 365] width 73 height 24
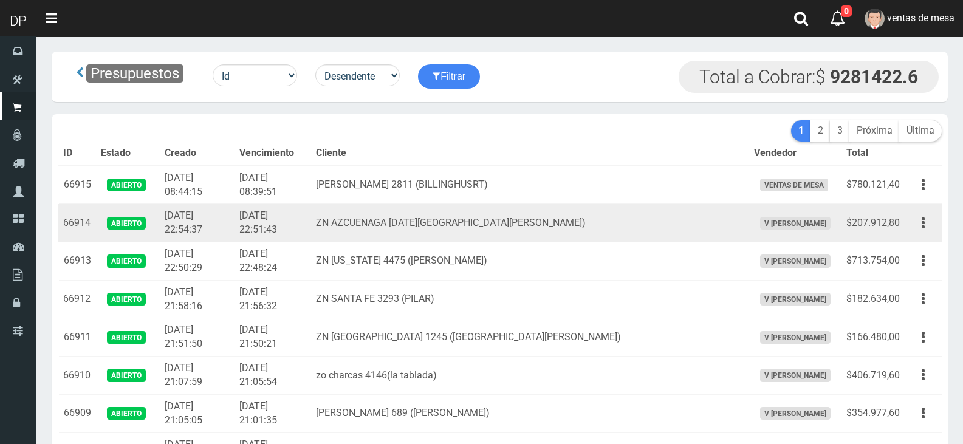
click at [466, 239] on td "ZN AZCUENAGA [DATE][GEOGRAPHIC_DATA][PERSON_NAME])" at bounding box center [529, 223] width 437 height 38
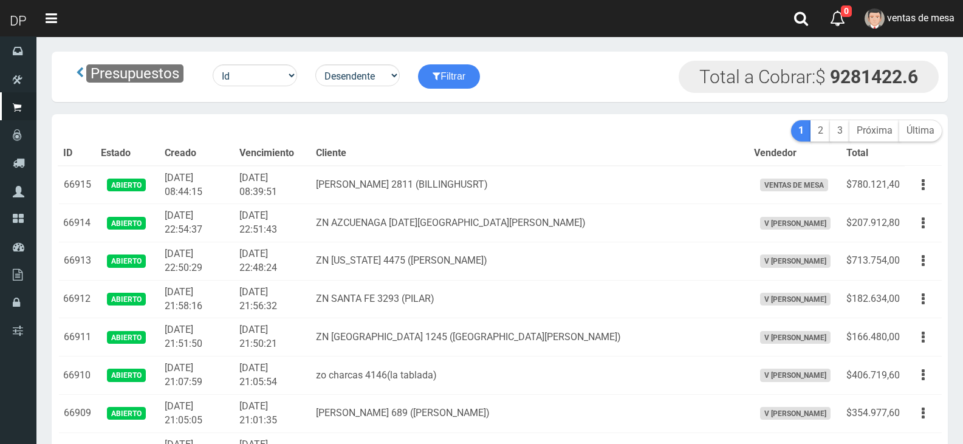
click at [499, 157] on th "Cliente" at bounding box center [529, 153] width 437 height 24
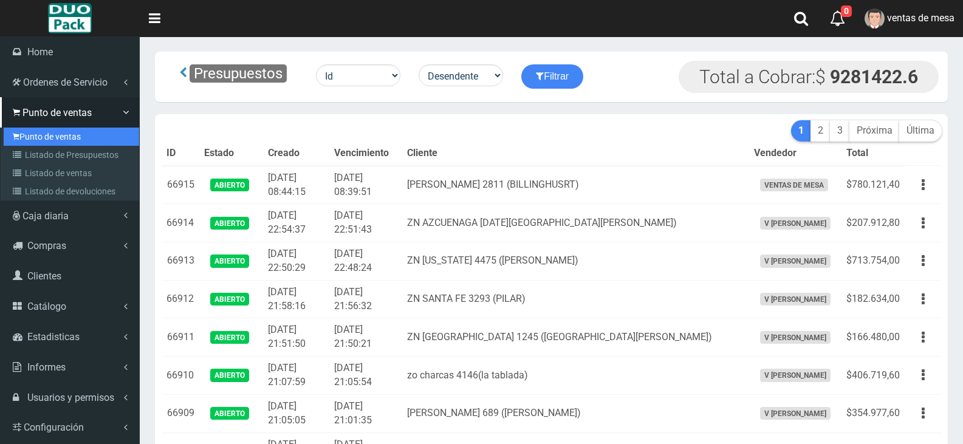
click at [20, 132] on link "Punto de ventas" at bounding box center [71, 137] width 135 height 18
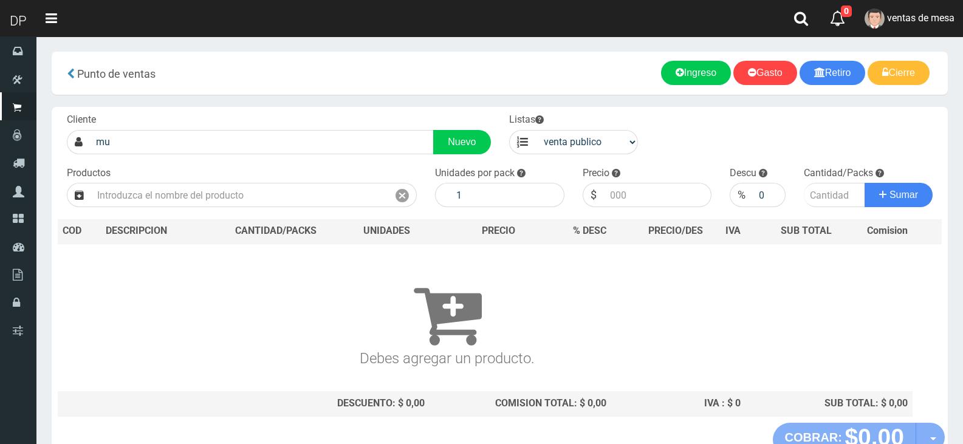
type input "m"
type input "MURATURE 4482"
click at [452, 145] on link "Nuevo" at bounding box center [461, 142] width 57 height 24
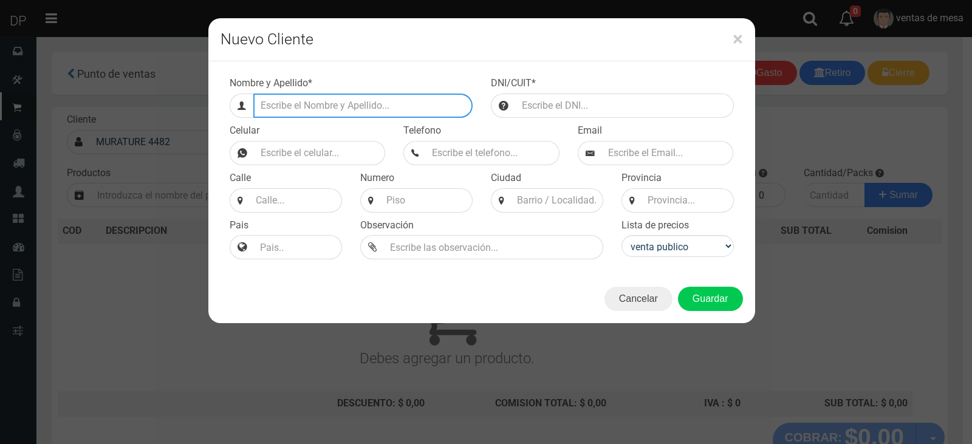
click at [345, 95] on input "Efectivo a retirar" at bounding box center [362, 106] width 219 height 24
type input "MURATURE 4482 ([GEOGRAPHIC_DATA])"
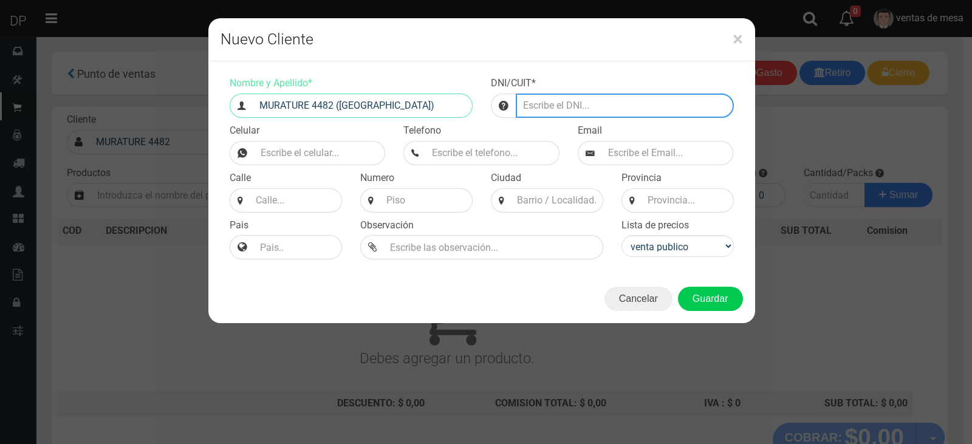
click at [562, 106] on input "number" at bounding box center [625, 106] width 218 height 24
click at [567, 107] on input "number" at bounding box center [625, 106] width 218 height 24
type input "323232323232323232323232323232"
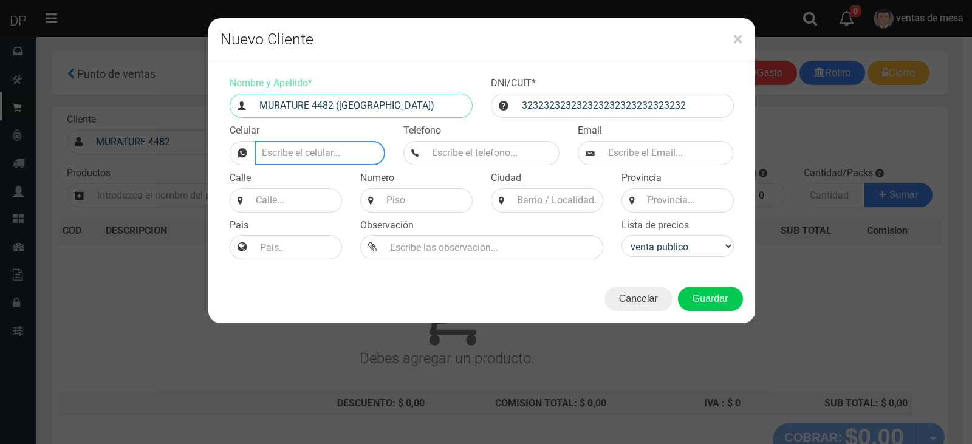
click at [362, 151] on input "Nombre y Apellido *" at bounding box center [319, 153] width 131 height 24
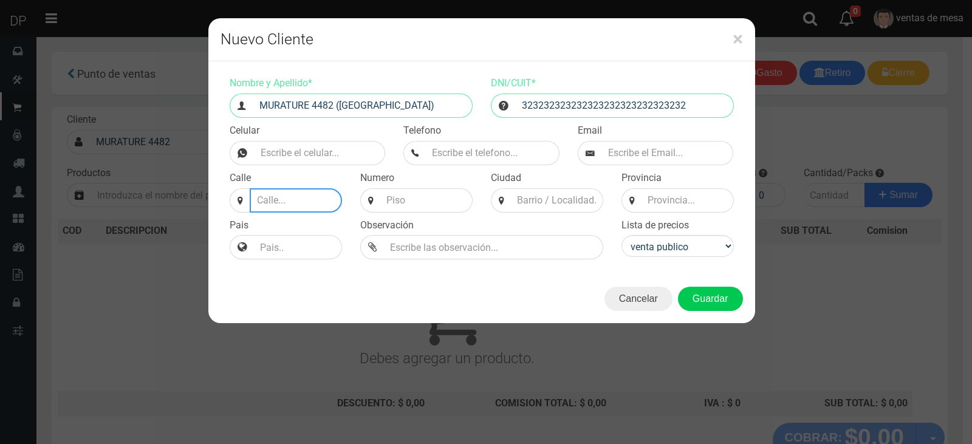
click at [264, 203] on input at bounding box center [296, 200] width 92 height 24
type input "MURATURE"
type input "4482"
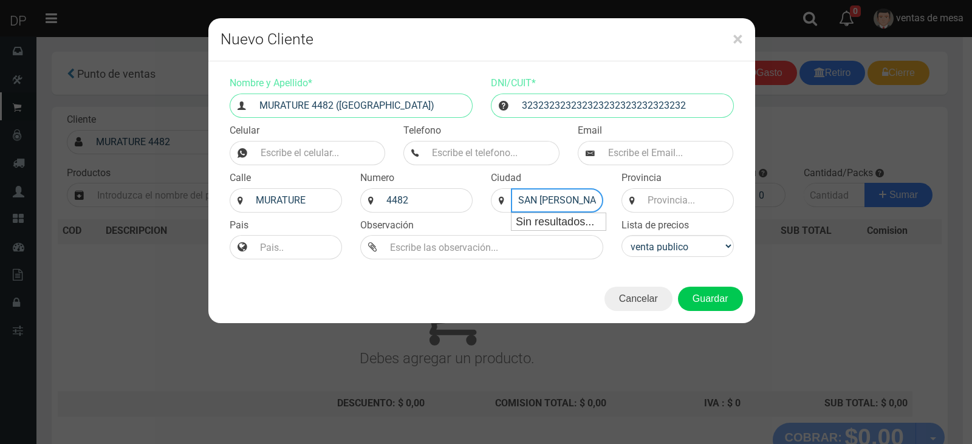
type input "SAN MARTIN"
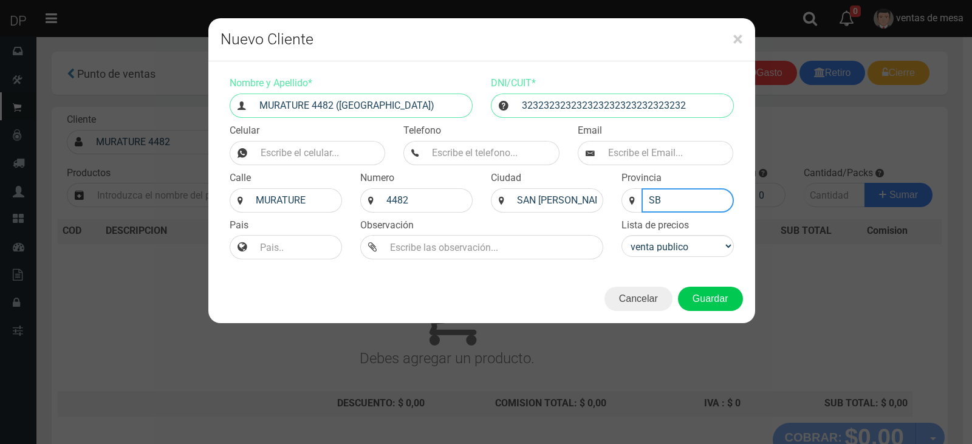
type input "S"
type input "BS AS"
select select "2"
click at [678, 287] on button "Guardar" at bounding box center [710, 299] width 65 height 24
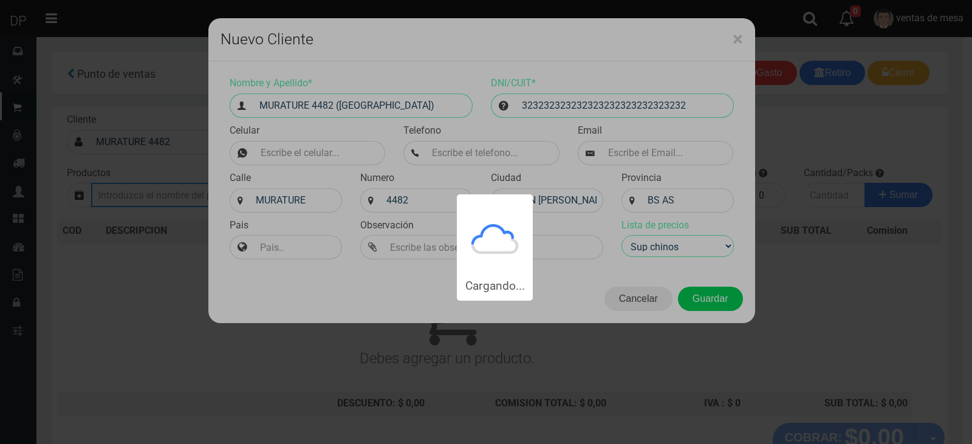
type input "MURATURE 4482 (VILLA LYCNH) | Documento: 323232323232323232323232323232"
select select "2"
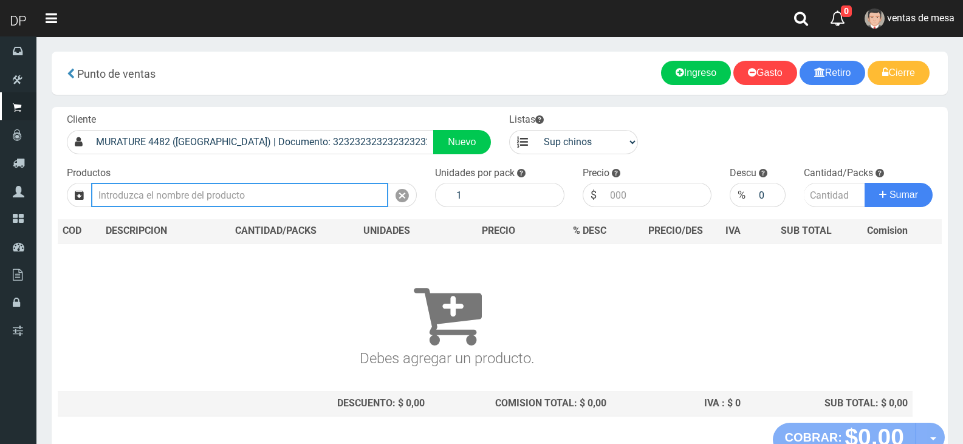
drag, startPoint x: 220, startPoint y: 184, endPoint x: 222, endPoint y: 194, distance: 10.0
click at [222, 190] on input "text" at bounding box center [239, 195] width 297 height 24
click at [225, 195] on input "text" at bounding box center [239, 195] width 297 height 24
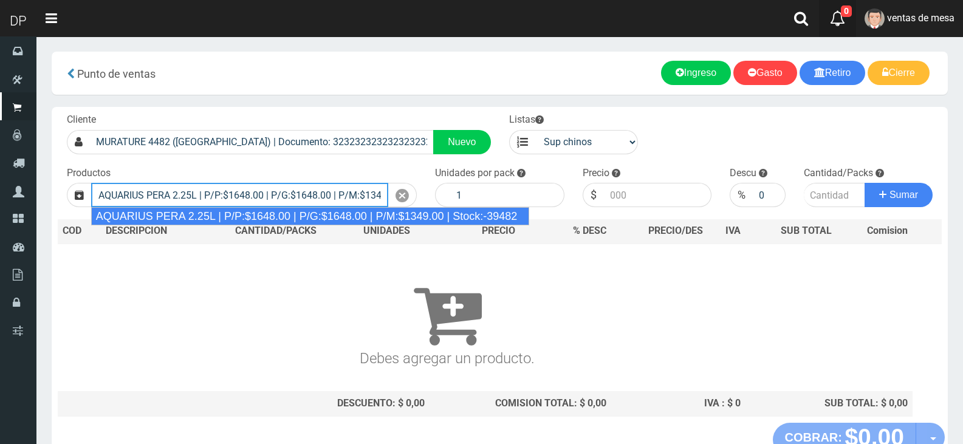
type input "AQUARIUS PERA 2.25L | P/P:$1648.00 | P/G:$1648.00 | P/M:$1349.00 | Stock:-39482"
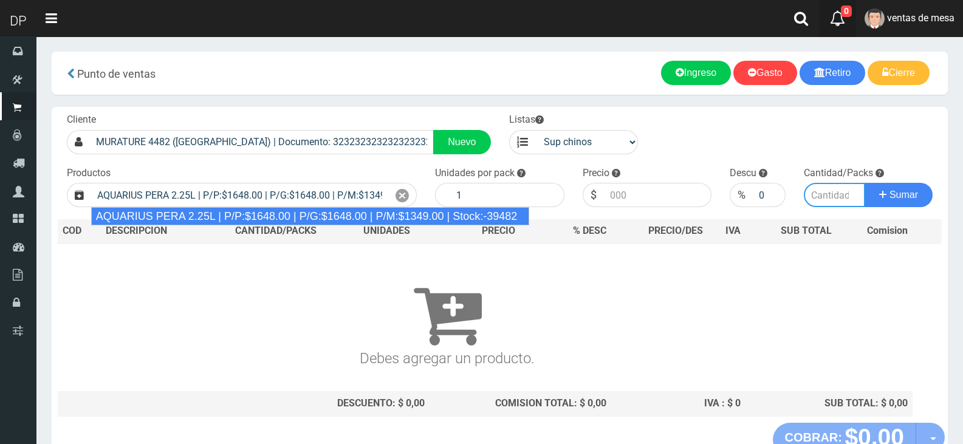
type input "6"
type input "1648.00"
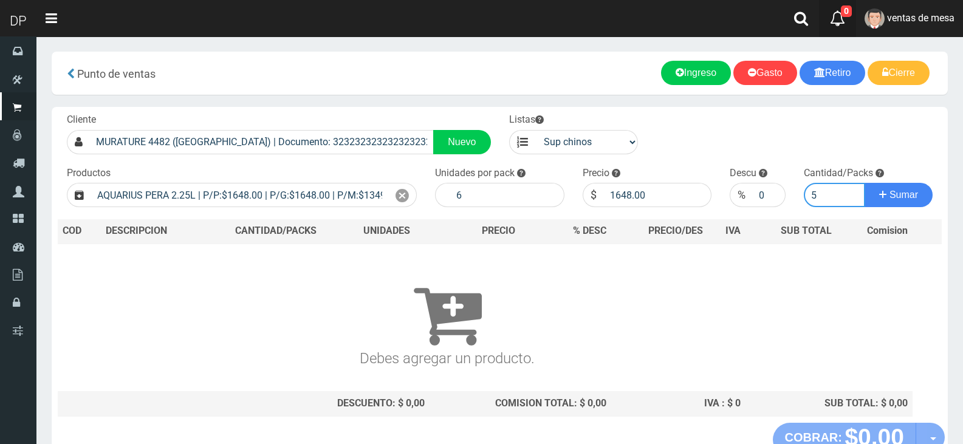
type input "5"
click at [864, 183] on button "Sumar" at bounding box center [898, 195] width 68 height 24
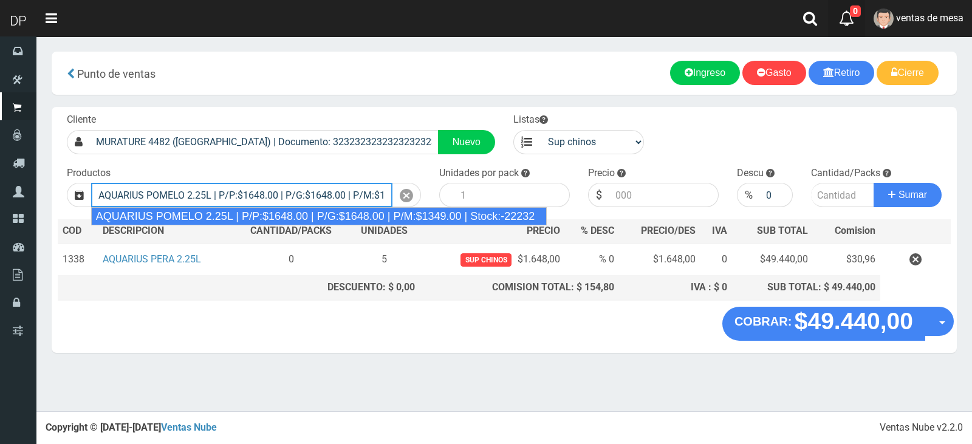
type input "AQUARIUS POMELO 2.25L | P/P:$1648.00 | P/G:$1648.00 | P/M:$1349.00 | Stock:-222…"
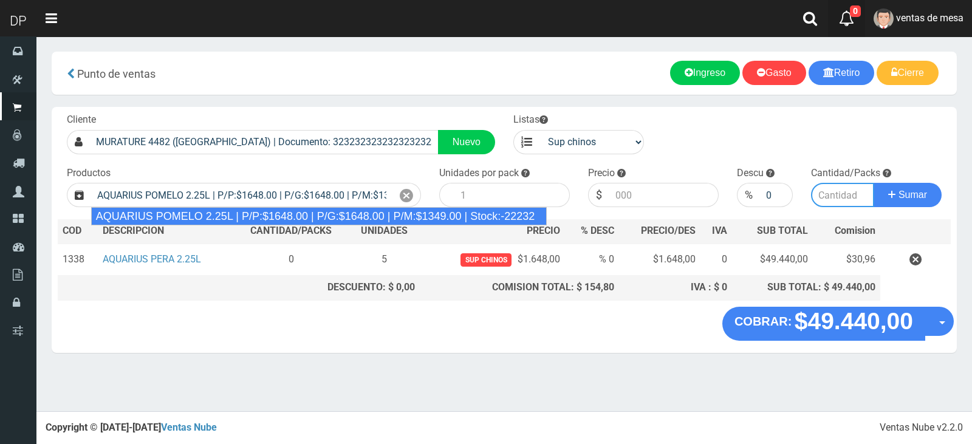
type input "6"
type input "1648.00"
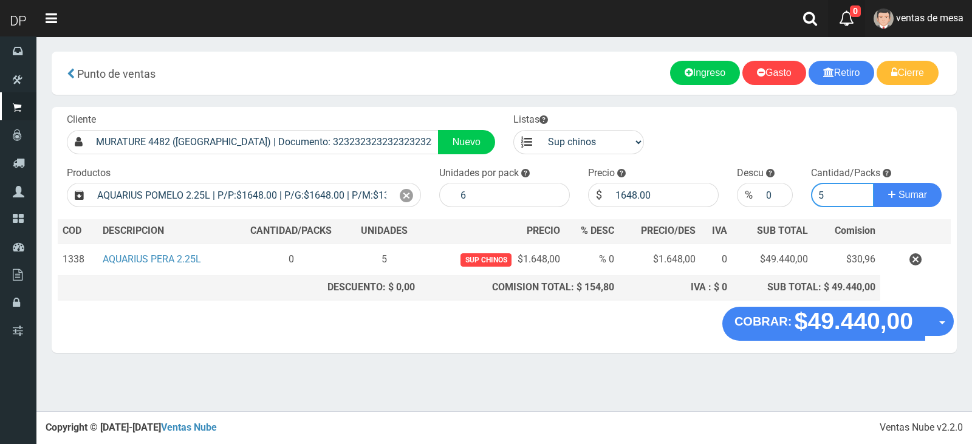
type input "5"
click at [873, 183] on button "Sumar" at bounding box center [907, 195] width 68 height 24
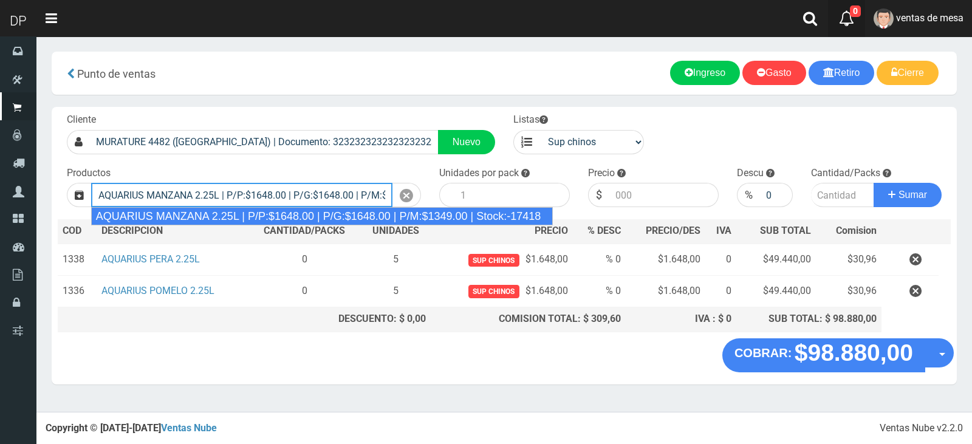
type input "AQUARIUS MANZANA 2.25L | P/P:$1648.00 | P/G:$1648.00 | P/M:$1349.00 | Stock:-17…"
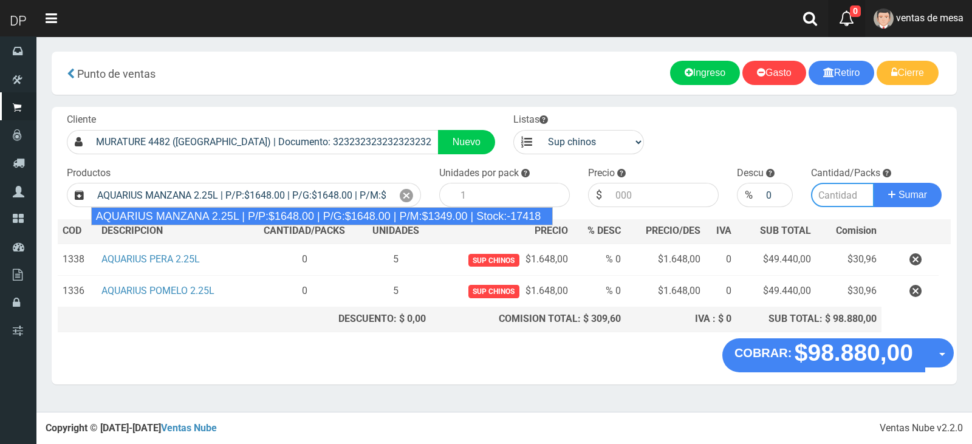
type input "6"
type input "1648.00"
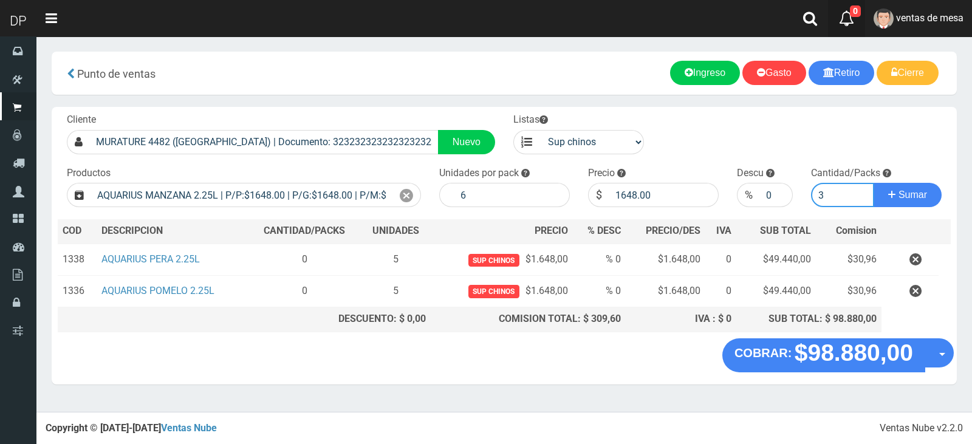
type input "3"
click at [873, 183] on button "Sumar" at bounding box center [907, 195] width 68 height 24
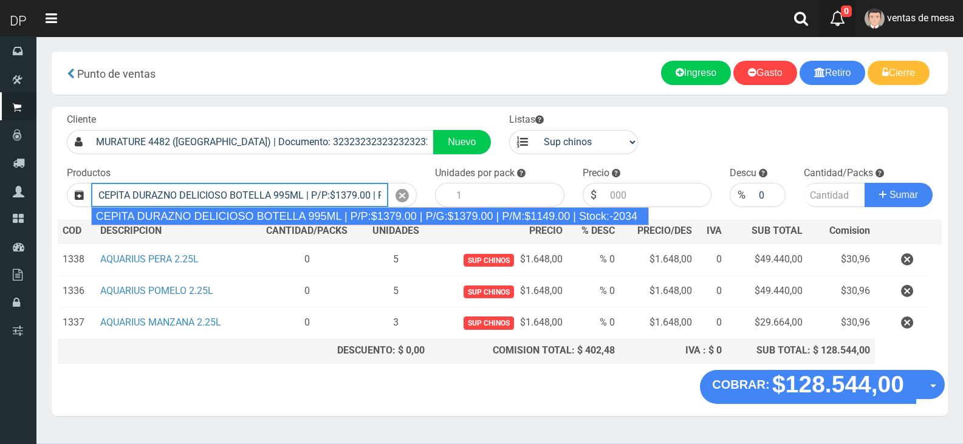
type input "CEPITA DURAZNO DELICIOSO BOTELLA 995ML | P/P:$1379.00 | P/G:$1379.00 | P/M:$114…"
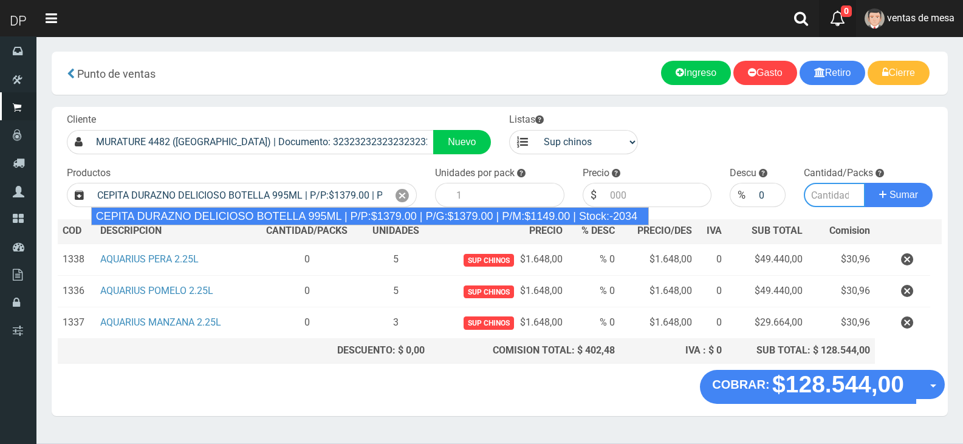
type input "6"
type input "1379.00"
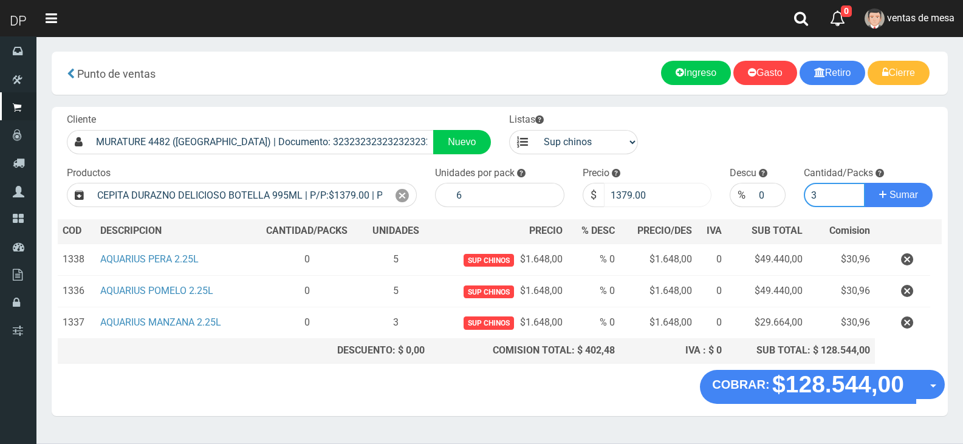
type input "3"
drag, startPoint x: 624, startPoint y: 195, endPoint x: 675, endPoint y: 197, distance: 51.1
click at [675, 197] on input "1379.00" at bounding box center [658, 195] width 108 height 24
type input "1320"
click at [864, 183] on button "Sumar" at bounding box center [898, 195] width 68 height 24
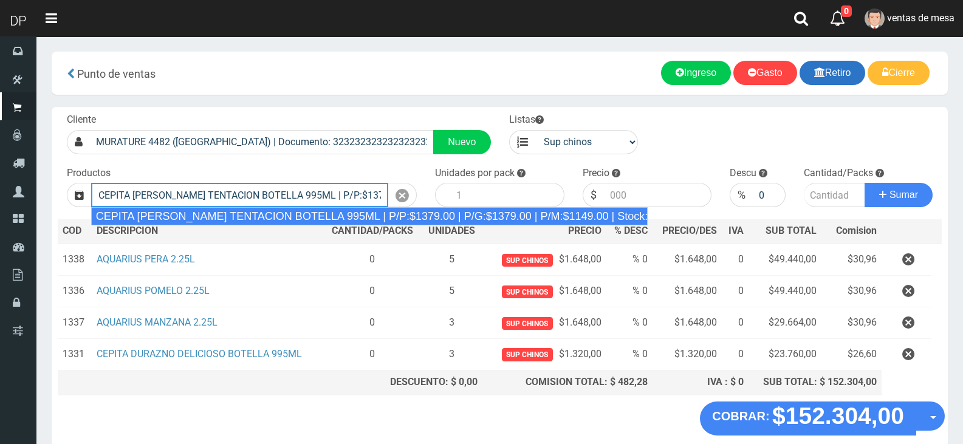
type input "CEPITA NARANJA TENTACION BOTELLA 995ML | P/P:$1379.00 | P/G:$1379.00 | P/M:$114…"
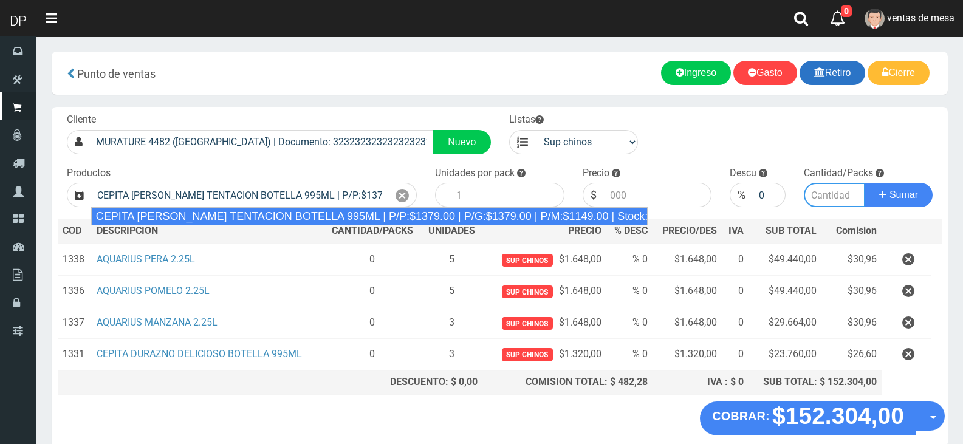
type input "6"
type input "1379.00"
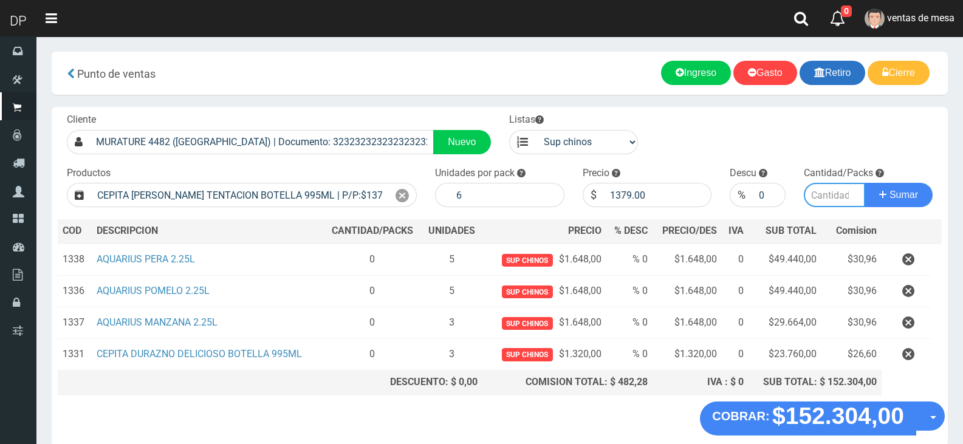
type input "3"
type input "6"
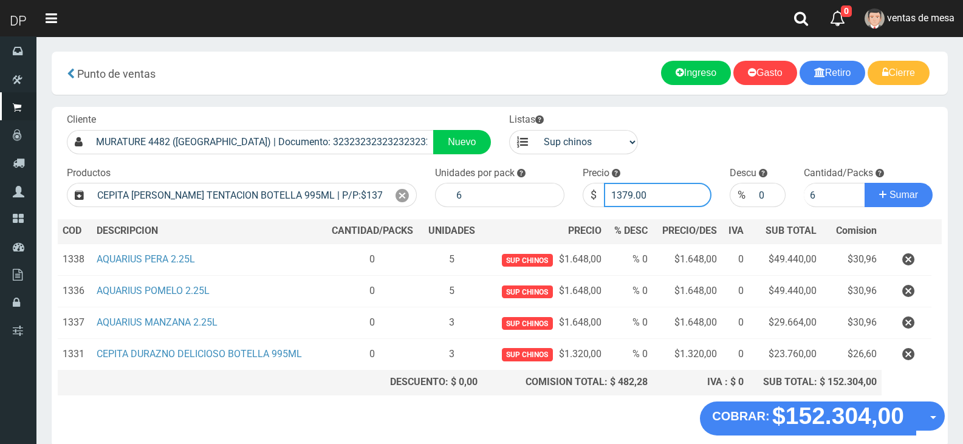
drag, startPoint x: 663, startPoint y: 198, endPoint x: 680, endPoint y: 195, distance: 17.3
click at [674, 197] on input "1379.00" at bounding box center [658, 195] width 108 height 24
type input "1320"
click at [864, 183] on button "Sumar" at bounding box center [898, 195] width 68 height 24
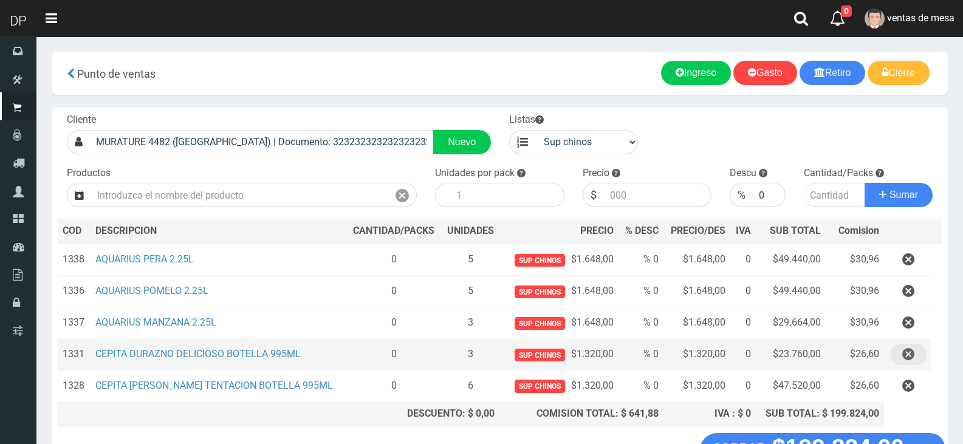
click at [902, 356] on icon "button" at bounding box center [908, 354] width 12 height 21
click at [0, 0] on div "Cargando..." at bounding box center [0, 0] width 0 height 0
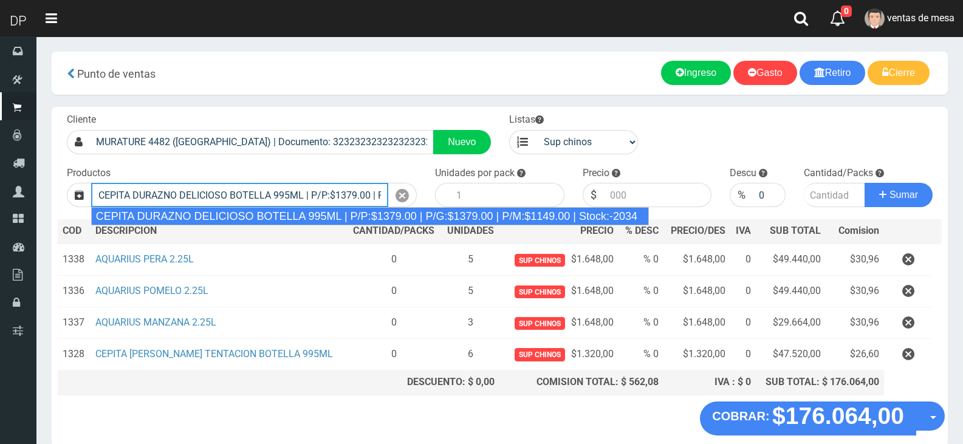
type input "CEPITA DURAZNO DELICIOSO BOTELLA 995ML | P/P:$1379.00 | P/G:$1379.00 | P/M:$114…"
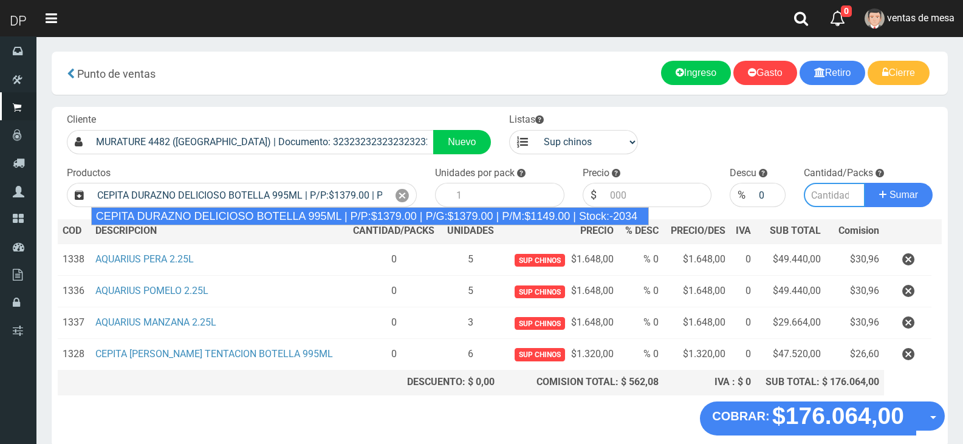
type input "6"
type input "1379.00"
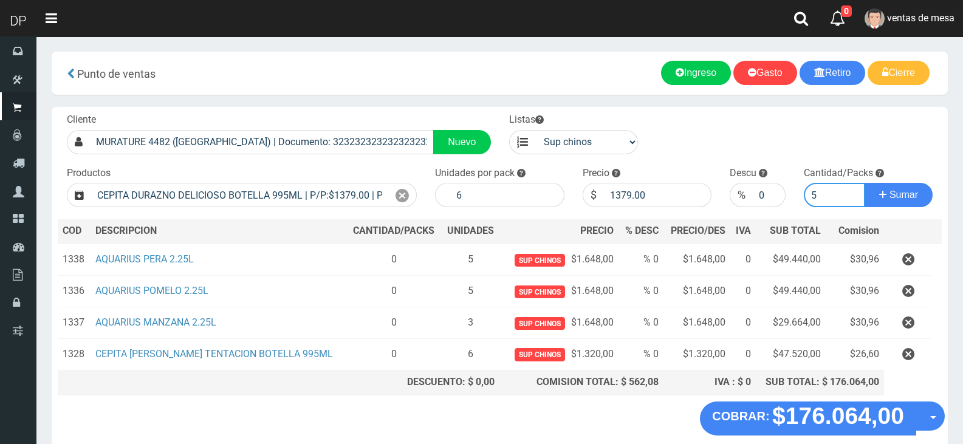
type input "6"
drag, startPoint x: 622, startPoint y: 194, endPoint x: 721, endPoint y: 194, distance: 99.6
click at [721, 113] on form "Cliente MURATURE 4482 (VILLA LYCNH) | Documento: 323232323232323232323232323232…" at bounding box center [500, 113] width 884 height 0
click at [721, 194] on div "Descu % 0" at bounding box center [756, 186] width 73 height 41
drag, startPoint x: 624, startPoint y: 193, endPoint x: 652, endPoint y: 191, distance: 28.6
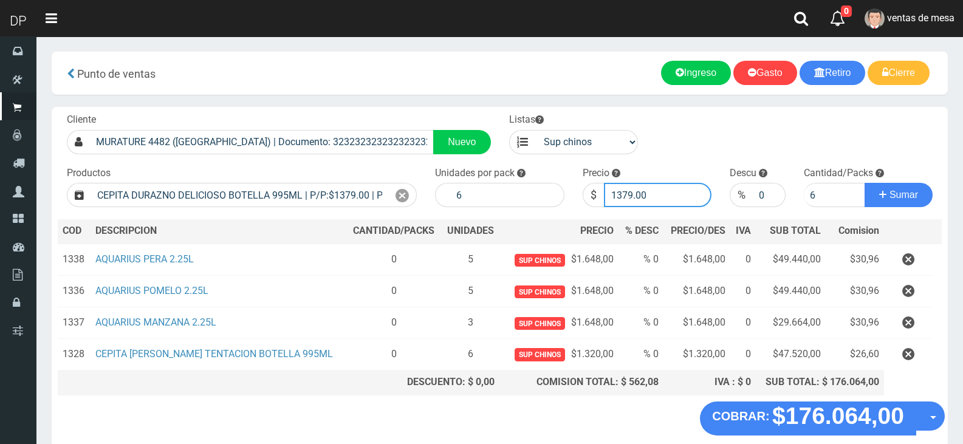
click at [652, 191] on input "1379.00" at bounding box center [658, 195] width 108 height 24
type input "1320"
click at [864, 183] on button "Sumar" at bounding box center [898, 195] width 68 height 24
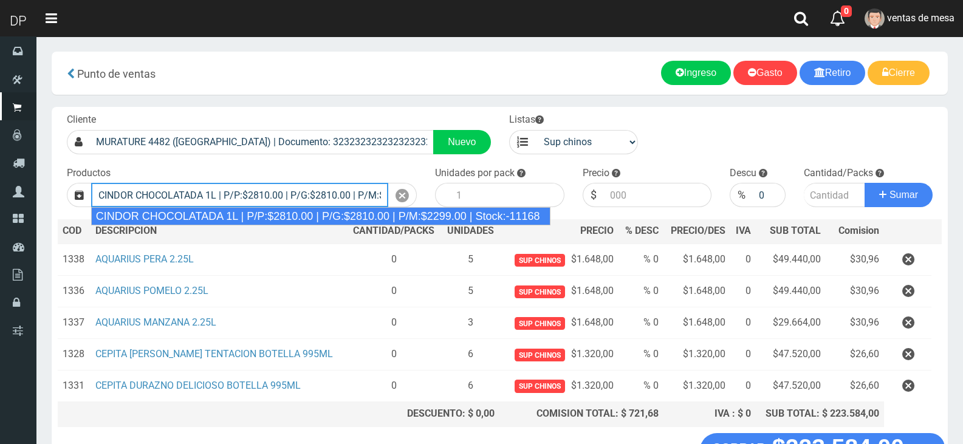
type input "CINDOR CHOCOLATADA 1L | P/P:$2810.00 | P/G:$2810.00 | P/M:$2299.00 | Stock:-111…"
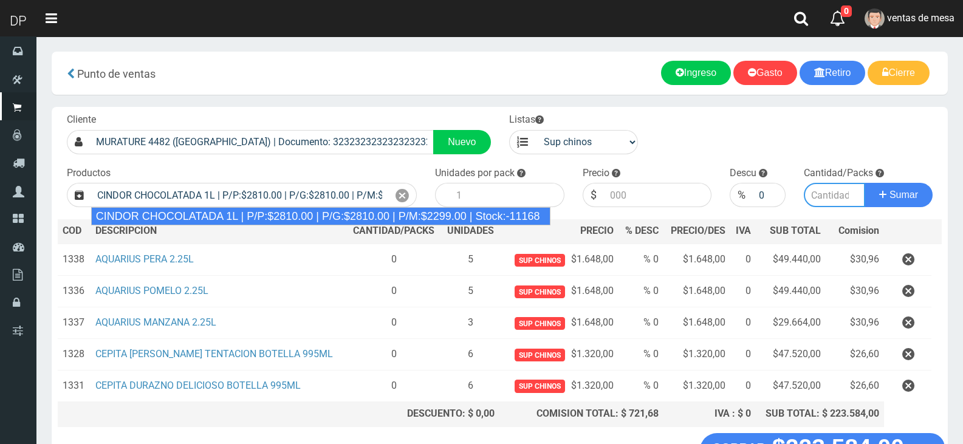
type input "12"
type input "2810.00"
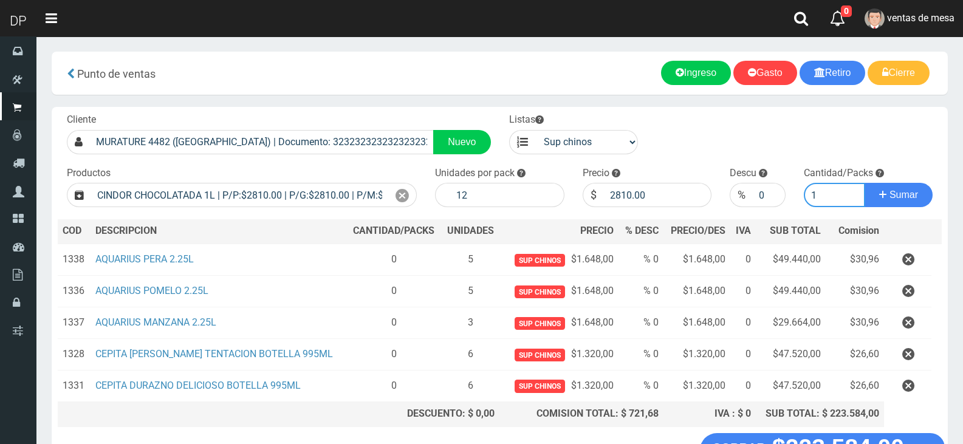
type input "1"
click at [864, 183] on button "Sumar" at bounding box center [898, 195] width 68 height 24
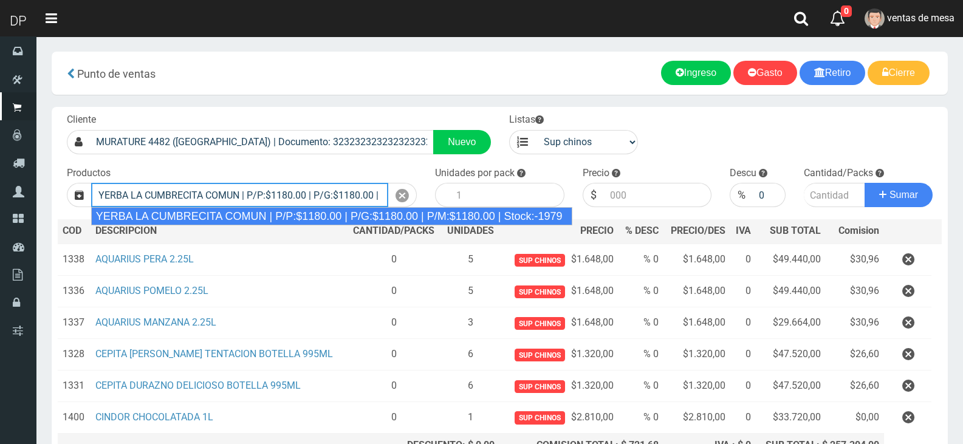
type input "YERBA LA CUMBRECITA COMUN | P/P:$1180.00 | P/G:$1180.00 | P/M:$1180.00 | Stock:…"
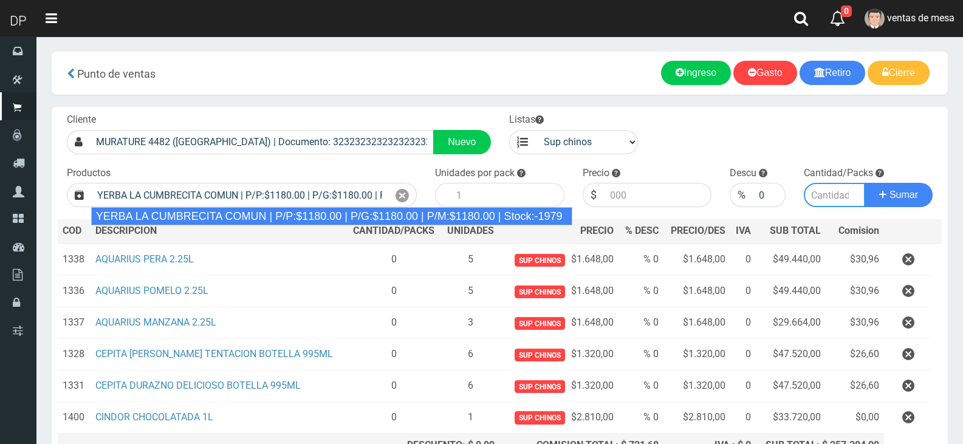
type input "10"
type input "1180.00"
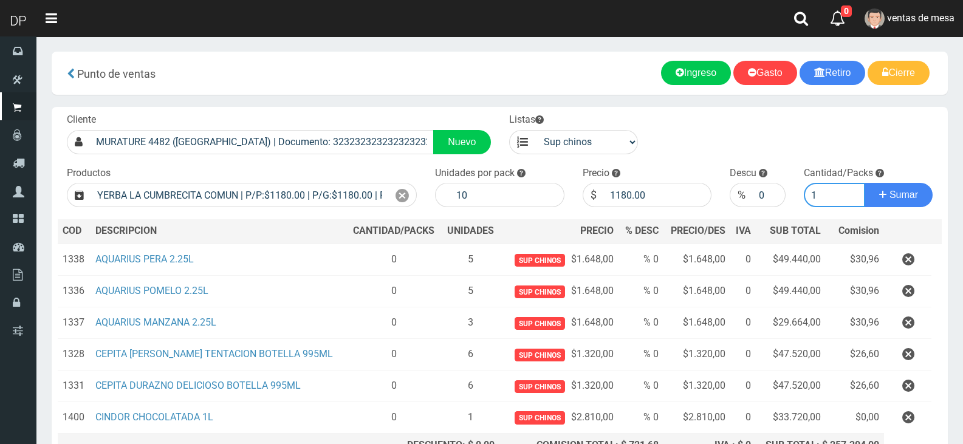
type input "1"
click at [864, 183] on button "Sumar" at bounding box center [898, 195] width 68 height 24
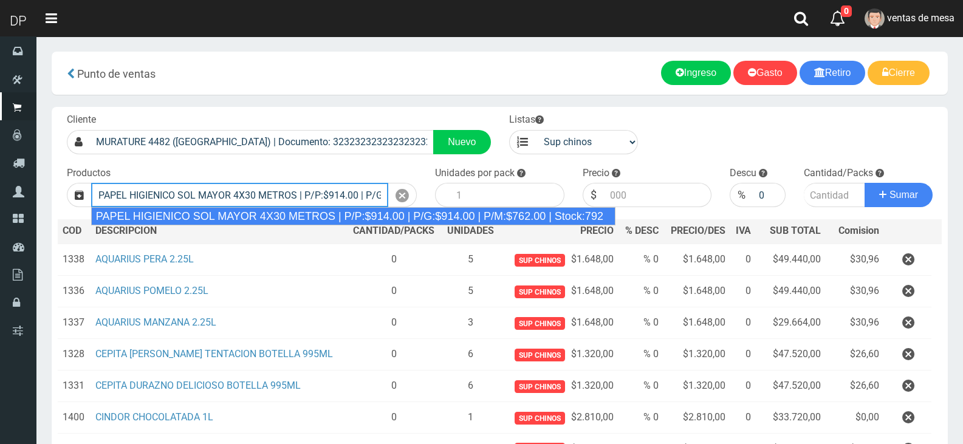
type input "PAPEL HIGIENICO SOL MAYOR 4X30 METROS | P/P:$914.00 | P/G:$914.00 | P/M:$762.00…"
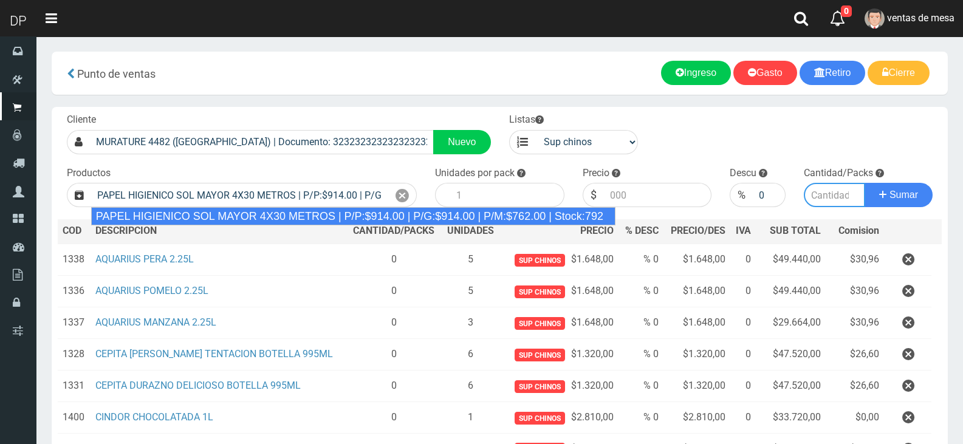
type input "12"
type input "914.00"
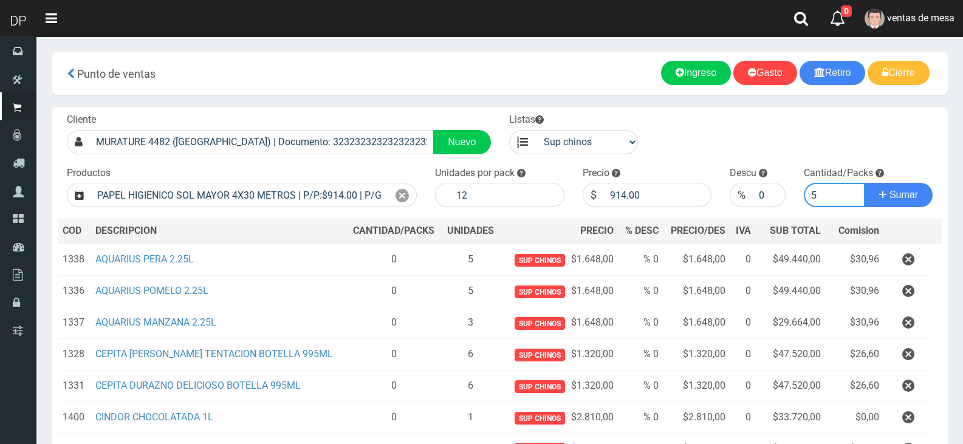
type input "5"
click at [864, 183] on button "Sumar" at bounding box center [898, 195] width 68 height 24
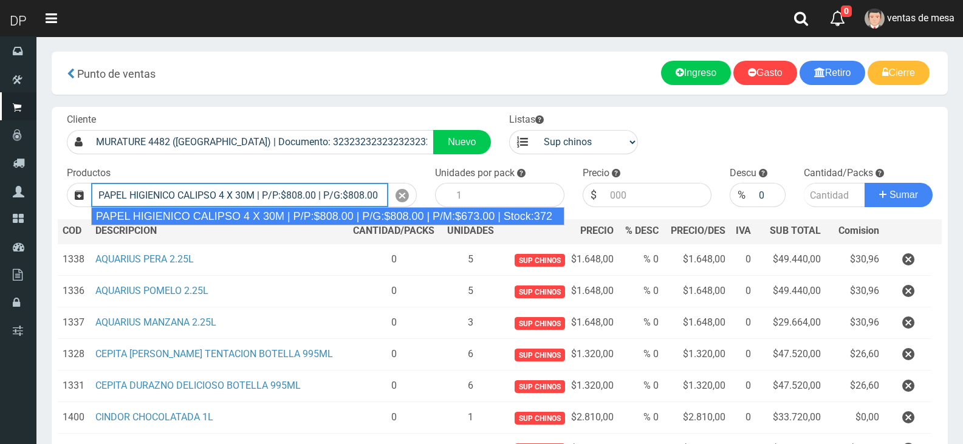
type input "PAPEL HIGIENICO CALIPSO 4 X 30M | P/P:$808.00 | P/G:$808.00 | P/M:$673.00 | Sto…"
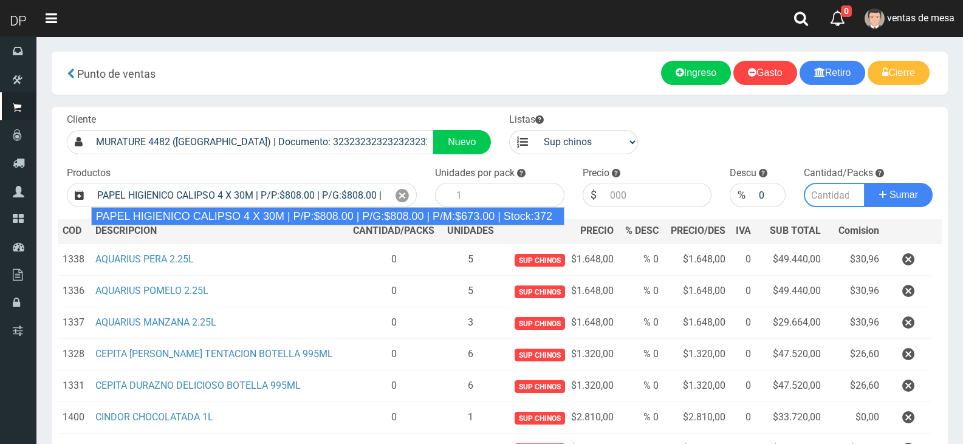
type input "12"
type input "808.00"
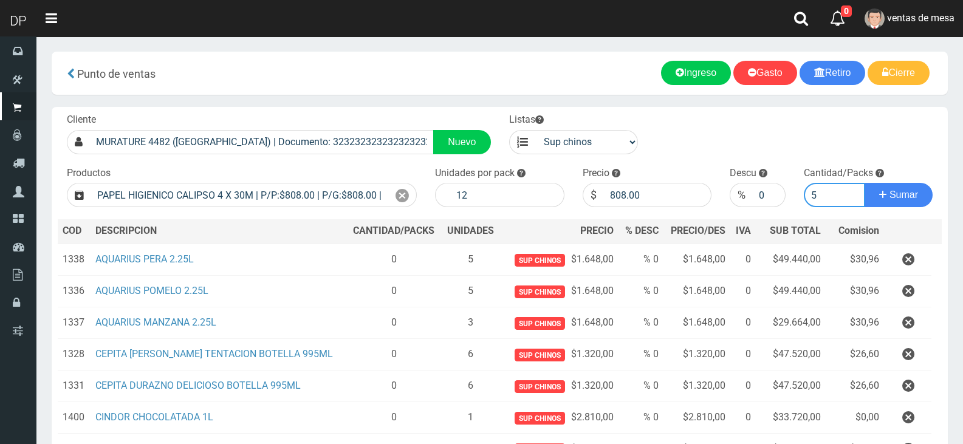
type input "5"
click at [864, 183] on button "Sumar" at bounding box center [898, 195] width 68 height 24
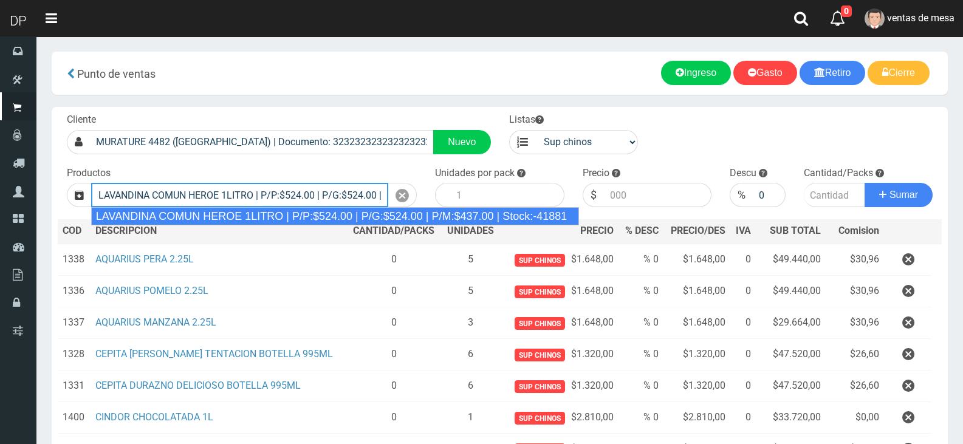
type input "LAVANDINA COMUN HEROE 1LITRO | P/P:$524.00 | P/G:$524.00 | P/M:$437.00 | Stock:…"
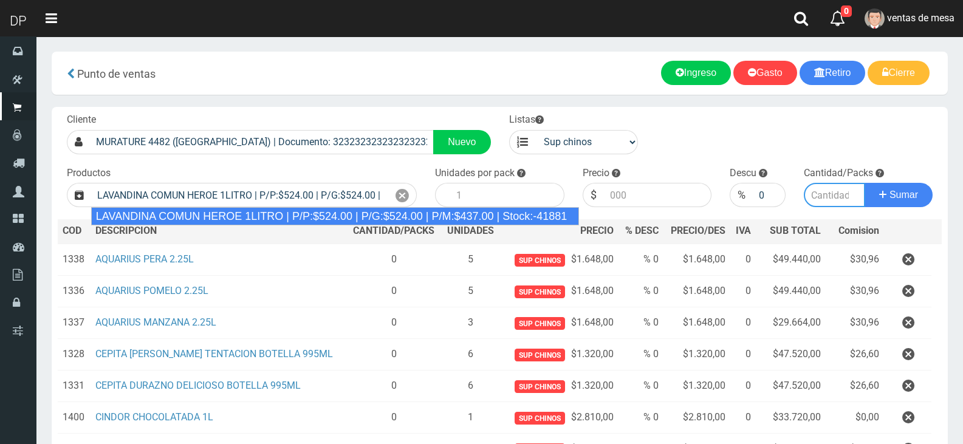
type input "15"
type input "524.00"
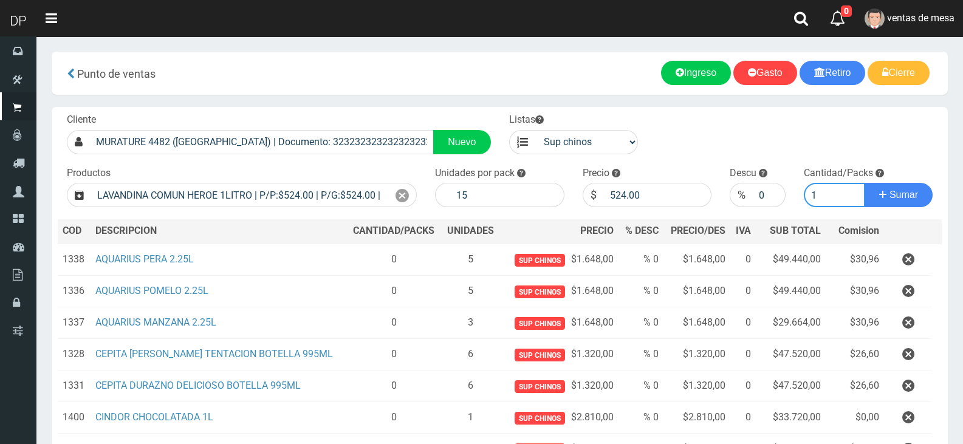
click at [864, 183] on button "Sumar" at bounding box center [898, 195] width 68 height 24
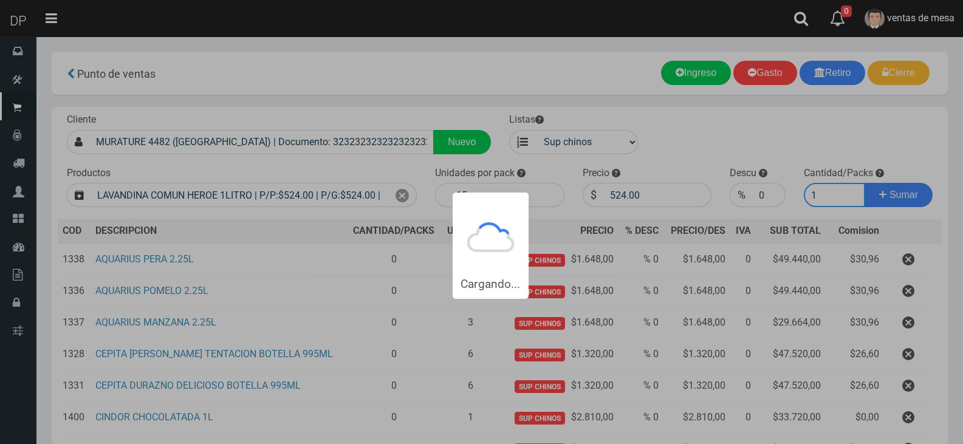
type input "11"
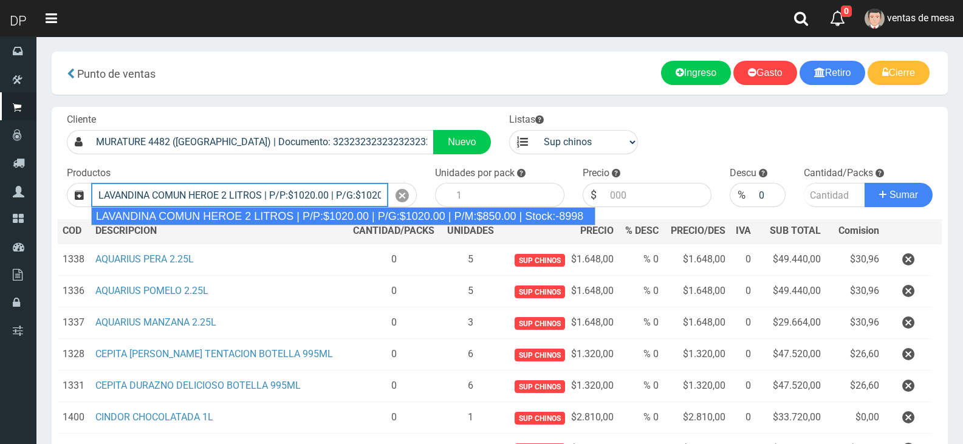
type input "LAVANDINA COMUN HEROE 2 LITROS | P/P:$1020.00 | P/G:$1020.00 | P/M:$850.00 | St…"
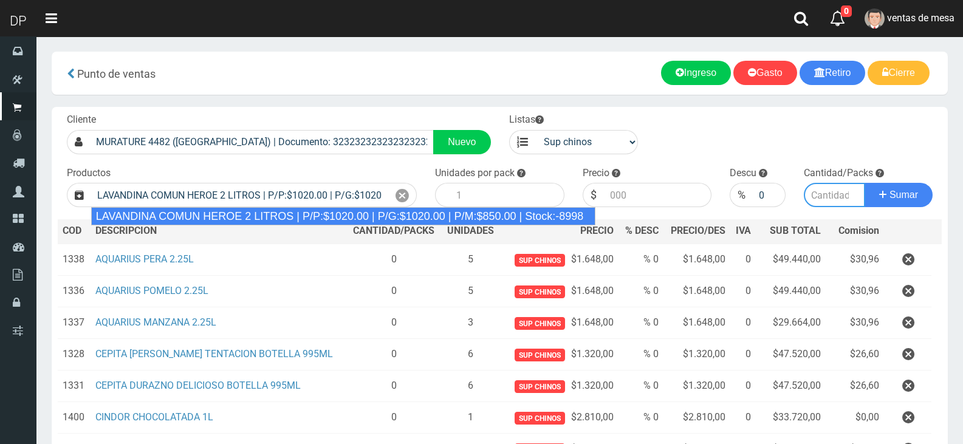
type input "8"
type input "1020.00"
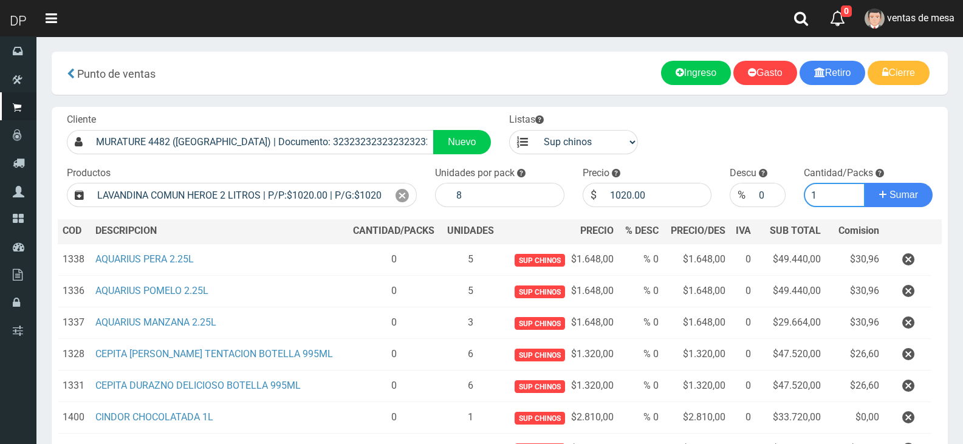
type input "1"
click at [864, 183] on button "Sumar" at bounding box center [898, 195] width 68 height 24
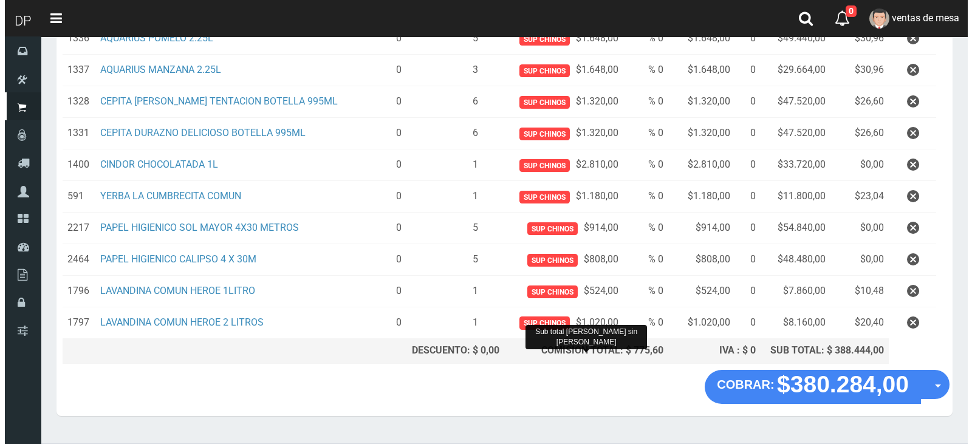
scroll to position [280, 0]
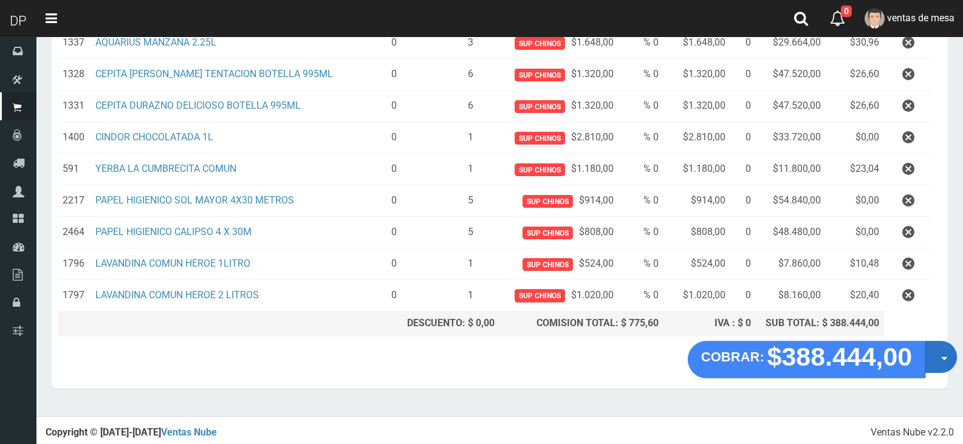
click at [936, 356] on button "Opciones" at bounding box center [940, 357] width 32 height 32
click at [0, 0] on link "Crear presupuesto" at bounding box center [0, 0] width 0 height 0
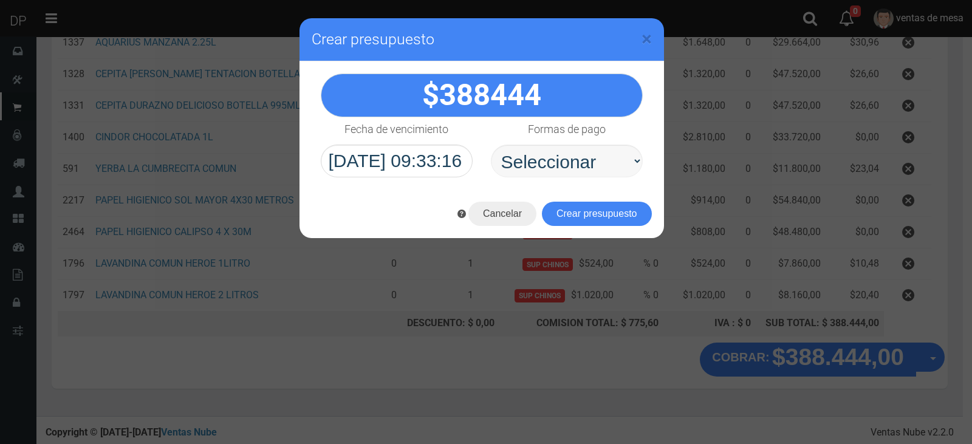
select select "Efectivo"
click at [491, 145] on select "Seleccionar Efectivo Tarjeta de Crédito Depósito Débito" at bounding box center [567, 161] width 152 height 33
click at [570, 222] on button "Crear presupuesto" at bounding box center [597, 214] width 110 height 24
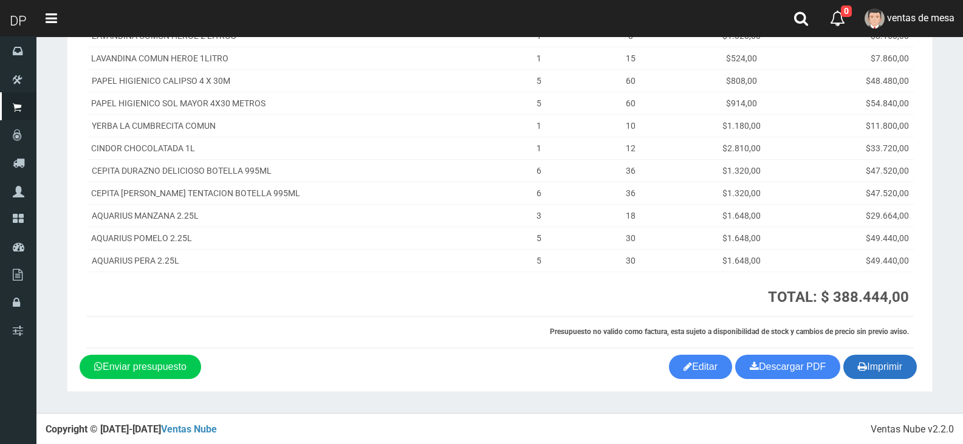
scroll to position [173, 0]
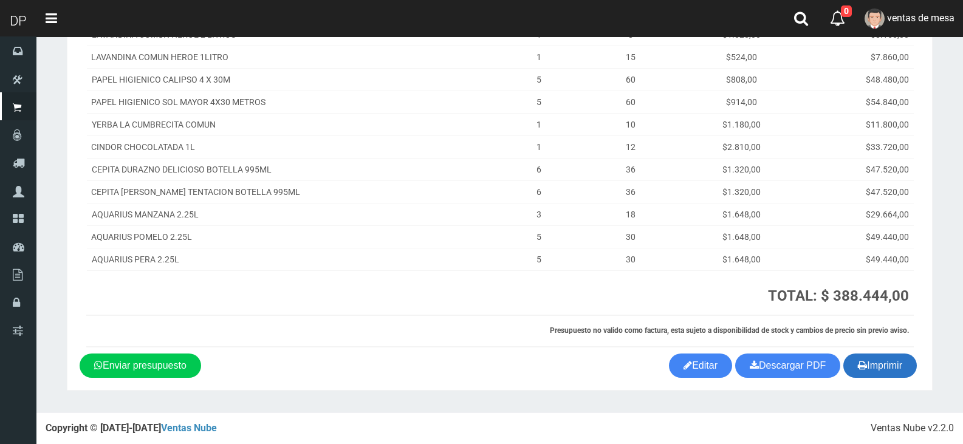
click at [888, 367] on button "Imprimir" at bounding box center [879, 365] width 73 height 24
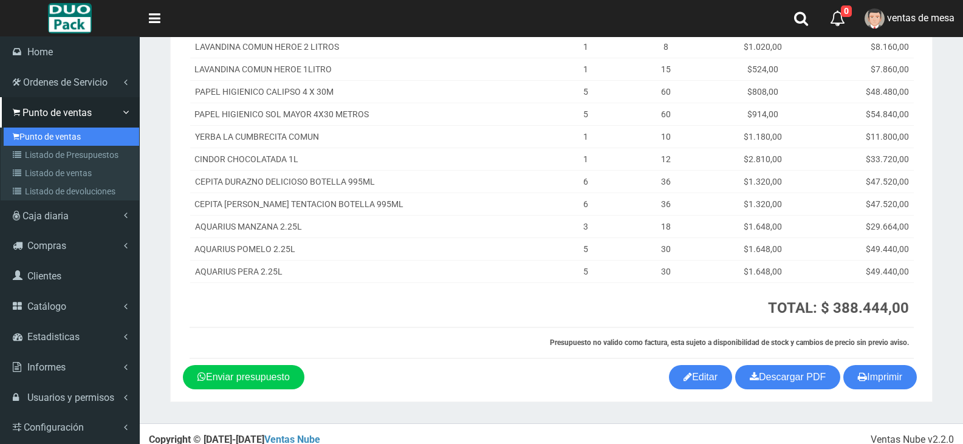
click at [31, 131] on link "Punto de ventas" at bounding box center [71, 137] width 135 height 18
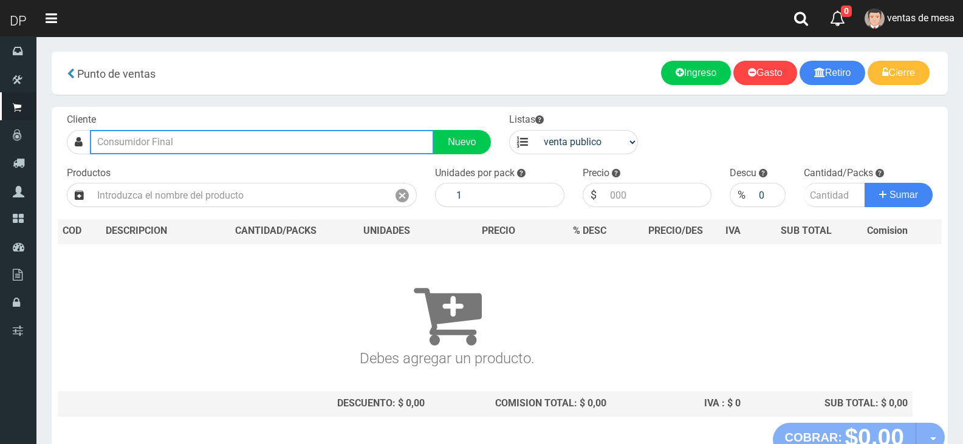
click at [251, 143] on input "text" at bounding box center [262, 142] width 344 height 24
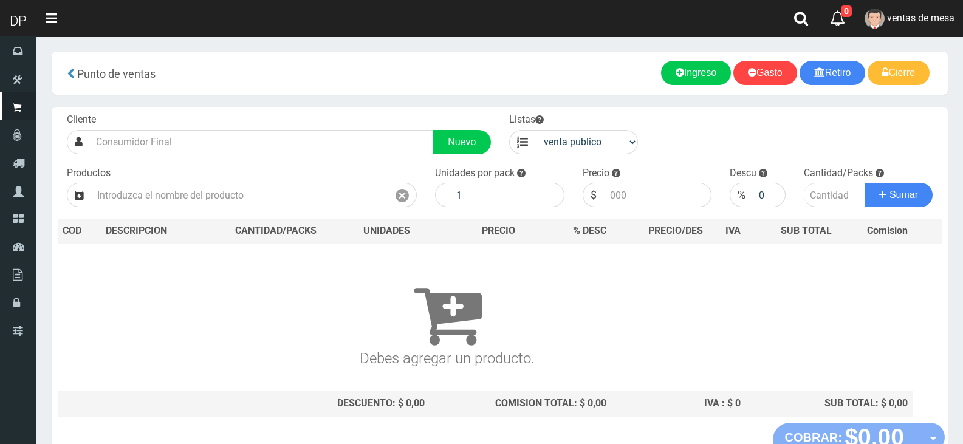
click at [186, 159] on div "Cliente Nuevo Listas venta publico Sup chinos reventas Productos" at bounding box center [500, 265] width 896 height 316
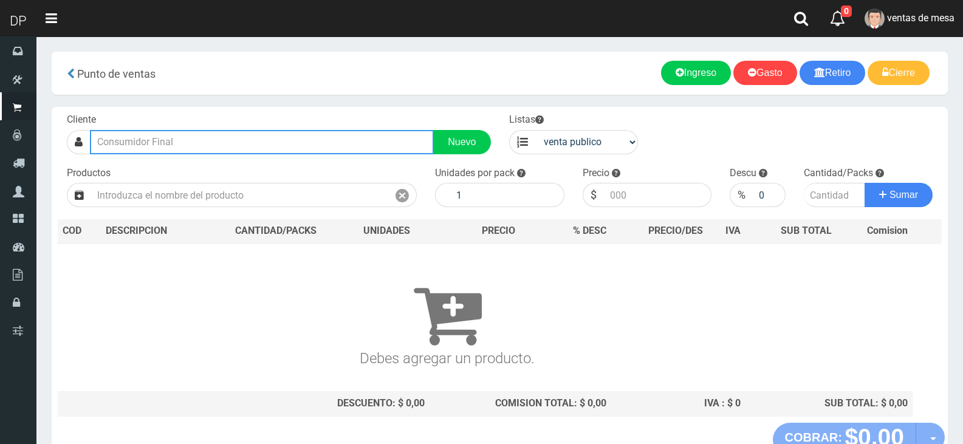
click at [188, 149] on input "text" at bounding box center [262, 142] width 344 height 24
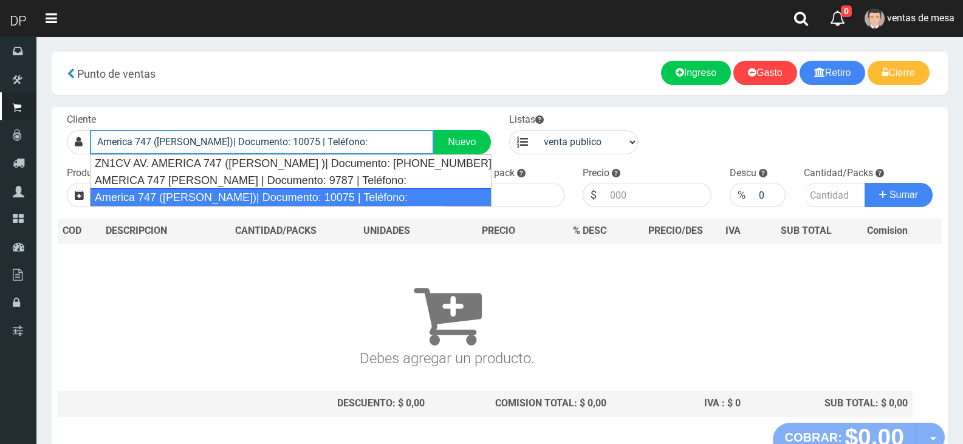
type input "America 747 ([PERSON_NAME])| Documento: 10075 | Teléfono:"
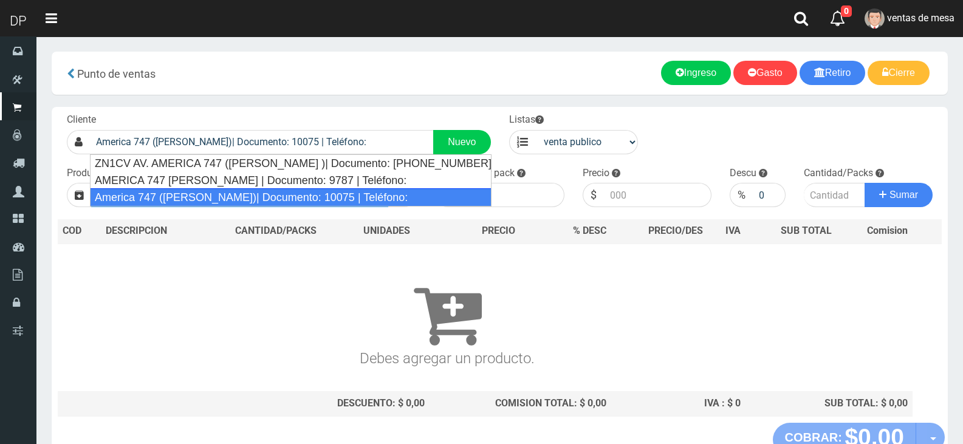
select select "2"
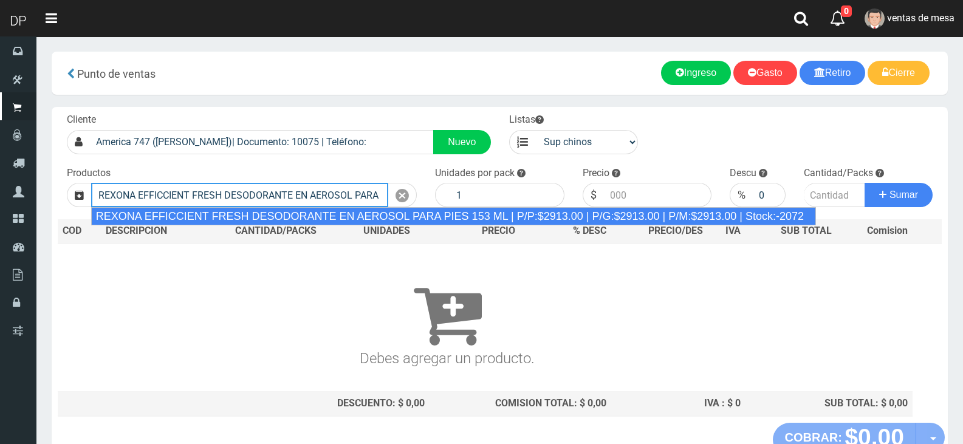
type input "REXONA EFFICCIENT FRESH DESODORANTE EN AEROSOL PARA PIES 153 ML | P/P:$2913.00 …"
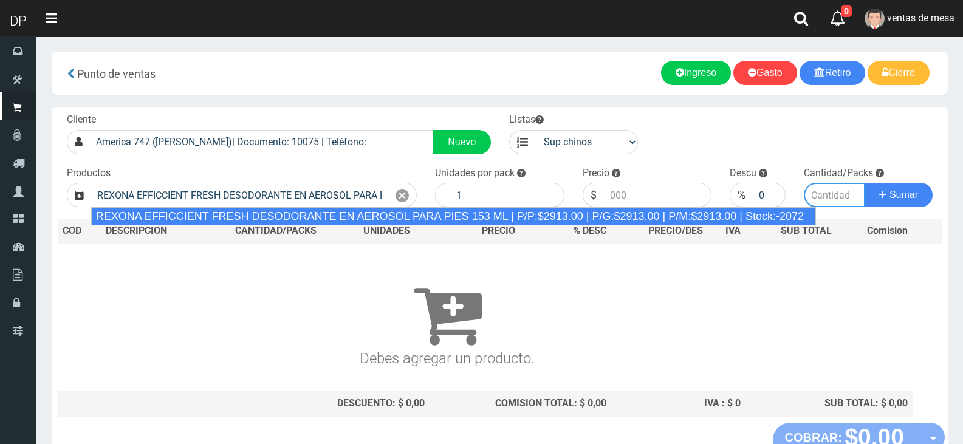
type input "12"
type input "2913.00"
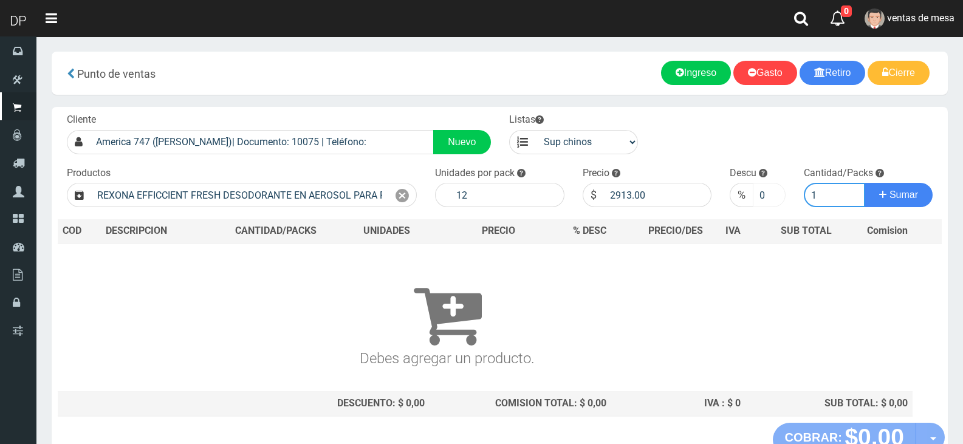
type input "1"
click at [760, 198] on input "0" at bounding box center [768, 195] width 32 height 24
type input "10"
click at [864, 183] on button "Sumar" at bounding box center [898, 195] width 68 height 24
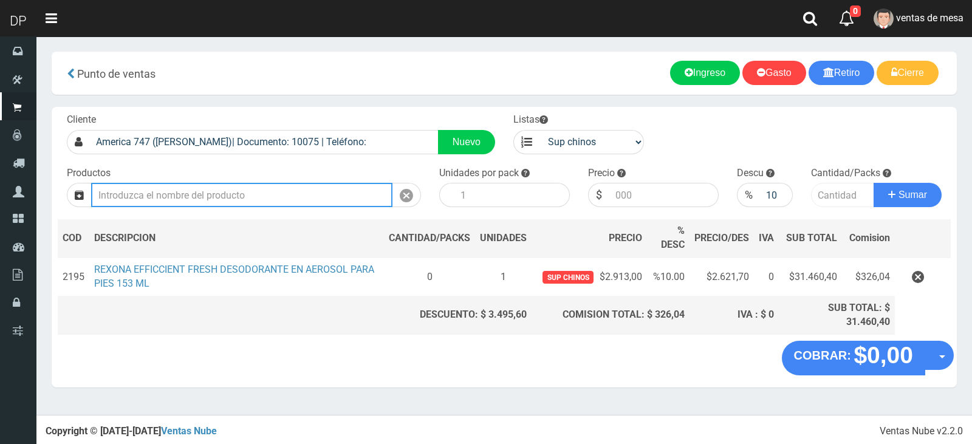
type input "2"
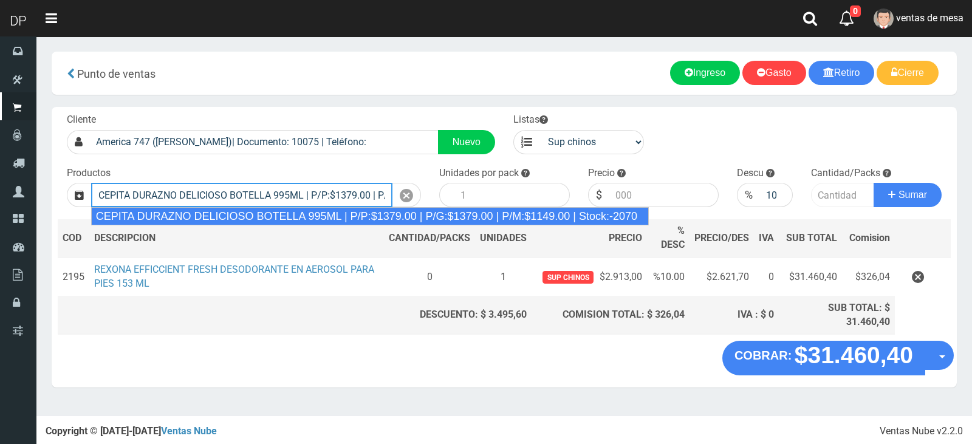
type input "CEPITA DURAZNO DELICIOSO BOTELLA 995ML | P/P:$1379.00 | P/G:$1379.00 | P/M:$114…"
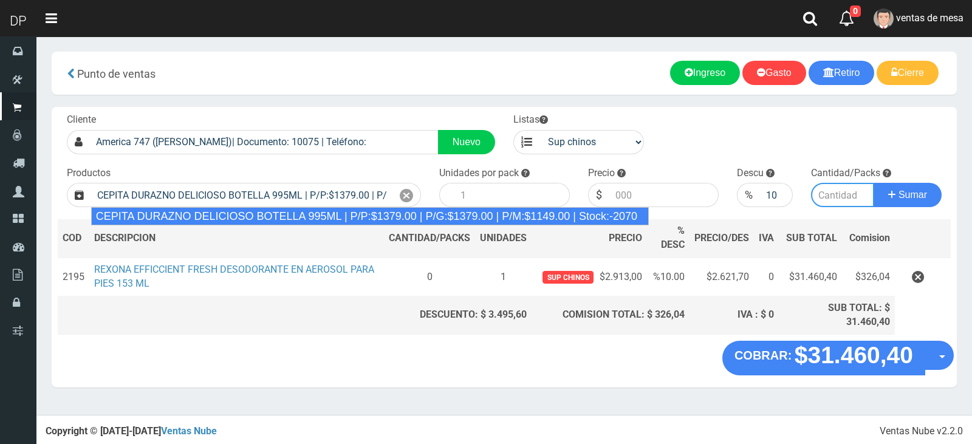
type input "6"
type input "1379.00"
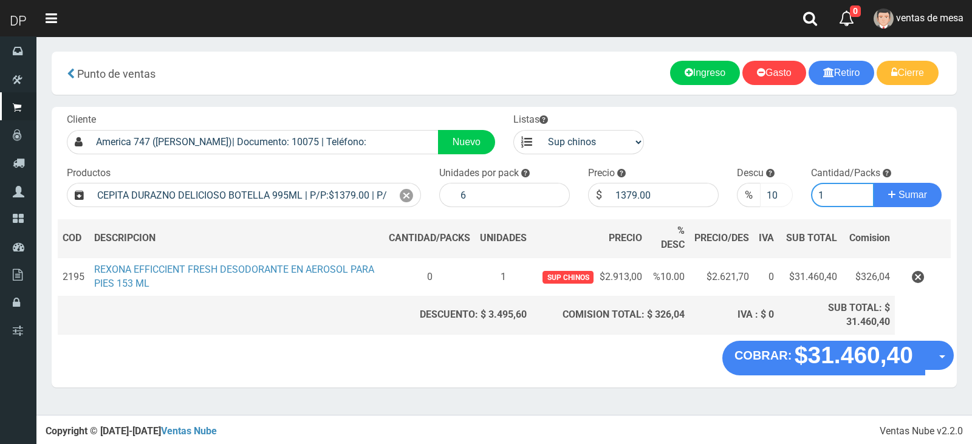
type input "1"
drag, startPoint x: 759, startPoint y: 188, endPoint x: 768, endPoint y: 199, distance: 13.8
click at [760, 189] on input "10" at bounding box center [776, 195] width 33 height 24
click at [776, 202] on input "10" at bounding box center [776, 195] width 33 height 24
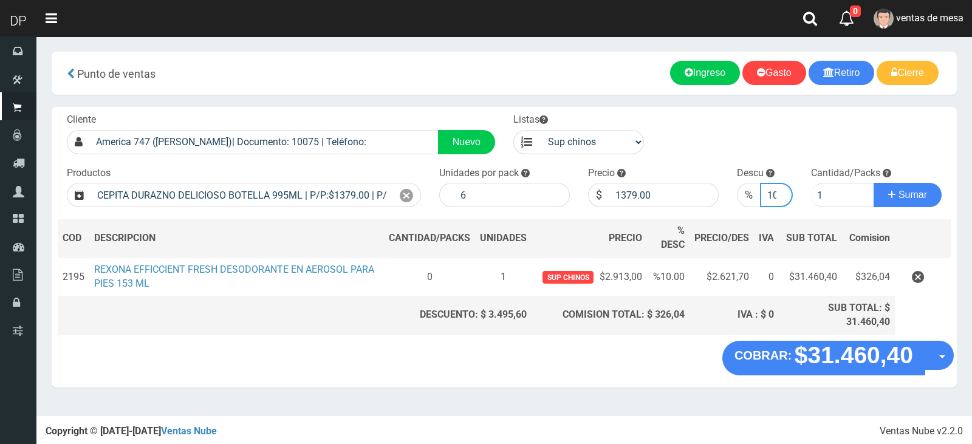
click at [772, 197] on input "10" at bounding box center [776, 195] width 33 height 24
type input "0"
click at [873, 183] on button "Sumar" at bounding box center [907, 195] width 68 height 24
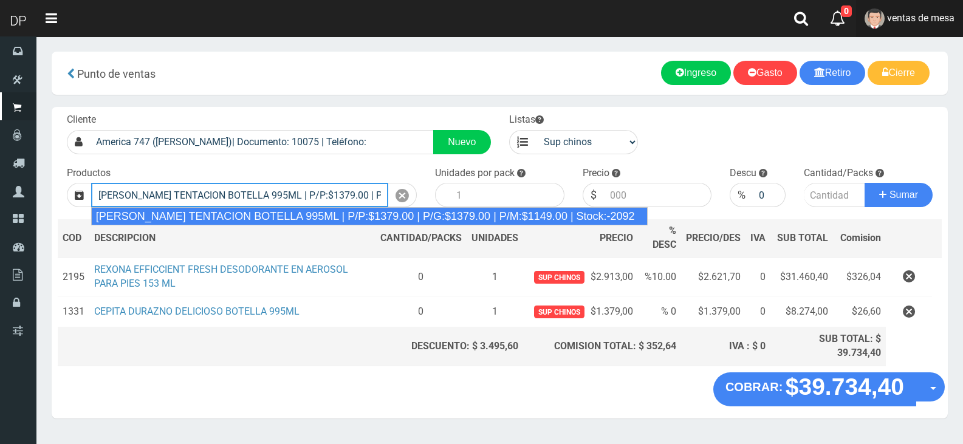
type input "[PERSON_NAME] TENTACION BOTELLA 995ML | P/P:$1379.00 | P/G:$1379.00 | P/M:$1149…"
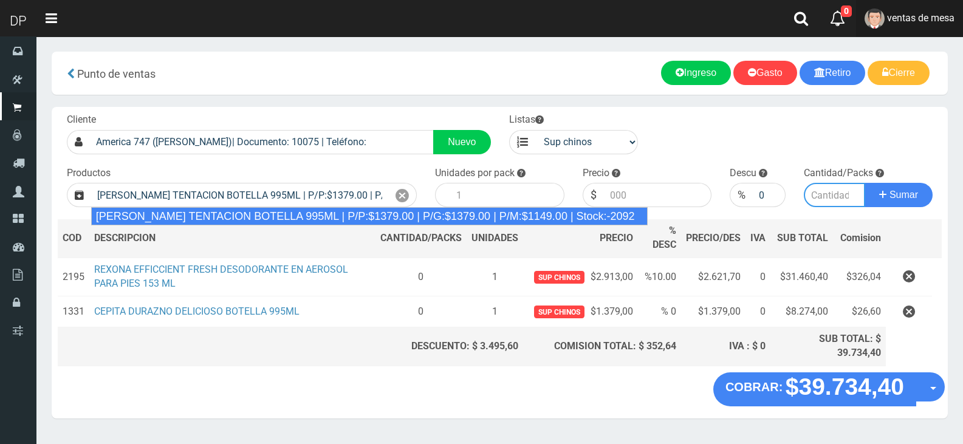
type input "6"
type input "1379.00"
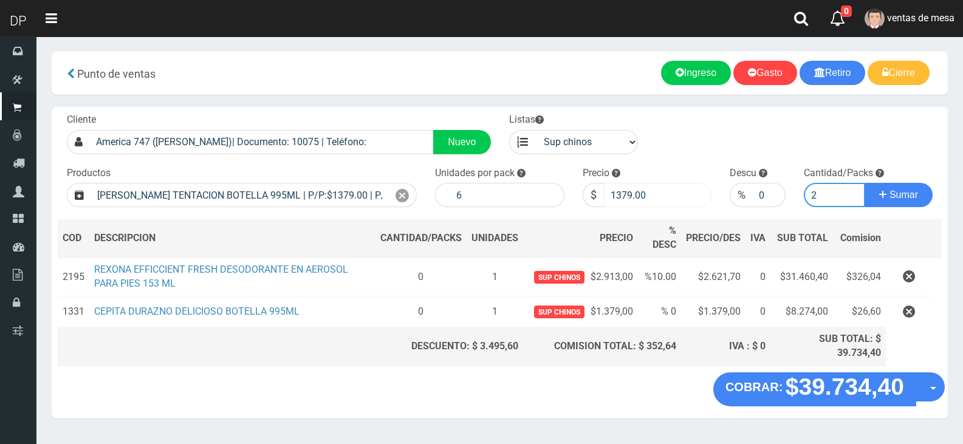
type input "2"
drag, startPoint x: 619, startPoint y: 195, endPoint x: 696, endPoint y: 202, distance: 76.8
click at [683, 199] on input "1379.00" at bounding box center [658, 195] width 108 height 24
type input "1320"
click at [864, 183] on button "Sumar" at bounding box center [898, 195] width 68 height 24
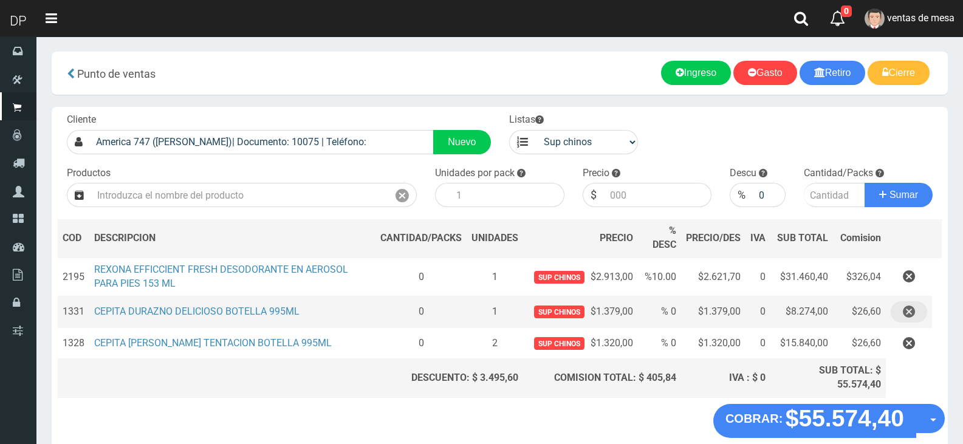
click at [909, 310] on icon "button" at bounding box center [908, 311] width 12 height 21
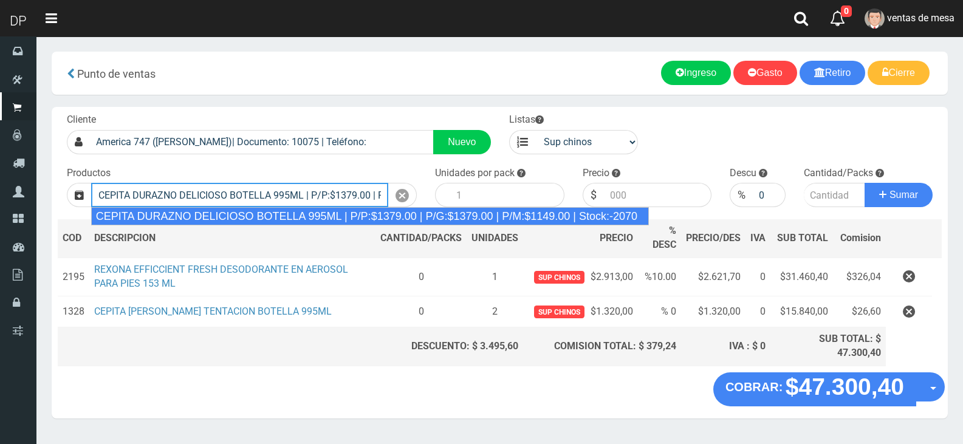
type input "CEPITA DURAZNO DELICIOSO BOTELLA 995ML | P/P:$1379.00 | P/G:$1379.00 | P/M:$114…"
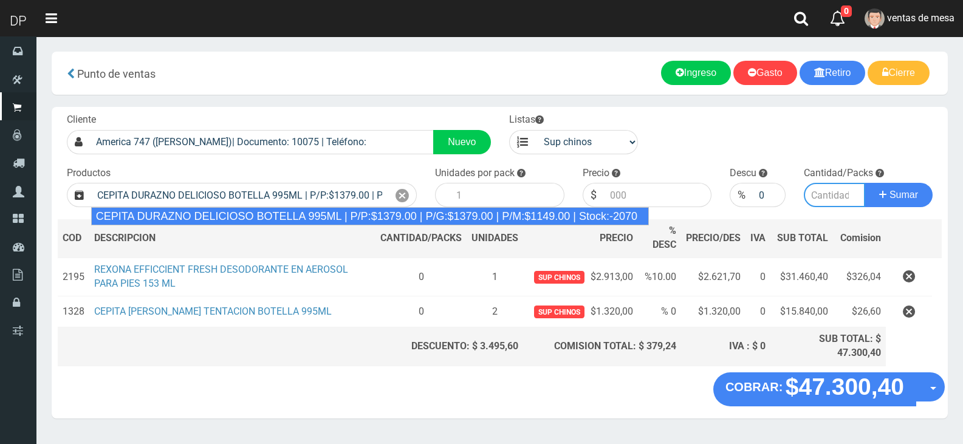
type input "6"
type input "1379.00"
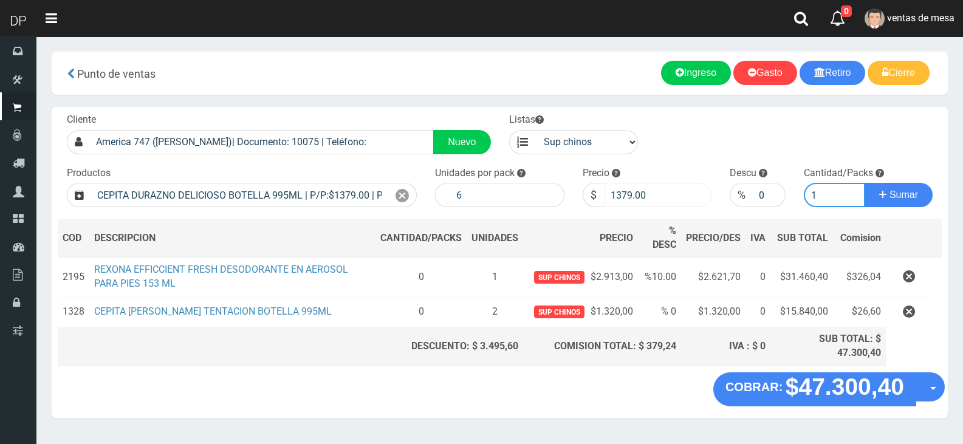
type input "1"
drag, startPoint x: 618, startPoint y: 194, endPoint x: 675, endPoint y: 191, distance: 57.8
click at [675, 191] on input "1379.00" at bounding box center [658, 195] width 108 height 24
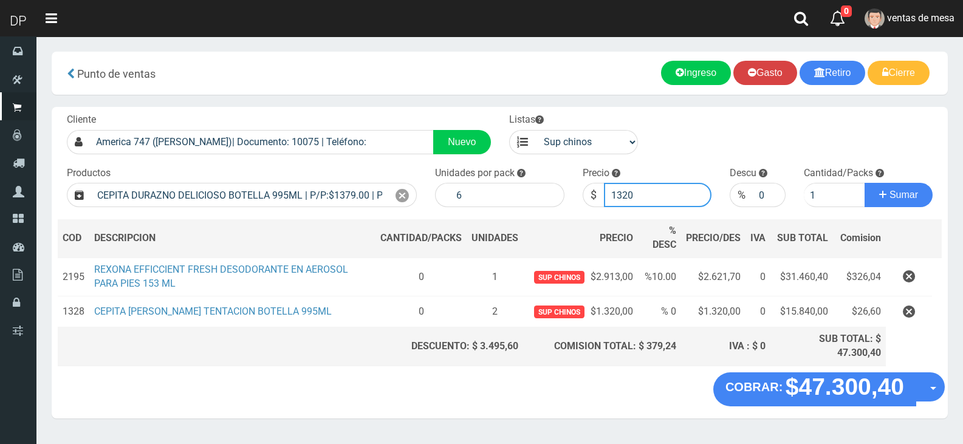
type input "1320"
click at [864, 183] on button "Sumar" at bounding box center [898, 195] width 68 height 24
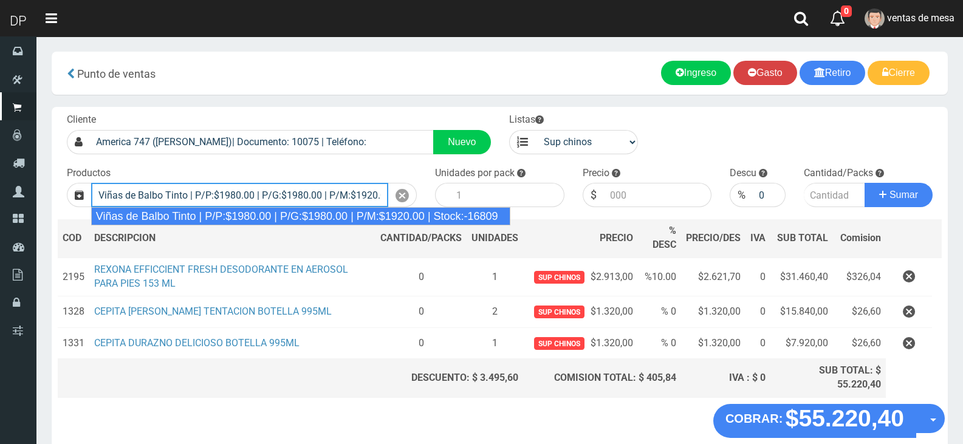
type input "Viñas de Balbo Tinto | P/P:$1980.00 | P/G:$1980.00 | P/M:$1920.00 | Stock:-16809"
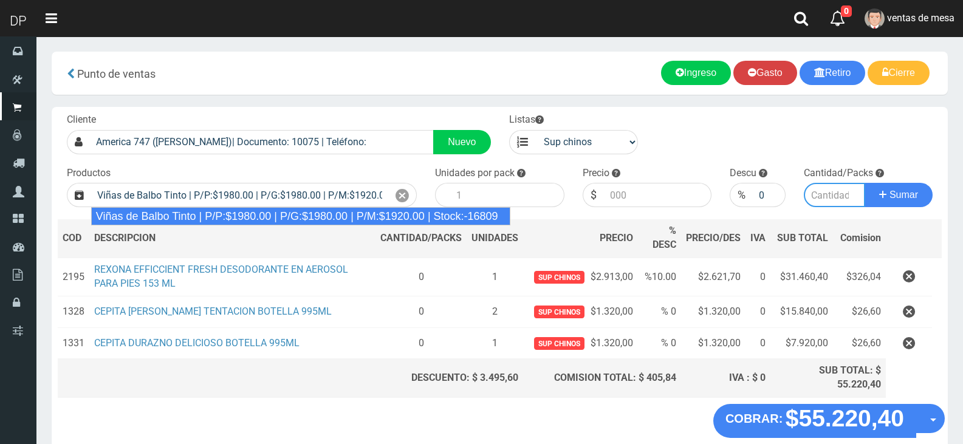
type input "6"
type input "1980.00"
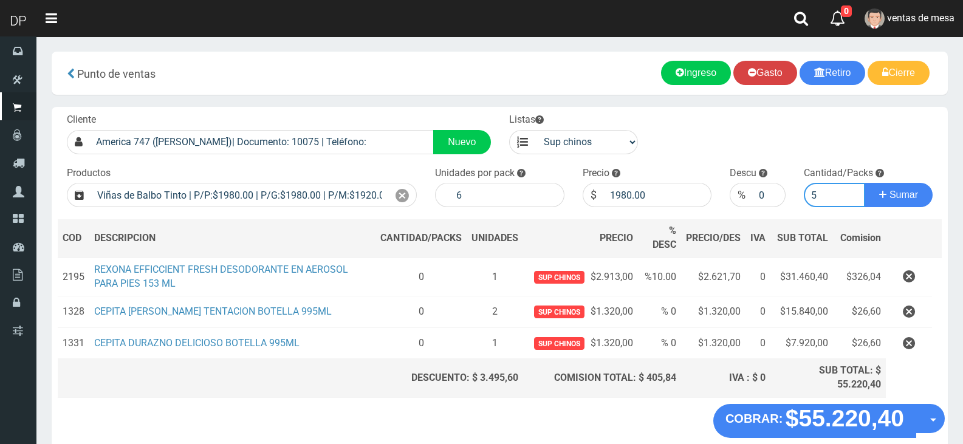
type input "5"
click at [864, 183] on button "Sumar" at bounding box center [898, 195] width 68 height 24
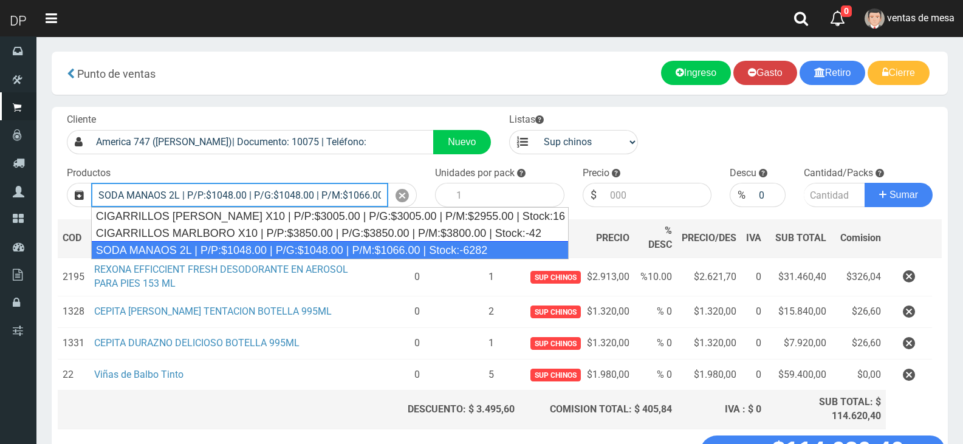
type input "SODA MANAOS 2L | P/P:$1048.00 | P/G:$1048.00 | P/M:$1066.00 | Stock:-6282"
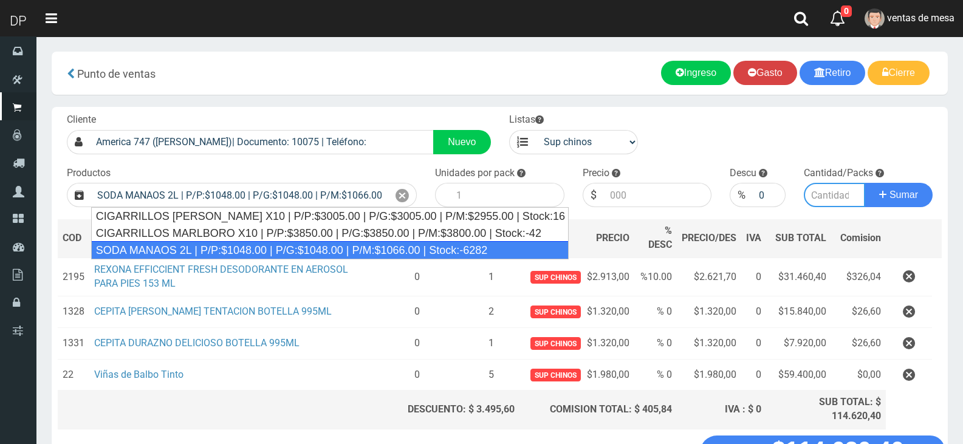
type input "6"
type input "1048.00"
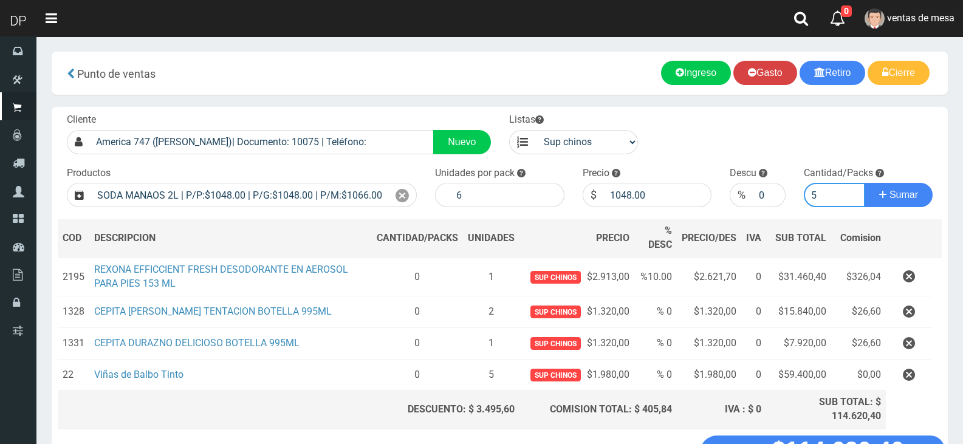
type input "5"
click at [864, 183] on button "Sumar" at bounding box center [898, 195] width 68 height 24
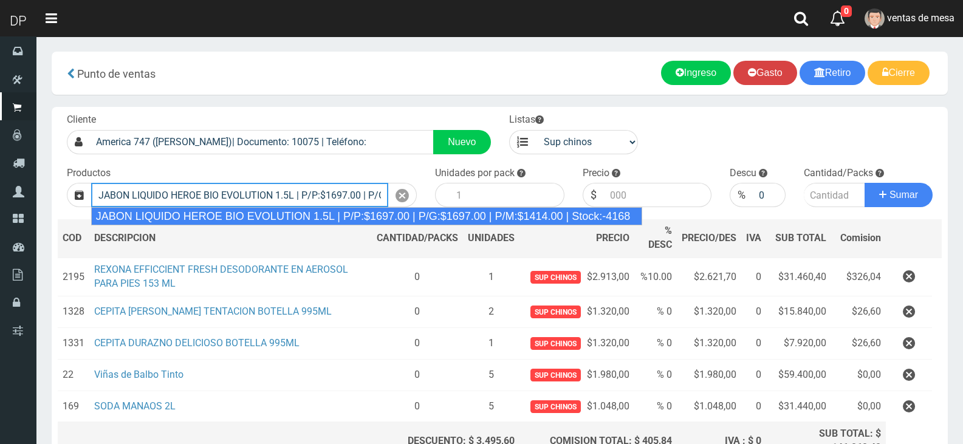
type input "JABON LIQUIDO HEROE BIO EVOLUTION 1.5L | P/P:$1697.00 | P/G:$1697.00 | P/M:$141…"
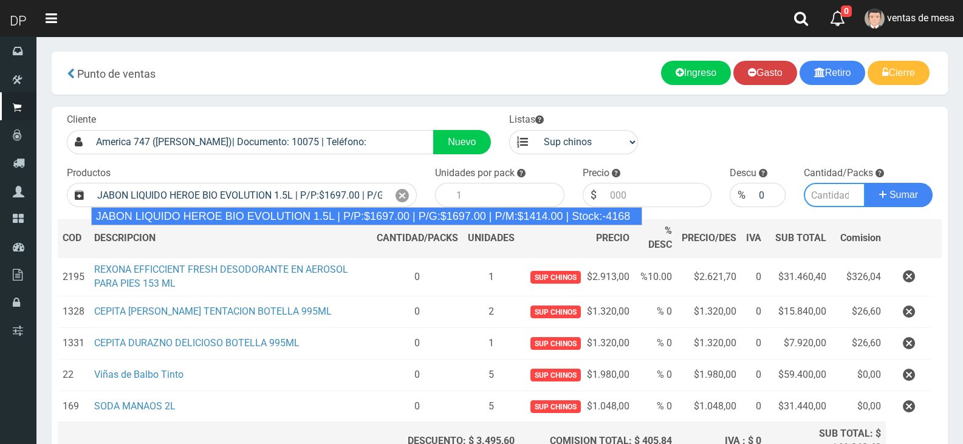
type input "6"
type input "1697.00"
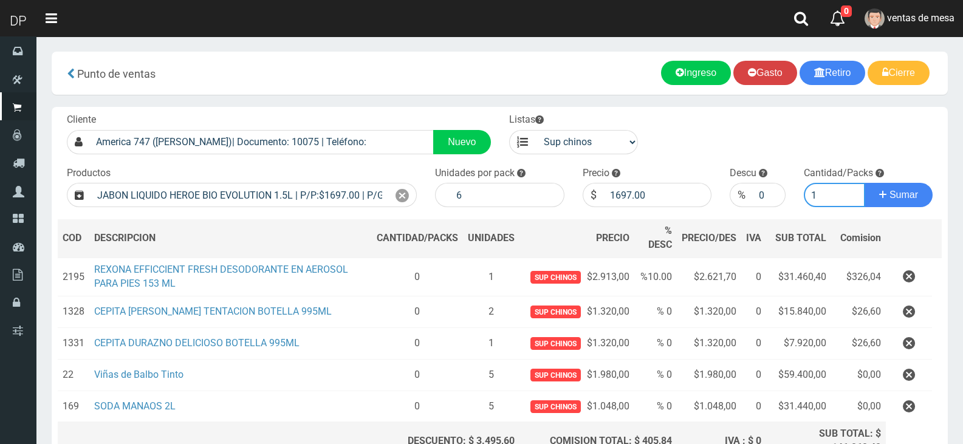
type input "1"
click at [864, 183] on button "Sumar" at bounding box center [898, 195] width 68 height 24
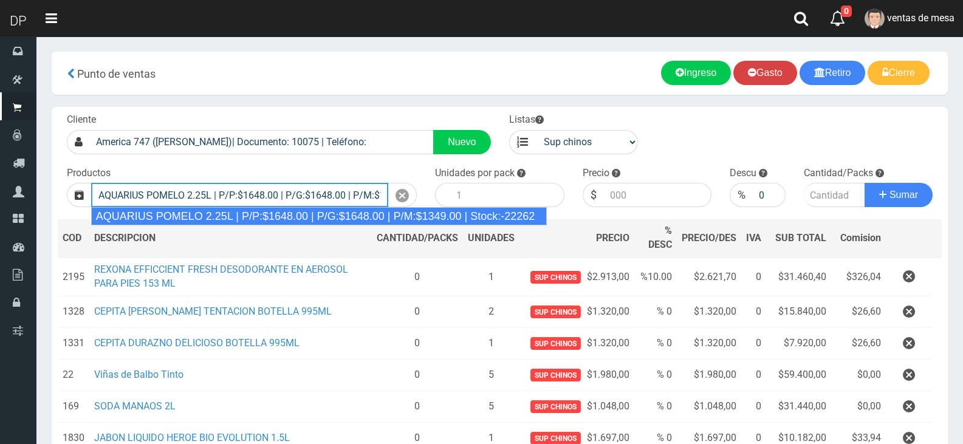
type input "AQUARIUS POMELO 2.25L | P/P:$1648.00 | P/G:$1648.00 | P/M:$1349.00 | Stock:-222…"
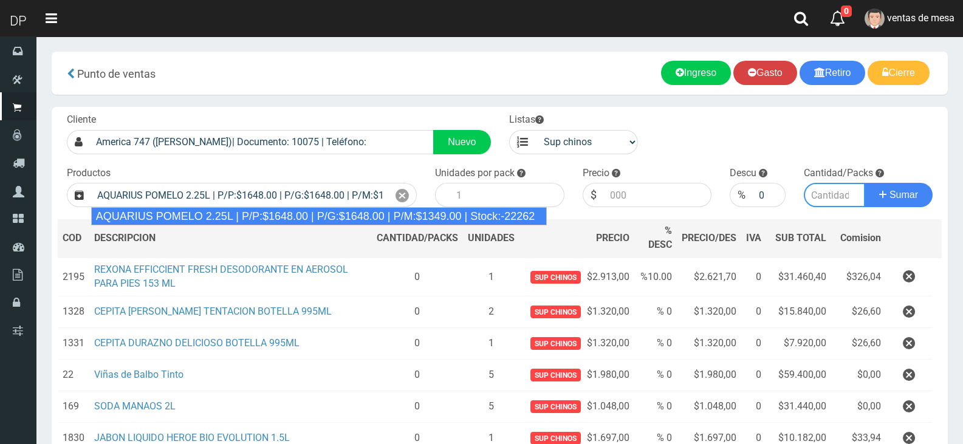
type input "6"
type input "1648.00"
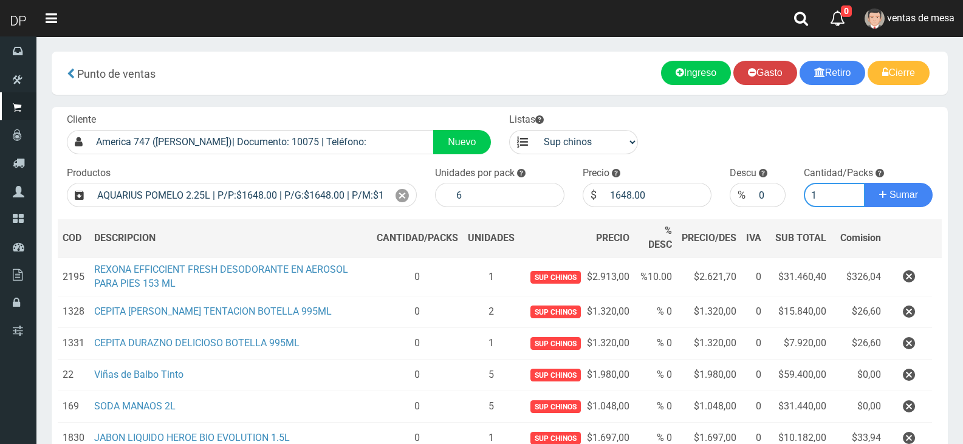
type input "1"
click at [864, 183] on button "Sumar" at bounding box center [898, 195] width 68 height 24
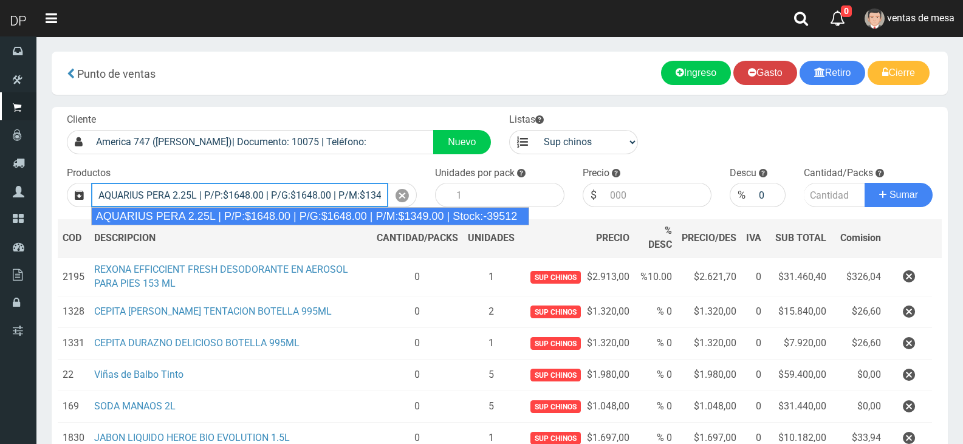
type input "AQUARIUS PERA 2.25L | P/P:$1648.00 | P/G:$1648.00 | P/M:$1349.00 | Stock:-39512"
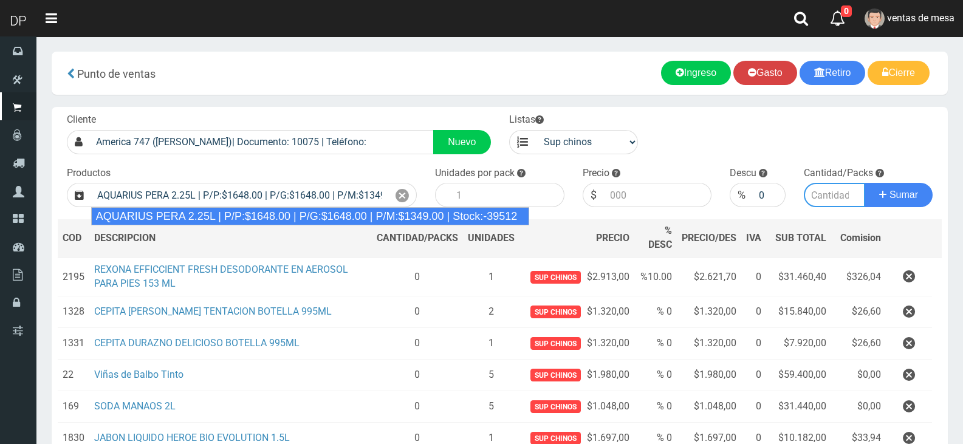
type input "6"
type input "1648.00"
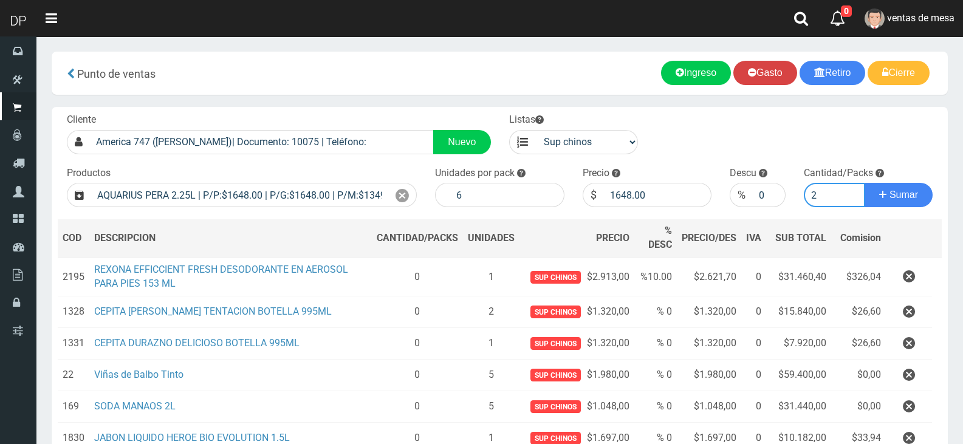
type input "2"
click at [864, 183] on button "Sumar" at bounding box center [898, 195] width 68 height 24
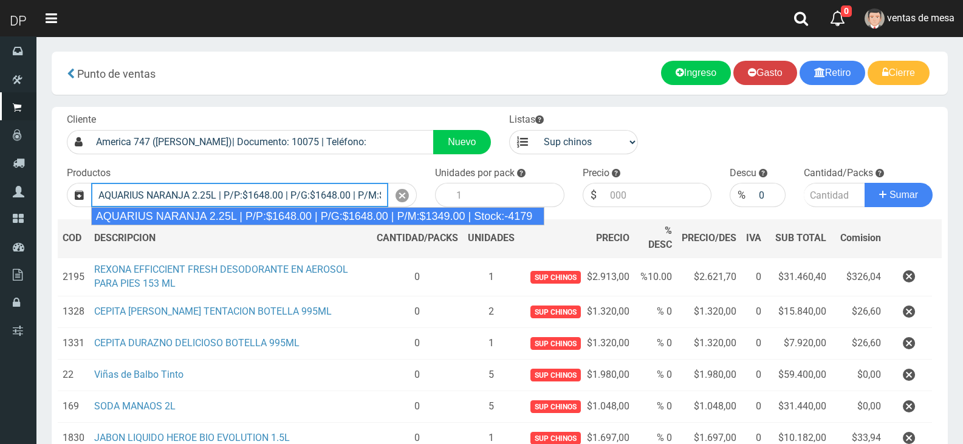
type input "AQUARIUS NARANJA 2.25L | P/P:$1648.00 | P/G:$1648.00 | P/M:$1349.00 | Stock:-41…"
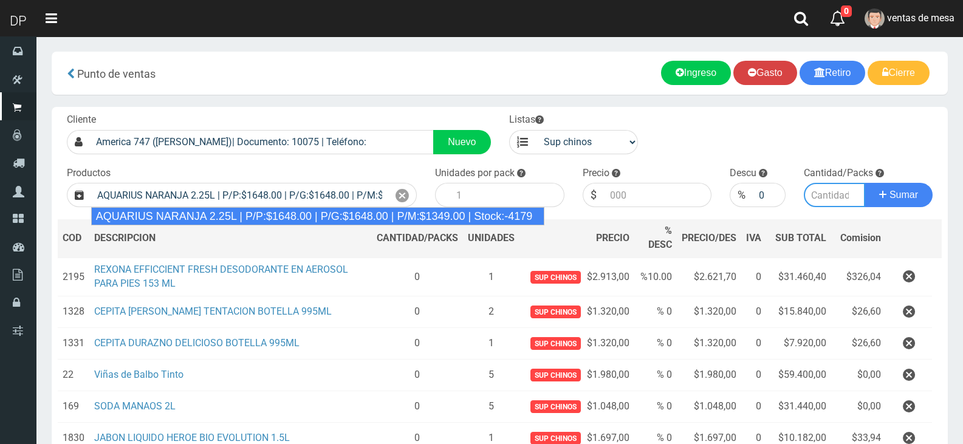
type input "6"
type input "1648.00"
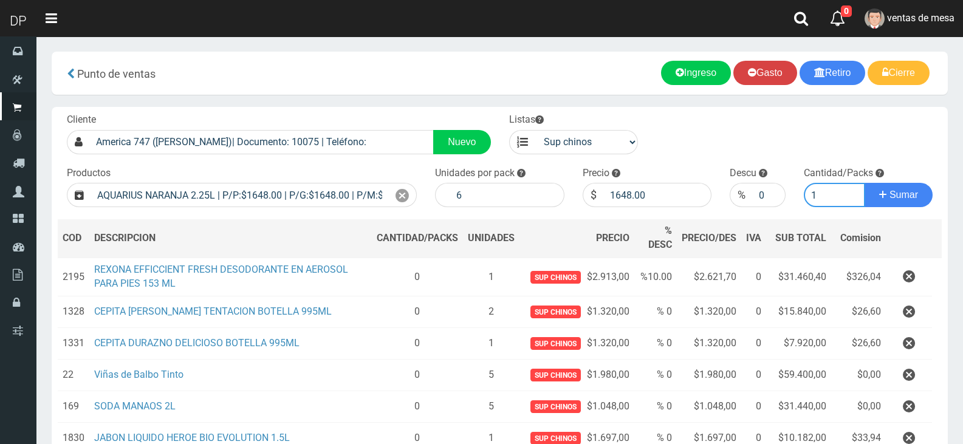
type input "1"
click at [864, 183] on button "Sumar" at bounding box center [898, 195] width 68 height 24
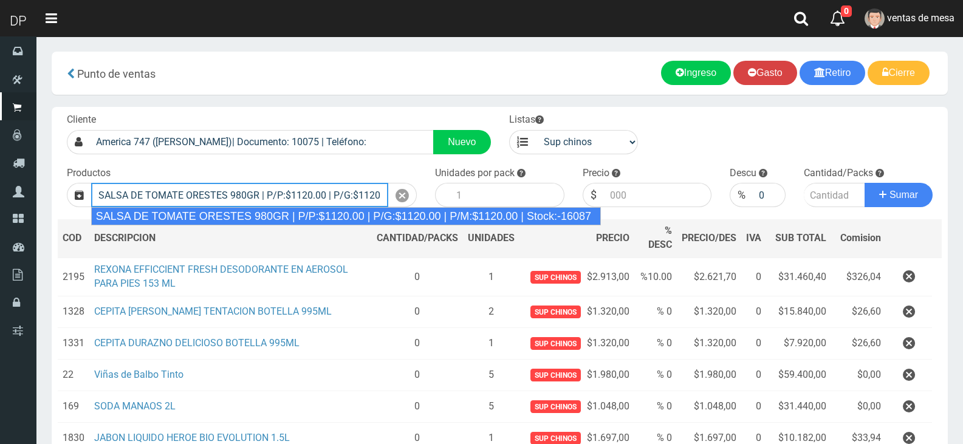
type input "SALSA DE TOMATE ORESTES 980GR | P/P:$1120.00 | P/G:$1120.00 | P/M:$1120.00 | St…"
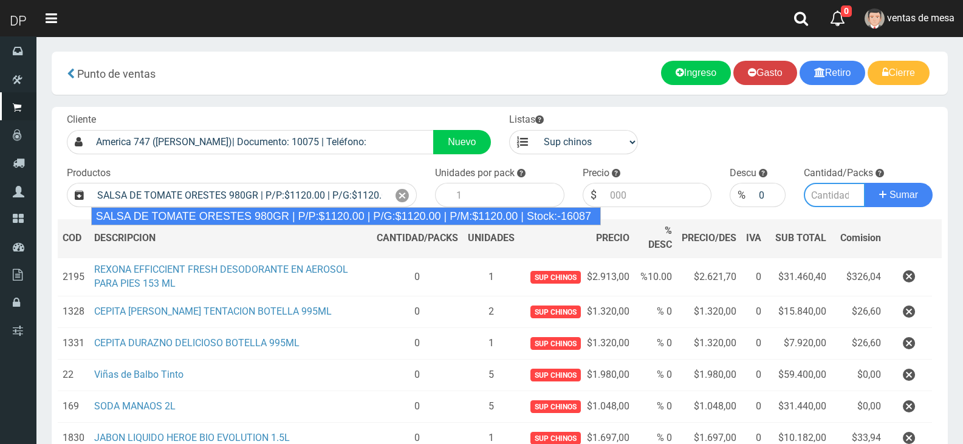
type input "8"
type input "1120.00"
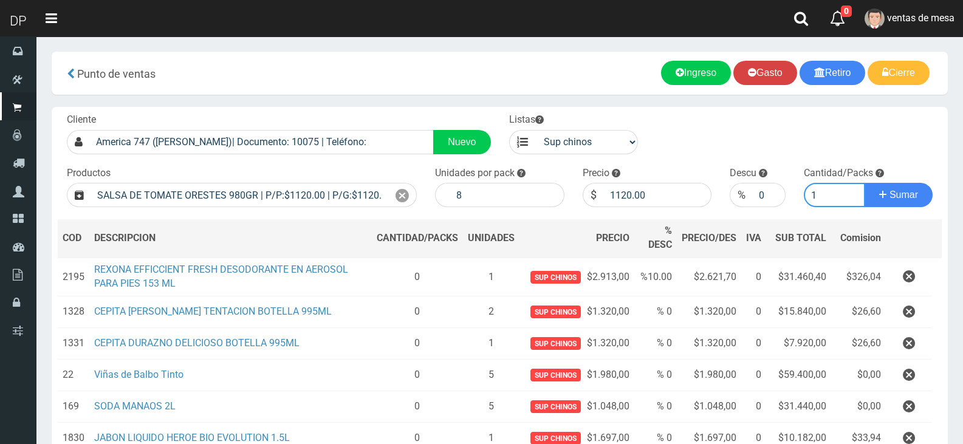
type input "1"
click at [864, 183] on button "Sumar" at bounding box center [898, 195] width 68 height 24
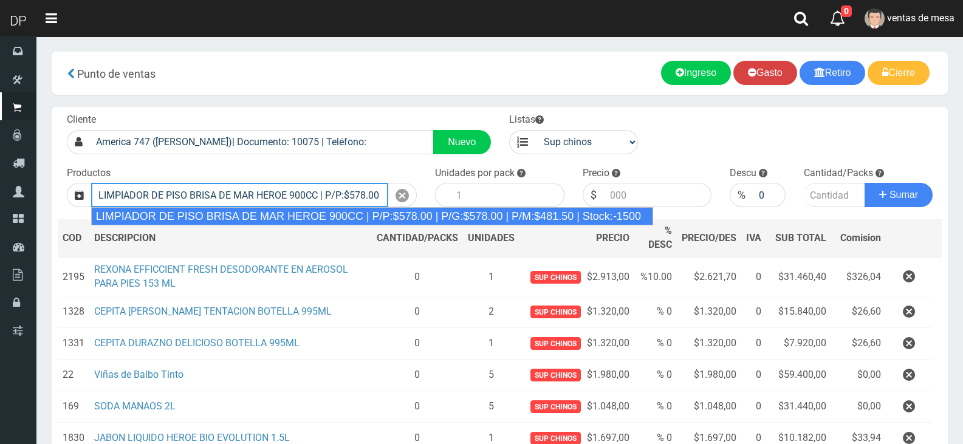
type input "LIMPIADOR DE PISO BRISA DE MAR HEROE 900CC | P/P:$578.00 | P/G:$578.00 | P/M:$4…"
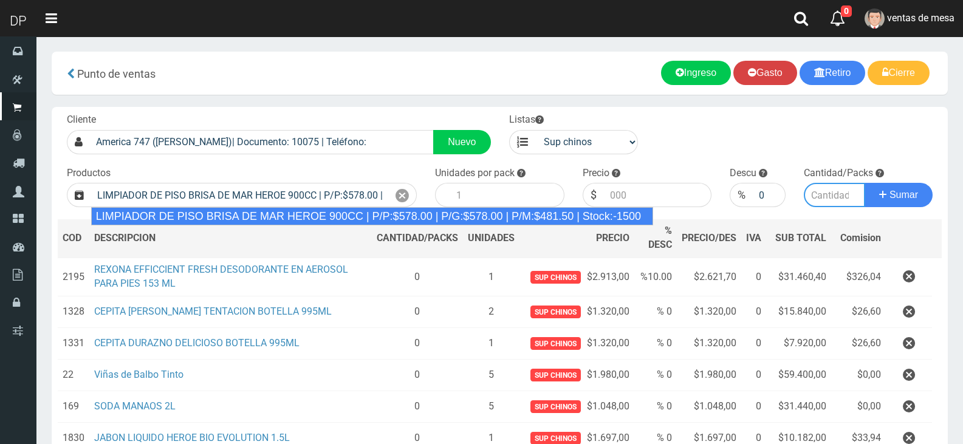
type input "12"
type input "578.00"
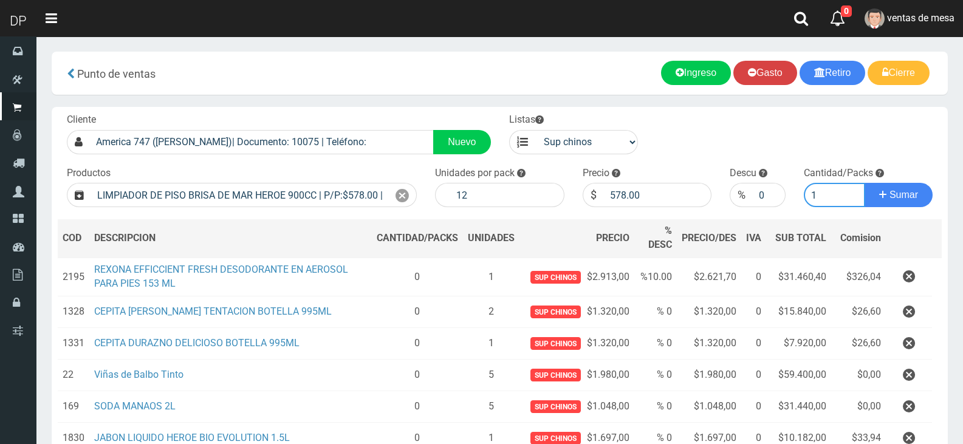
type input "1"
click at [864, 183] on button "Sumar" at bounding box center [898, 195] width 68 height 24
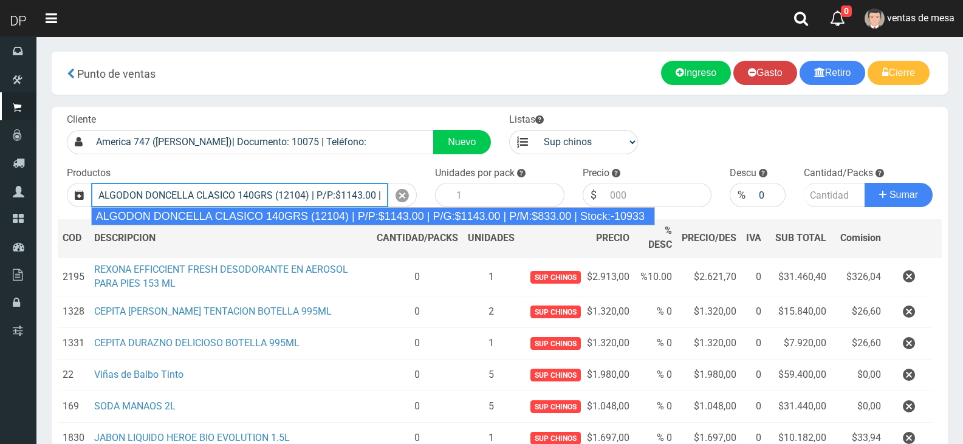
type input "ALGODON DONCELLA CLASICO 140GRS (12104) | P/P:$1143.00 | P/G:$1143.00 | P/M:$83…"
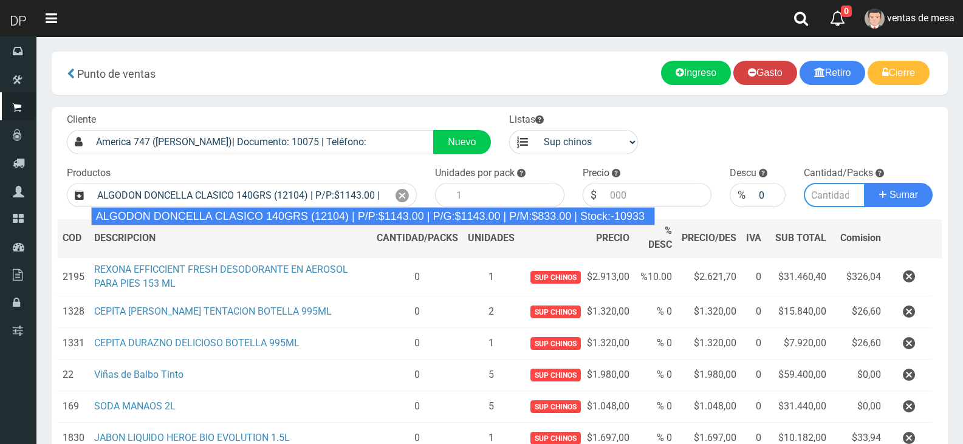
type input "20"
type input "1143.00"
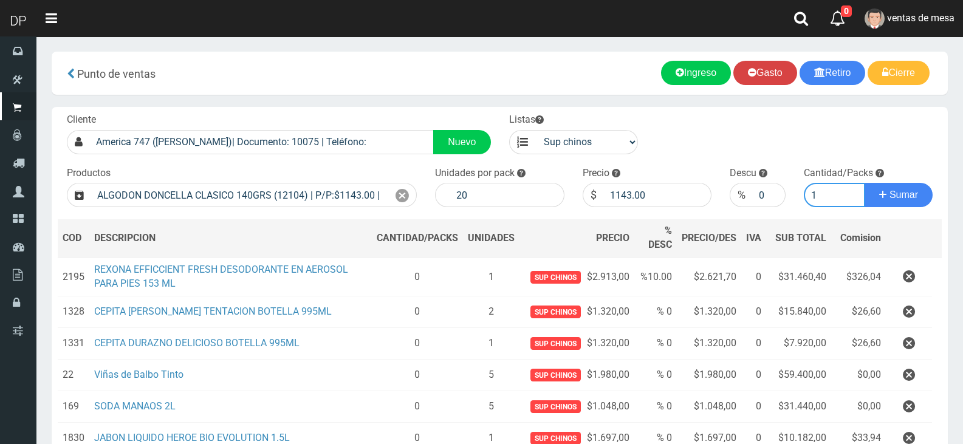
type input "1"
click at [864, 183] on button "Sumar" at bounding box center [898, 195] width 68 height 24
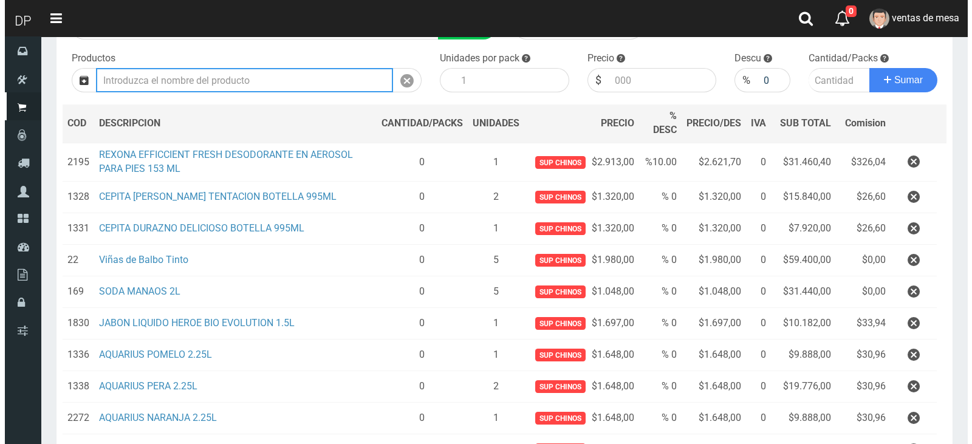
scroll to position [346, 0]
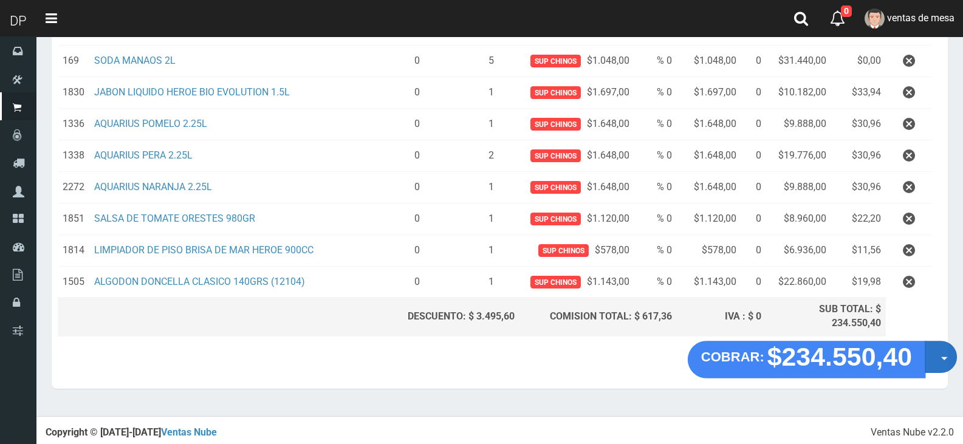
click at [946, 352] on button "Opciones" at bounding box center [940, 357] width 32 height 32
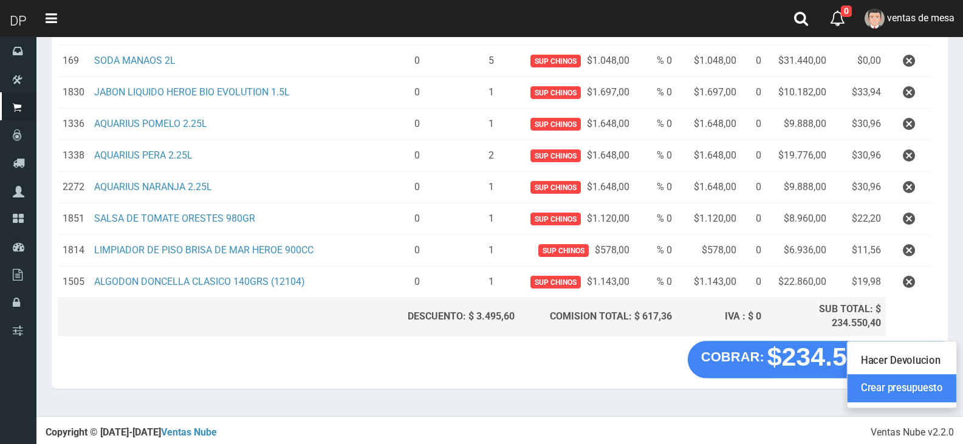
click at [933, 391] on link "Crear presupuesto" at bounding box center [901, 389] width 109 height 28
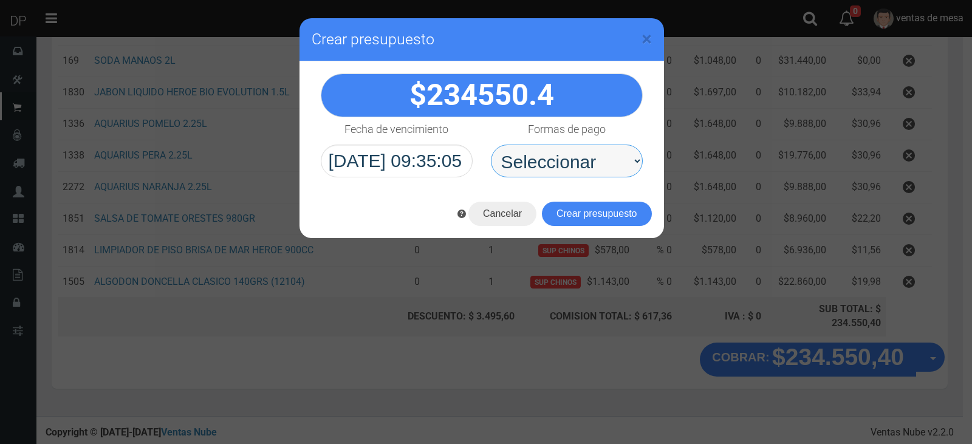
click at [520, 168] on select "Seleccionar Efectivo Tarjeta de Crédito Depósito Débito" at bounding box center [567, 161] width 152 height 33
select select "Efectivo"
click at [491, 145] on select "Seleccionar Efectivo Tarjeta de Crédito Depósito Débito" at bounding box center [567, 161] width 152 height 33
click at [545, 207] on button "Crear presupuesto" at bounding box center [597, 214] width 110 height 24
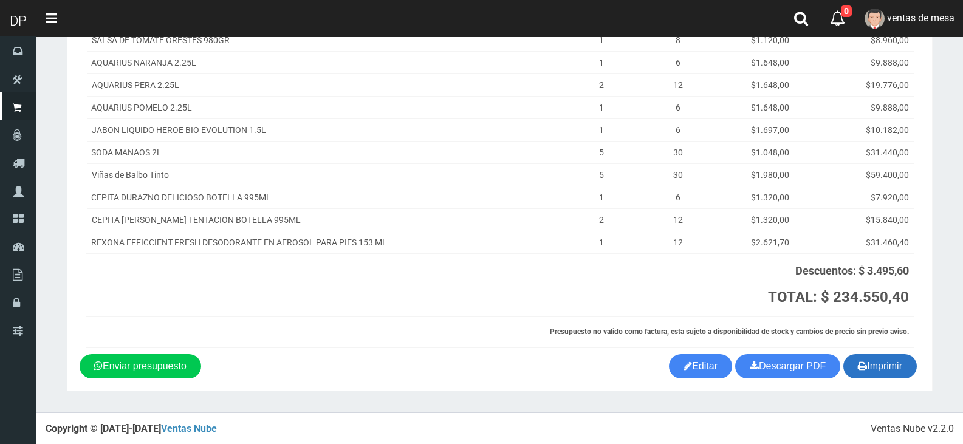
scroll to position [226, 0]
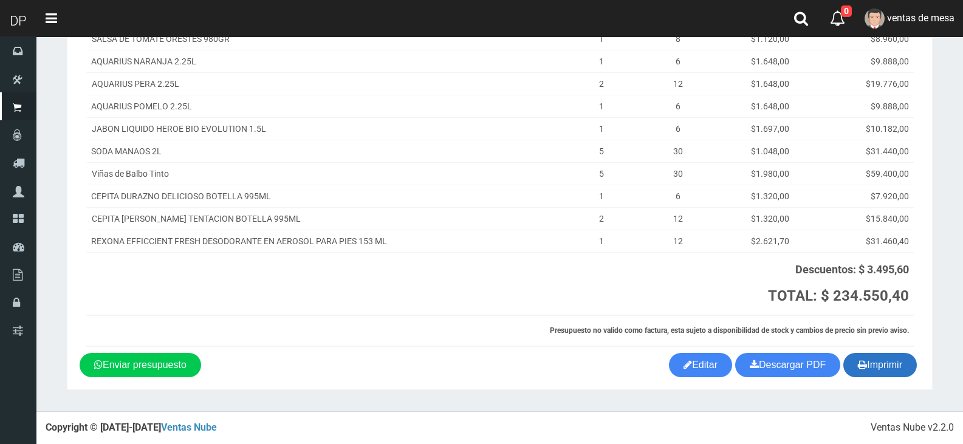
click at [894, 360] on button "Imprimir" at bounding box center [879, 365] width 73 height 24
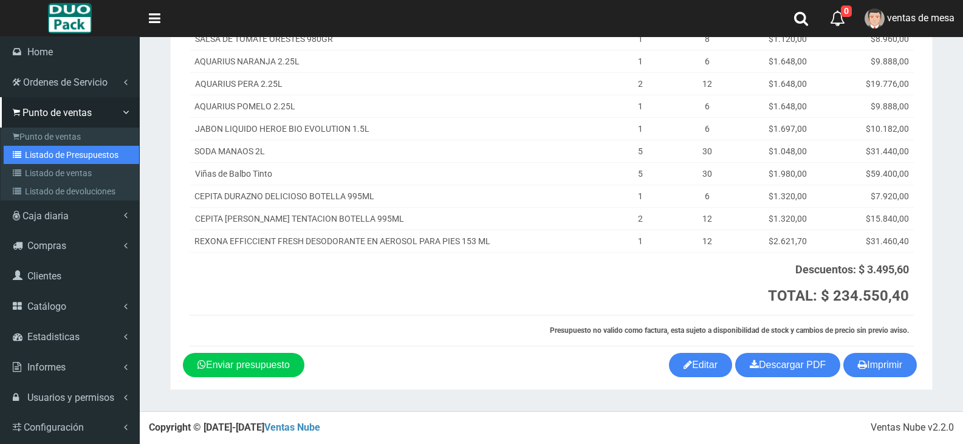
click at [25, 152] on link "Listado de Presupuestos" at bounding box center [71, 155] width 135 height 18
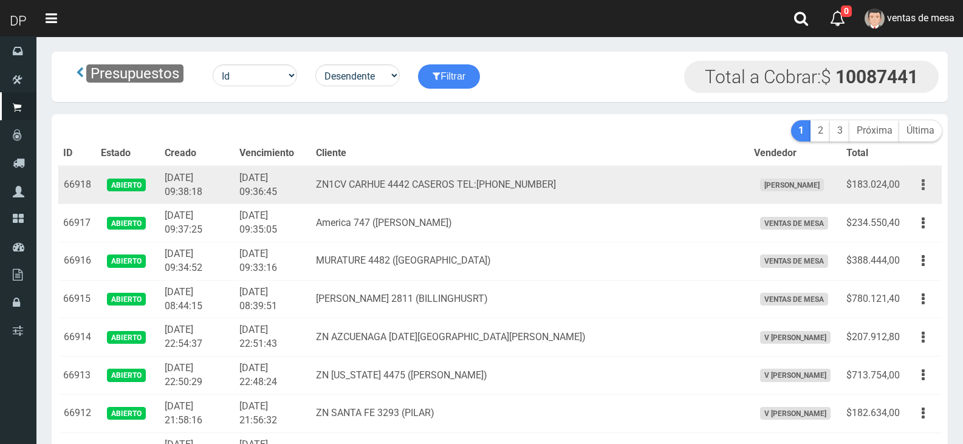
click at [913, 187] on button "button" at bounding box center [922, 184] width 27 height 21
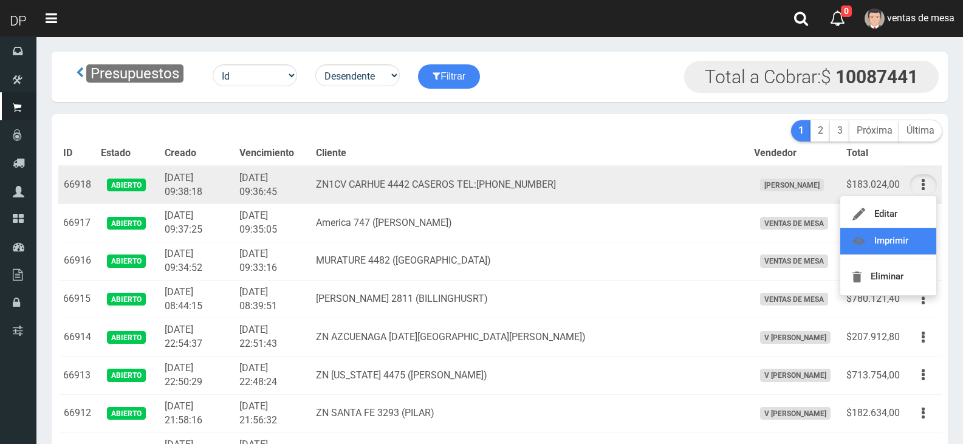
click at [918, 230] on link "Imprimir" at bounding box center [888, 241] width 96 height 27
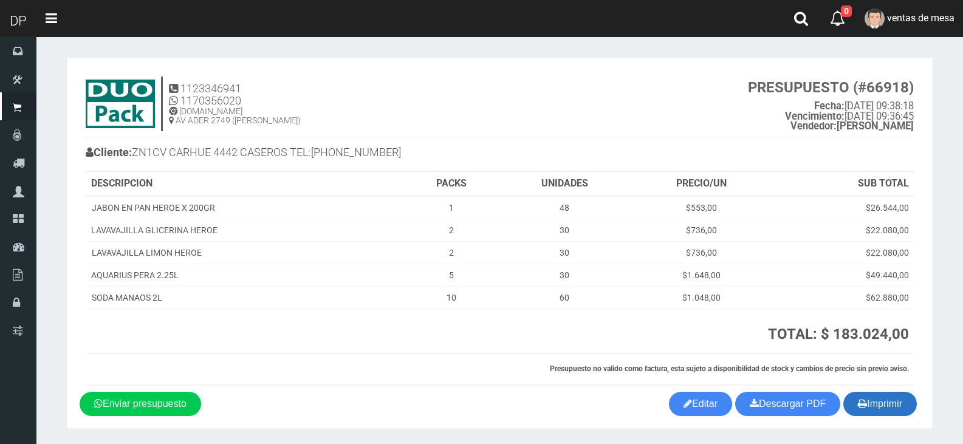
click at [884, 393] on button "Imprimir" at bounding box center [879, 404] width 73 height 24
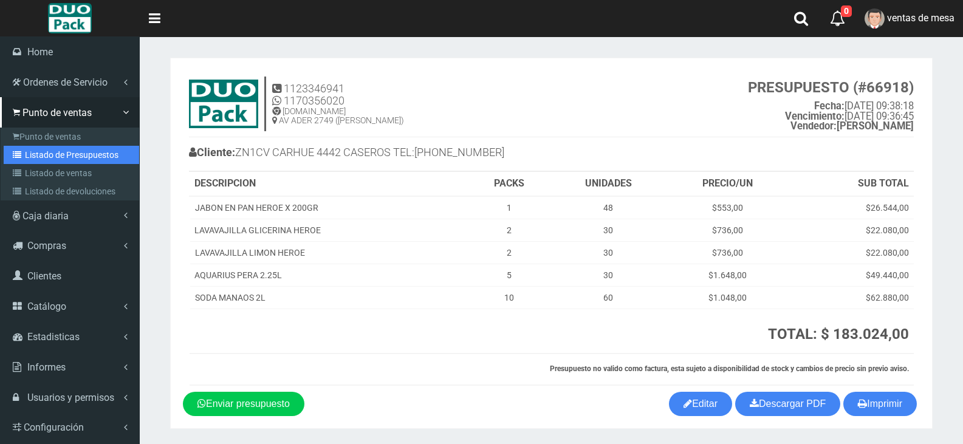
click at [21, 153] on icon at bounding box center [19, 155] width 12 height 9
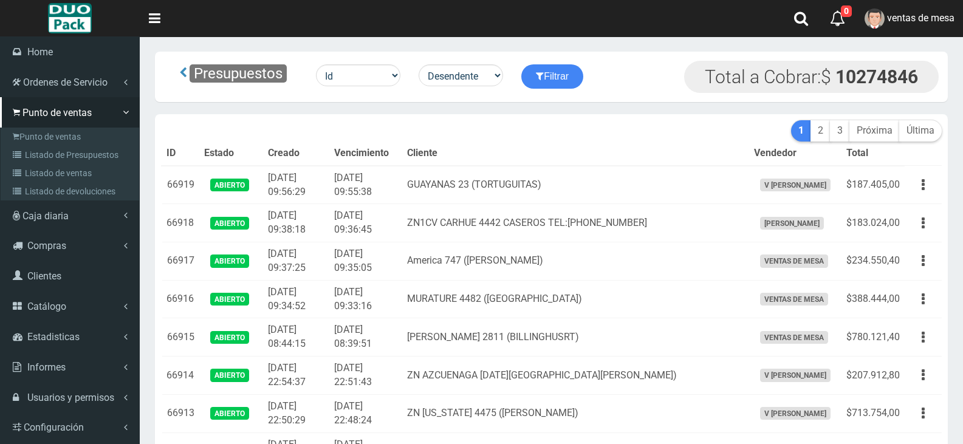
scroll to position [17094, 0]
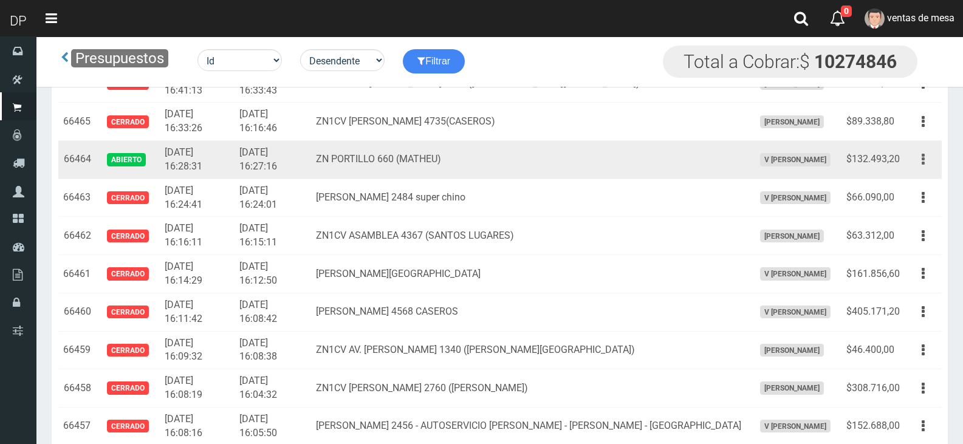
click at [930, 162] on button "button" at bounding box center [922, 159] width 27 height 21
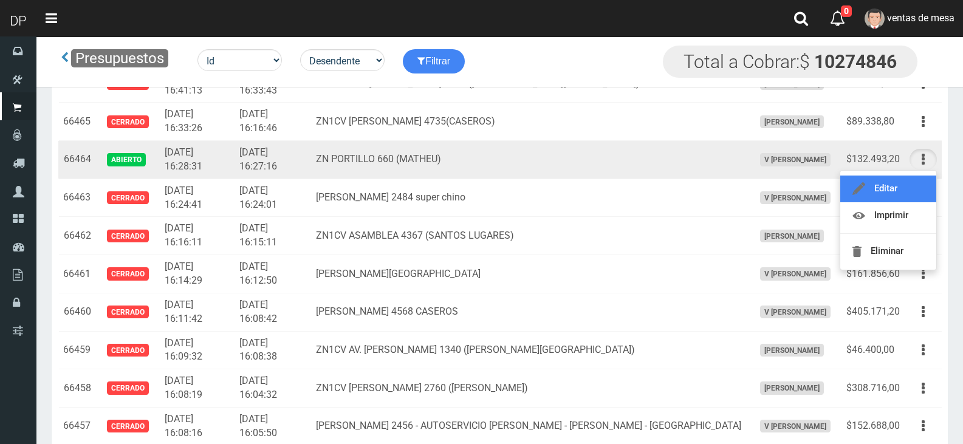
click at [912, 200] on link "Editar" at bounding box center [888, 189] width 96 height 27
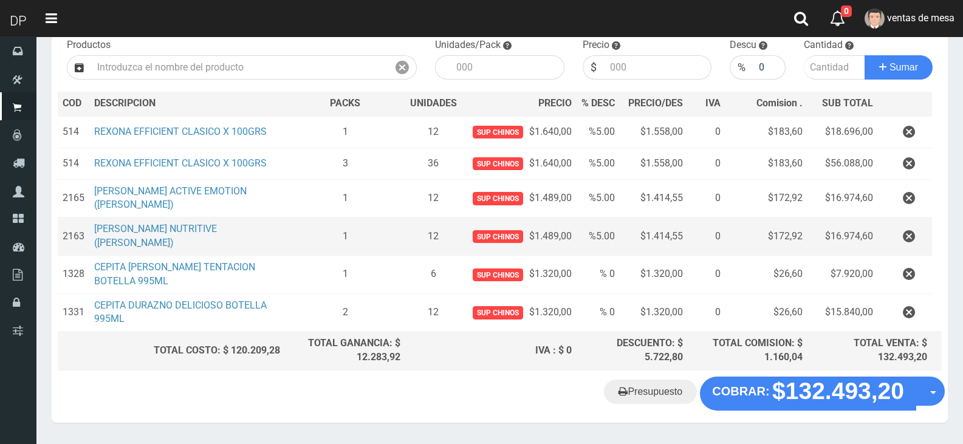
scroll to position [51, 0]
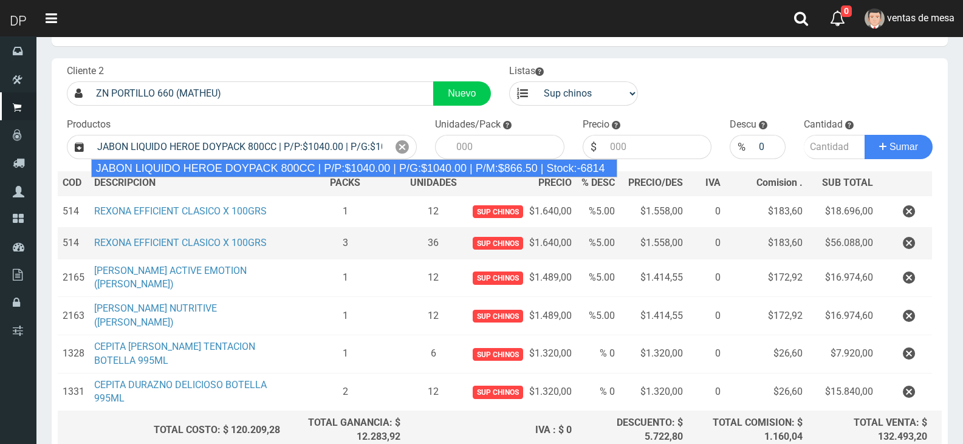
type input "JABON LIQUIDO HEROE DOYPACK 800CC | P/P:$1040.00 | P/G:$1040.00 | P/M:$866.50 |…"
type input "12"
type input "1040.00"
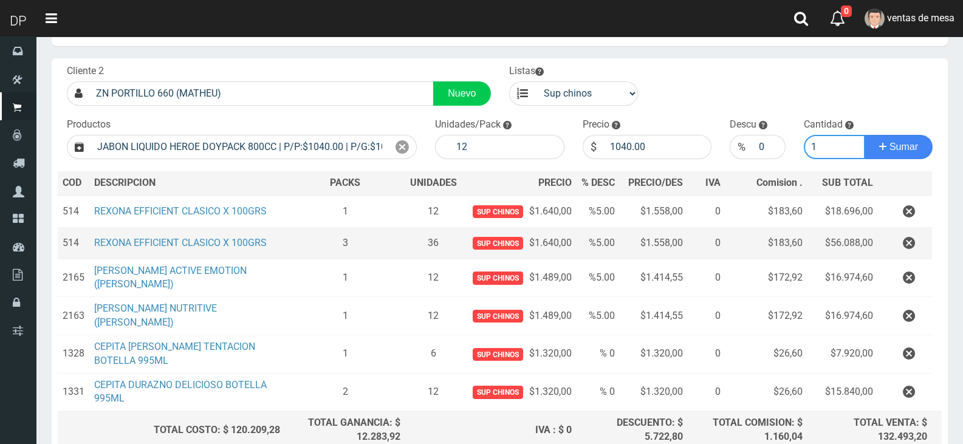
type input "2"
click at [864, 135] on button "Sumar" at bounding box center [898, 147] width 68 height 24
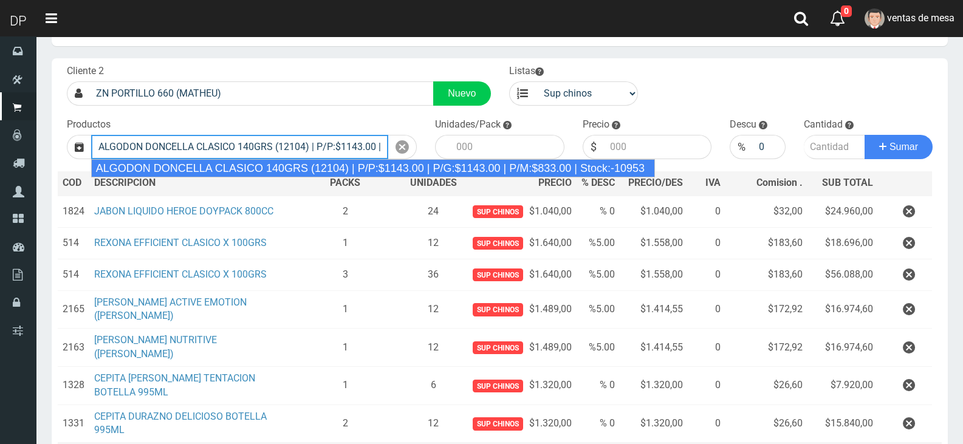
type input "ALGODON DONCELLA CLASICO 140GRS (12104) | P/P:$1143.00 | P/G:$1143.00 | P/M:$83…"
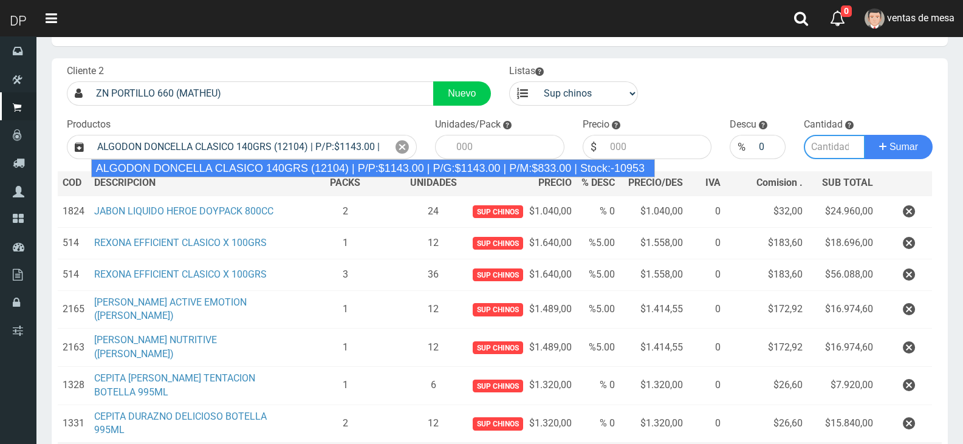
type input "20"
type input "1143.00"
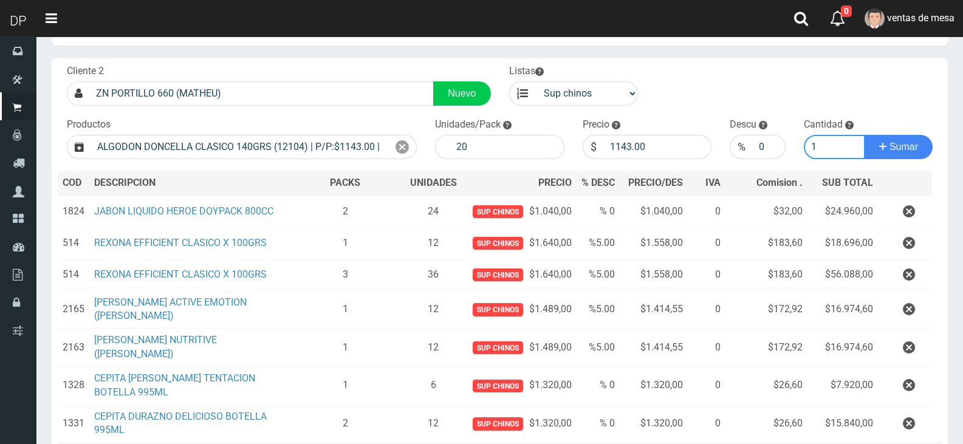
type input "1"
click at [864, 135] on button "Sumar" at bounding box center [898, 147] width 68 height 24
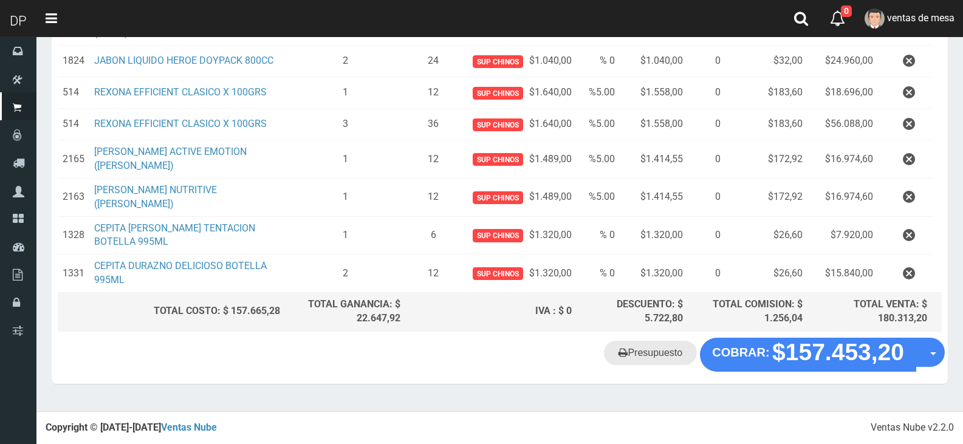
scroll to position [248, 0]
click at [623, 353] on icon at bounding box center [622, 352] width 9 height 17
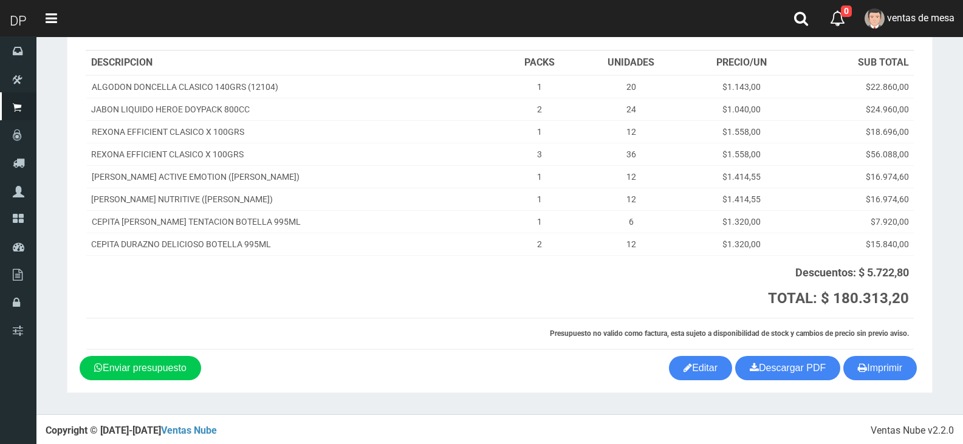
scroll to position [148, 0]
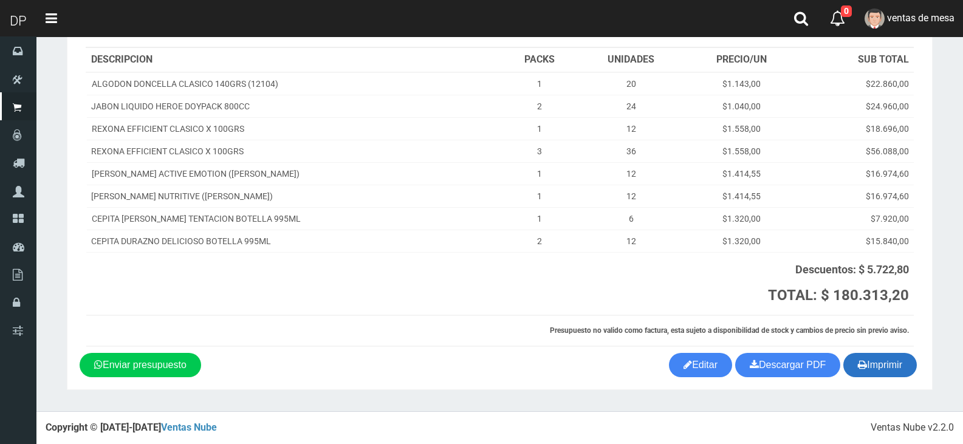
click at [857, 360] on icon "button" at bounding box center [861, 364] width 9 height 17
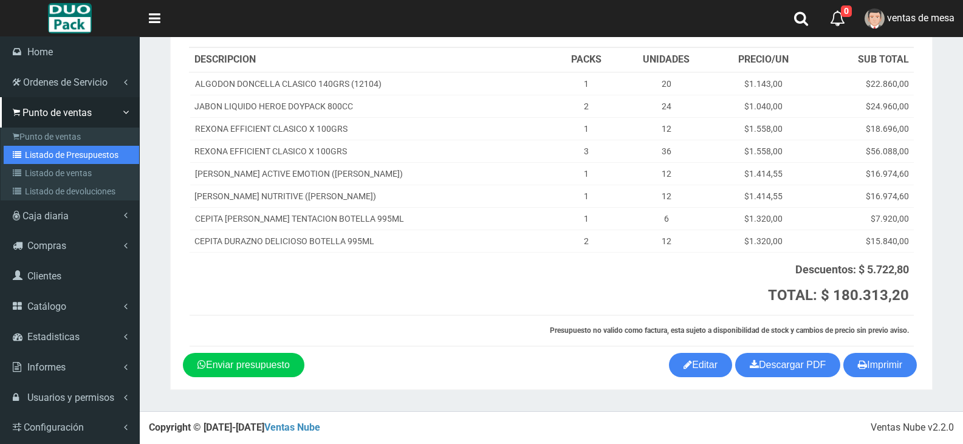
click at [65, 146] on link "Listado de Presupuestos" at bounding box center [71, 155] width 135 height 18
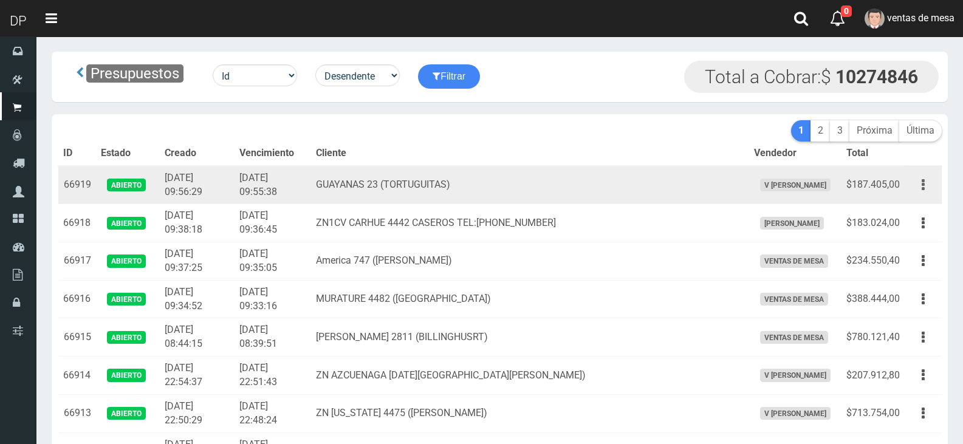
click at [921, 174] on icon "button" at bounding box center [922, 184] width 3 height 21
click at [921, 236] on link "Imprimir" at bounding box center [888, 241] width 96 height 27
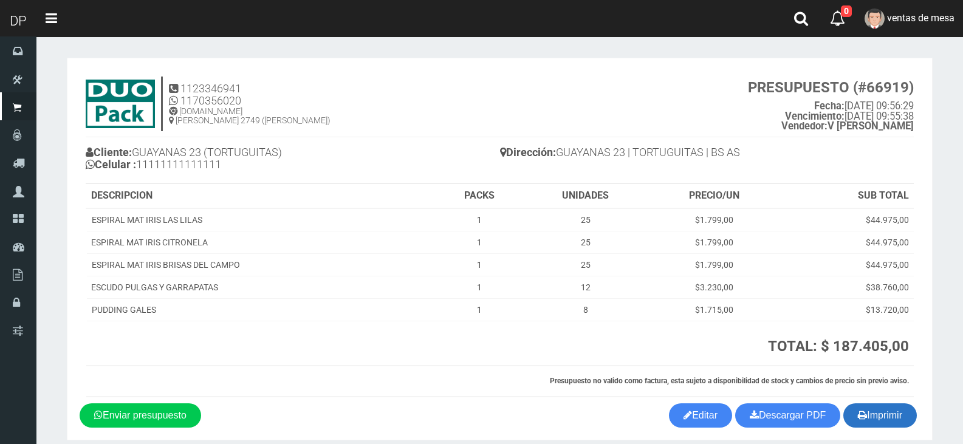
click at [885, 410] on button "Imprimir" at bounding box center [879, 415] width 73 height 24
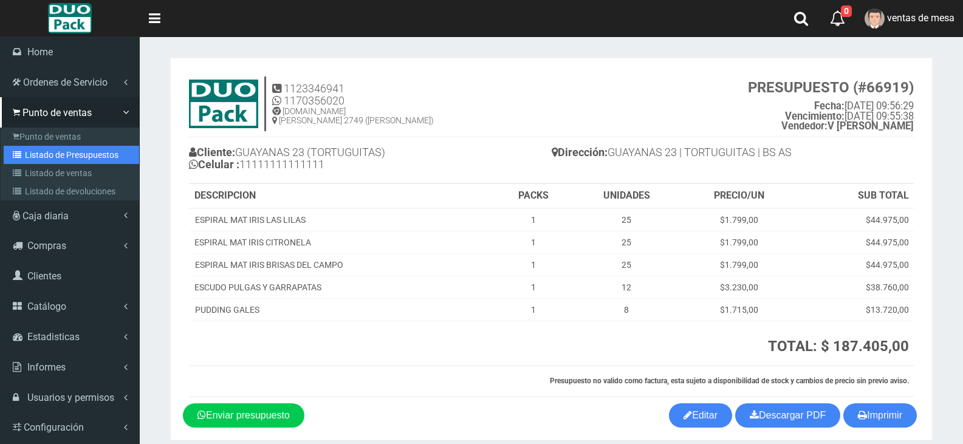
click at [44, 155] on link "Listado de Presupuestos" at bounding box center [71, 155] width 135 height 18
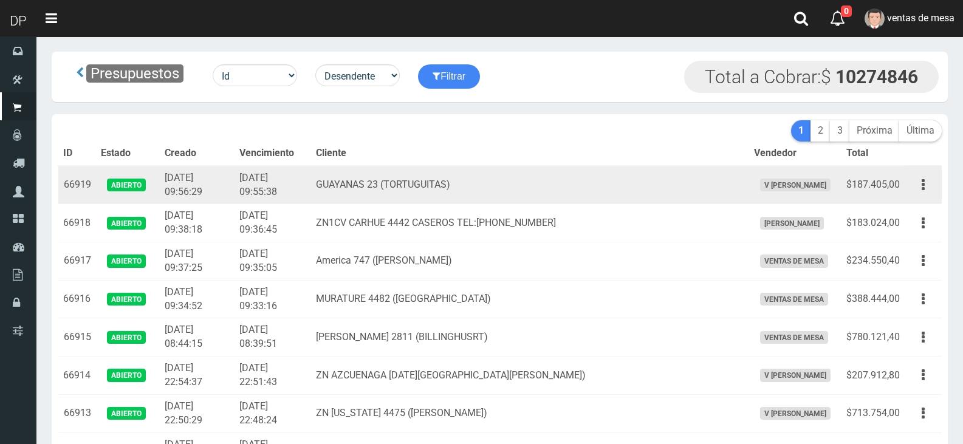
drag, startPoint x: 920, startPoint y: 182, endPoint x: 920, endPoint y: 198, distance: 15.8
click at [920, 183] on button "button" at bounding box center [922, 184] width 27 height 21
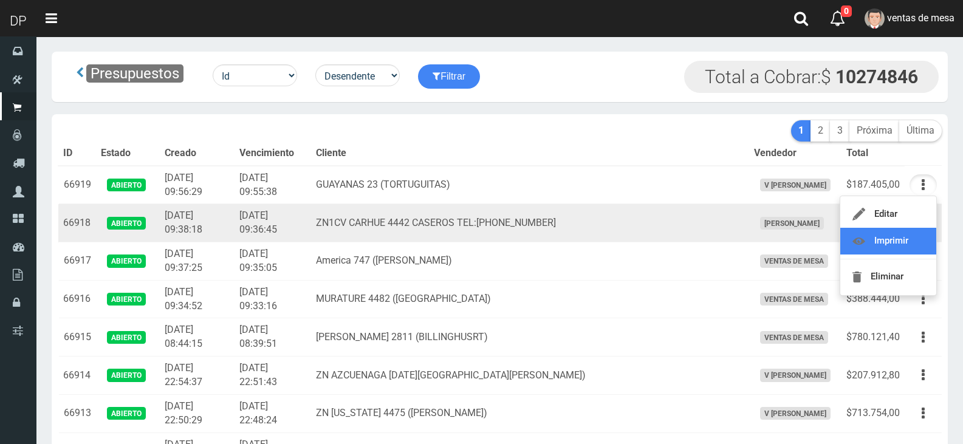
click at [915, 236] on link "Imprimir" at bounding box center [888, 241] width 96 height 27
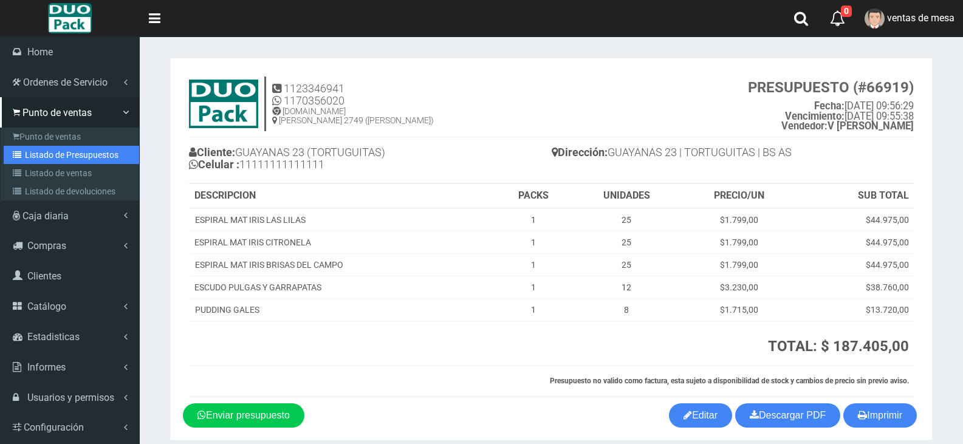
click at [34, 148] on link "Listado de Presupuestos" at bounding box center [71, 155] width 135 height 18
